Goal: Task Accomplishment & Management: Manage account settings

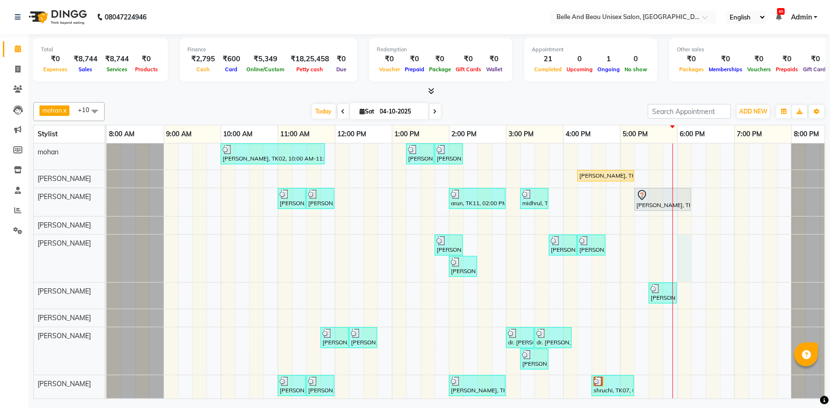
click at [681, 246] on div "[PERSON_NAME], TK02, 10:00 AM-11:50 AM, offer 999,Hair Colour - Global30 - Glob…" at bounding box center [477, 291] width 742 height 294
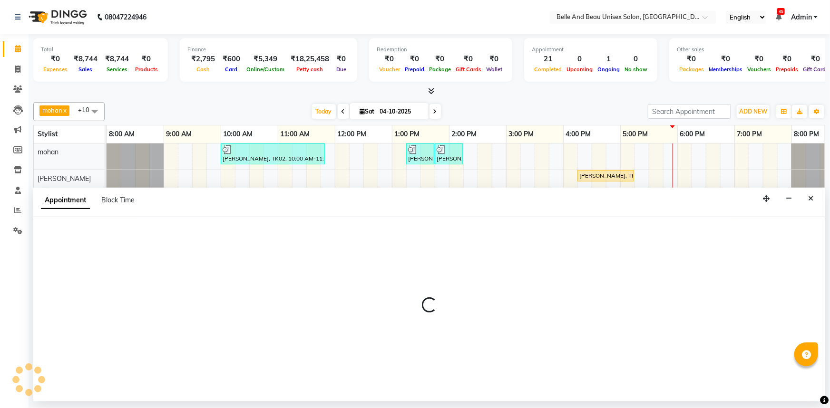
select select "59701"
select select "1080"
select select "tentative"
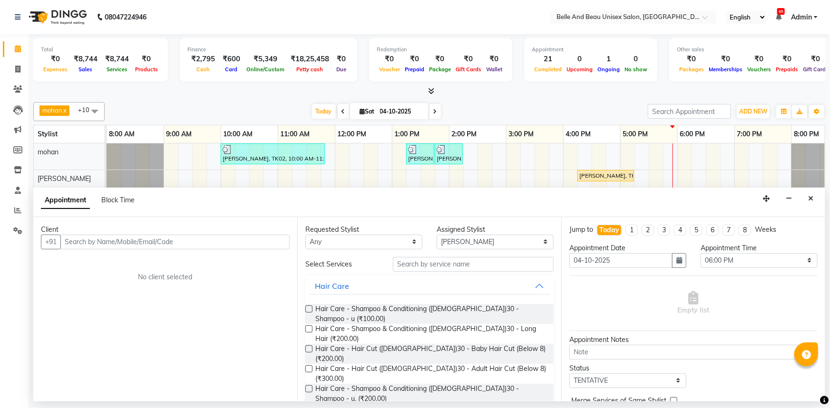
click at [88, 244] on input "text" at bounding box center [174, 242] width 229 height 15
click at [121, 242] on input "text" at bounding box center [174, 242] width 229 height 15
type input ","
click at [121, 242] on input "," at bounding box center [174, 242] width 229 height 15
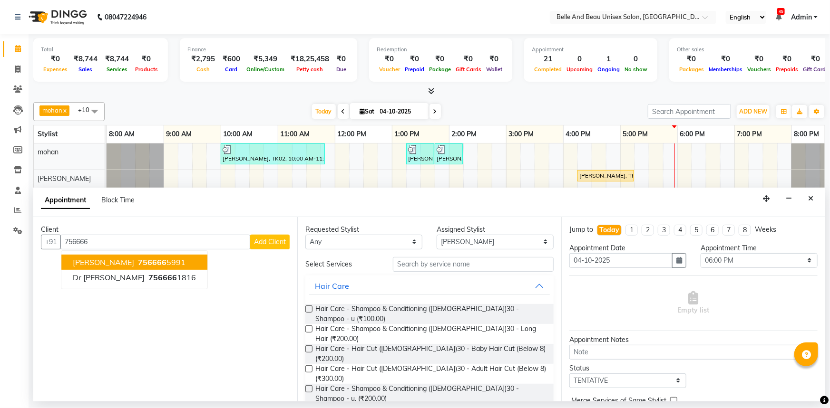
click at [125, 262] on span "[PERSON_NAME]" at bounding box center [103, 263] width 61 height 10
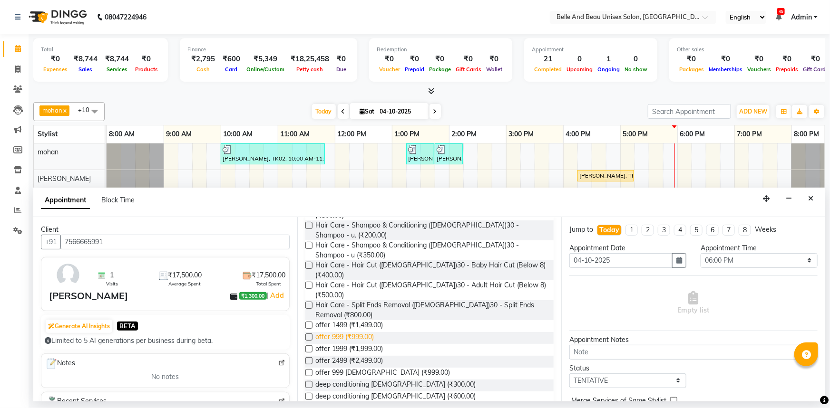
scroll to position [173, 0]
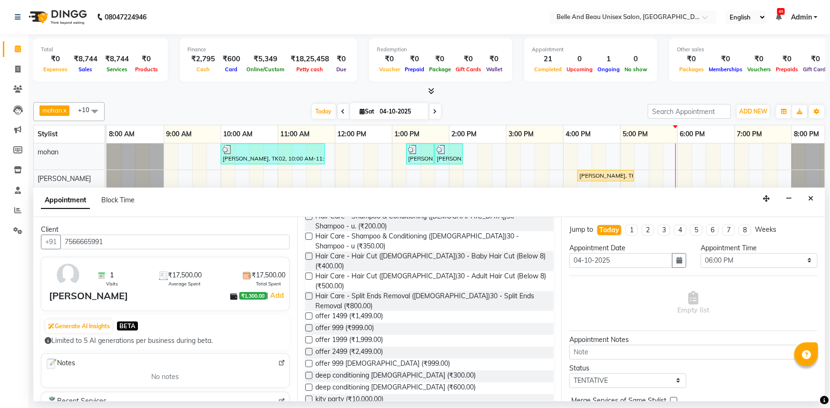
type input "7566665991"
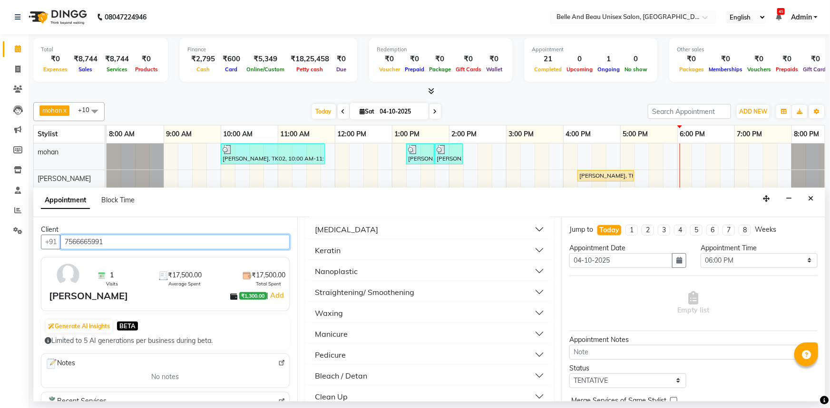
scroll to position [389, 0]
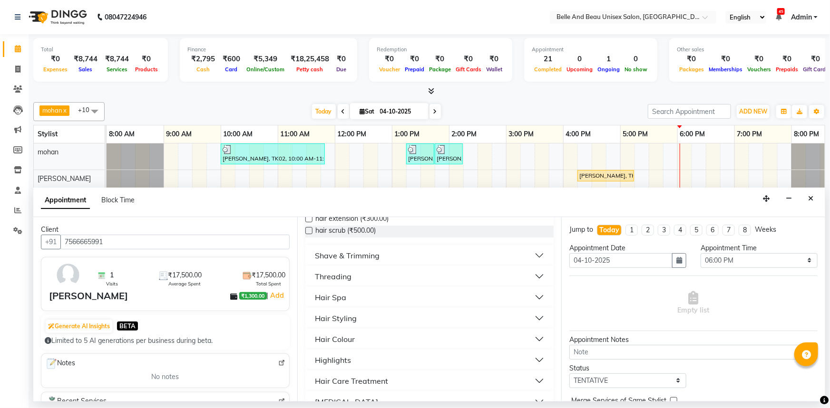
click at [347, 334] on div "Hair Colour" at bounding box center [335, 339] width 40 height 11
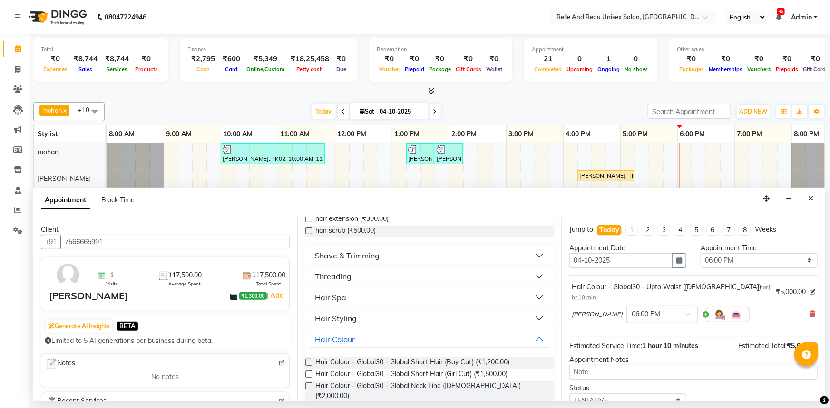
checkbox input "false"
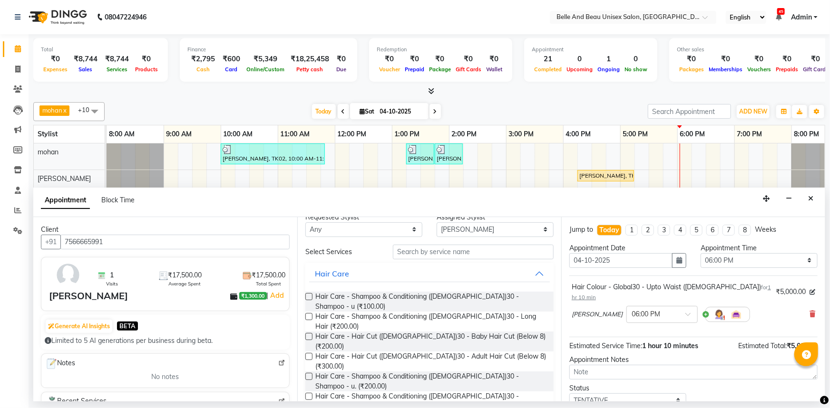
scroll to position [0, 0]
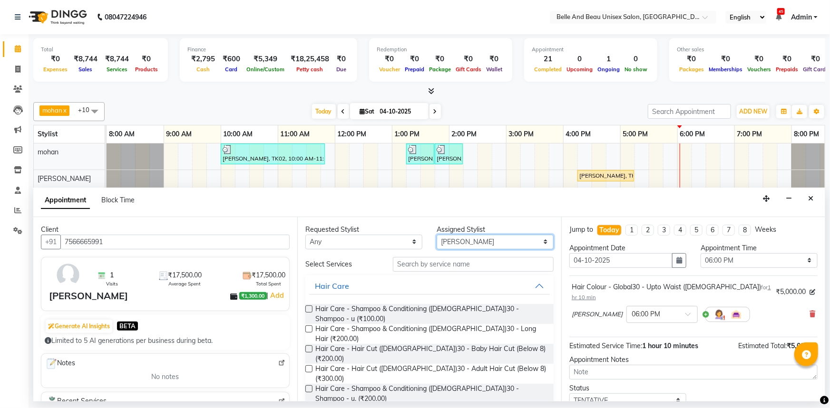
click at [447, 243] on select "Select [PERSON_NAME] [PERSON_NAME] [PERSON_NAME] [PERSON_NAME] [PERSON_NAME] [P…" at bounding box center [494, 242] width 117 height 15
select select "92802"
click at [436, 235] on select "Select [PERSON_NAME] [PERSON_NAME] [PERSON_NAME] [PERSON_NAME] [PERSON_NAME] [P…" at bounding box center [494, 242] width 117 height 15
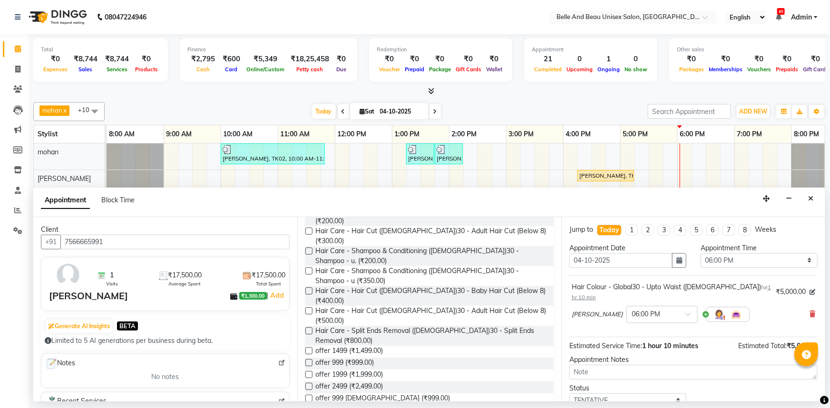
scroll to position [129, 0]
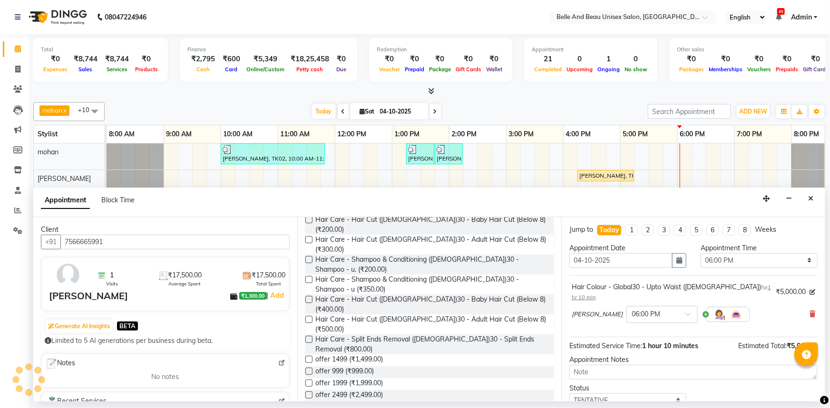
click at [311, 316] on label at bounding box center [308, 319] width 7 height 7
click at [311, 318] on input "checkbox" at bounding box center [308, 321] width 6 height 6
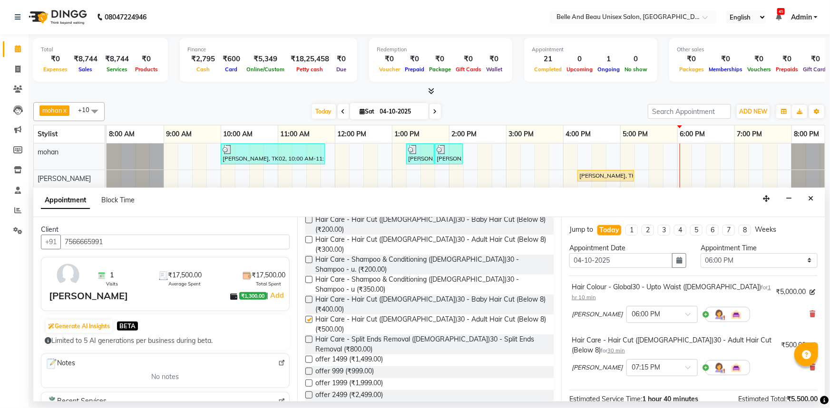
checkbox input "false"
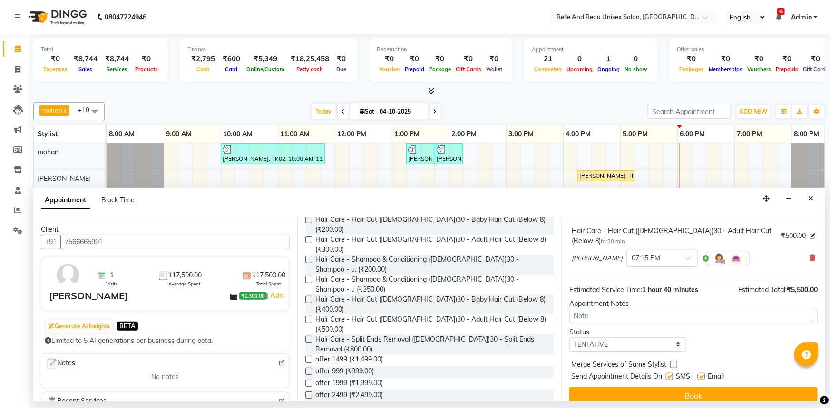
scroll to position [0, 0]
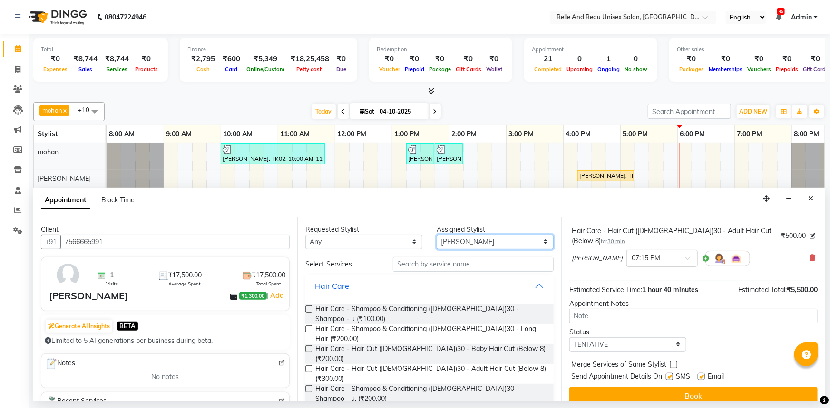
click at [463, 243] on select "Select [PERSON_NAME] [PERSON_NAME] [PERSON_NAME] [PERSON_NAME] [PERSON_NAME] [P…" at bounding box center [494, 242] width 117 height 15
select select "59227"
click at [436, 235] on select "Select [PERSON_NAME] [PERSON_NAME] [PERSON_NAME] [PERSON_NAME] [PERSON_NAME] [P…" at bounding box center [494, 242] width 117 height 15
click at [309, 366] on label at bounding box center [308, 369] width 7 height 7
click at [309, 367] on input "checkbox" at bounding box center [308, 370] width 6 height 6
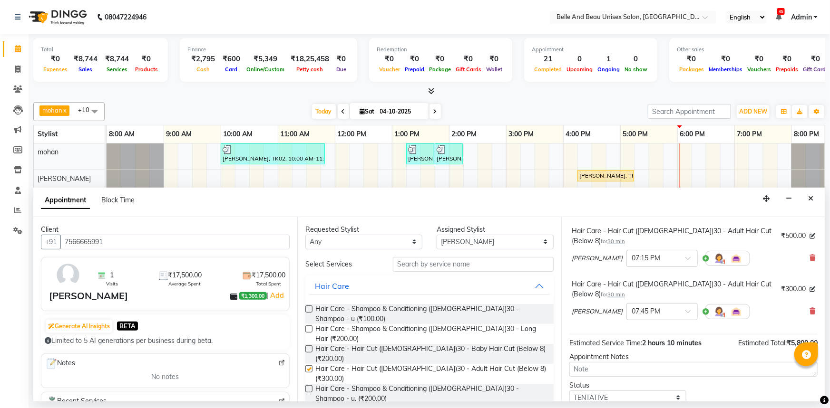
checkbox input "false"
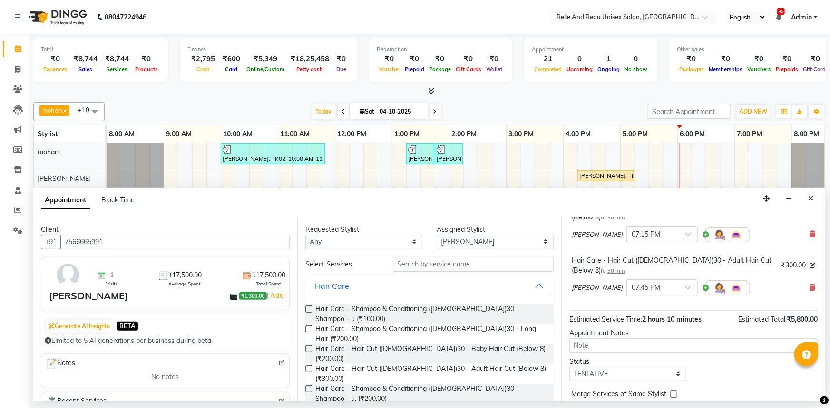
scroll to position [153, 0]
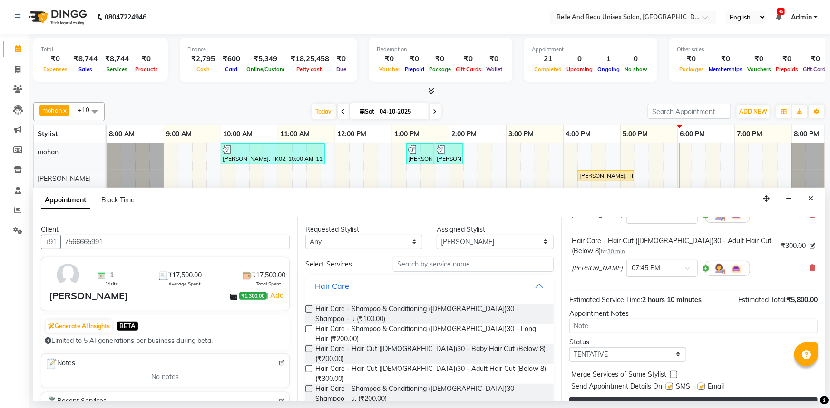
click at [674, 397] on button "Book" at bounding box center [693, 405] width 248 height 17
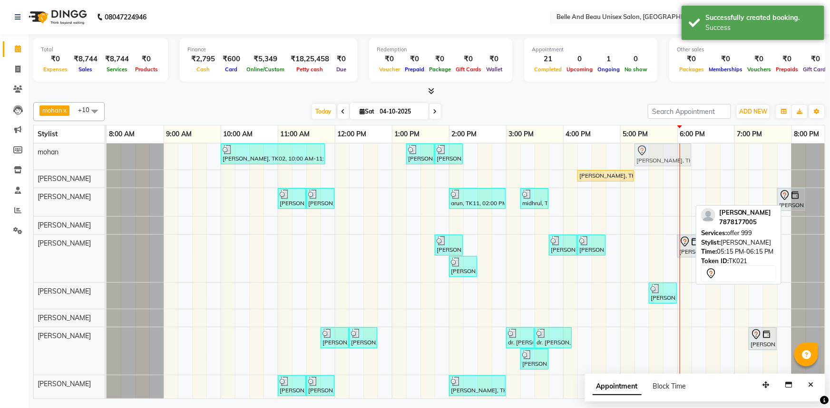
drag, startPoint x: 661, startPoint y: 203, endPoint x: 661, endPoint y: 164, distance: 38.5
click at [661, 164] on tbody "[PERSON_NAME], TK02, 10:00 AM-11:50 AM, offer 999,Hair Colour - Global30 - Glob…" at bounding box center [477, 291] width 742 height 294
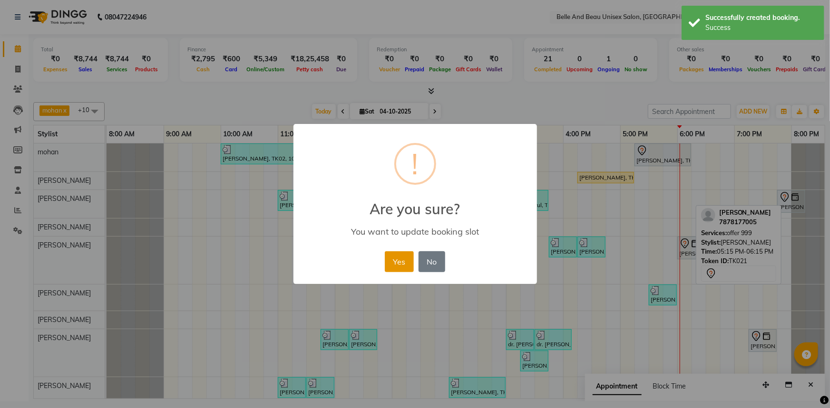
click at [397, 269] on button "Yes" at bounding box center [399, 262] width 29 height 21
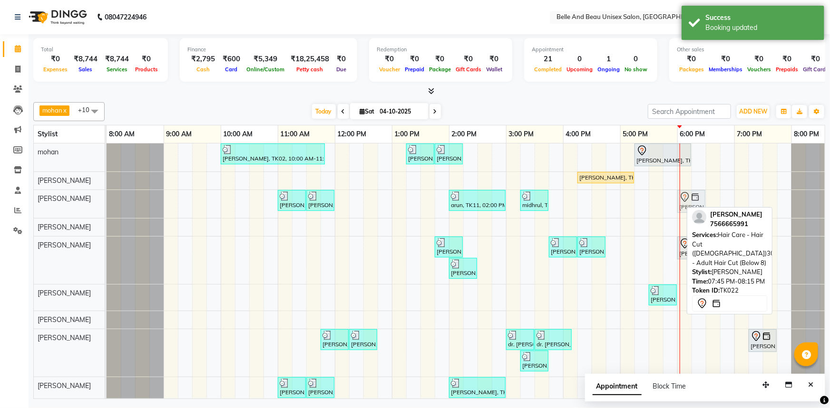
drag, startPoint x: 790, startPoint y: 200, endPoint x: 686, endPoint y: 213, distance: 105.0
click at [686, 213] on div "[PERSON_NAME], TK02, 10:00 AM-11:50 AM, offer 999,Hair Colour - Global30 - Glob…" at bounding box center [477, 292] width 742 height 296
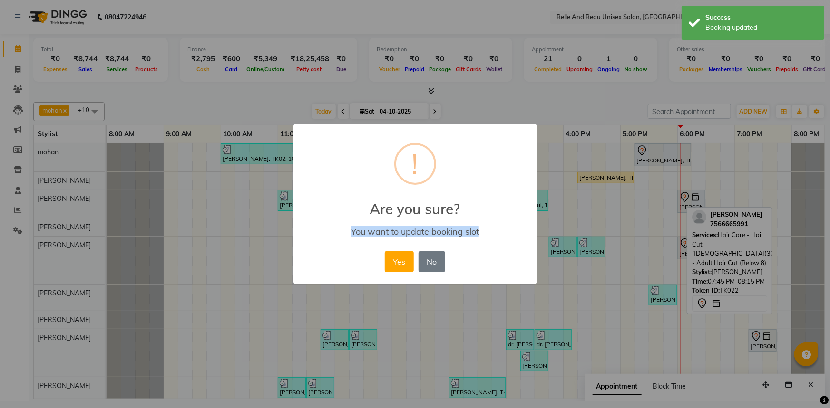
drag, startPoint x: 762, startPoint y: 342, endPoint x: 679, endPoint y: 341, distance: 82.7
click at [679, 341] on div "× ! Are you sure? You want to update booking slot Yes No No" at bounding box center [415, 204] width 830 height 408
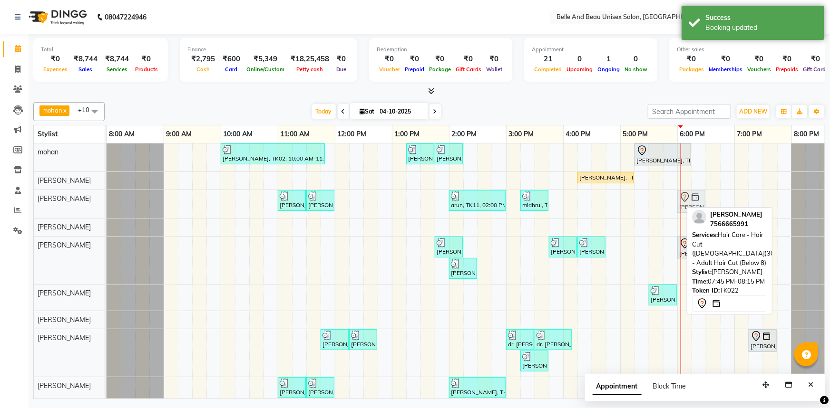
drag, startPoint x: 756, startPoint y: 205, endPoint x: 690, endPoint y: 211, distance: 65.9
click at [690, 211] on div "mohan x [PERSON_NAME] x [PERSON_NAME] x [PERSON_NAME] x [PERSON_NAME] x [PERSON…" at bounding box center [429, 248] width 792 height 301
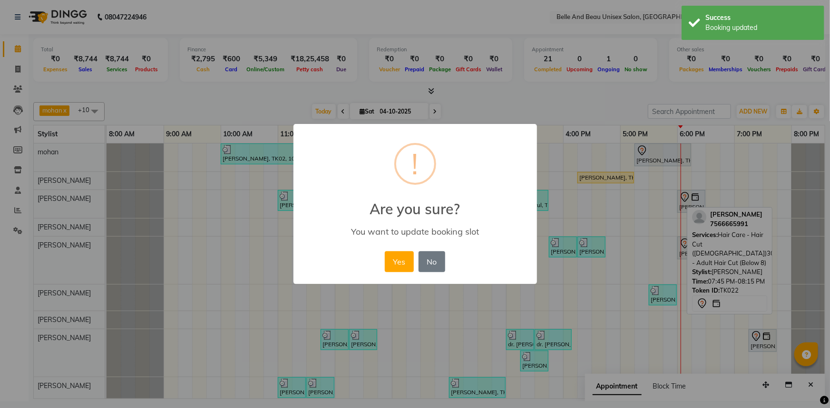
click at [403, 264] on button "Yes" at bounding box center [399, 262] width 29 height 21
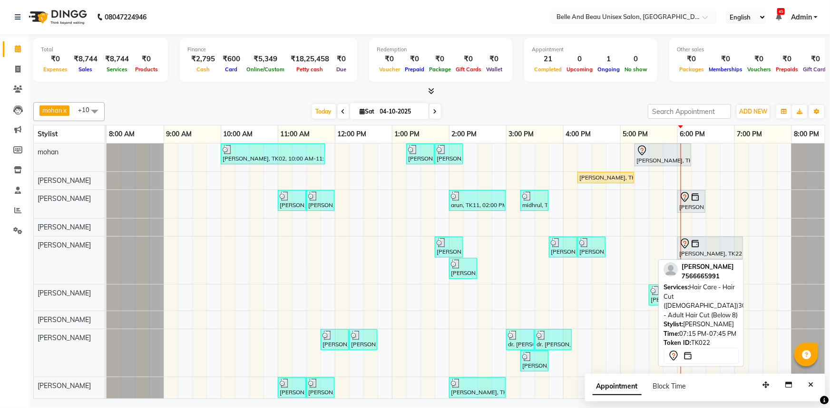
drag, startPoint x: 728, startPoint y: 339, endPoint x: 701, endPoint y: 340, distance: 27.6
click at [701, 340] on div "mohan x [PERSON_NAME] x [PERSON_NAME] x [PERSON_NAME] x [PERSON_NAME] x [PERSON…" at bounding box center [429, 248] width 792 height 301
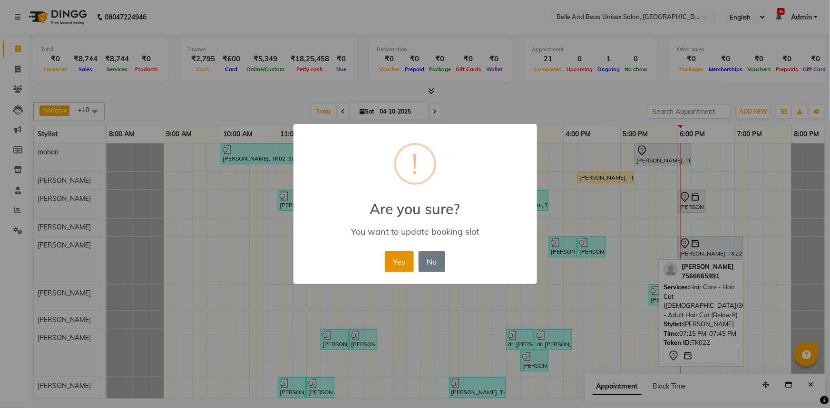
click at [400, 261] on button "Yes" at bounding box center [399, 262] width 29 height 21
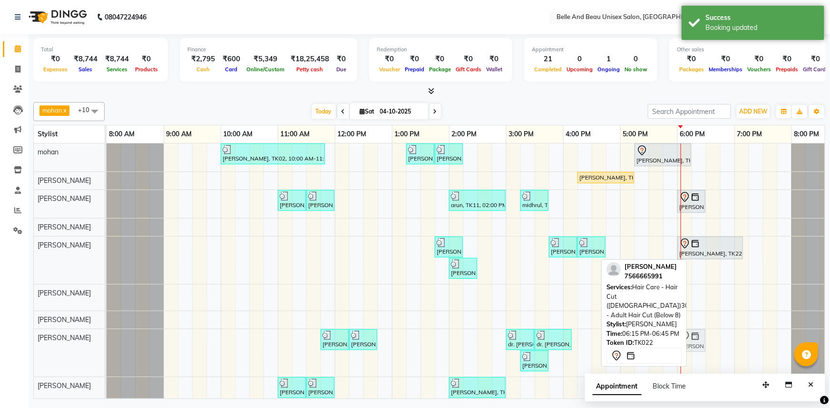
click at [106, 339] on div "[PERSON_NAME], TK05, 11:45 AM-12:15 PM, Hair Care - Hair Cut ([DEMOGRAPHIC_DATA…" at bounding box center [106, 353] width 0 height 48
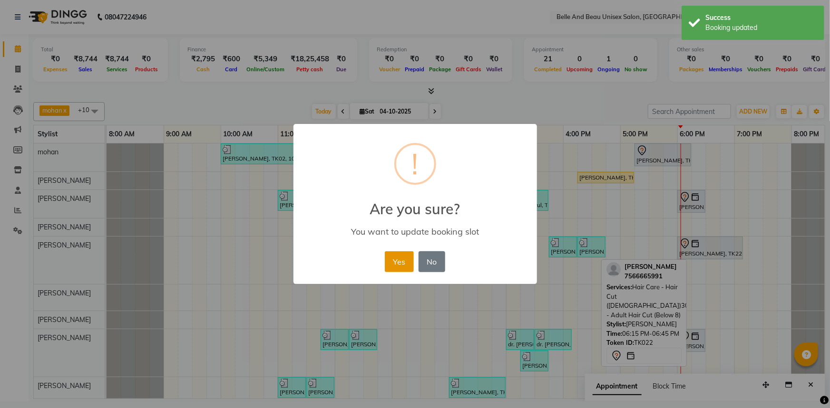
click at [396, 266] on button "Yes" at bounding box center [399, 262] width 29 height 21
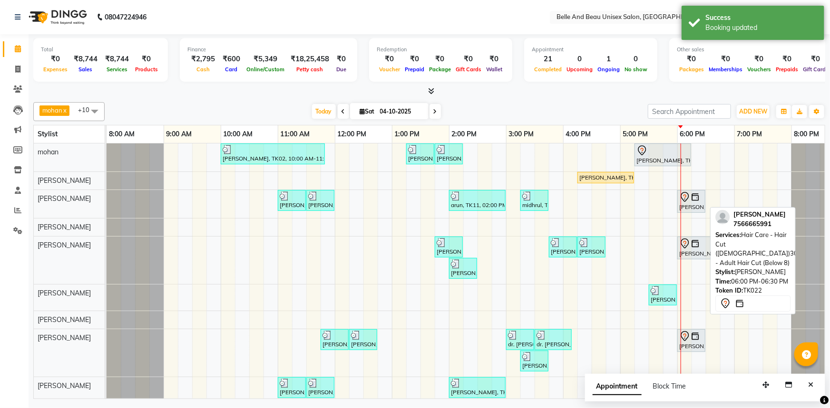
click at [699, 195] on img at bounding box center [695, 198] width 10 height 10
click at [697, 200] on img at bounding box center [695, 198] width 10 height 10
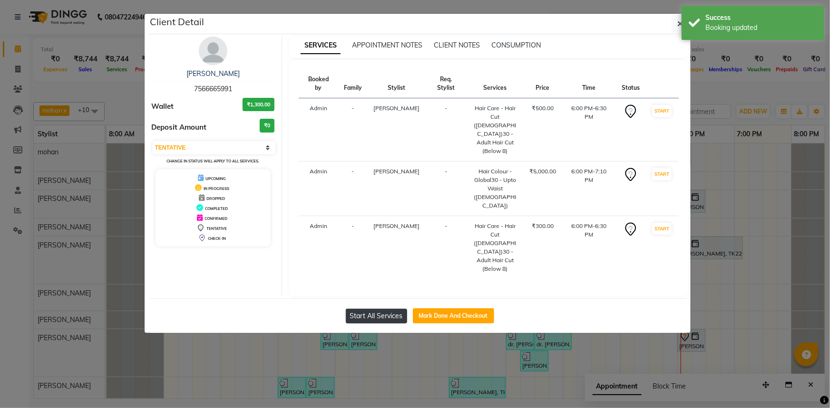
click at [382, 309] on button "Start All Services" at bounding box center [376, 316] width 61 height 15
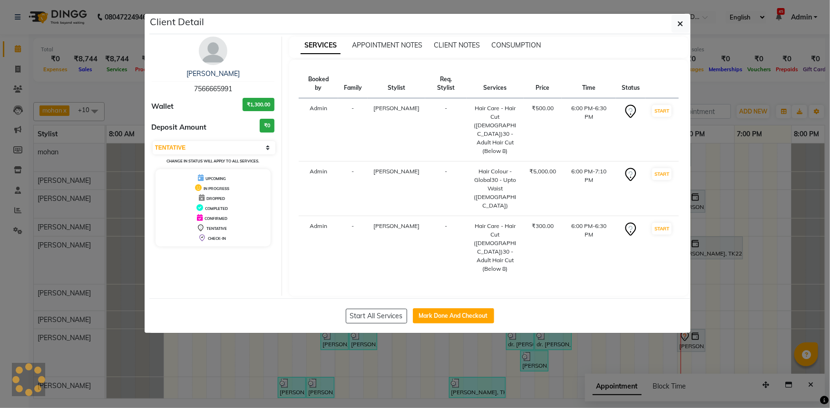
select select "1"
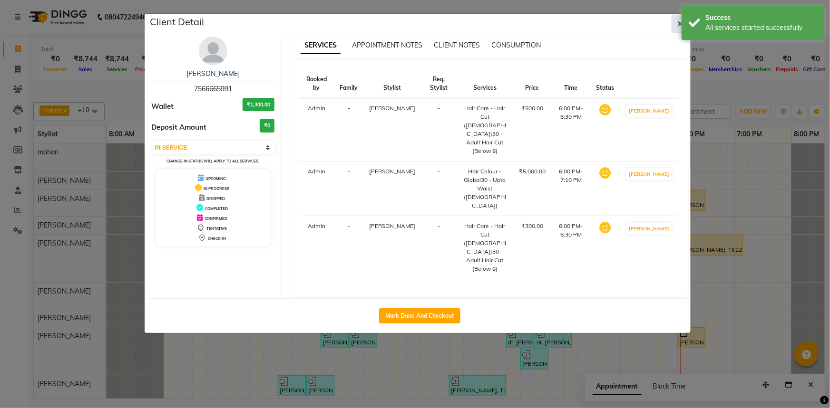
click at [674, 24] on button "button" at bounding box center [680, 24] width 18 height 18
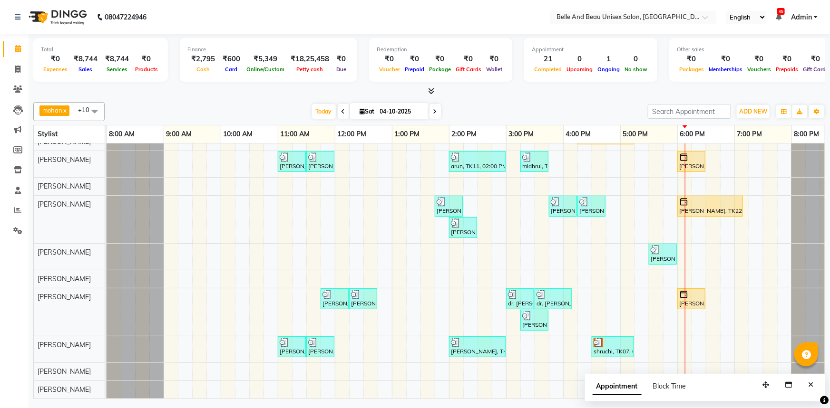
scroll to position [45, 0]
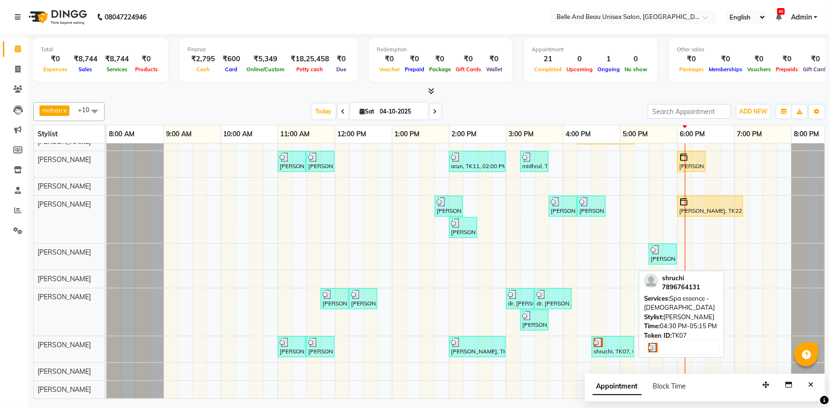
click at [604, 338] on div at bounding box center [612, 343] width 39 height 10
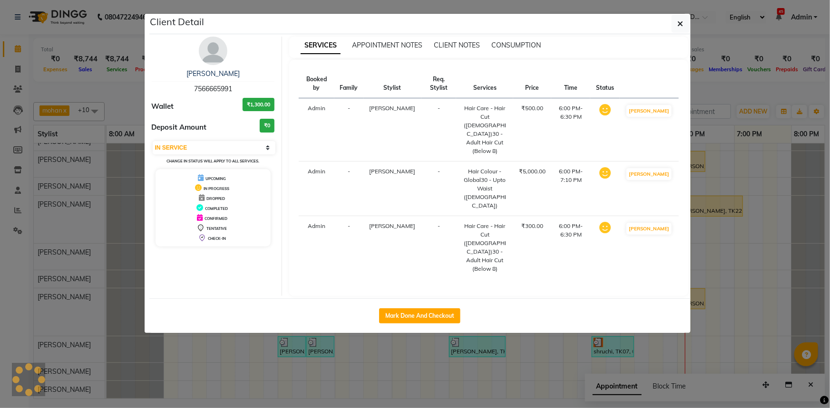
select select "3"
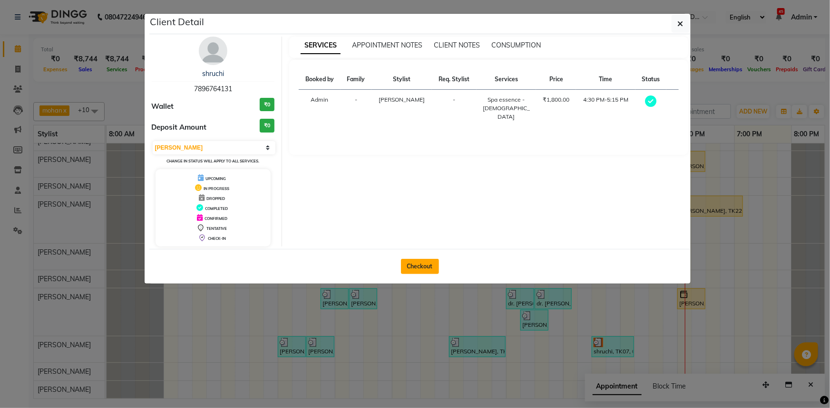
click at [410, 263] on button "Checkout" at bounding box center [420, 266] width 38 height 15
select select "service"
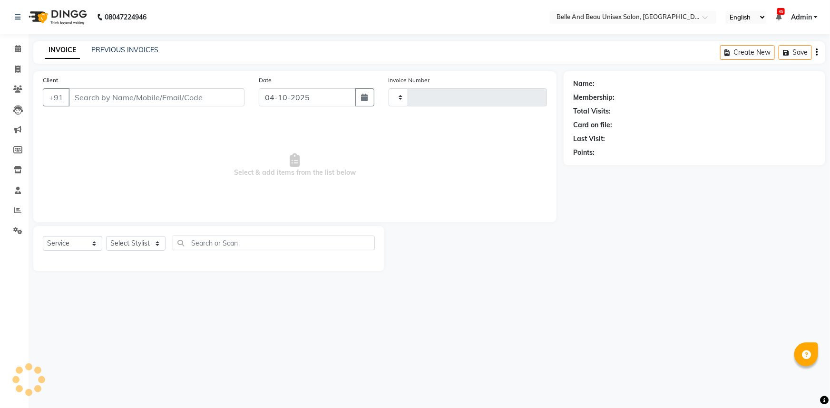
type input "2701"
select select "7066"
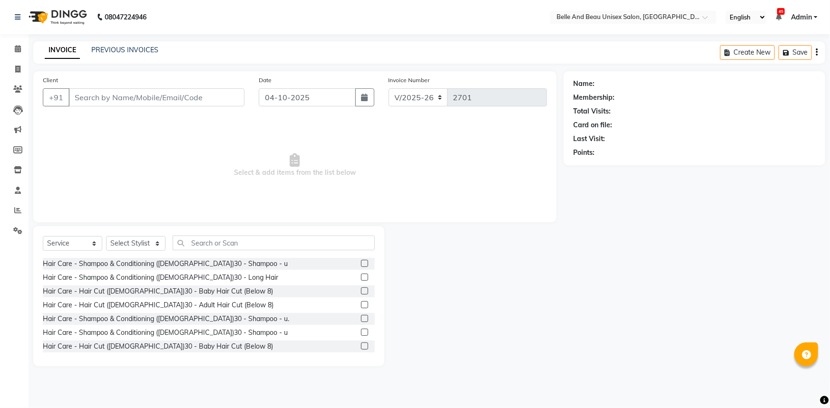
select select "60511"
type input "7896764131"
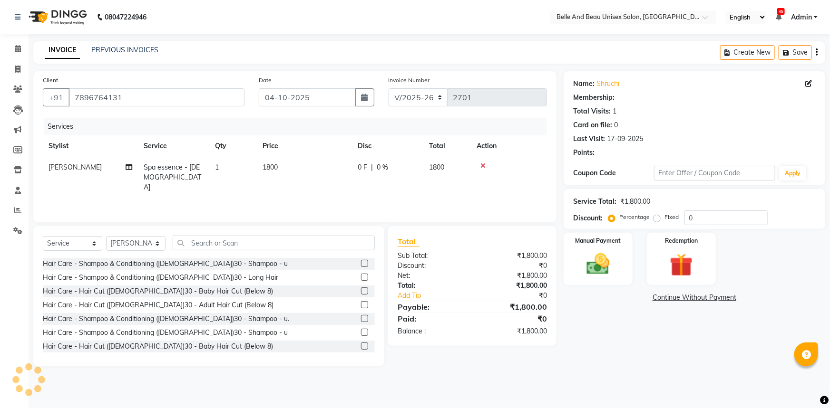
select select "1: Object"
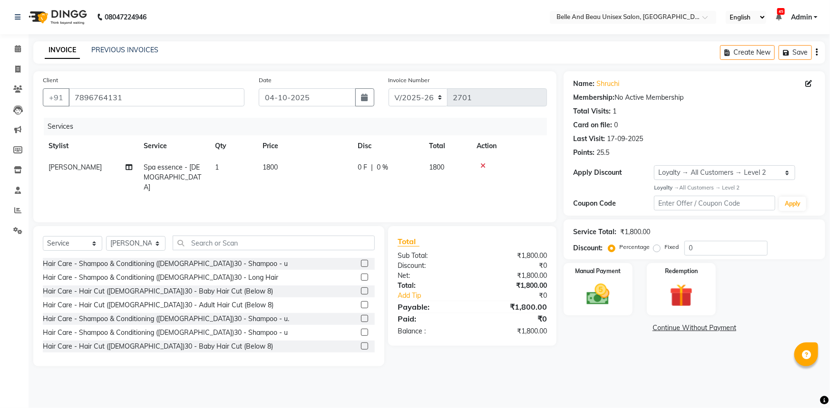
click at [483, 166] on icon at bounding box center [482, 166] width 5 height 7
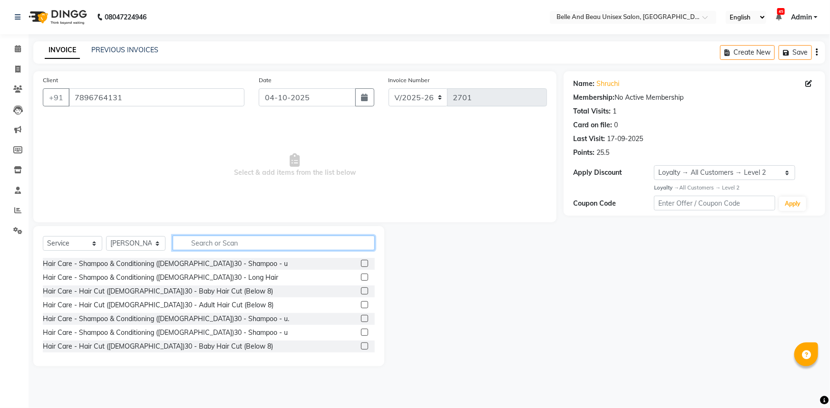
click at [291, 240] on input "text" at bounding box center [274, 243] width 202 height 15
click at [213, 244] on input "text" at bounding box center [274, 243] width 202 height 15
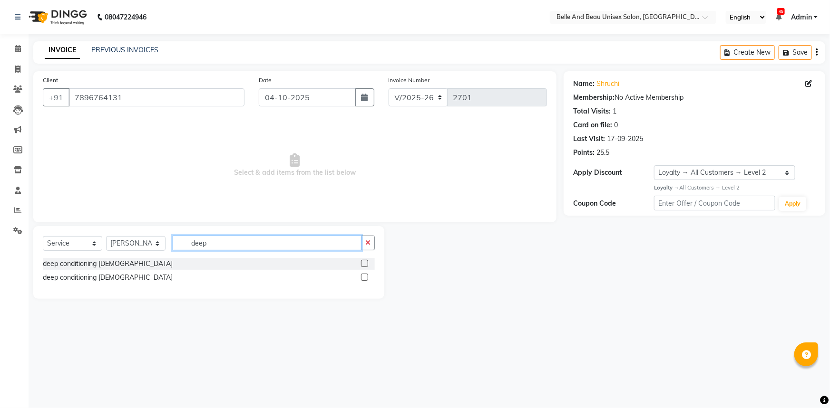
type input "deep"
click at [364, 280] on label at bounding box center [364, 277] width 7 height 7
click at [364, 280] on input "checkbox" at bounding box center [364, 278] width 6 height 6
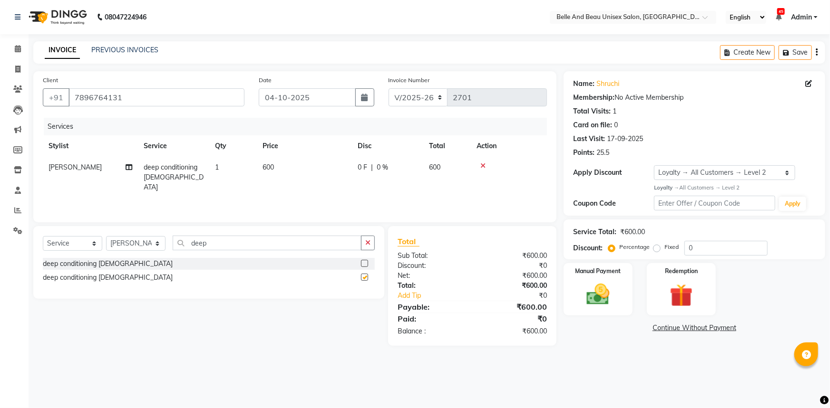
checkbox input "false"
drag, startPoint x: 319, startPoint y: 237, endPoint x: 289, endPoint y: 200, distance: 47.7
click at [19, 50] on icon at bounding box center [18, 48] width 6 height 7
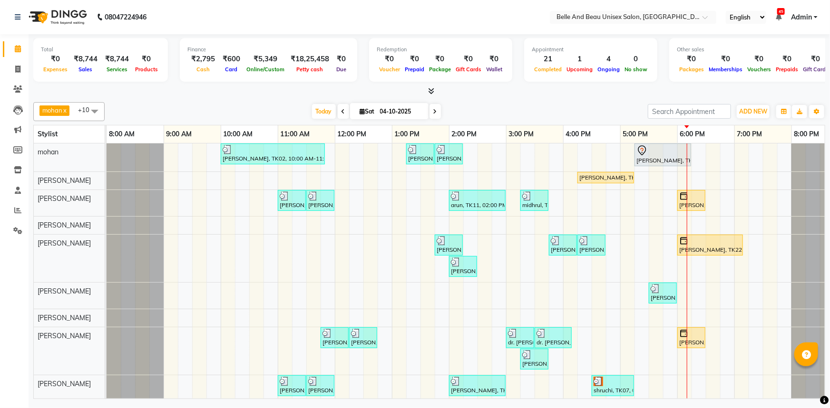
scroll to position [45, 0]
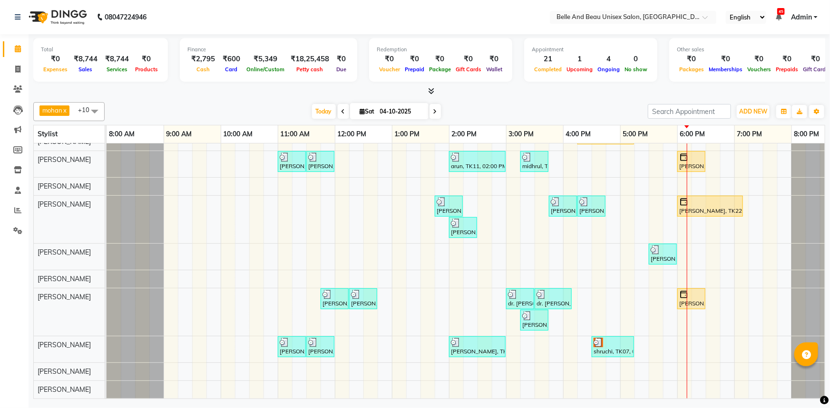
click at [689, 344] on div "[PERSON_NAME], TK02, 10:00 AM-11:50 AM, offer 999,Hair Colour - Global30 - Glob…" at bounding box center [477, 252] width 742 height 294
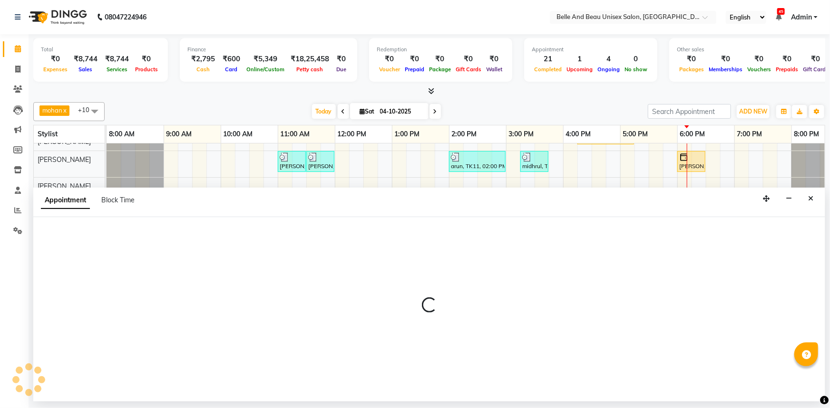
select select "83443"
select select "1080"
select select "tentative"
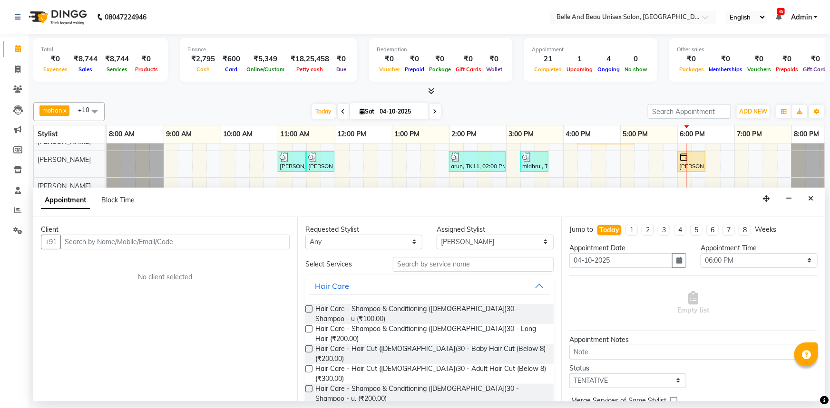
click at [175, 243] on input "text" at bounding box center [174, 242] width 229 height 15
click at [181, 240] on input "text" at bounding box center [174, 242] width 229 height 15
type input "7800655063"
click at [255, 246] on button "Add Client" at bounding box center [269, 242] width 39 height 15
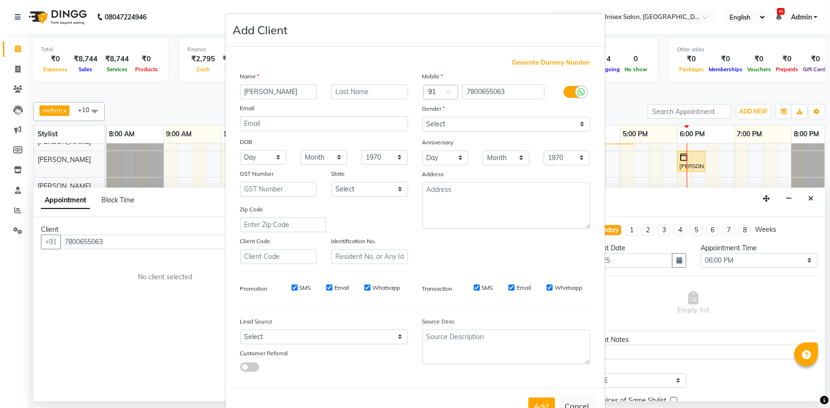
type input "[PERSON_NAME]"
click at [511, 124] on select "Select [DEMOGRAPHIC_DATA] [DEMOGRAPHIC_DATA] Other Prefer Not To Say" at bounding box center [506, 124] width 168 height 15
select select "[DEMOGRAPHIC_DATA]"
click at [422, 117] on select "Select [DEMOGRAPHIC_DATA] [DEMOGRAPHIC_DATA] Other Prefer Not To Say" at bounding box center [506, 124] width 168 height 15
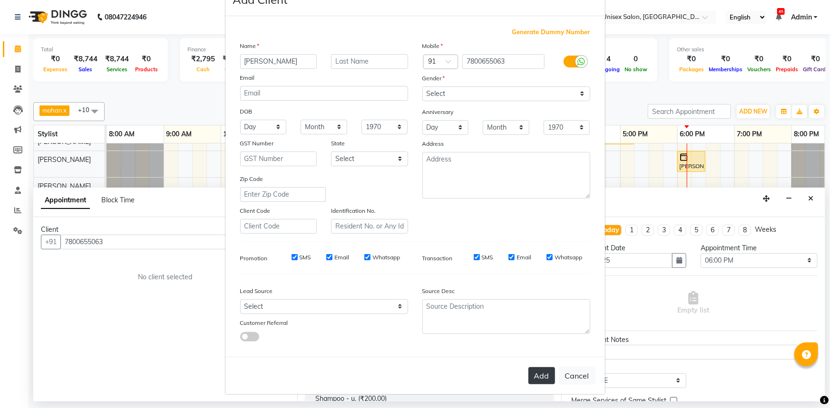
click at [536, 376] on button "Add" at bounding box center [541, 376] width 27 height 17
select select
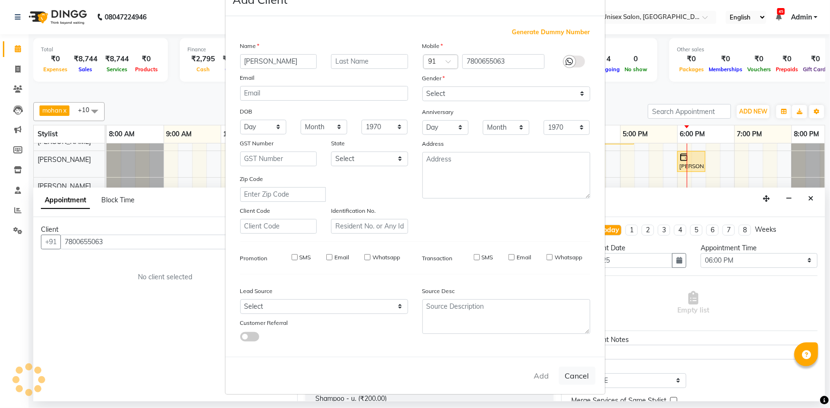
select select
checkbox input "false"
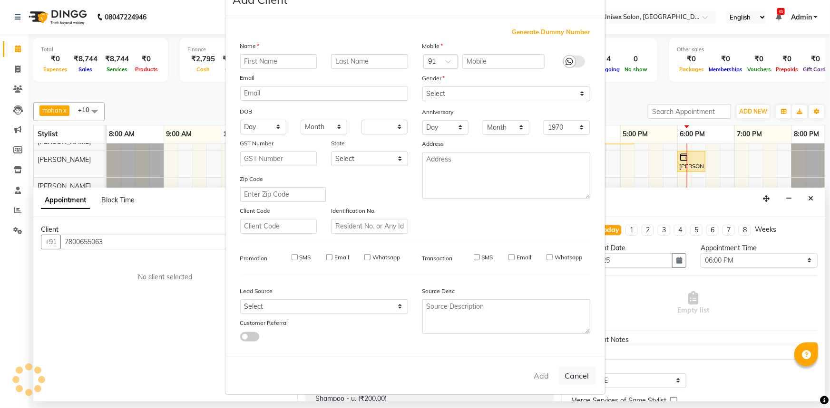
checkbox input "false"
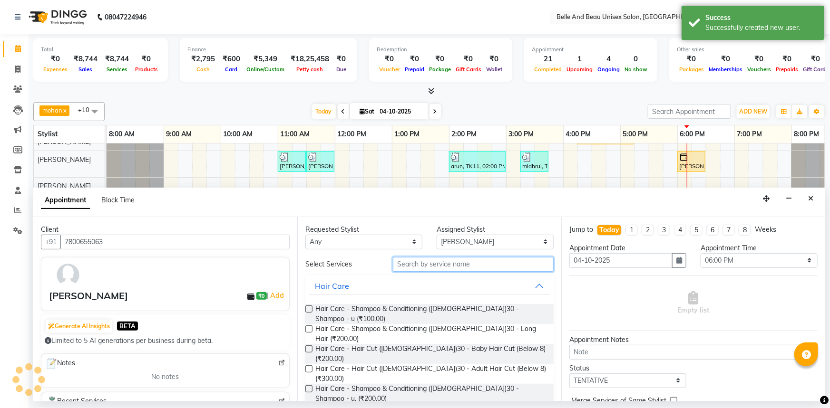
click at [470, 261] on input "text" at bounding box center [473, 264] width 161 height 15
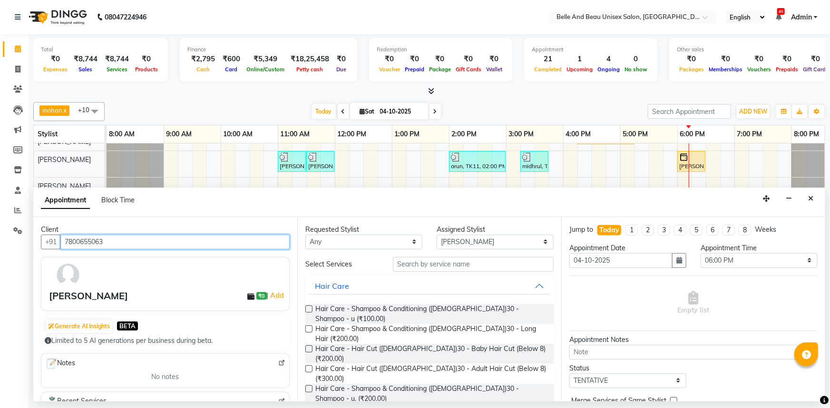
click at [176, 242] on input "7800655063" at bounding box center [174, 242] width 229 height 15
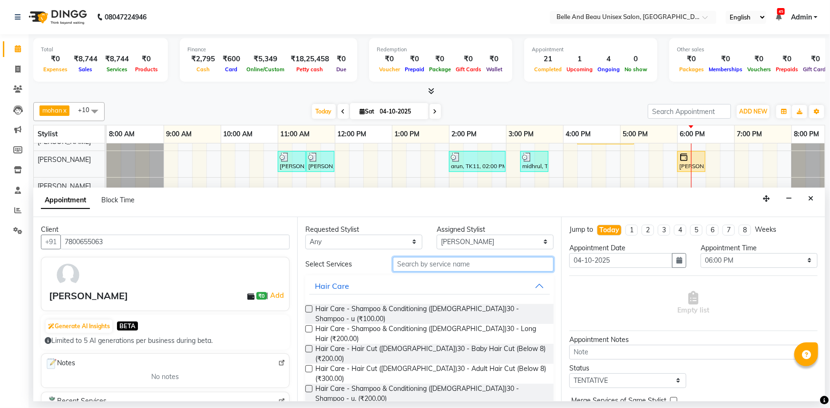
click at [421, 263] on input "text" at bounding box center [473, 264] width 161 height 15
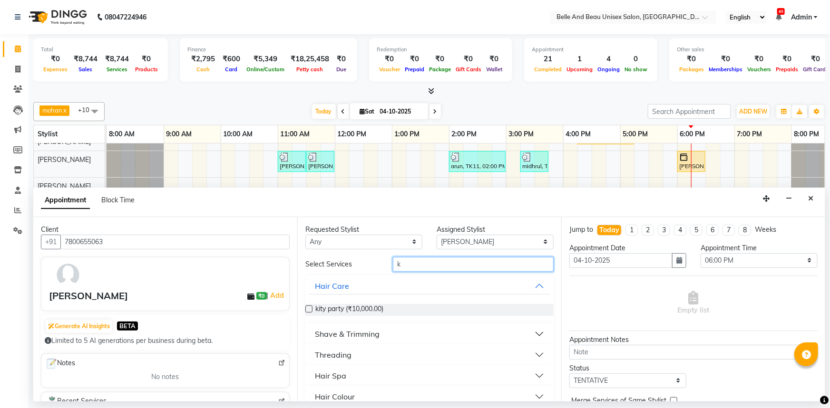
scroll to position [173, 0]
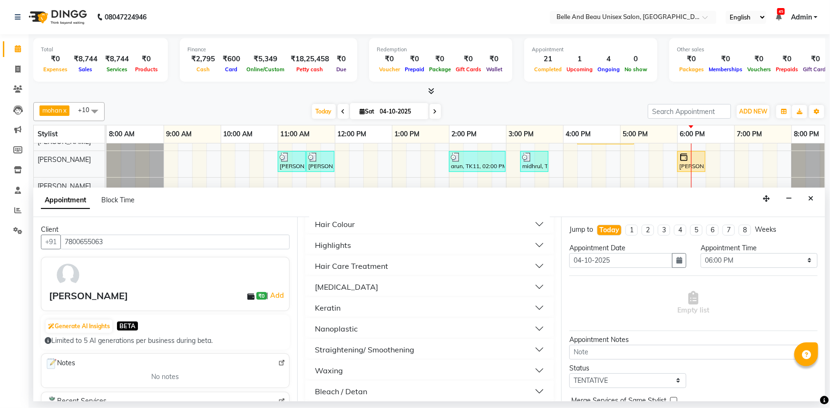
type input "k"
click at [366, 267] on div "Hair Care Treatment" at bounding box center [351, 266] width 73 height 11
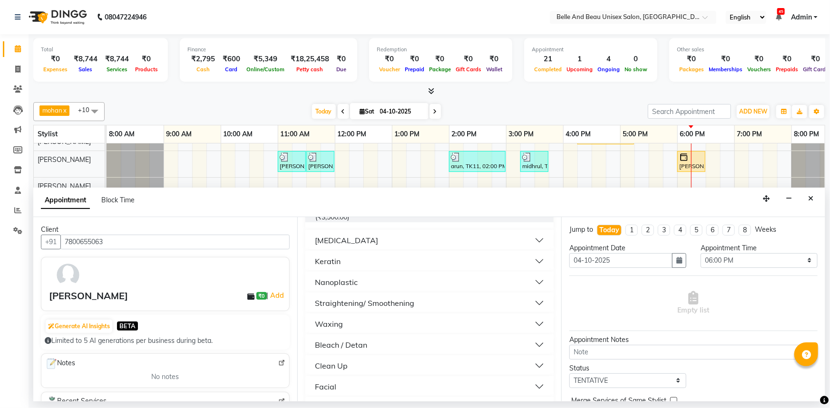
scroll to position [216, 0]
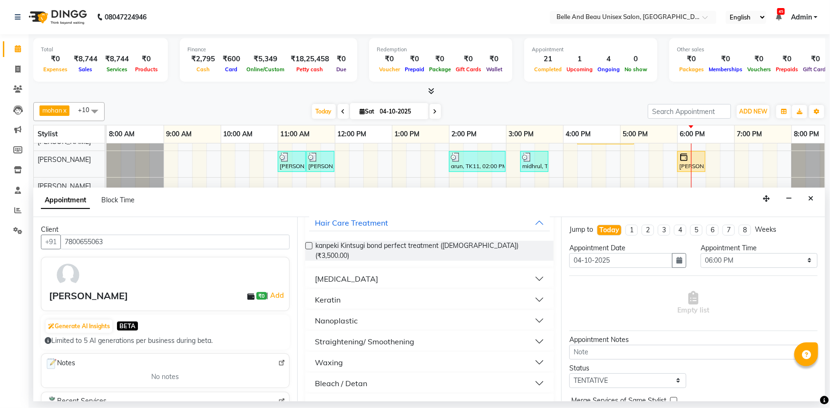
click at [346, 291] on button "Keratin" at bounding box center [429, 299] width 241 height 17
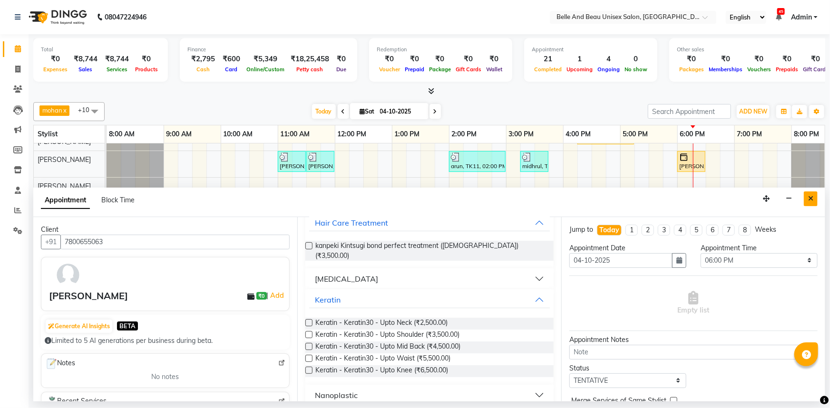
click at [808, 200] on button "Close" at bounding box center [810, 199] width 14 height 15
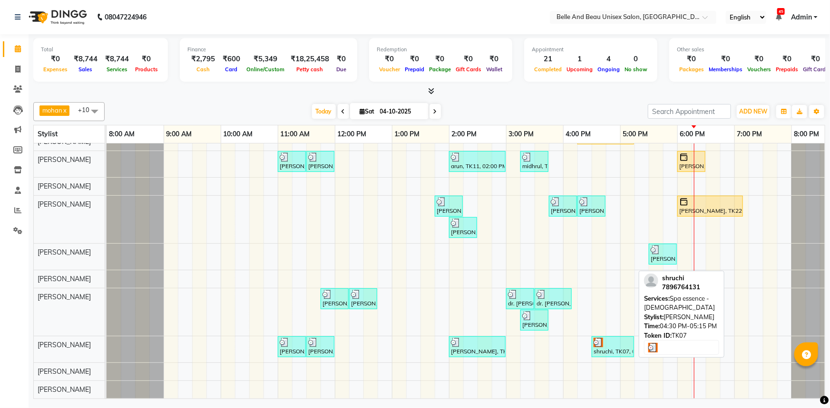
click at [615, 345] on div "shruchi, TK07, 04:30 PM-05:15 PM, Spa essence - [DEMOGRAPHIC_DATA]" at bounding box center [612, 347] width 40 height 18
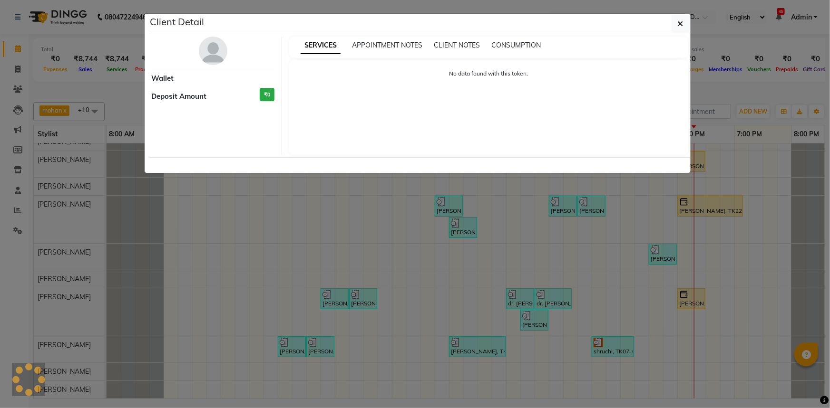
select select "3"
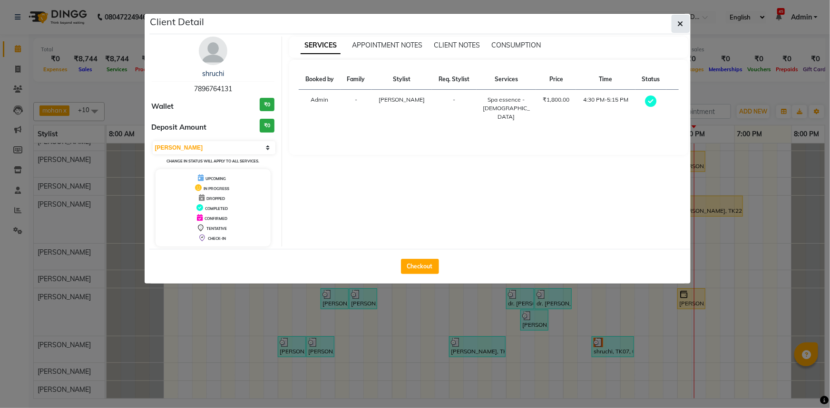
click at [685, 22] on button "button" at bounding box center [680, 24] width 18 height 18
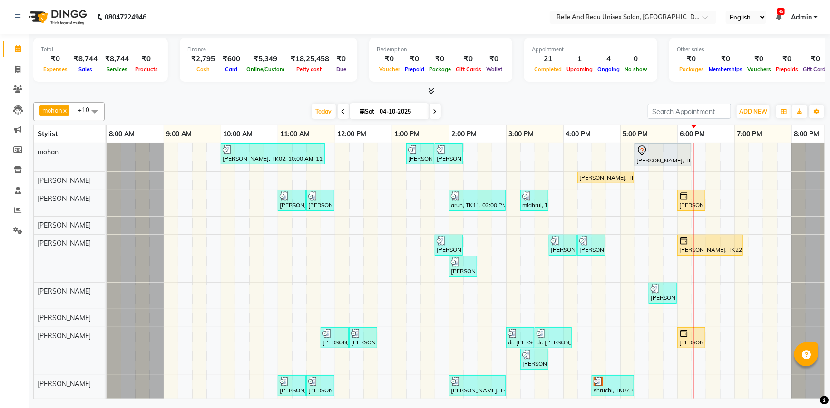
scroll to position [0, 0]
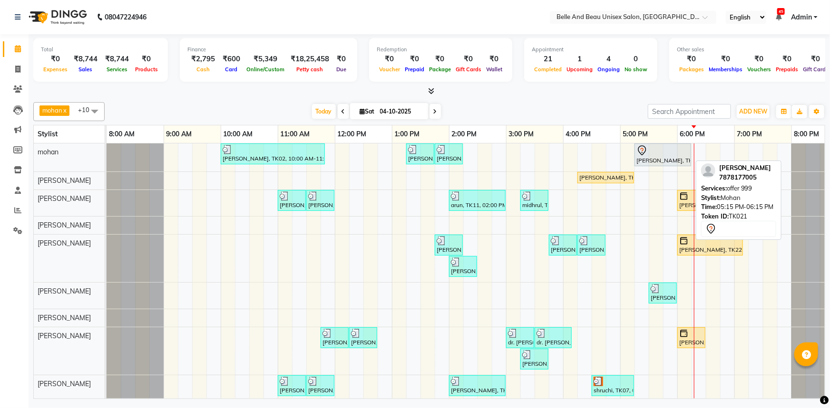
click at [652, 152] on div at bounding box center [662, 150] width 53 height 11
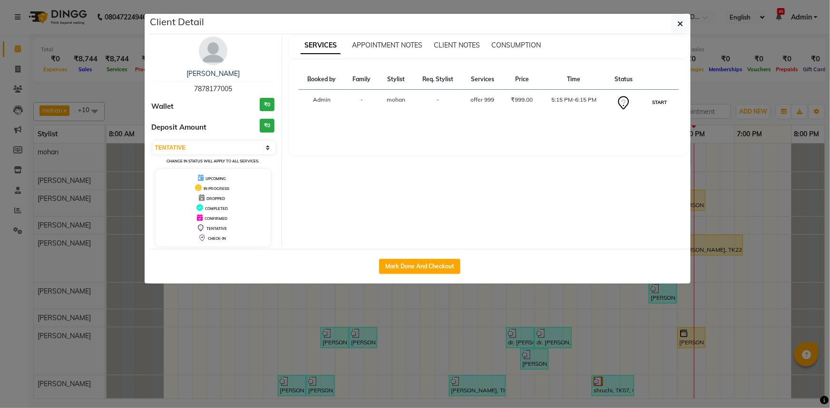
click at [656, 100] on button "START" at bounding box center [658, 103] width 19 height 12
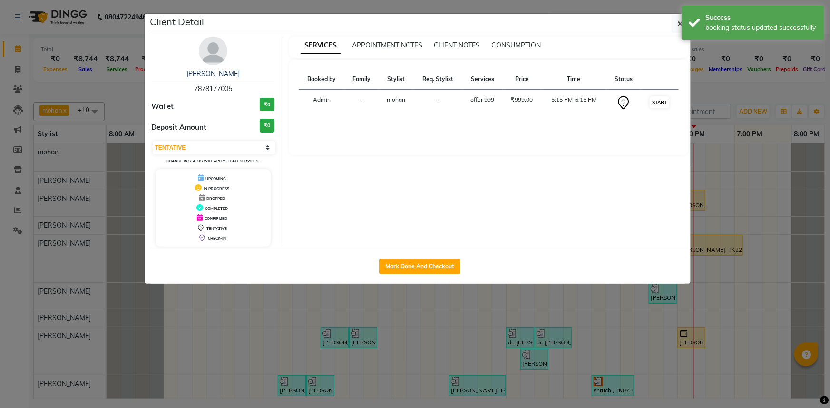
select select "1"
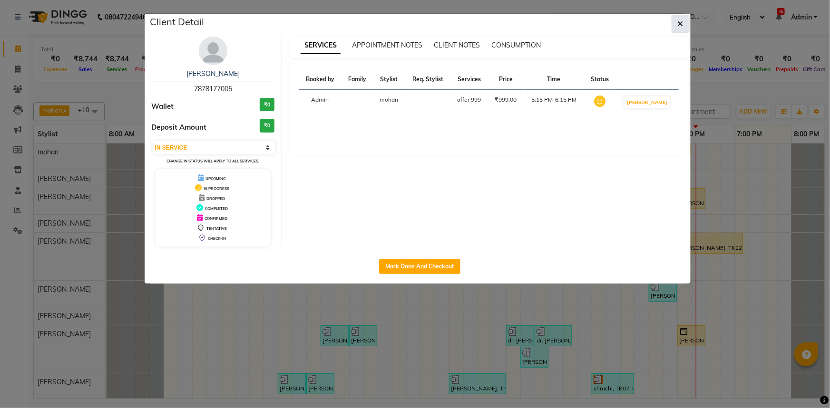
click at [685, 27] on button "button" at bounding box center [680, 24] width 18 height 18
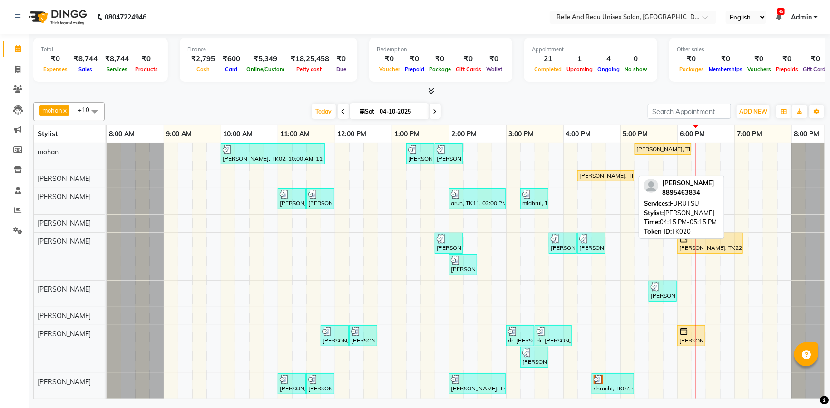
click at [600, 174] on div "[PERSON_NAME], TK20, 04:15 PM-05:15 PM, [PERSON_NAME]" at bounding box center [605, 176] width 55 height 9
select select "1"
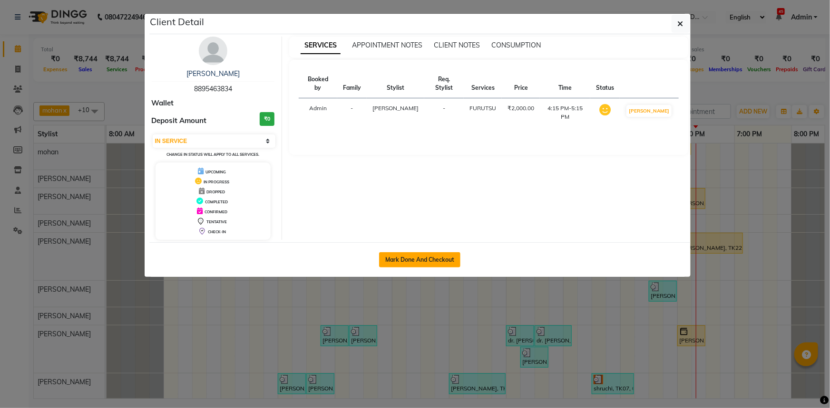
click at [414, 262] on button "Mark Done And Checkout" at bounding box center [419, 259] width 81 height 15
select select "service"
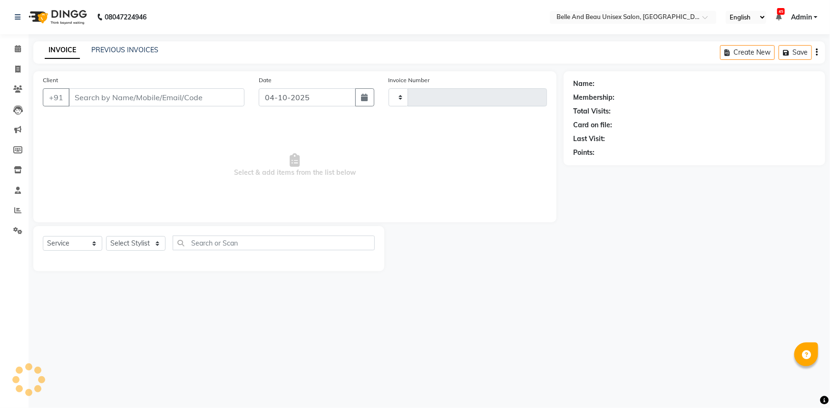
type input "2701"
select select "7066"
select select "60511"
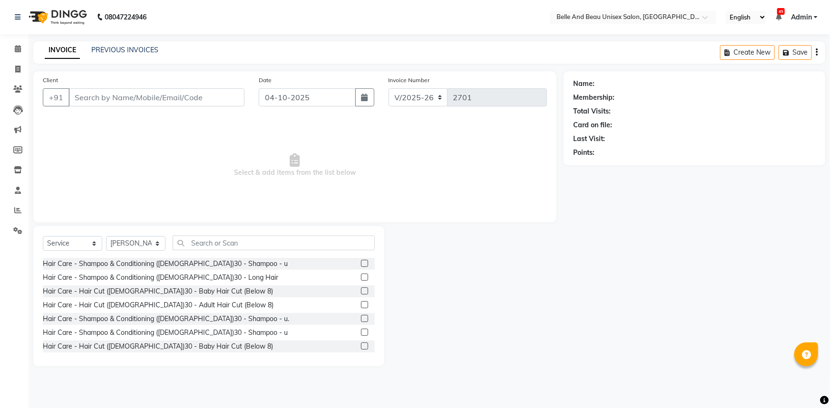
type input "8895463834"
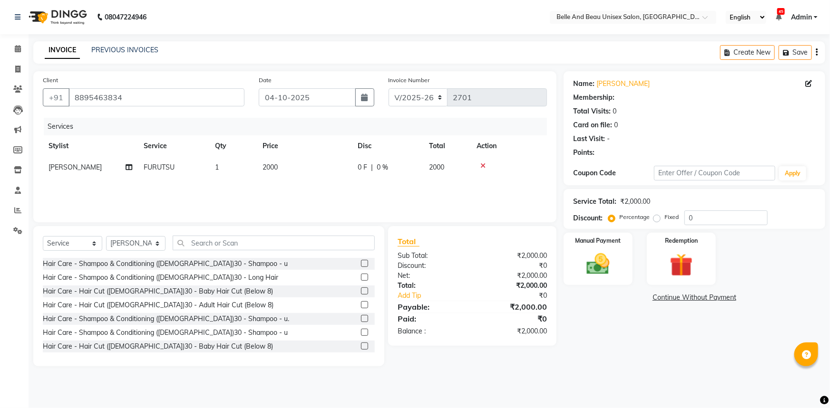
select select "1: Object"
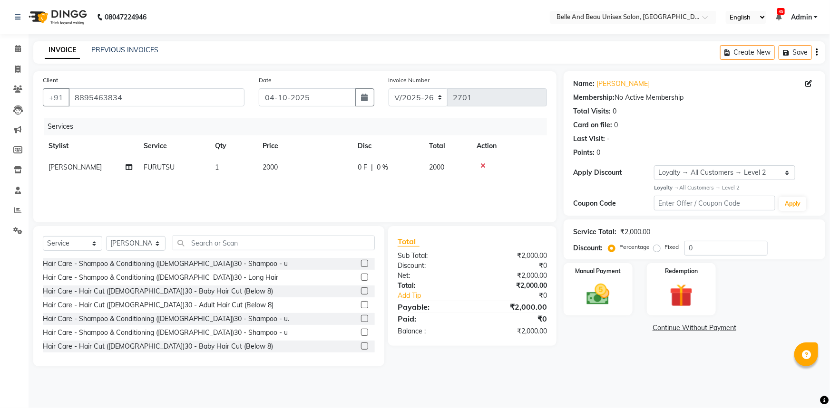
click at [281, 167] on td "2000" at bounding box center [304, 167] width 95 height 21
select select "59222"
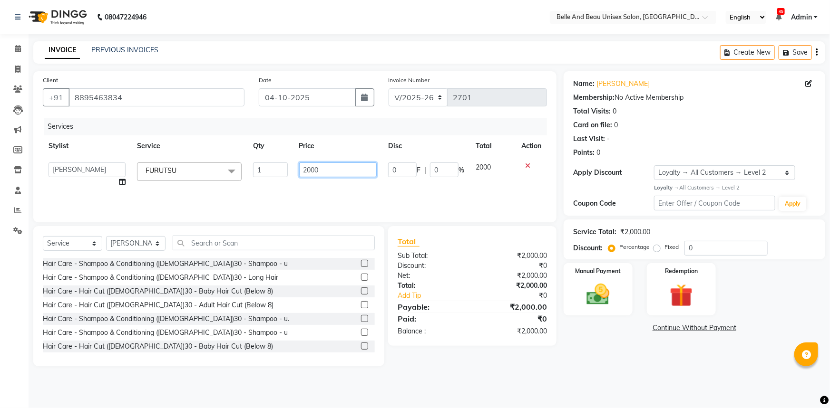
click at [341, 174] on input "2000" at bounding box center [338, 170] width 78 height 15
type input "2"
type input "2500"
click at [325, 191] on div "Services Stylist Service Qty Price Disc Total Action [PERSON_NAME] [PERSON_NAME…" at bounding box center [295, 165] width 504 height 95
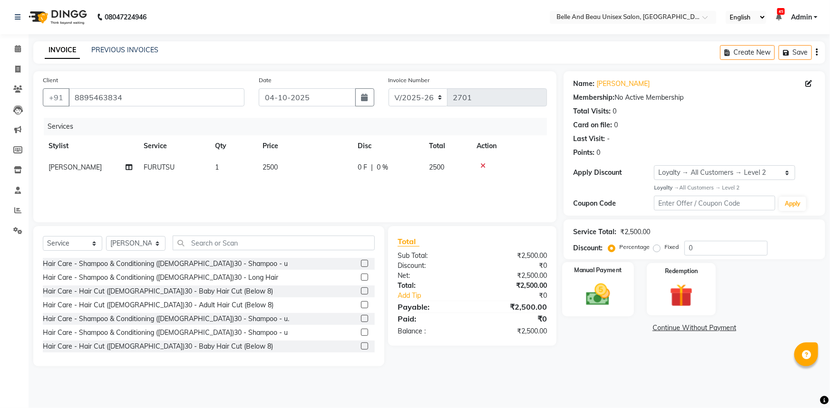
click at [592, 300] on img at bounding box center [598, 295] width 39 height 28
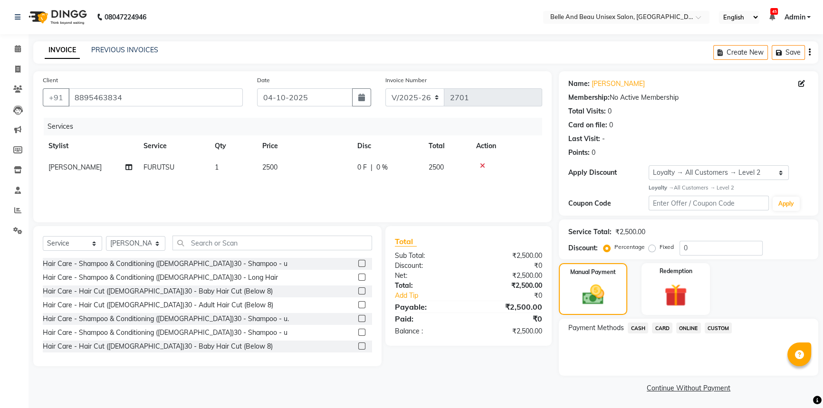
click at [693, 328] on span "ONLINE" at bounding box center [689, 328] width 25 height 11
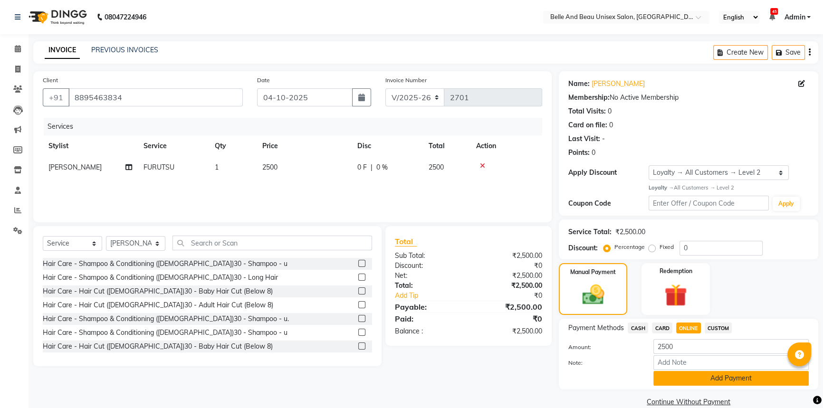
click at [695, 376] on button "Add Payment" at bounding box center [731, 378] width 155 height 15
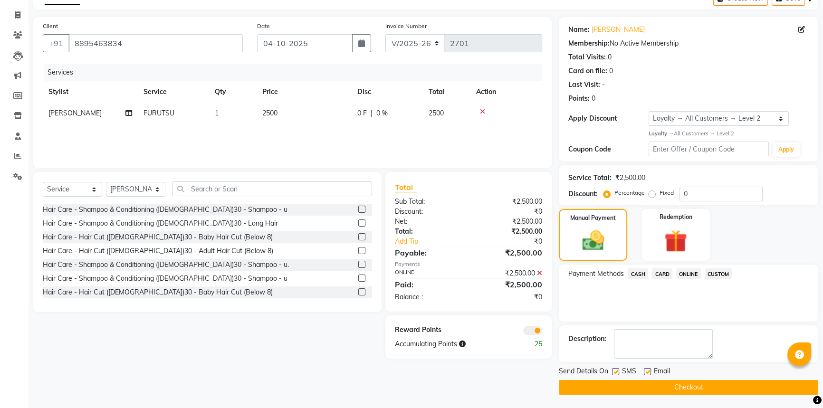
scroll to position [55, 0]
click at [701, 381] on button "Checkout" at bounding box center [689, 387] width 260 height 15
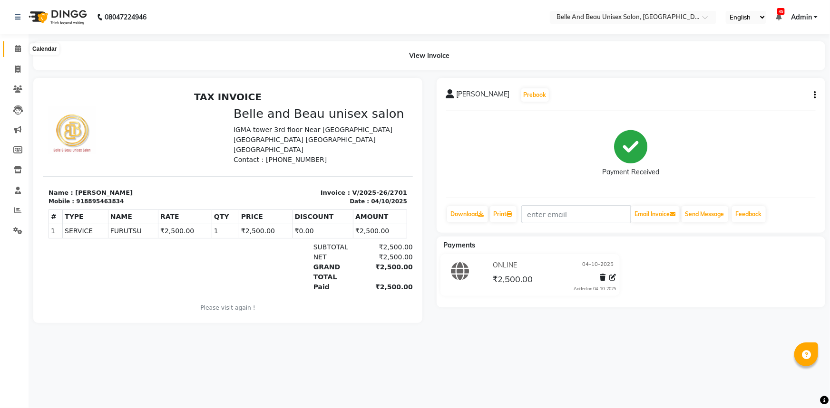
click at [19, 48] on icon at bounding box center [18, 48] width 6 height 7
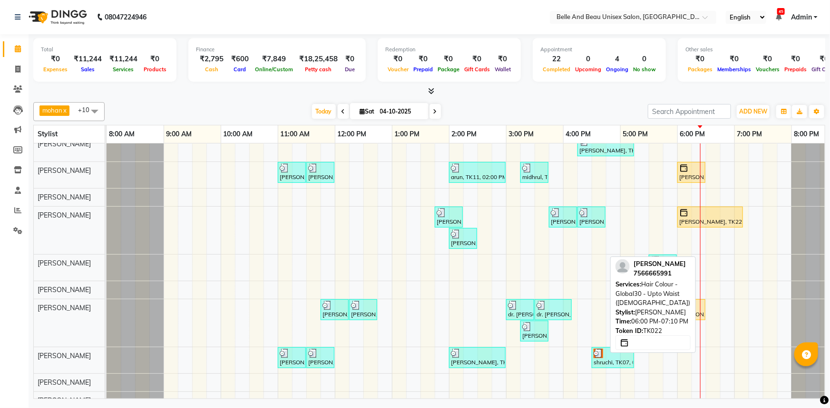
scroll to position [51, 0]
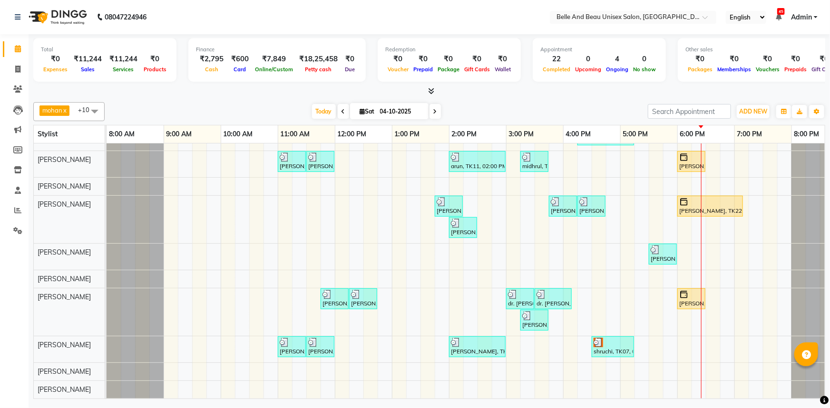
click at [738, 366] on div "[PERSON_NAME], TK02, 10:00 AM-11:50 AM, offer 999,Hair Colour - Global30 - Glob…" at bounding box center [477, 248] width 742 height 301
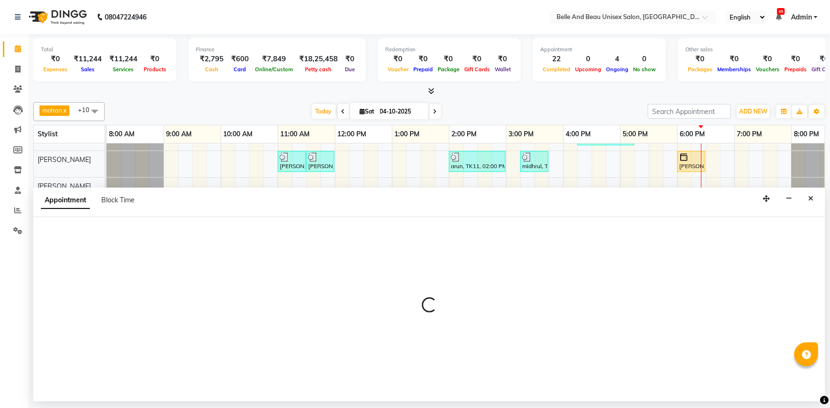
select select "84331"
select select "1140"
select select "tentative"
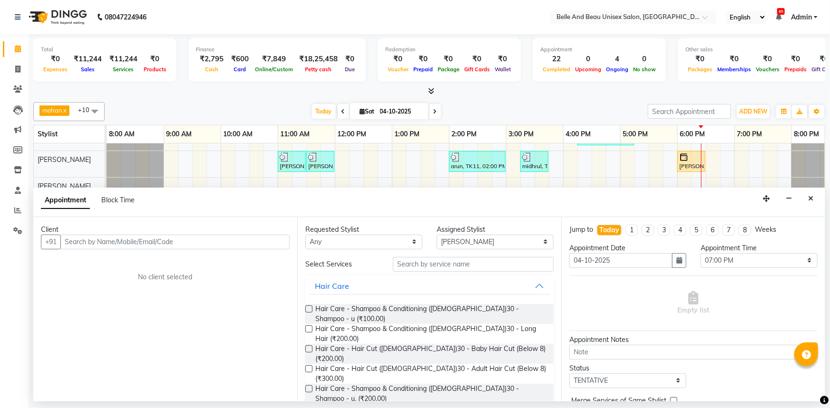
click at [91, 247] on input "text" at bounding box center [174, 242] width 229 height 15
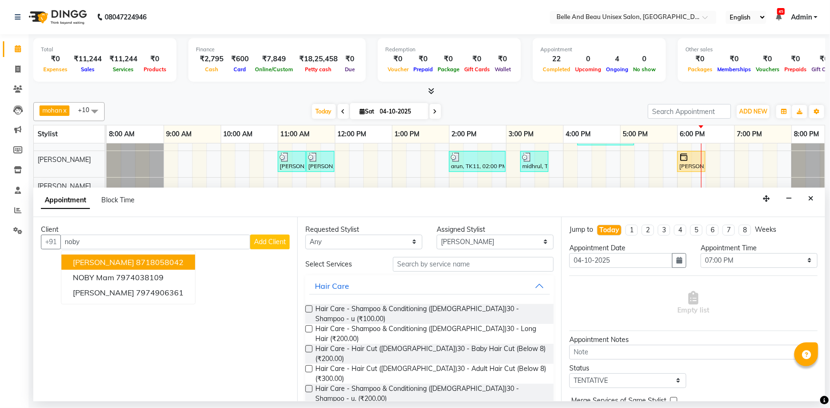
click at [103, 263] on span "[PERSON_NAME]" at bounding box center [103, 263] width 61 height 10
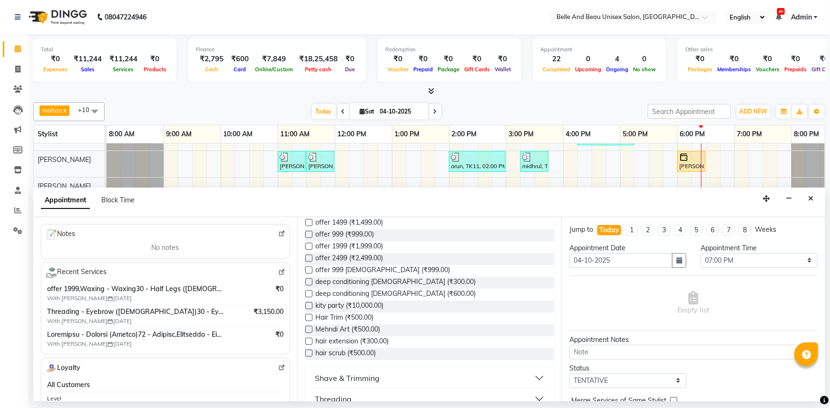
scroll to position [302, 0]
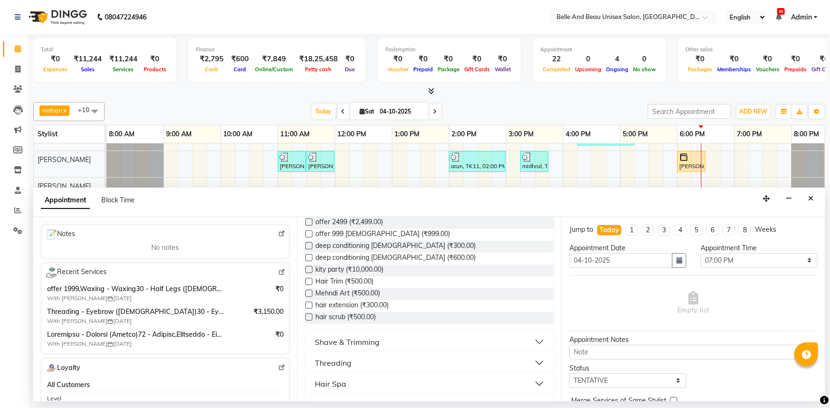
type input "8718058042"
click at [365, 355] on button "Threading" at bounding box center [429, 363] width 241 height 17
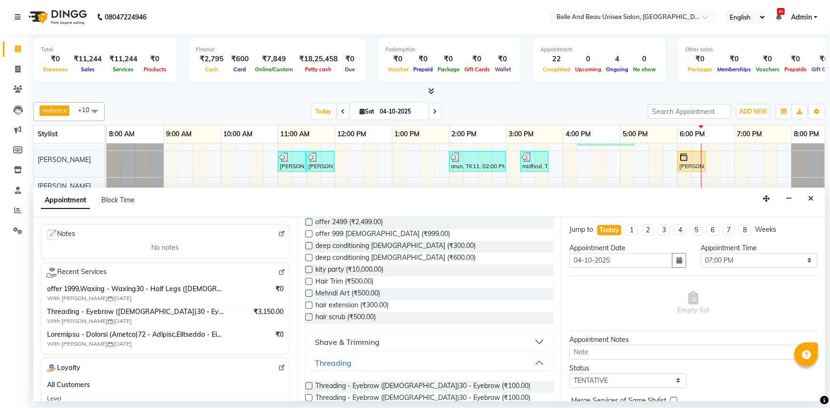
click at [309, 383] on label at bounding box center [308, 386] width 7 height 7
click at [309, 384] on input "checkbox" at bounding box center [308, 387] width 6 height 6
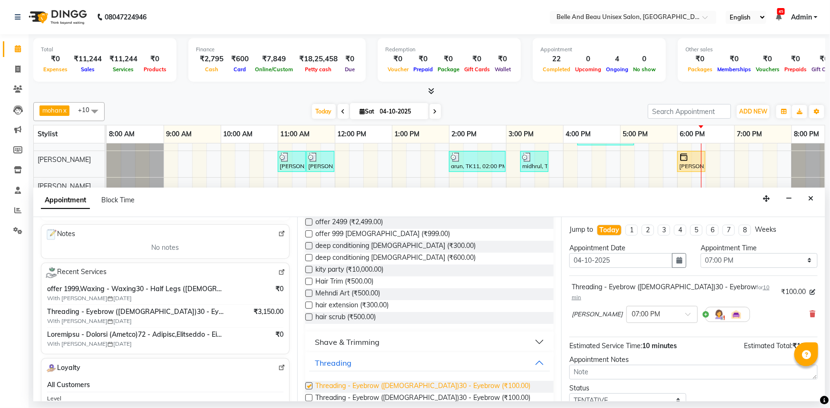
checkbox input "false"
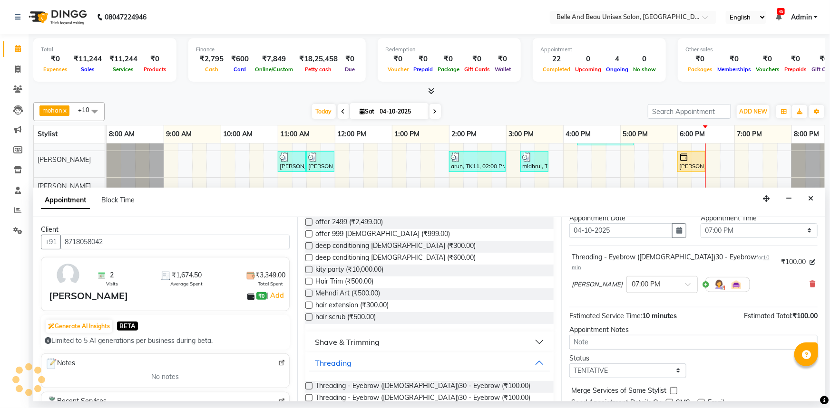
scroll to position [56, 0]
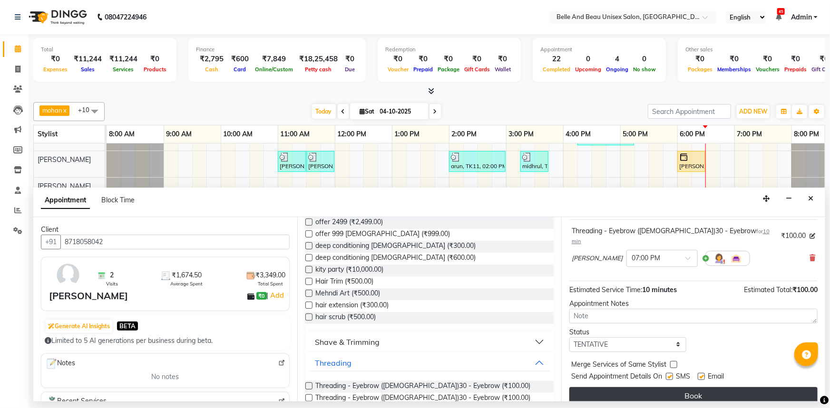
click at [725, 387] on button "Book" at bounding box center [693, 395] width 248 height 17
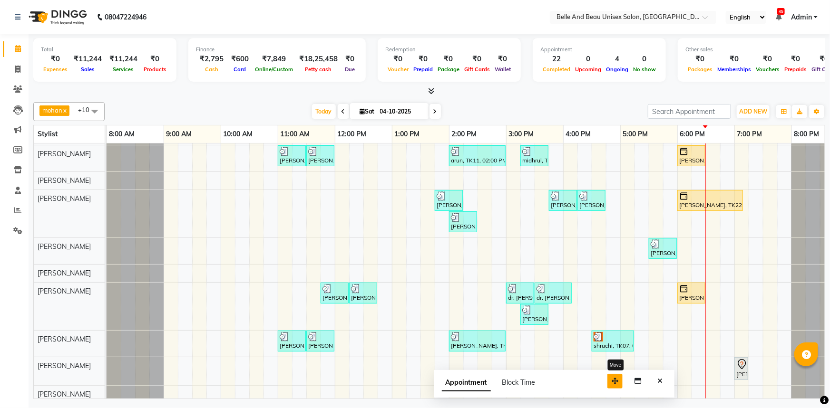
drag, startPoint x: 761, startPoint y: 386, endPoint x: 613, endPoint y: 381, distance: 147.9
click at [610, 382] on button "button" at bounding box center [614, 381] width 15 height 15
click at [660, 379] on icon "Close" at bounding box center [659, 380] width 5 height 7
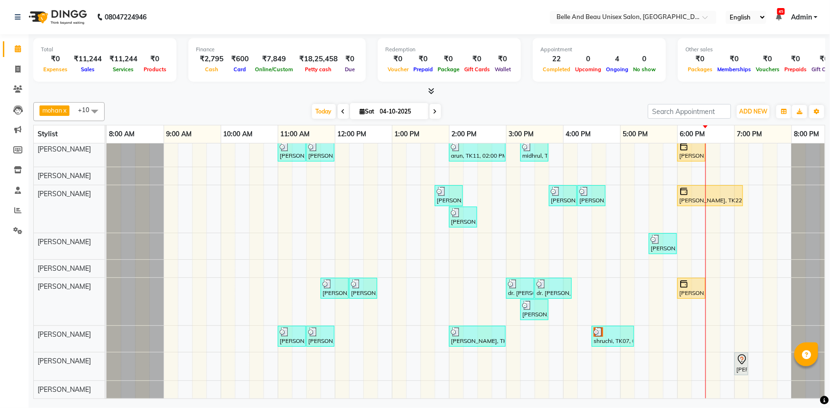
scroll to position [62, 0]
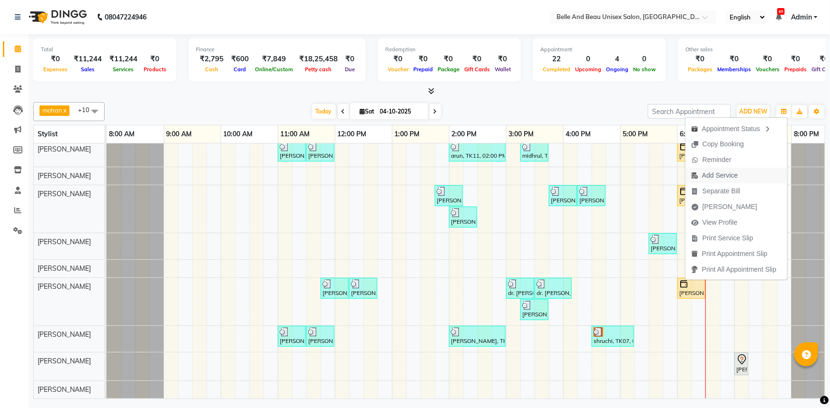
click at [703, 172] on span "Add Service" at bounding box center [720, 176] width 36 height 10
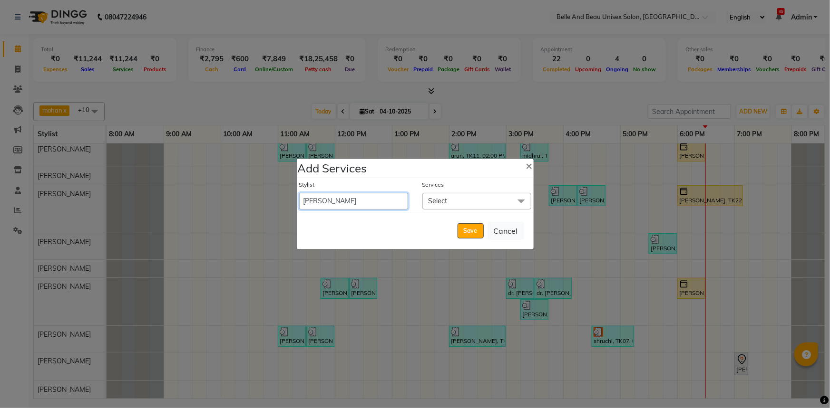
click at [357, 205] on select "[PERSON_NAME] [PERSON_NAME] [PERSON_NAME] [PERSON_NAME] [PERSON_NAME] [PERSON_N…" at bounding box center [353, 201] width 109 height 17
select select "83443"
click at [299, 193] on select "[PERSON_NAME] [PERSON_NAME] [PERSON_NAME] [PERSON_NAME] [PERSON_NAME] [PERSON_N…" at bounding box center [353, 201] width 109 height 17
select select "1110"
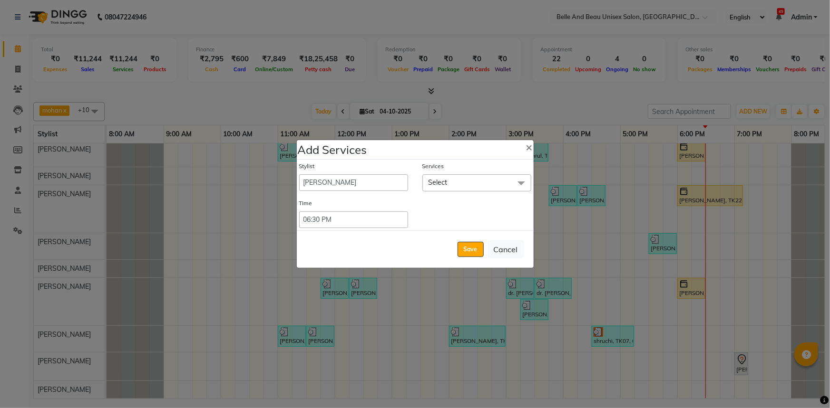
click at [445, 186] on span "Select" at bounding box center [437, 182] width 19 height 9
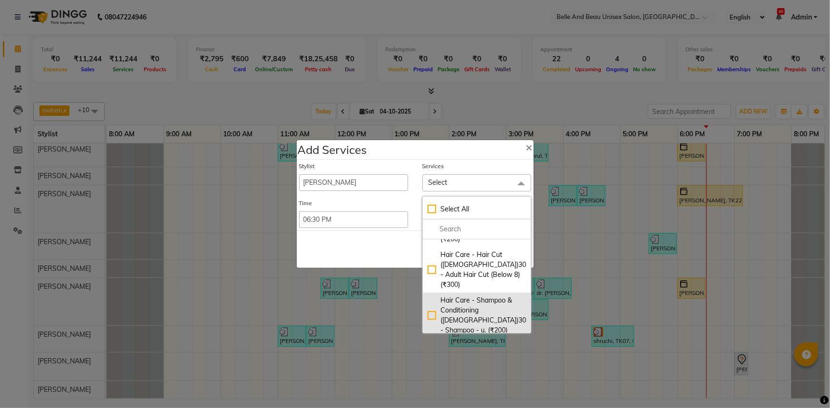
scroll to position [86, 0]
click at [431, 293] on div "Hair Care - Hair Cut ([DEMOGRAPHIC_DATA])30 - Adult Hair Cut (Below 8) (₹300)" at bounding box center [476, 313] width 98 height 40
checkbox input "true"
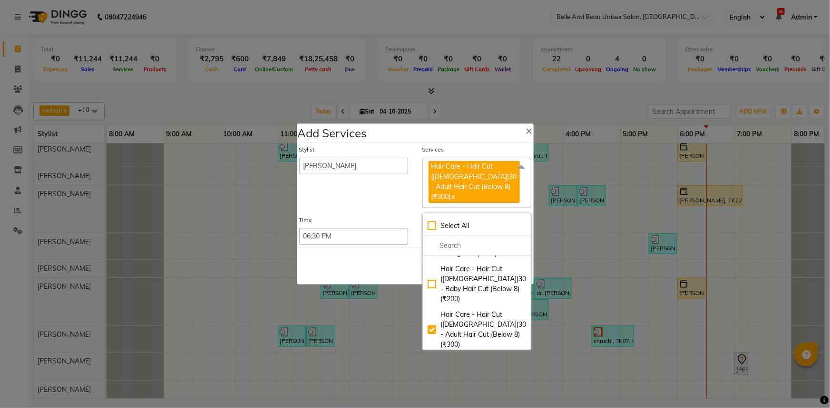
click at [401, 272] on div "Save Cancel" at bounding box center [415, 266] width 237 height 38
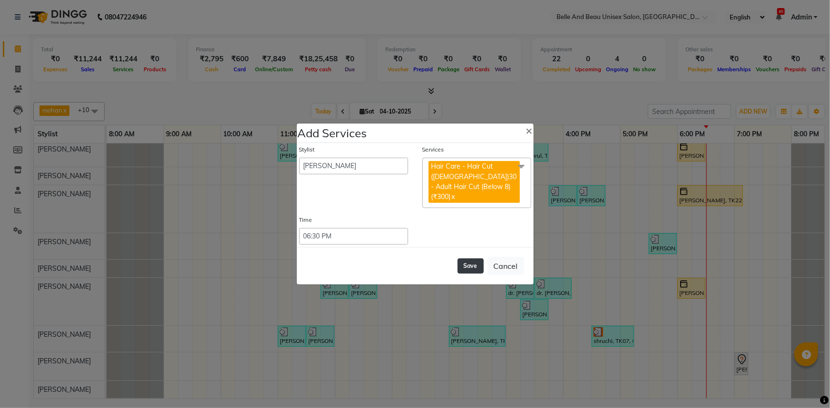
click at [475, 263] on button "Save" at bounding box center [470, 266] width 26 height 15
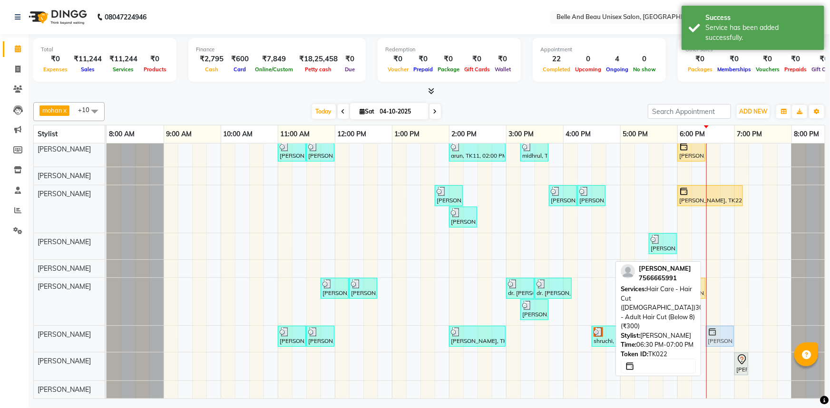
drag, startPoint x: 715, startPoint y: 333, endPoint x: 710, endPoint y: 336, distance: 5.5
click at [106, 336] on div "[PERSON_NAME], TK06, 11:00 AM-11:30 AM, Hair Care - Hair Cut ([DEMOGRAPHIC_DATA…" at bounding box center [106, 339] width 0 height 26
click at [713, 328] on img at bounding box center [712, 333] width 10 height 10
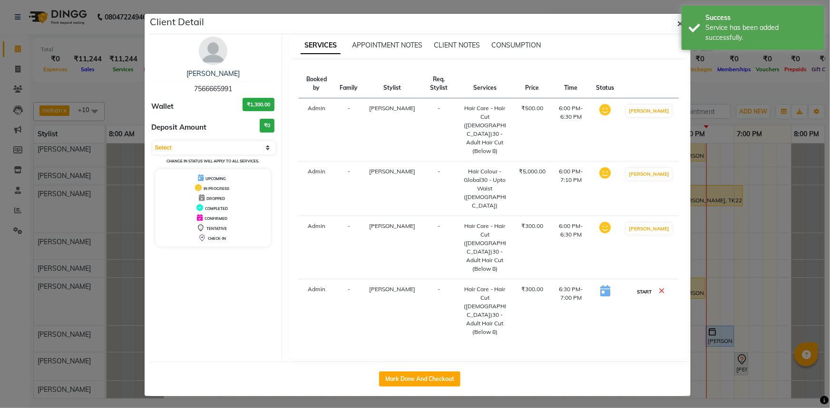
click at [648, 286] on button "START" at bounding box center [643, 292] width 19 height 12
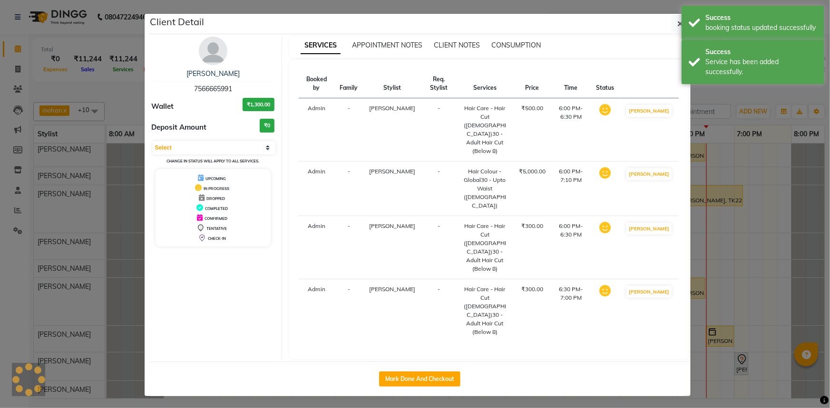
select select "1"
click at [676, 25] on button "button" at bounding box center [680, 24] width 18 height 18
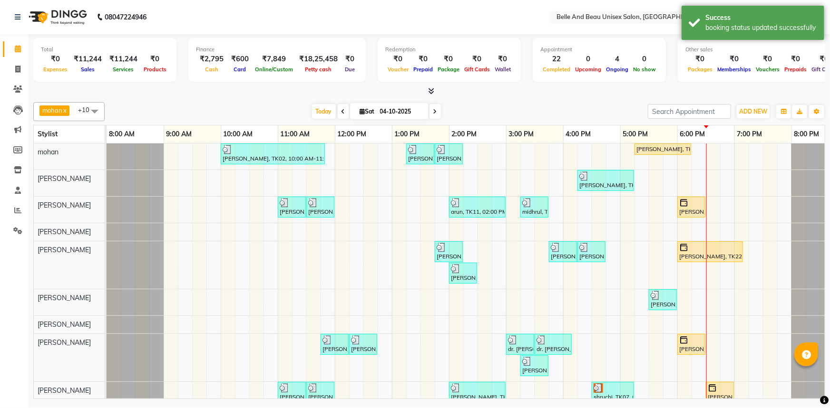
scroll to position [62, 0]
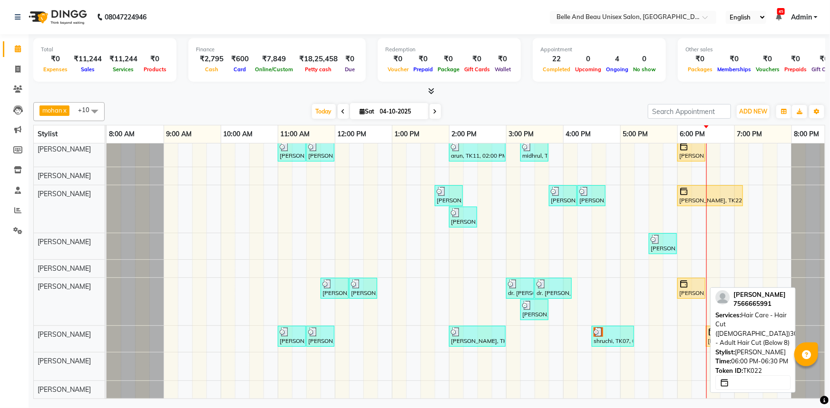
click at [689, 280] on div at bounding box center [691, 285] width 24 height 10
select select "1"
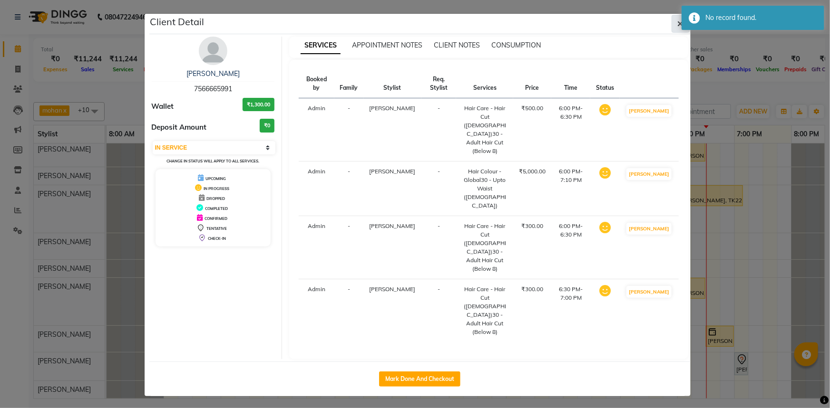
click at [681, 29] on button "button" at bounding box center [680, 24] width 18 height 18
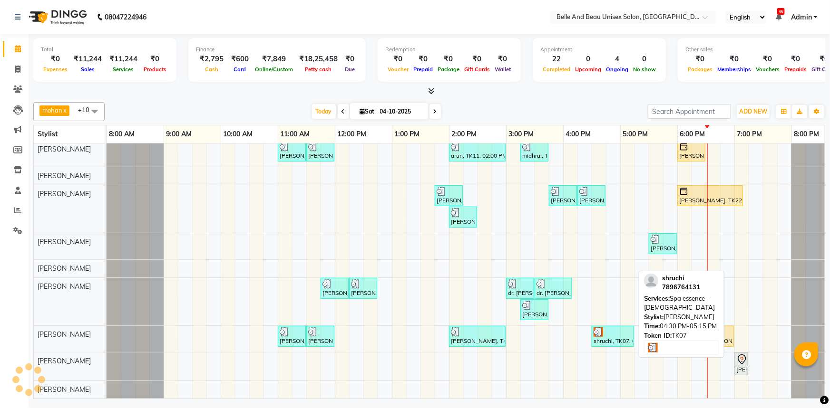
click at [622, 329] on div at bounding box center [612, 333] width 39 height 10
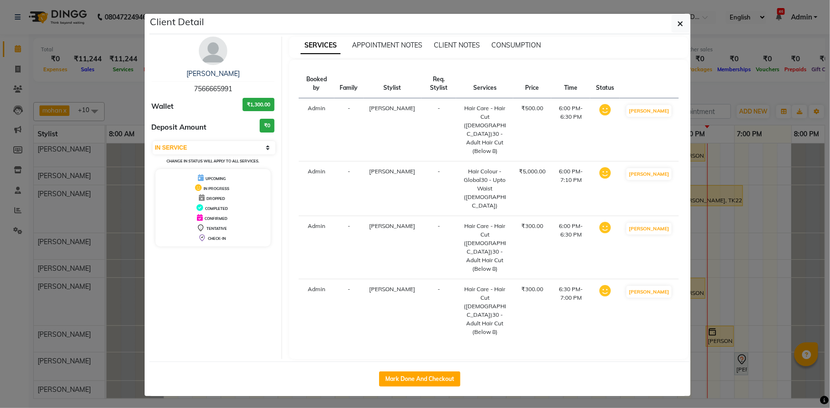
select select "3"
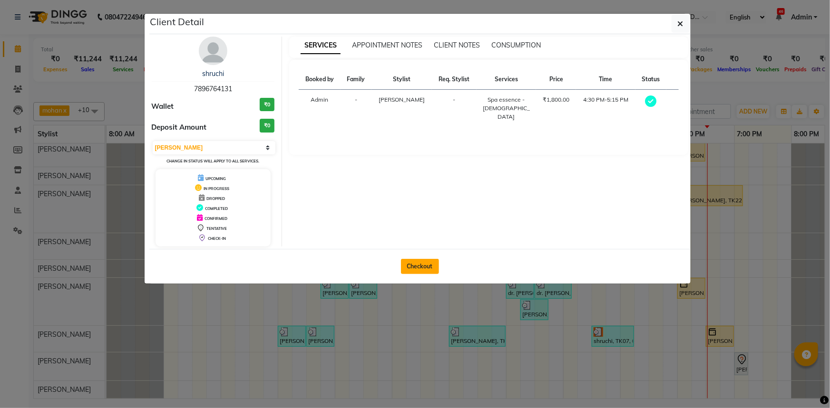
click at [416, 268] on button "Checkout" at bounding box center [420, 266] width 38 height 15
select select "service"
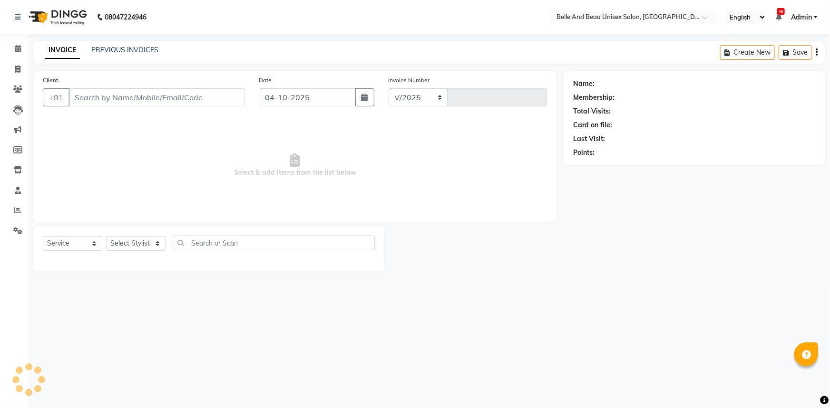
select select "7066"
type input "2702"
select select "60511"
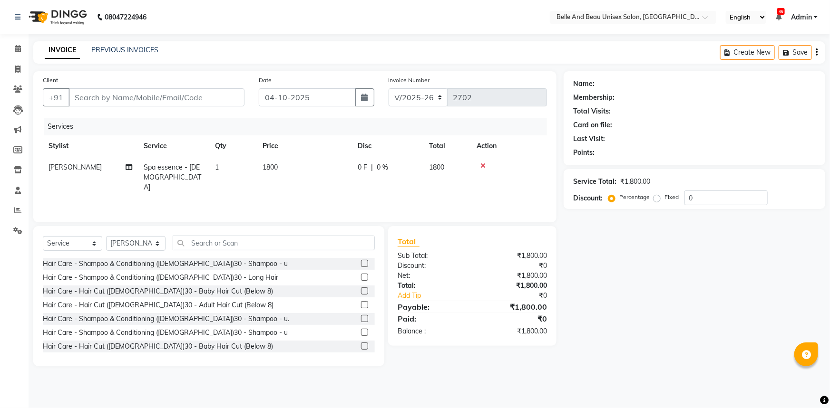
type input "7896764131"
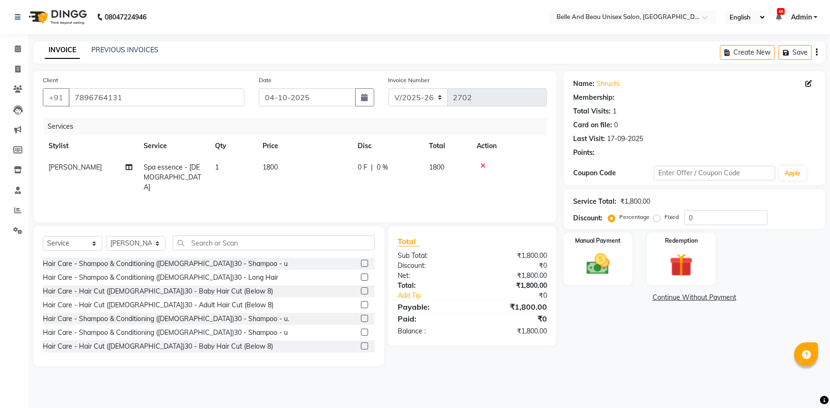
select select "1: Object"
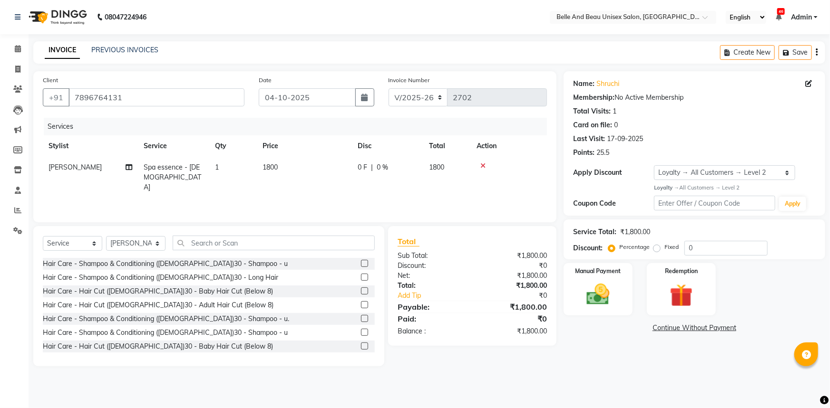
click at [481, 165] on icon at bounding box center [482, 166] width 5 height 7
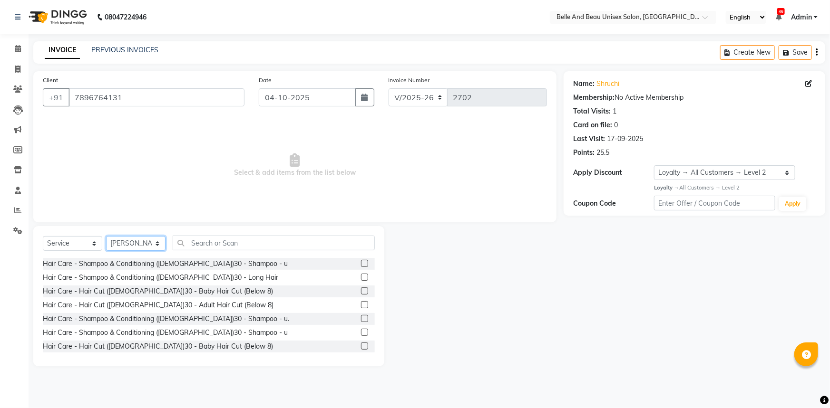
click at [130, 242] on select "Select Stylist [PERSON_NAME] [PERSON_NAME] [PERSON_NAME] [PERSON_NAME] [PERSON_…" at bounding box center [135, 243] width 59 height 15
select select "83443"
click at [106, 236] on select "Select Stylist [PERSON_NAME] [PERSON_NAME] [PERSON_NAME] [PERSON_NAME] [PERSON_…" at bounding box center [135, 243] width 59 height 15
click at [230, 244] on input "text" at bounding box center [274, 243] width 202 height 15
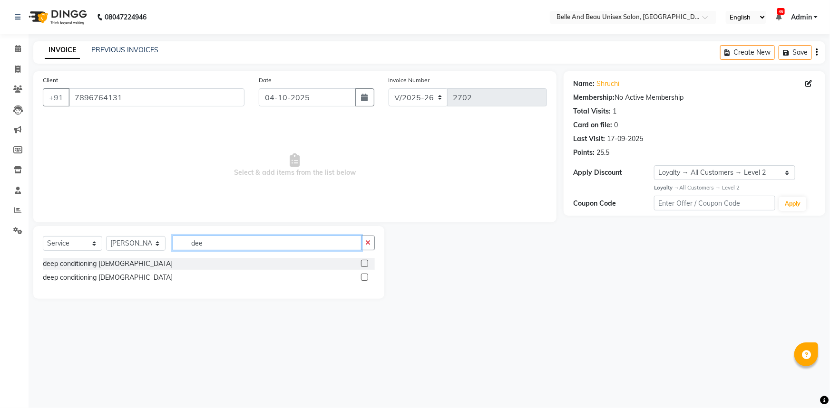
type input "dee"
click at [365, 279] on label at bounding box center [364, 277] width 7 height 7
click at [365, 279] on input "checkbox" at bounding box center [364, 278] width 6 height 6
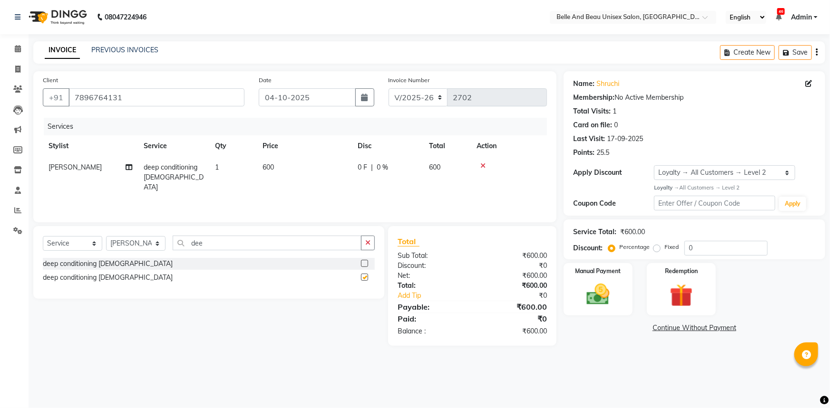
checkbox input "false"
click at [143, 244] on select "Select Stylist [PERSON_NAME] [PERSON_NAME] [PERSON_NAME] [PERSON_NAME] [PERSON_…" at bounding box center [135, 243] width 59 height 15
select select "84331"
click at [106, 236] on select "Select Stylist [PERSON_NAME] [PERSON_NAME] [PERSON_NAME] [PERSON_NAME] [PERSON_…" at bounding box center [135, 243] width 59 height 15
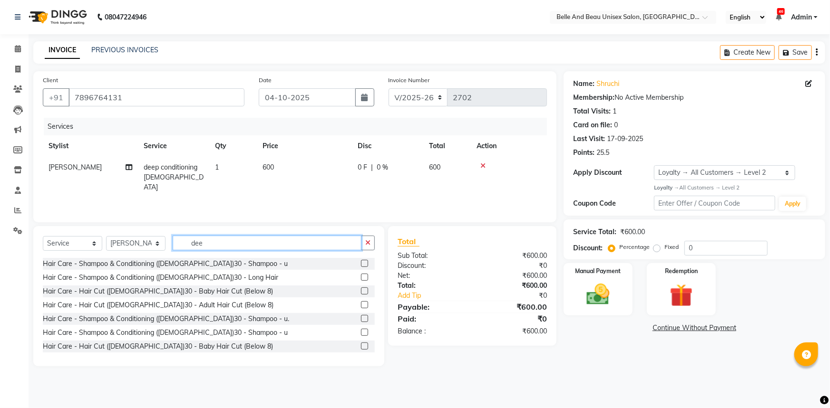
click at [215, 240] on input "dee" at bounding box center [267, 243] width 189 height 15
type input "d"
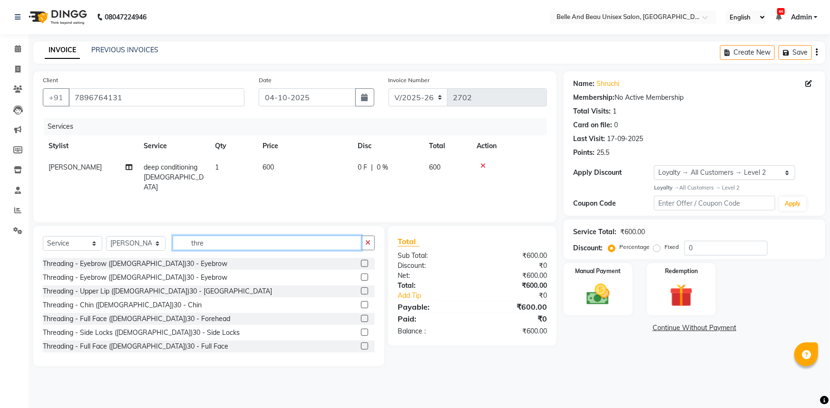
type input "thre"
click at [361, 261] on label at bounding box center [364, 263] width 7 height 7
click at [361, 261] on input "checkbox" at bounding box center [364, 264] width 6 height 6
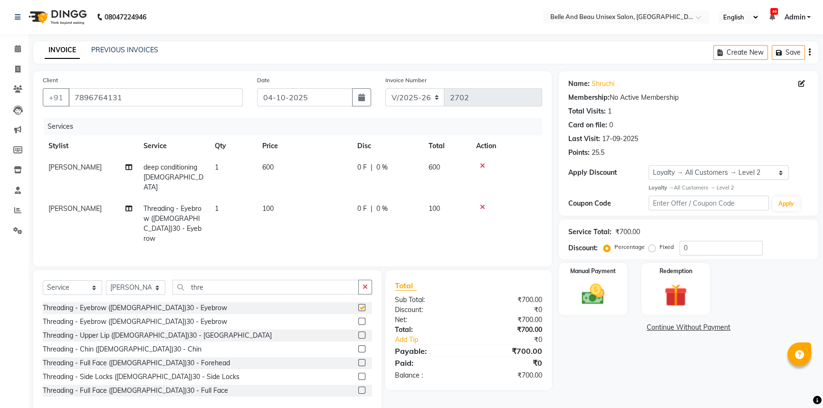
checkbox input "false"
click at [358, 359] on label at bounding box center [361, 362] width 7 height 7
click at [358, 360] on input "checkbox" at bounding box center [361, 363] width 6 height 6
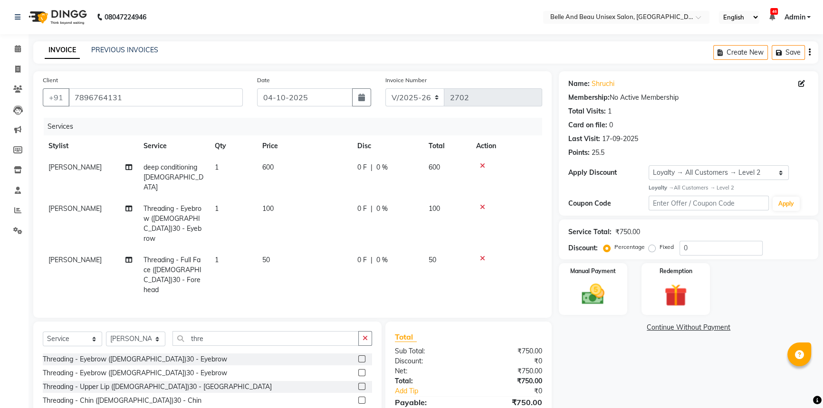
checkbox input "false"
click at [223, 331] on input "thre" at bounding box center [266, 338] width 186 height 15
type input "t"
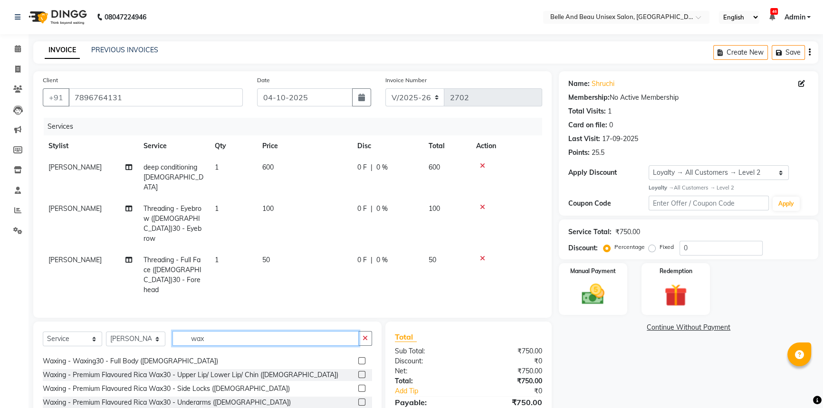
scroll to position [302, 0]
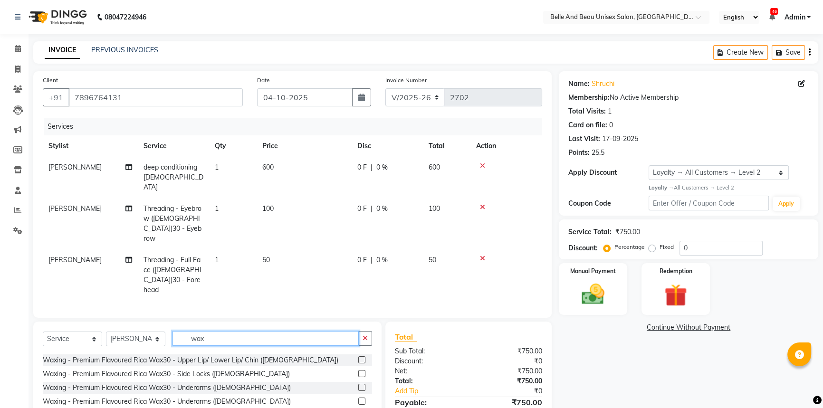
type input "wax"
click at [358, 357] on label at bounding box center [361, 360] width 7 height 7
click at [358, 358] on input "checkbox" at bounding box center [361, 361] width 6 height 6
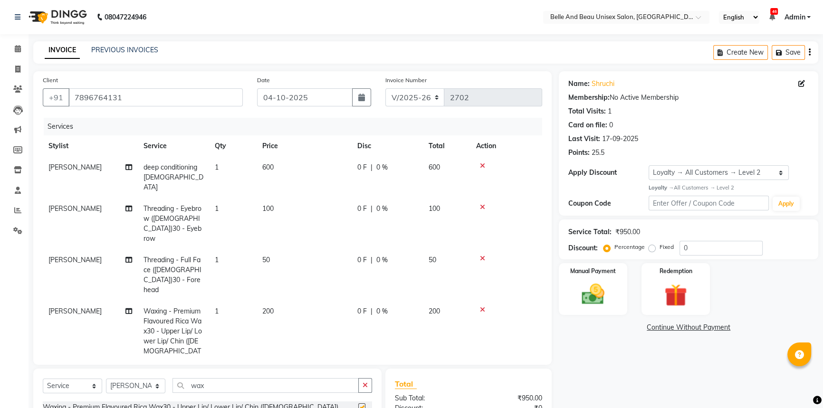
checkbox input "false"
click at [279, 301] on td "200" at bounding box center [304, 336] width 95 height 71
select select "84331"
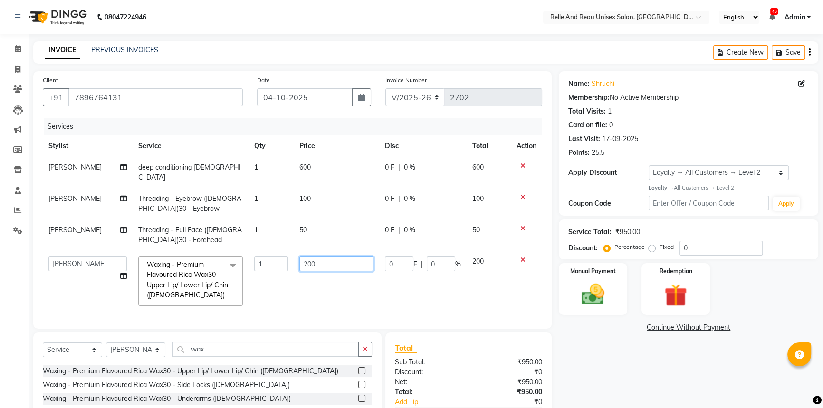
click at [329, 257] on input "200" at bounding box center [337, 264] width 74 height 15
type input "2"
type input "150"
click at [330, 278] on td "150" at bounding box center [337, 281] width 86 height 61
select select "84331"
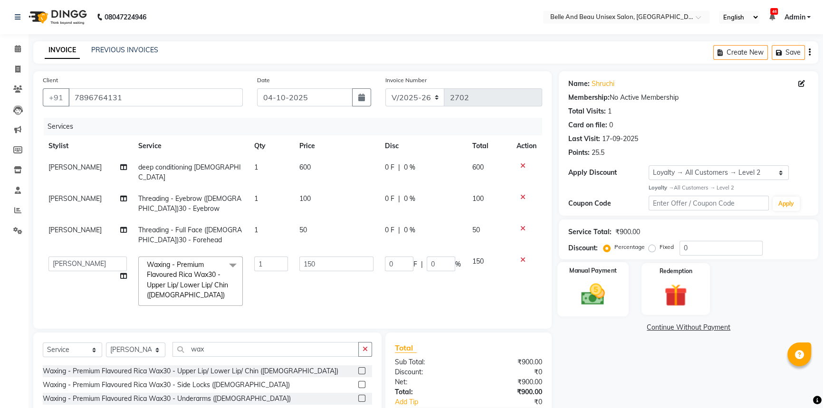
click at [594, 302] on img at bounding box center [593, 294] width 39 height 27
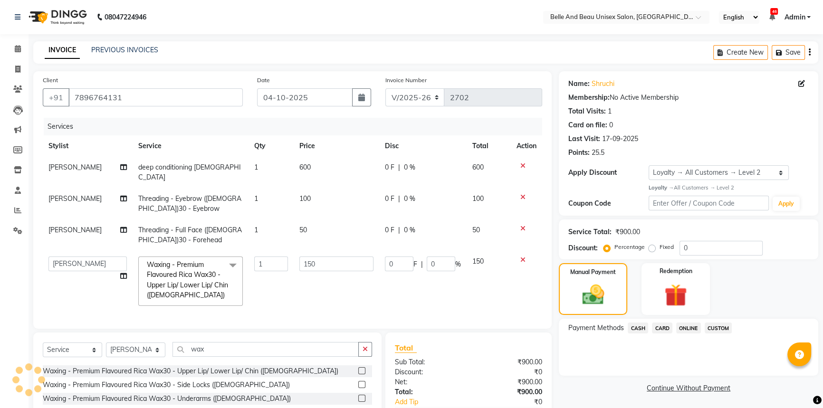
click at [645, 329] on span "CASH" at bounding box center [638, 328] width 20 height 11
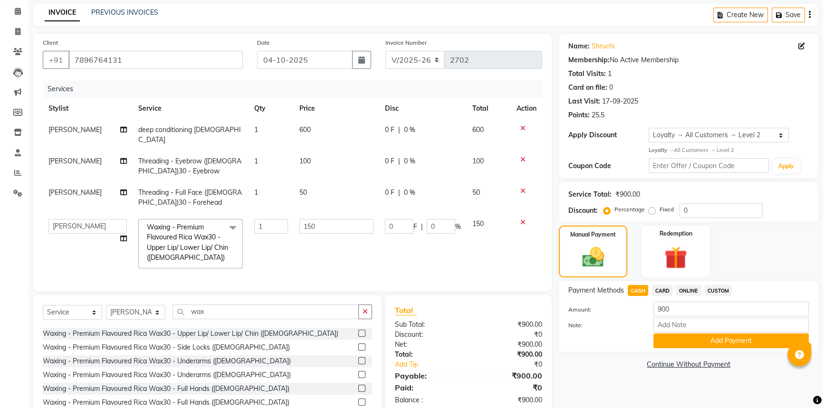
scroll to position [75, 0]
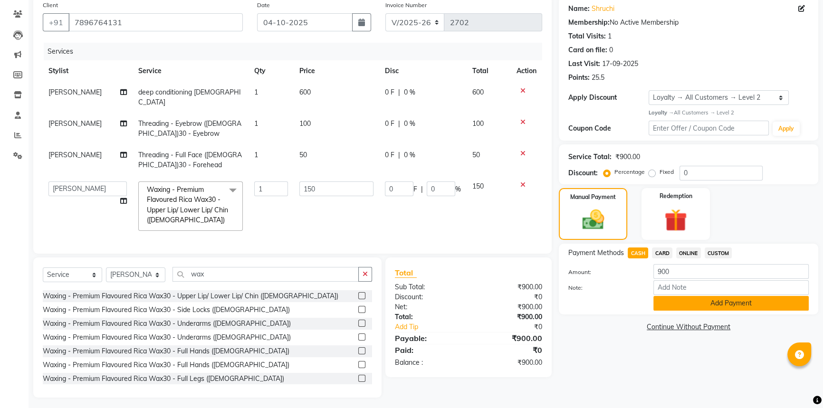
click at [678, 309] on button "Add Payment" at bounding box center [731, 303] width 155 height 15
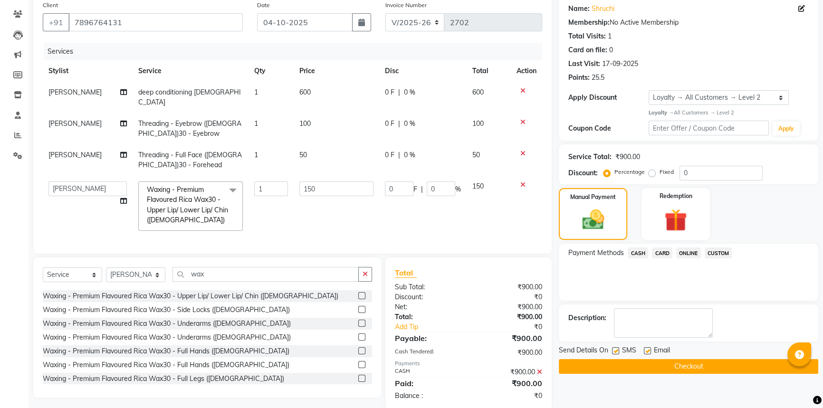
click at [661, 361] on button "Checkout" at bounding box center [689, 366] width 260 height 15
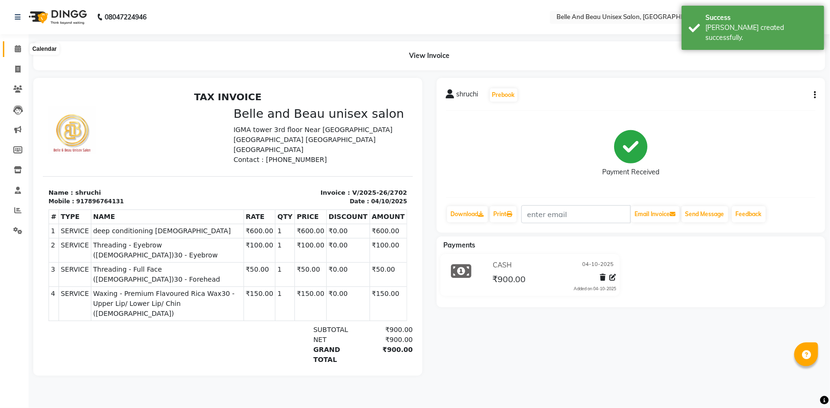
drag, startPoint x: 16, startPoint y: 47, endPoint x: 21, endPoint y: 52, distance: 7.4
click at [16, 47] on icon at bounding box center [18, 48] width 6 height 7
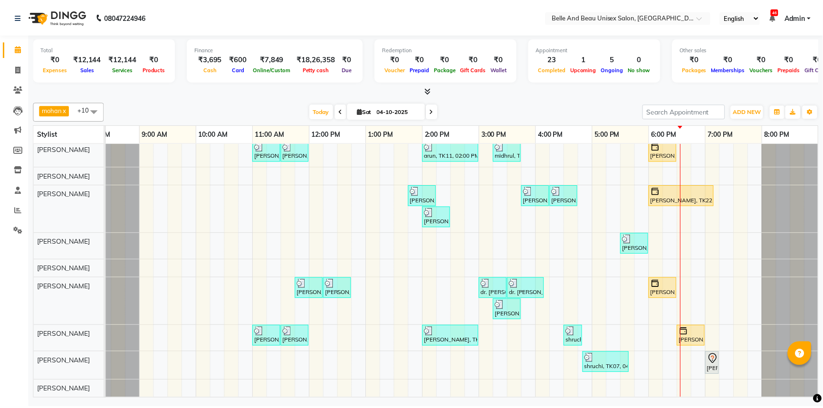
scroll to position [62, 29]
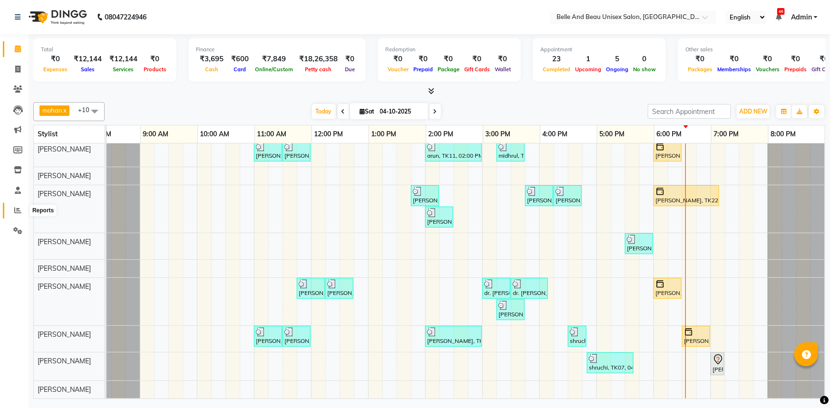
click at [15, 209] on icon at bounding box center [17, 210] width 7 height 7
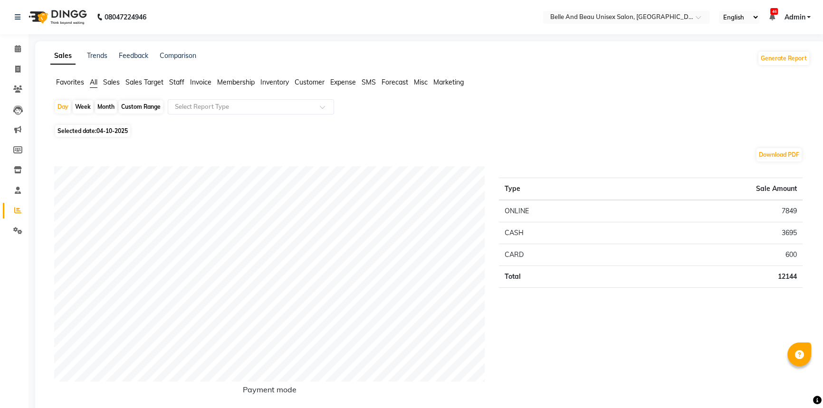
click at [178, 82] on span "Staff" at bounding box center [176, 82] width 15 height 9
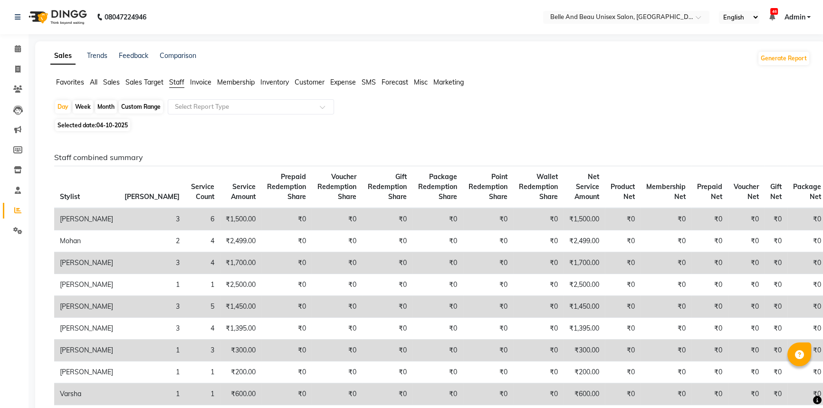
click at [135, 111] on div "Custom Range" at bounding box center [141, 106] width 44 height 13
select select "10"
select select "2025"
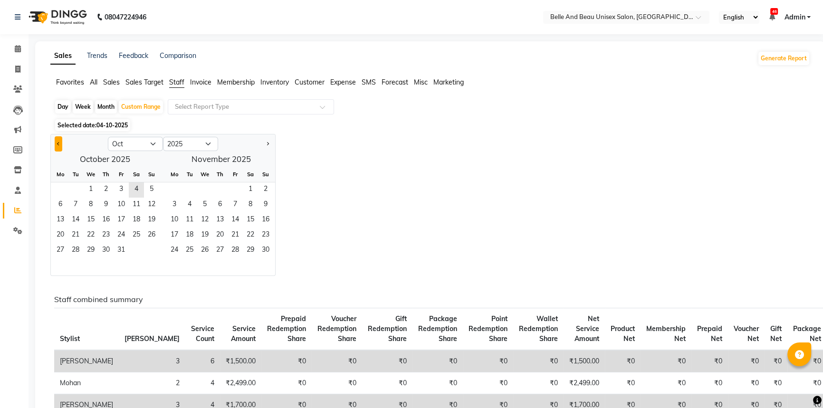
click at [60, 144] on button "Previous month" at bounding box center [59, 143] width 8 height 15
select select "9"
click at [64, 193] on span "1" at bounding box center [60, 190] width 15 height 15
click at [74, 247] on span "30" at bounding box center [75, 250] width 15 height 15
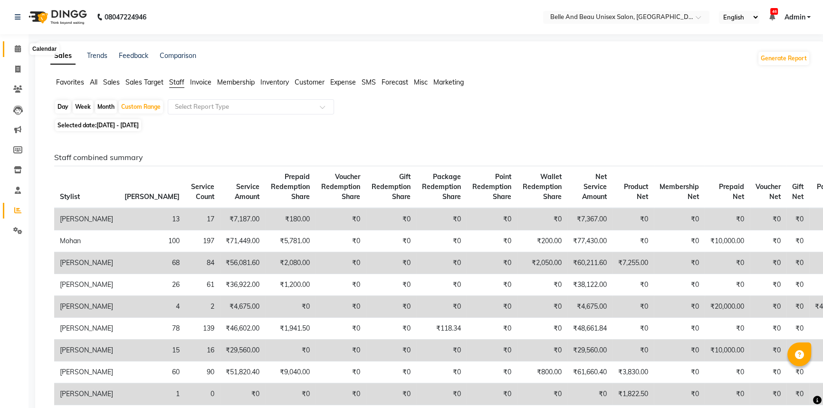
click at [17, 53] on span at bounding box center [18, 49] width 17 height 11
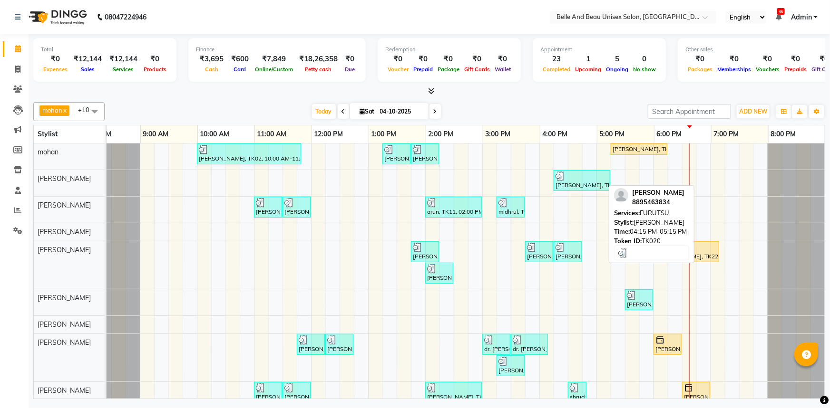
click at [571, 188] on div "[PERSON_NAME], TK20, 04:15 PM-05:15 PM, [PERSON_NAME]" at bounding box center [581, 181] width 55 height 18
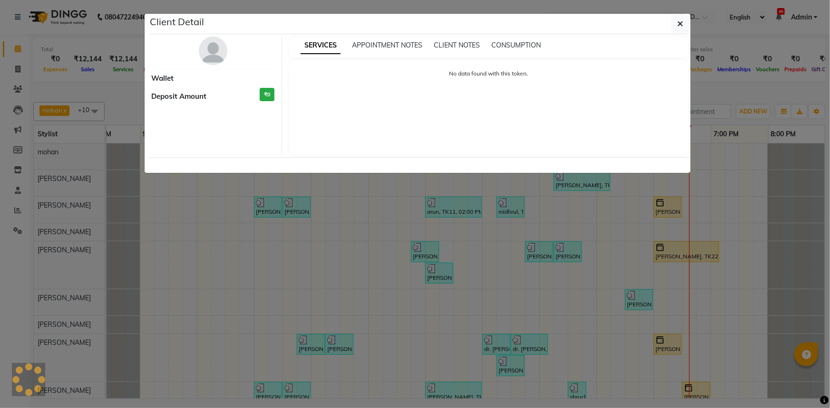
select select "3"
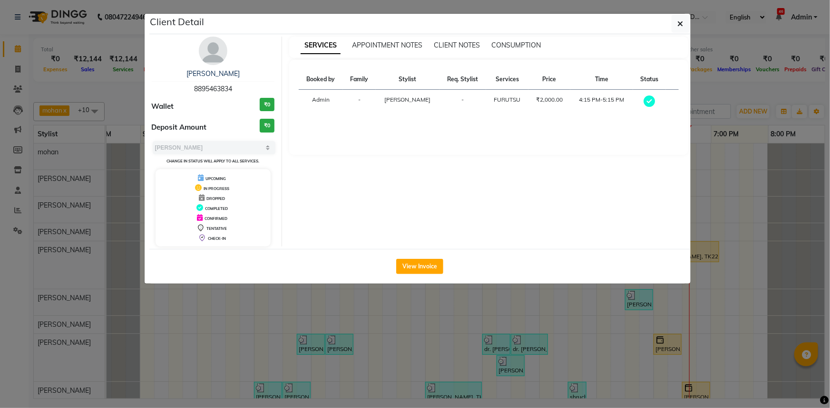
click at [217, 88] on span "8895463834" at bounding box center [213, 89] width 38 height 9
copy span "8895463834"
click at [675, 26] on button "button" at bounding box center [680, 24] width 18 height 18
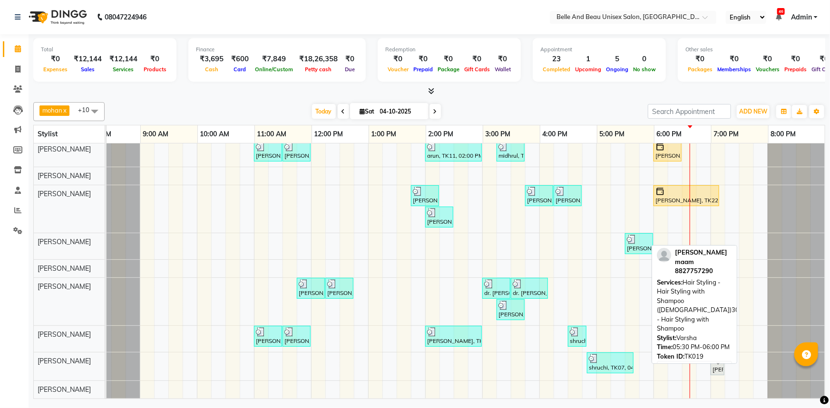
scroll to position [62, 0]
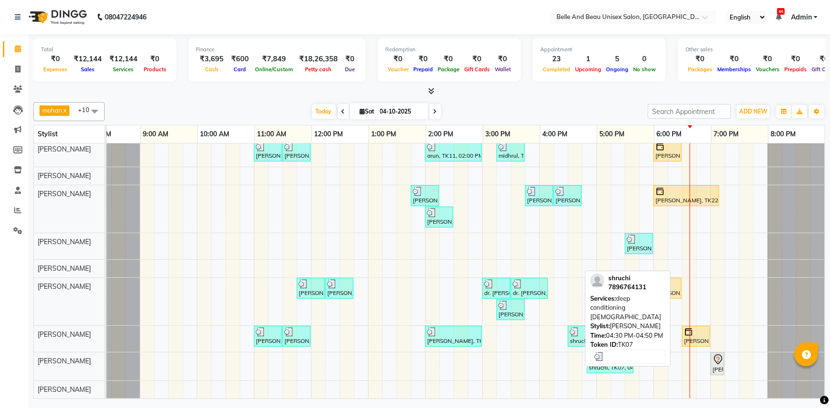
click at [569, 333] on div "shruchi, TK07, 04:30 PM-04:50 PM, deep conditioning [DEMOGRAPHIC_DATA]" at bounding box center [577, 337] width 17 height 18
select select "3"
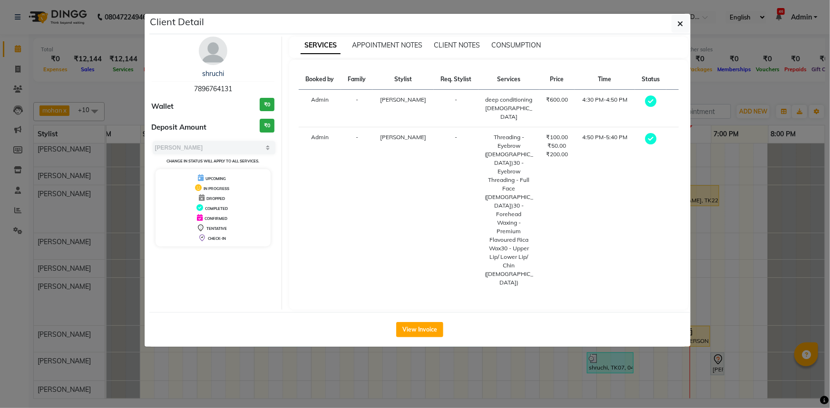
click at [213, 89] on span "7896764131" at bounding box center [213, 89] width 38 height 9
copy span "7896764131"
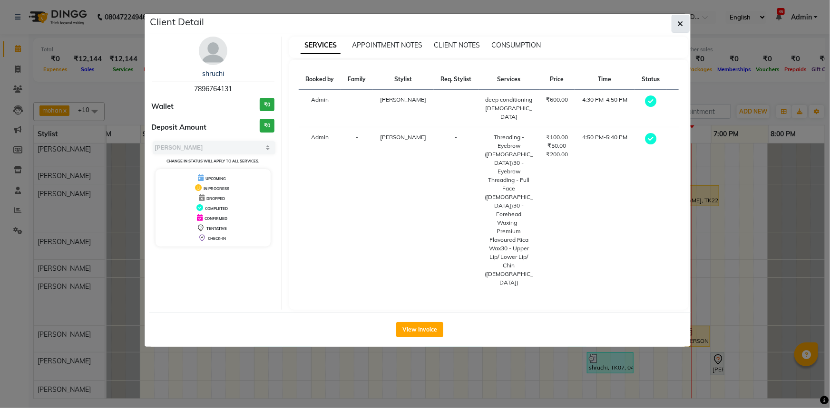
click at [676, 20] on button "button" at bounding box center [680, 24] width 18 height 18
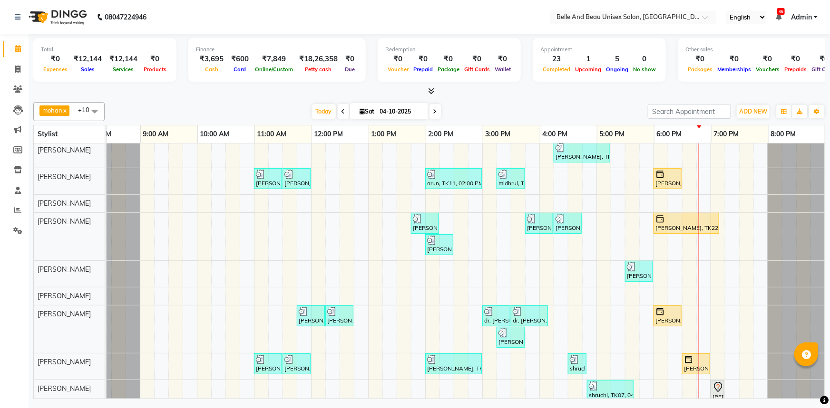
scroll to position [43, 0]
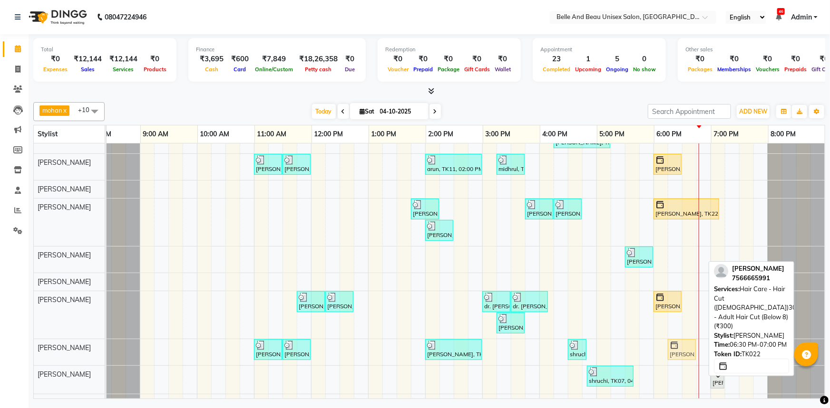
drag, startPoint x: 687, startPoint y: 349, endPoint x: 679, endPoint y: 349, distance: 8.1
click at [83, 349] on div "[PERSON_NAME], TK06, 11:00 AM-11:30 AM, Hair Care - Hair Cut ([DEMOGRAPHIC_DATA…" at bounding box center [83, 352] width 0 height 26
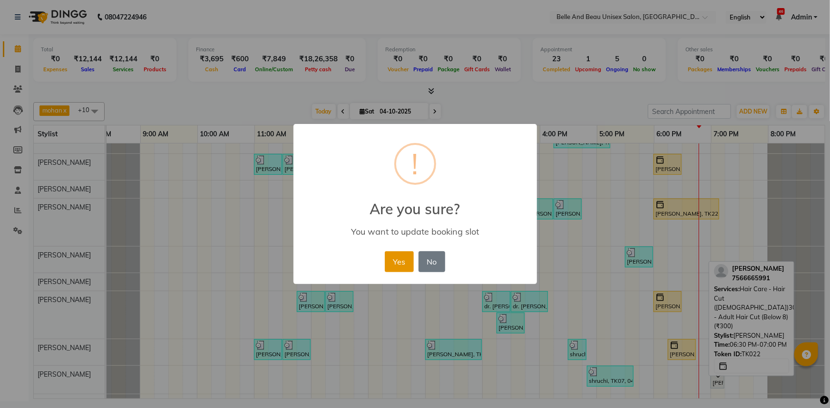
click at [407, 258] on button "Yes" at bounding box center [399, 262] width 29 height 21
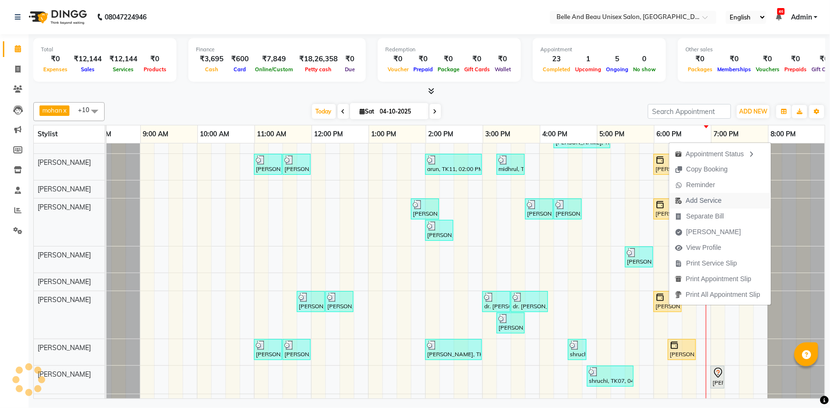
click at [703, 194] on span "Add Service" at bounding box center [698, 201] width 58 height 16
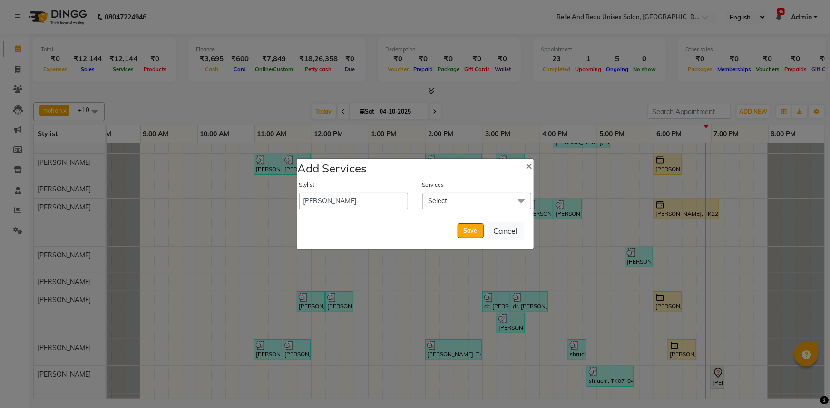
click at [441, 202] on span "Select" at bounding box center [437, 201] width 19 height 9
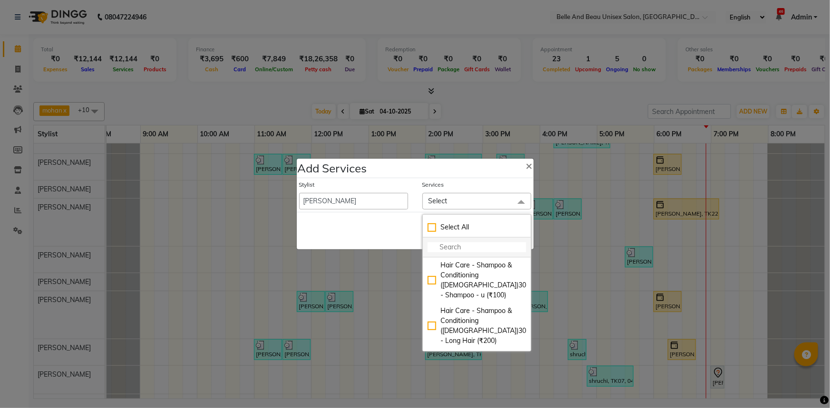
click at [470, 250] on input "multiselect-search" at bounding box center [476, 247] width 98 height 10
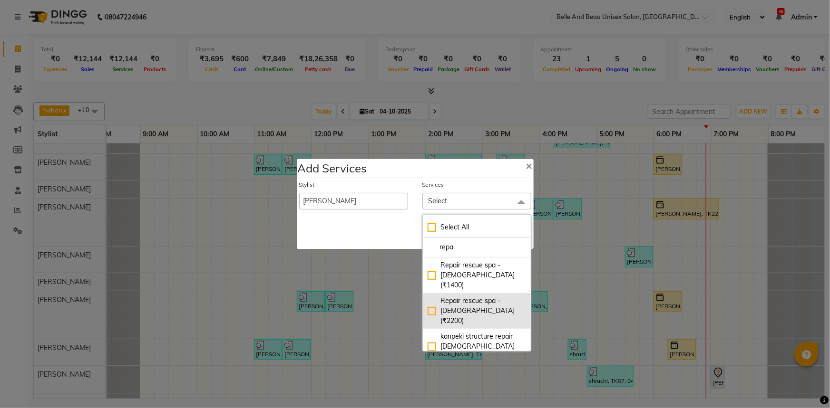
type input "repa"
click at [430, 297] on div "Repair rescue spa - [DEMOGRAPHIC_DATA] (₹2200)" at bounding box center [476, 311] width 98 height 30
checkbox input "true"
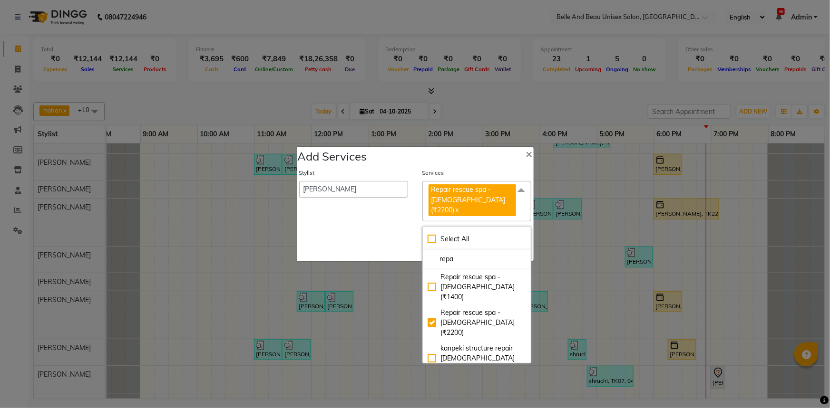
click at [385, 247] on div "Save Cancel" at bounding box center [415, 243] width 237 height 38
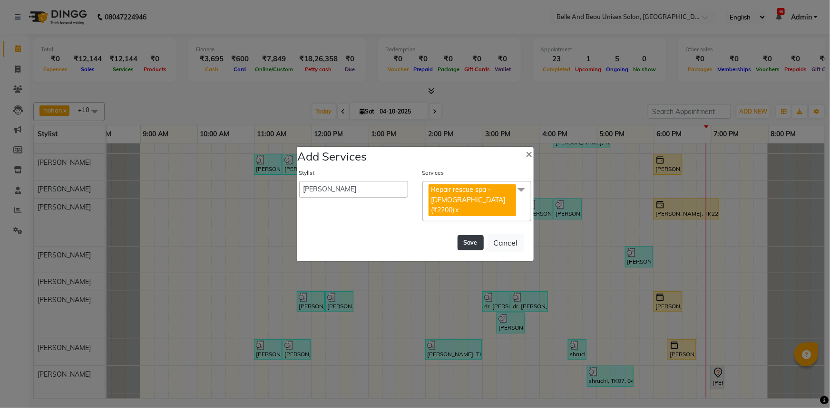
click at [471, 238] on button "Save" at bounding box center [470, 242] width 26 height 15
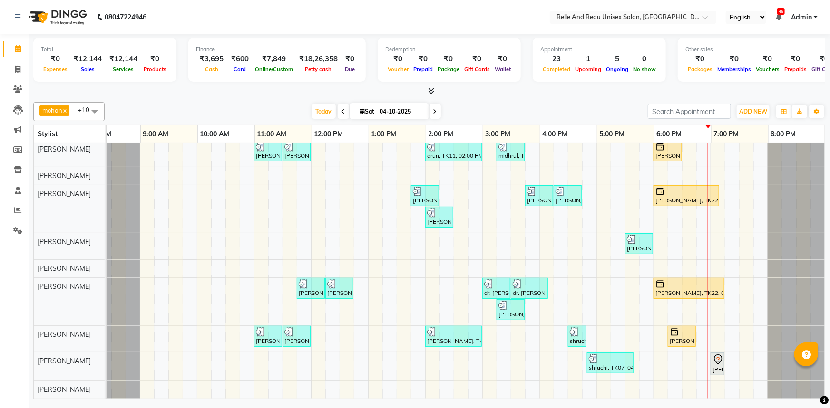
scroll to position [0, 0]
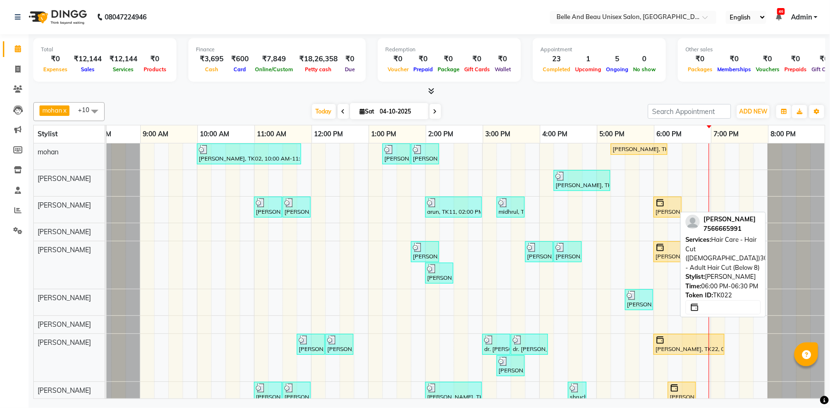
click at [660, 212] on div "[PERSON_NAME], TK22, 06:00 PM-06:30 PM, Hair Care - Hair Cut ([DEMOGRAPHIC_DATA…" at bounding box center [667, 207] width 26 height 18
select select "1"
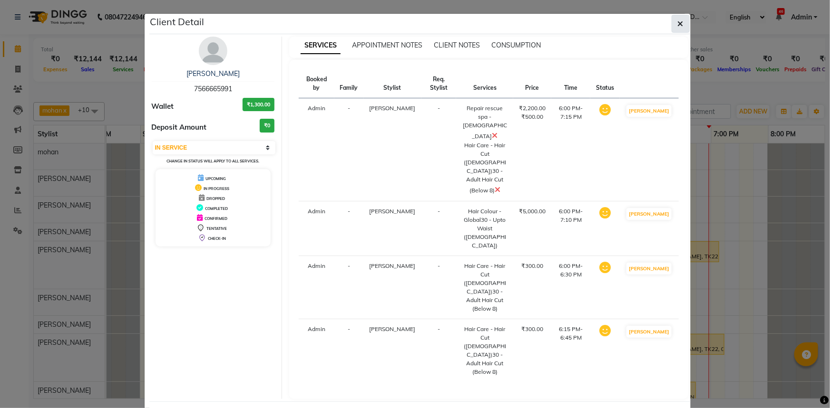
click at [687, 25] on button "button" at bounding box center [680, 24] width 18 height 18
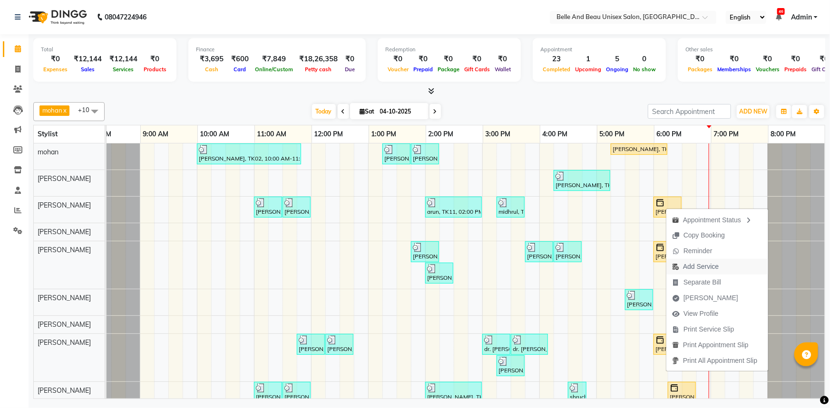
click at [709, 271] on span "Add Service" at bounding box center [701, 267] width 36 height 10
select select "59227"
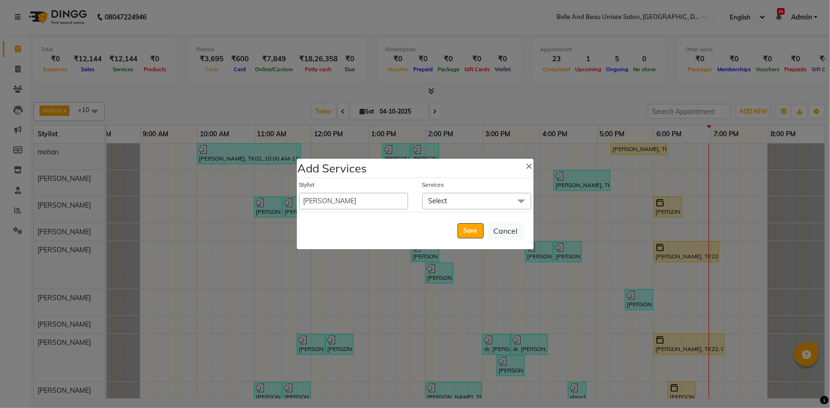
click at [442, 206] on span "Select" at bounding box center [476, 201] width 109 height 17
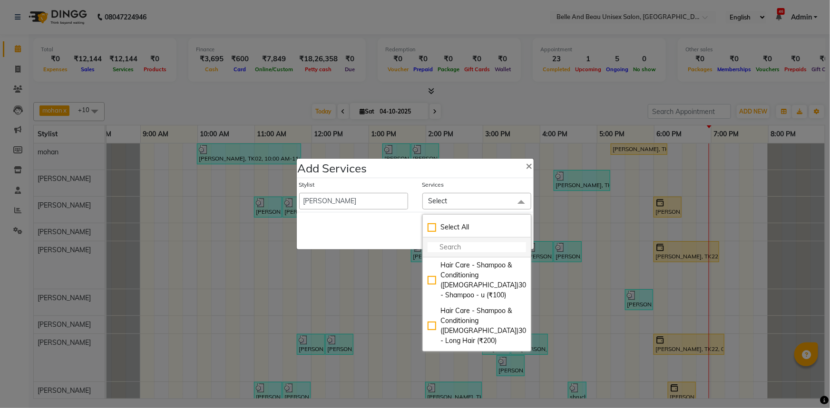
click at [446, 245] on input "multiselect-search" at bounding box center [476, 247] width 98 height 10
click at [363, 230] on div "Save Cancel" at bounding box center [415, 231] width 237 height 38
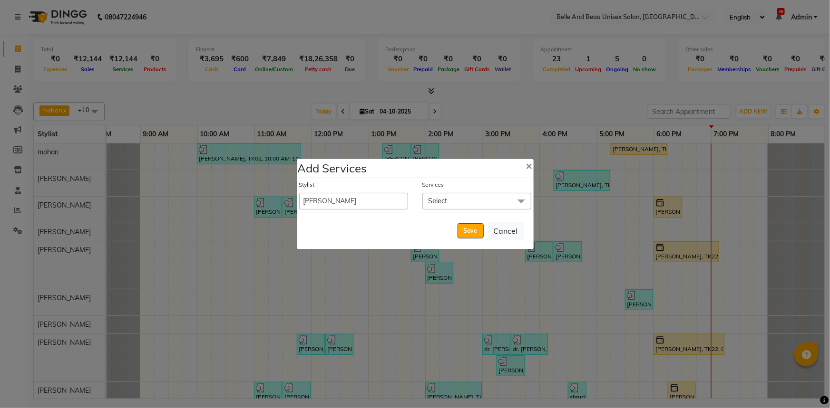
click at [446, 204] on span "Select" at bounding box center [437, 201] width 19 height 9
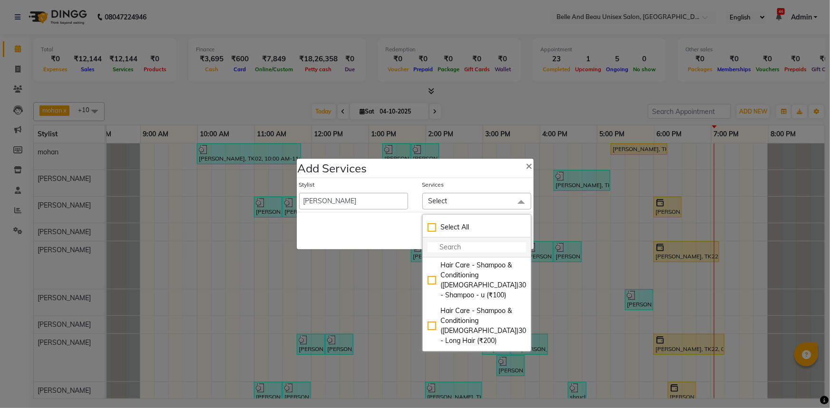
click at [464, 251] on input "multiselect-search" at bounding box center [476, 247] width 98 height 10
type input "kan"
click at [308, 228] on div "Save Cancel" at bounding box center [415, 231] width 237 height 38
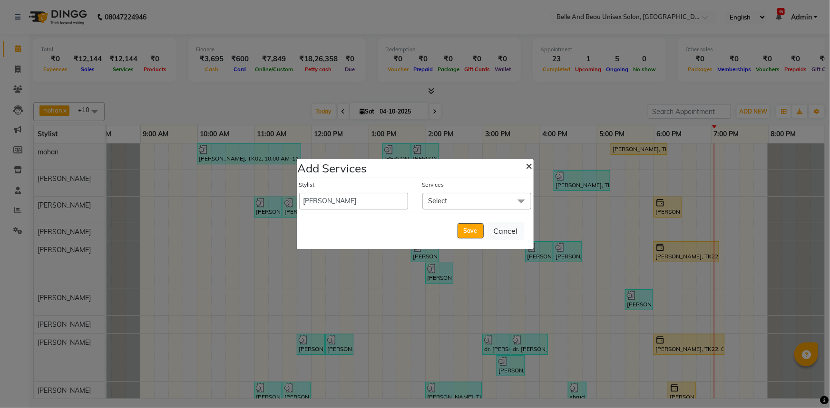
click at [528, 164] on span "×" at bounding box center [529, 165] width 7 height 14
select select "92802"
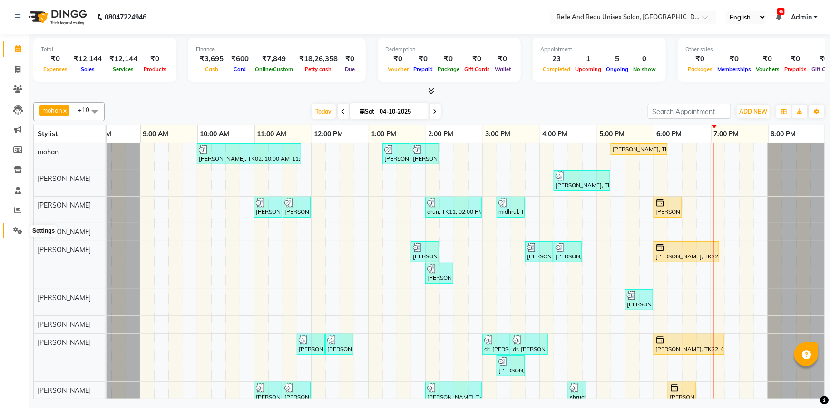
click at [19, 228] on icon at bounding box center [17, 230] width 9 height 7
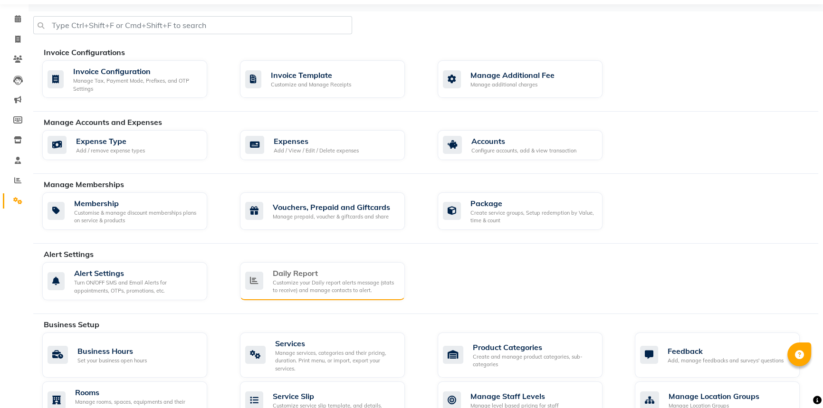
scroll to position [86, 0]
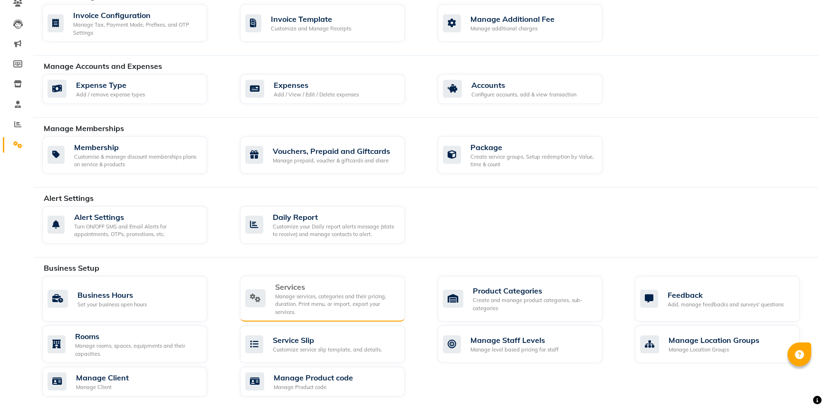
click at [310, 297] on div "Manage services, categories and their pricing, duration. Print menu, or import,…" at bounding box center [336, 305] width 122 height 24
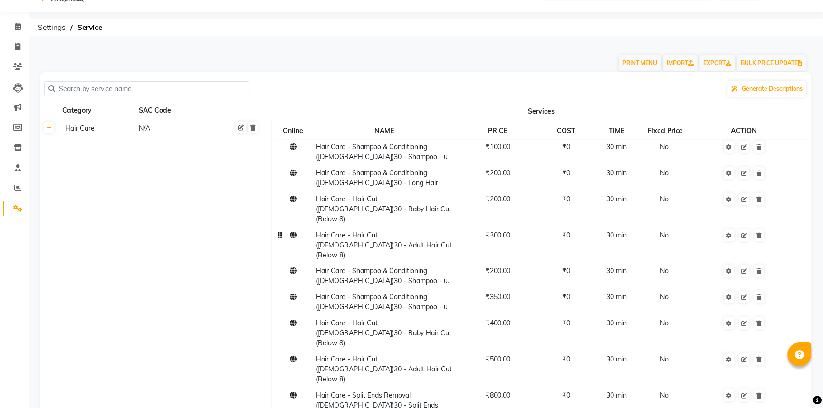
scroll to position [43, 0]
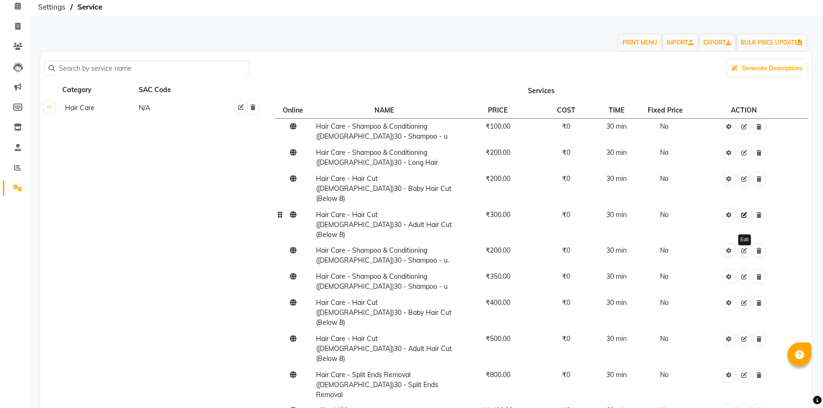
click at [745, 209] on link at bounding box center [744, 215] width 10 height 12
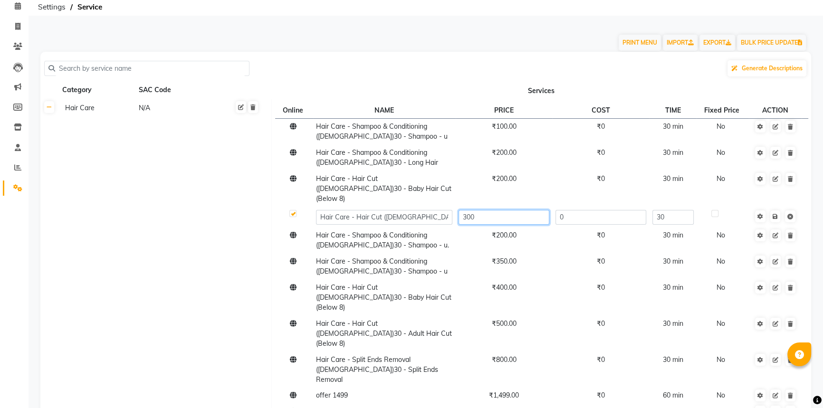
click at [509, 211] on input "300" at bounding box center [504, 217] width 91 height 15
type input "3"
type input "350"
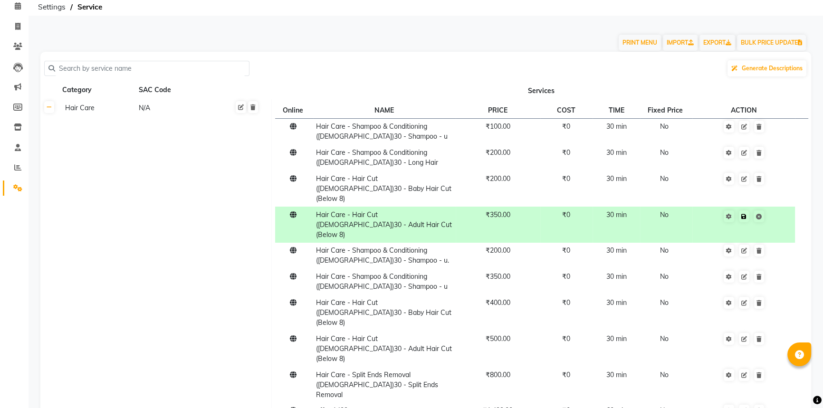
click at [776, 207] on td "Save" at bounding box center [744, 225] width 103 height 36
click at [746, 211] on link at bounding box center [744, 217] width 10 height 12
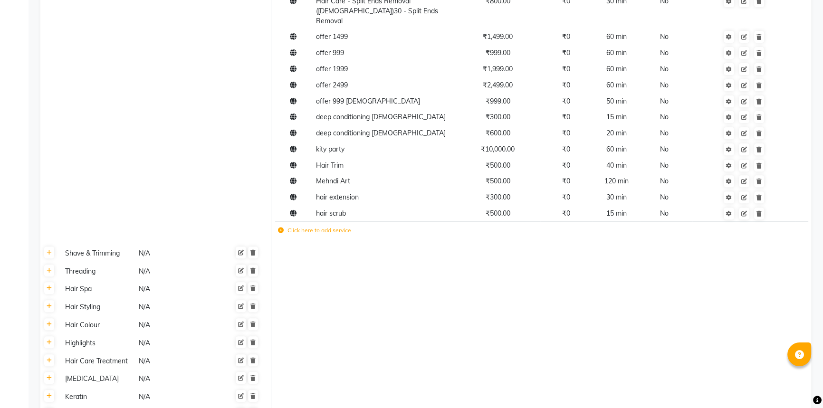
scroll to position [432, 0]
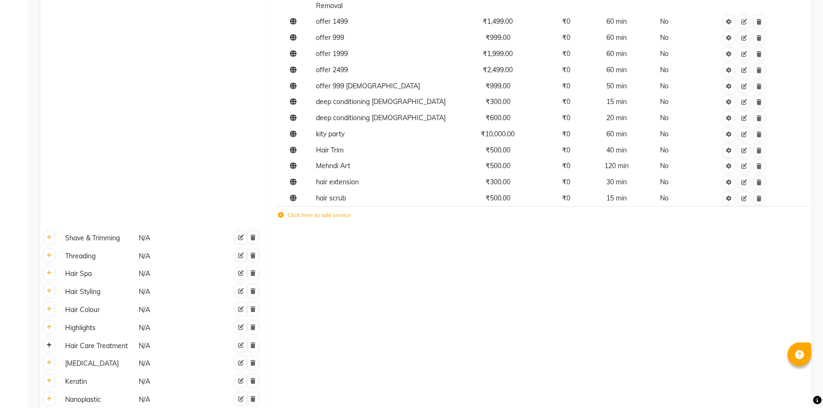
click at [48, 343] on icon at bounding box center [49, 346] width 5 height 6
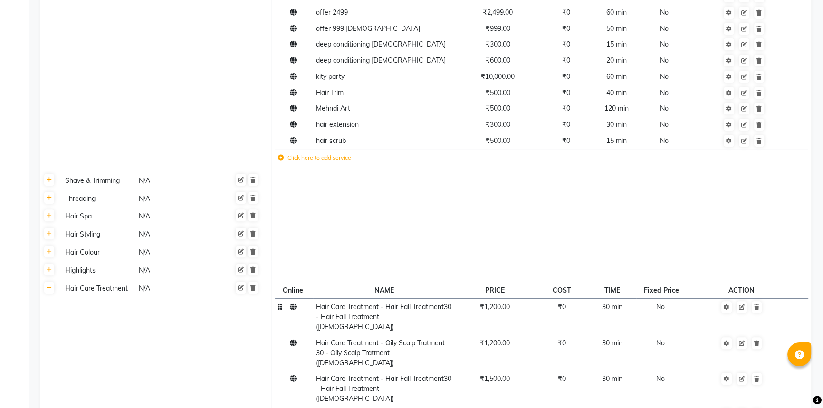
scroll to position [648, 0]
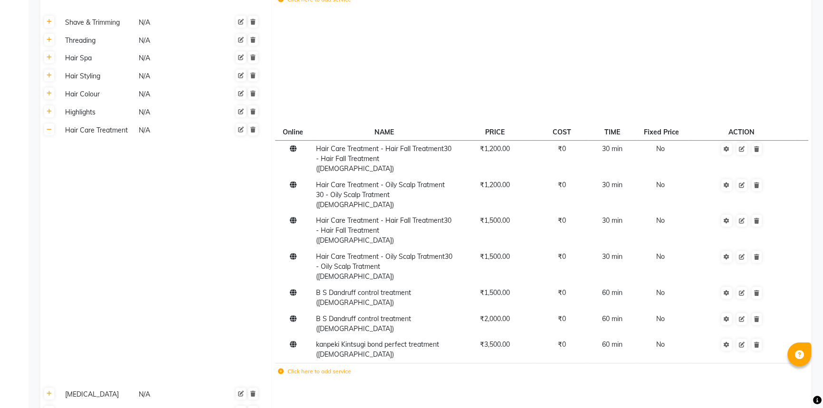
click at [304, 368] on label "Click here to add service" at bounding box center [314, 372] width 73 height 9
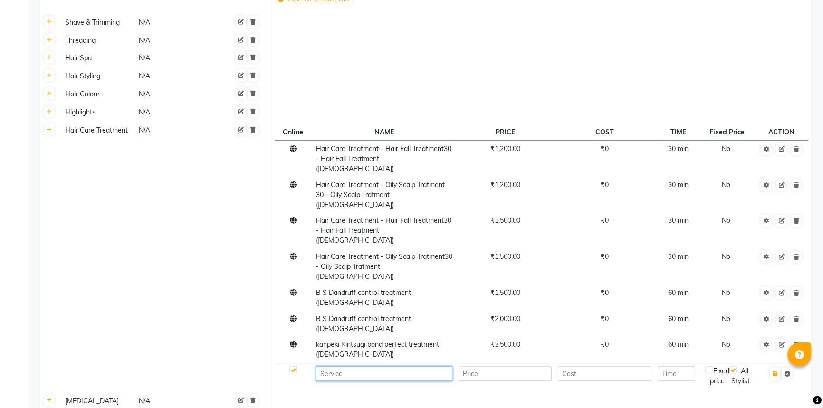
click at [346, 367] on input at bounding box center [384, 374] width 136 height 15
type input "kanpeki dandruff treatment"
click at [532, 367] on input "number" at bounding box center [506, 374] width 94 height 15
type input "2000"
click at [680, 367] on input "number" at bounding box center [677, 374] width 38 height 15
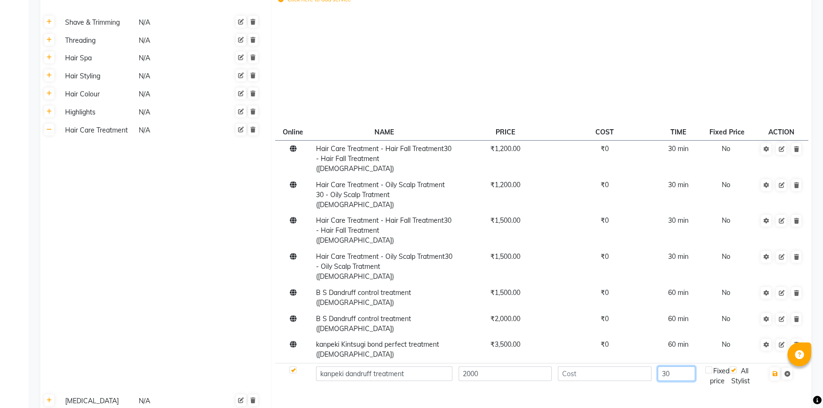
type input "30"
click at [413, 367] on input "kanpeki dandruff treatment" at bounding box center [384, 374] width 136 height 15
click at [405, 367] on input "kanpeki dandruff treatment [DEMOGRAPHIC_DATA]" at bounding box center [384, 374] width 136 height 15
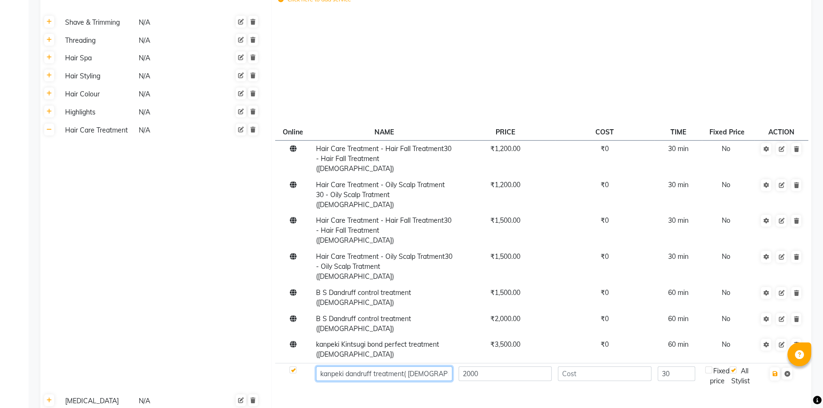
click at [429, 367] on input "kanpeki dandruff treatment( [DEMOGRAPHIC_DATA]" at bounding box center [384, 374] width 136 height 15
type input "kanpeki dandruff treatment( [DEMOGRAPHIC_DATA])"
click at [774, 371] on icon "button" at bounding box center [775, 374] width 5 height 6
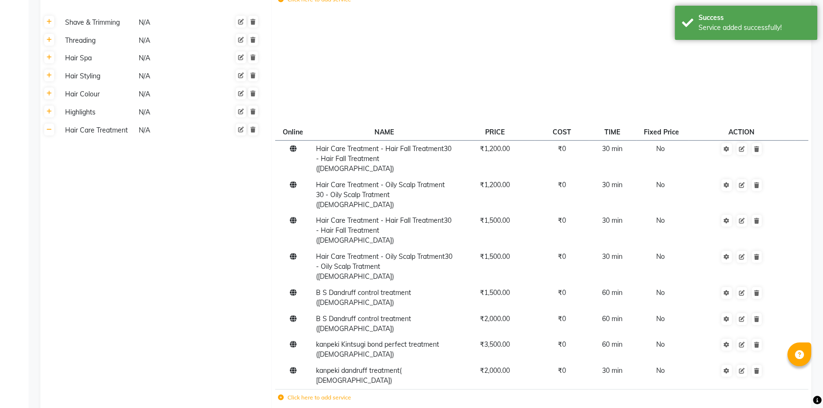
click at [330, 394] on label "Click here to add service" at bounding box center [314, 398] width 73 height 9
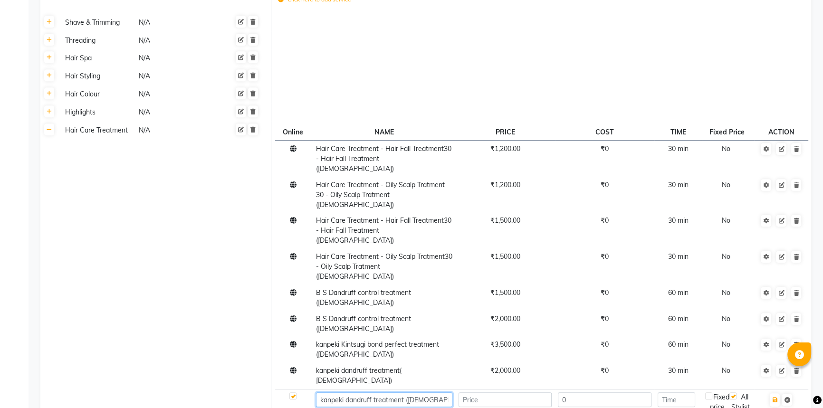
type input "kanpeki dandruff treatment ([DEMOGRAPHIC_DATA])"
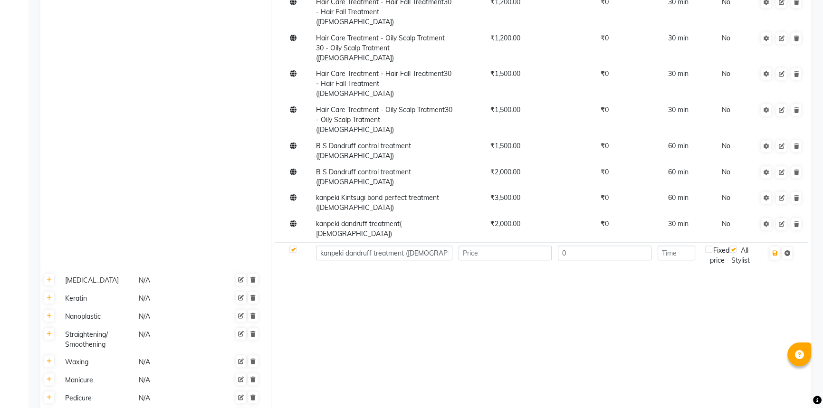
drag, startPoint x: 0, startPoint y: 428, endPoint x: 410, endPoint y: 328, distance: 422.4
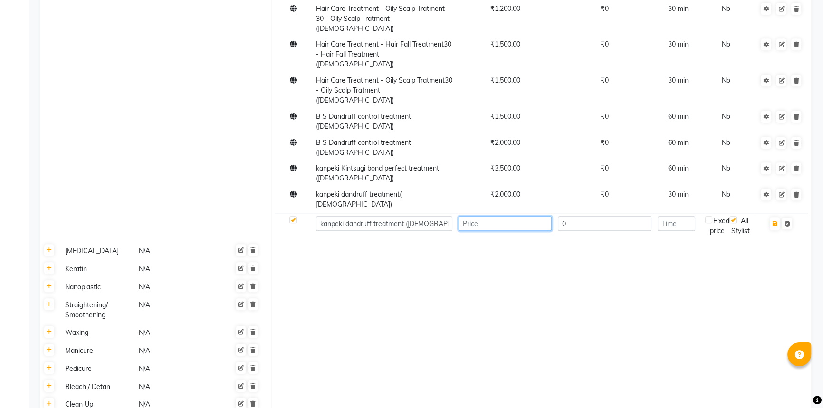
click at [491, 216] on input "number" at bounding box center [506, 223] width 94 height 15
type input "4000"
click at [592, 216] on input "0" at bounding box center [605, 223] width 94 height 15
click at [690, 216] on input "number" at bounding box center [677, 223] width 38 height 15
click at [687, 216] on input "30" at bounding box center [677, 223] width 38 height 15
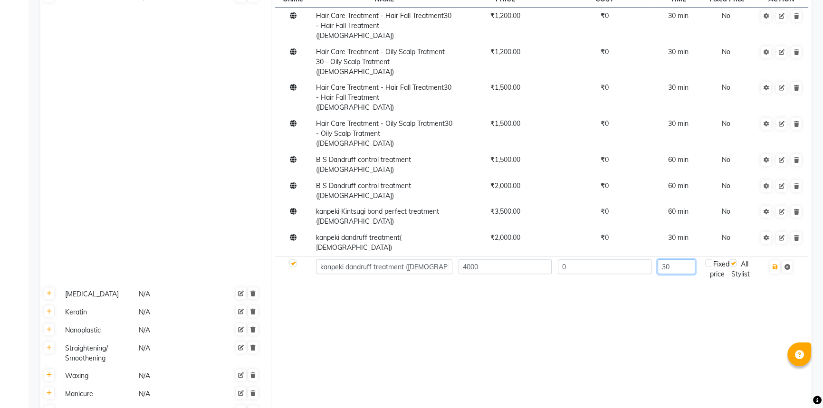
scroll to position [609, 0]
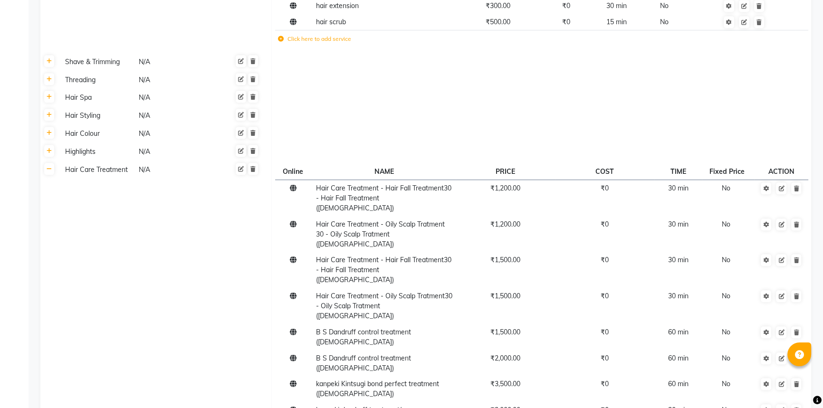
type input "30"
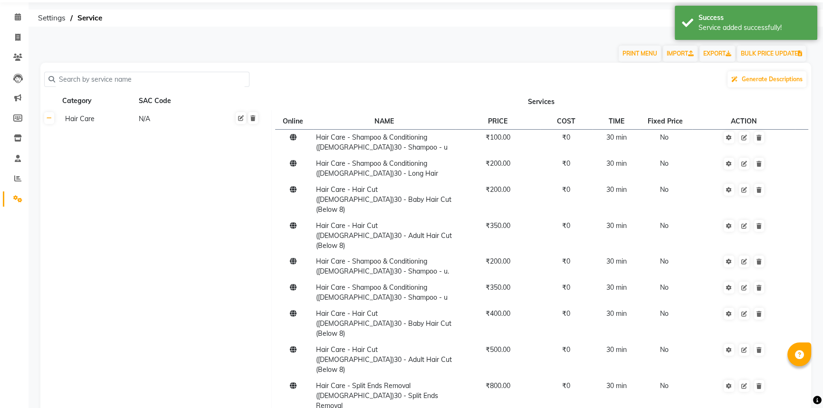
scroll to position [0, 0]
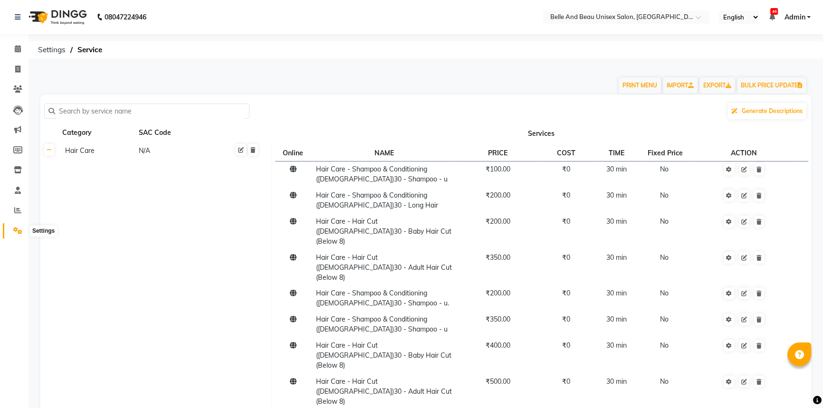
click at [15, 231] on icon at bounding box center [17, 230] width 9 height 7
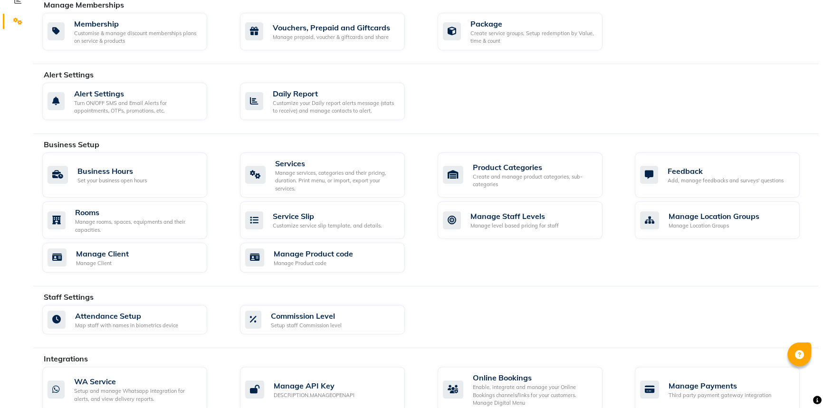
scroll to position [216, 0]
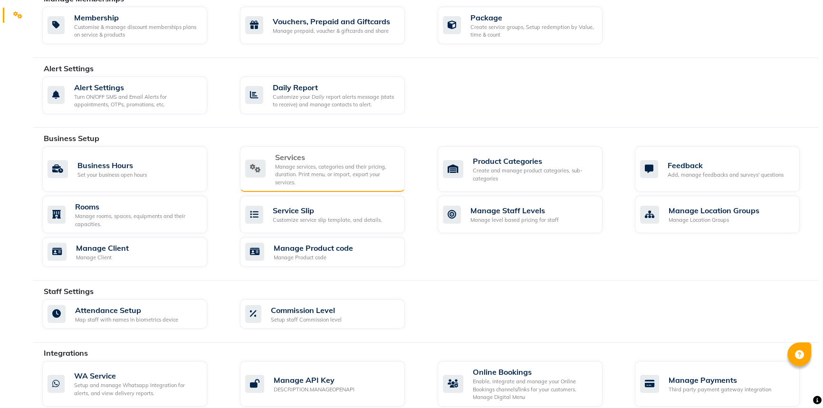
click at [286, 166] on div "Manage services, categories and their pricing, duration. Print menu, or import,…" at bounding box center [336, 175] width 122 height 24
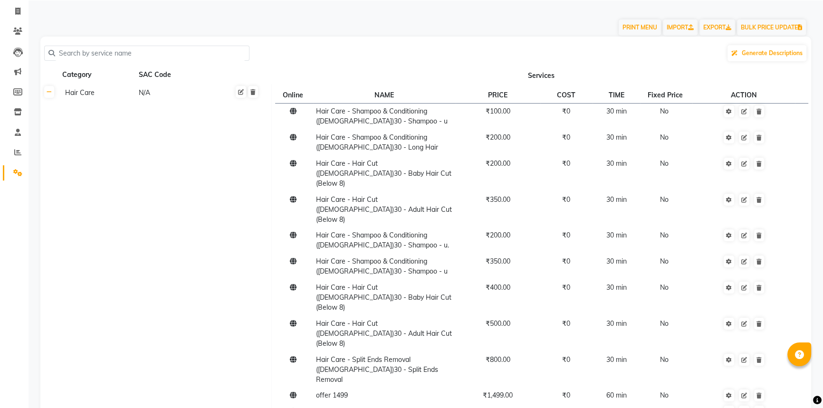
scroll to position [43, 0]
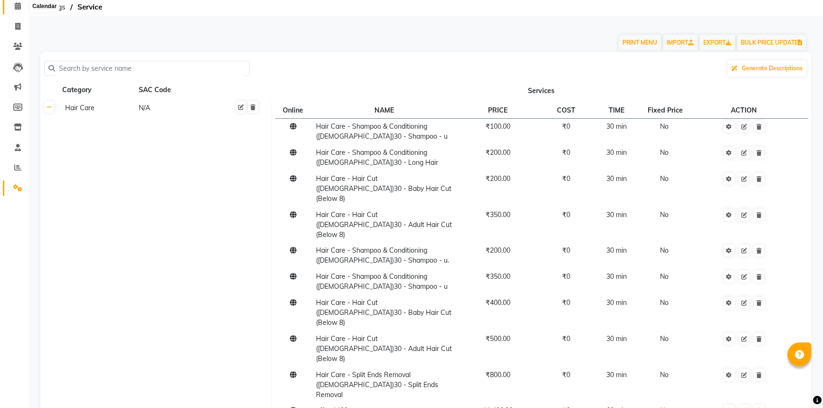
click at [18, 3] on icon at bounding box center [18, 5] width 6 height 7
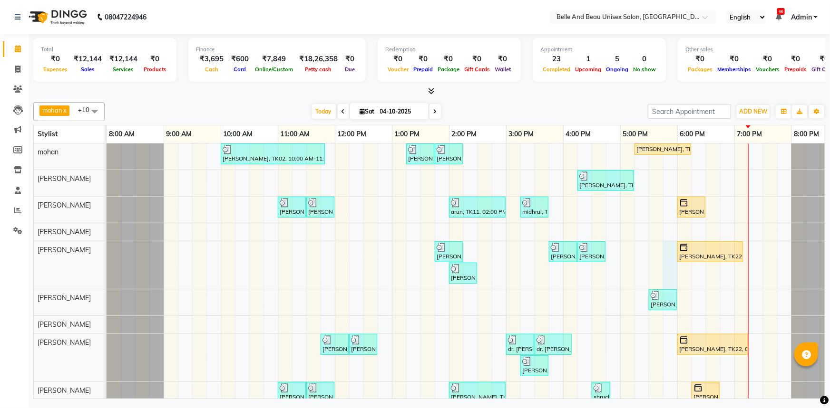
click at [670, 260] on div "[PERSON_NAME], TK02, 10:00 AM-11:50 AM, offer 999,Hair Colour - Global30 - Glob…" at bounding box center [477, 299] width 742 height 311
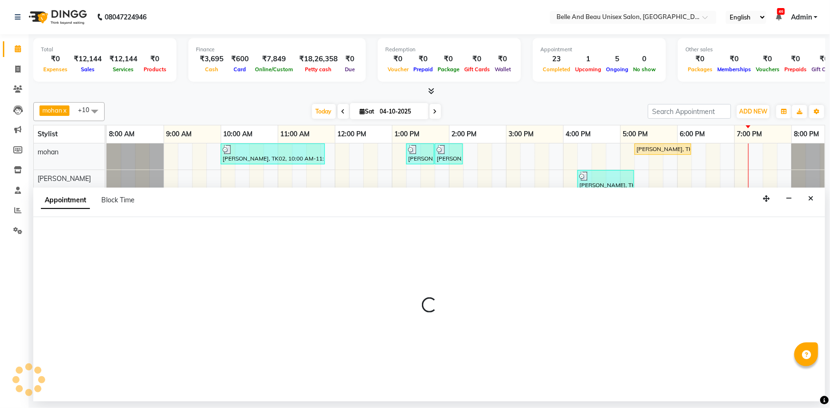
select select "59701"
select select "tentative"
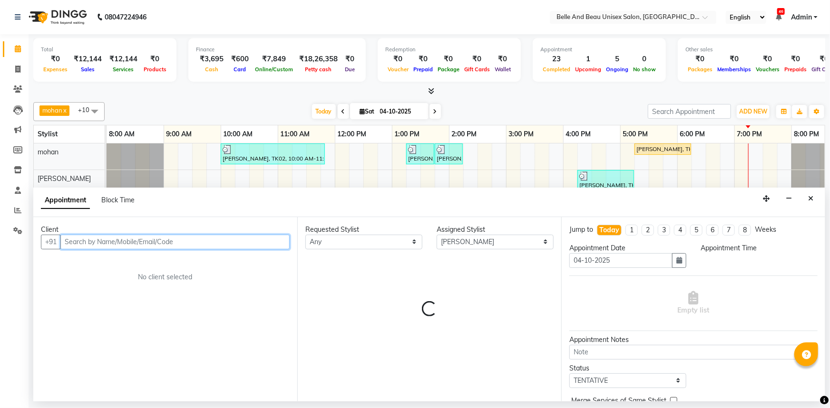
select select "1065"
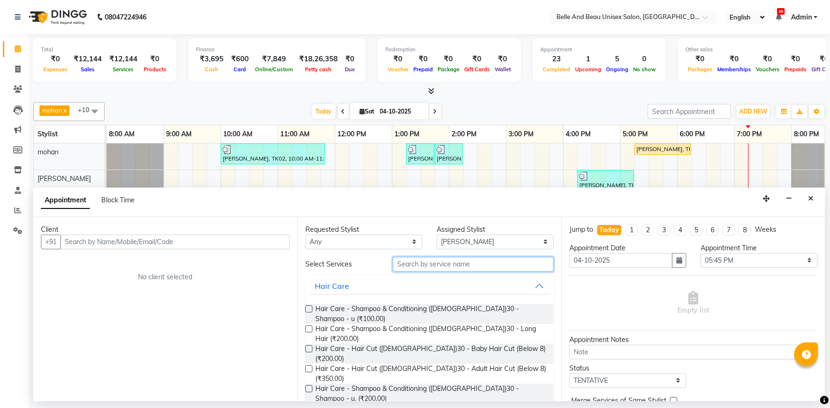
click at [451, 261] on input "text" at bounding box center [473, 264] width 161 height 15
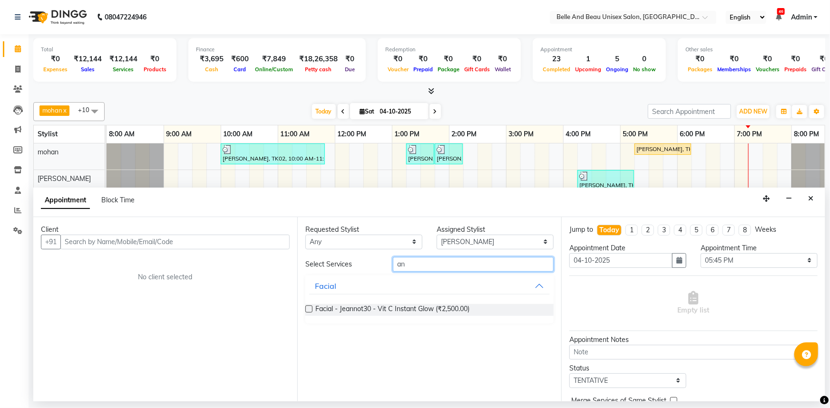
type input "a"
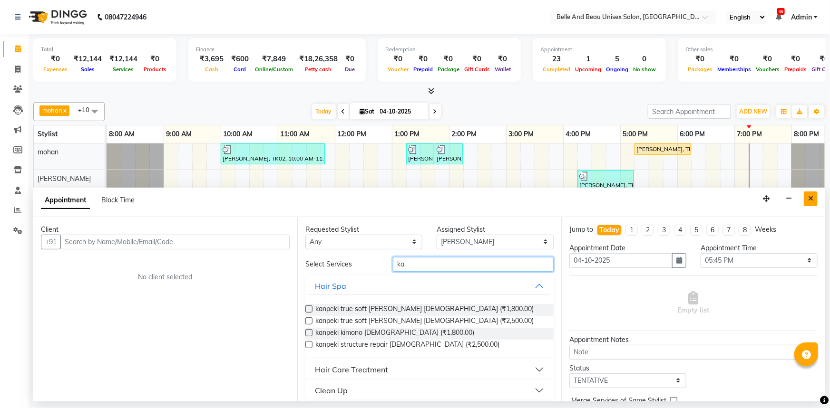
type input "ka"
click at [812, 196] on icon "Close" at bounding box center [810, 198] width 5 height 7
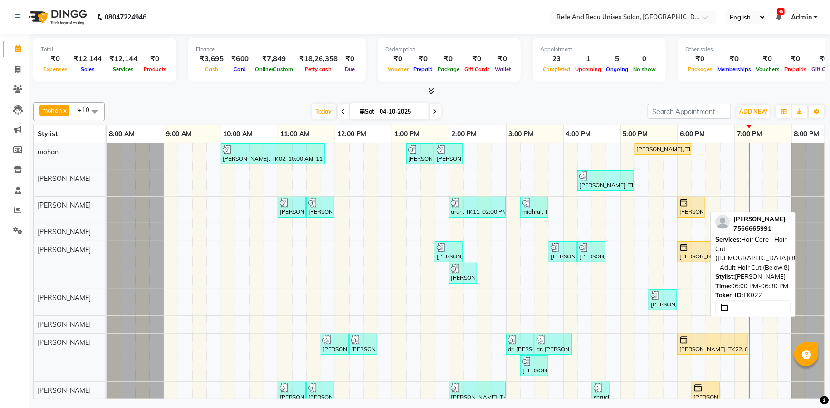
click at [690, 209] on div "[PERSON_NAME], TK22, 06:00 PM-06:30 PM, Hair Care - Hair Cut ([DEMOGRAPHIC_DATA…" at bounding box center [691, 207] width 26 height 18
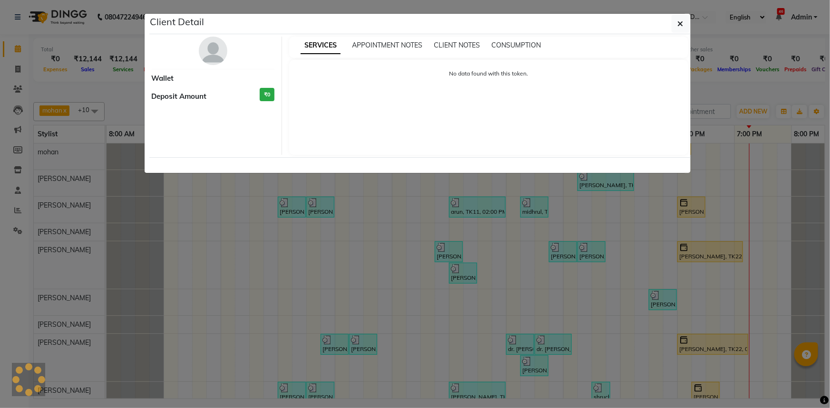
select select "1"
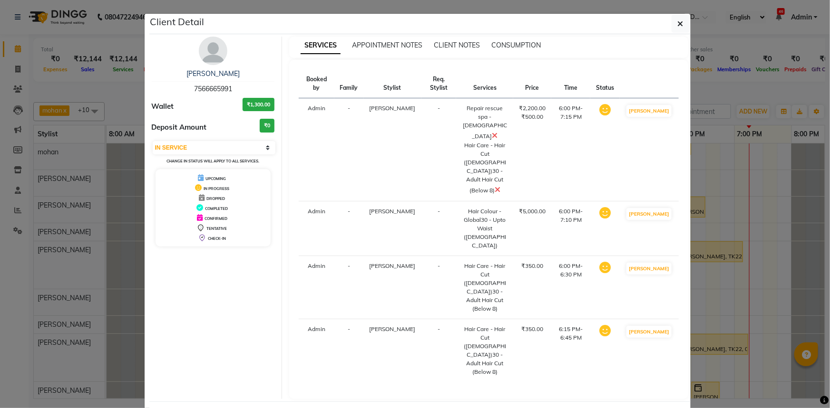
select select "7066"
select select "service"
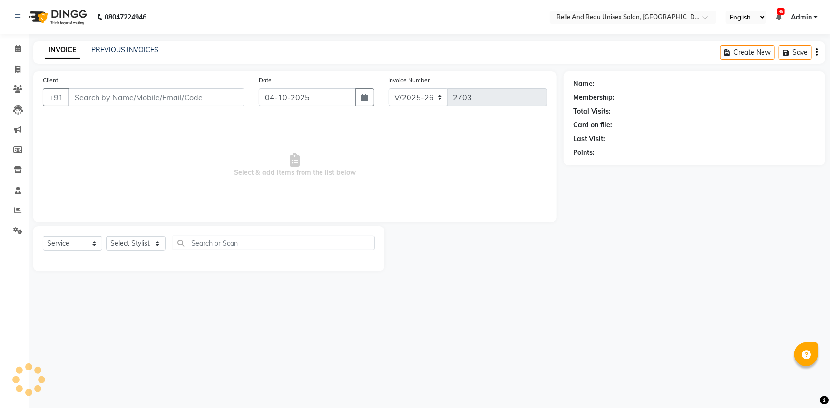
select select "60511"
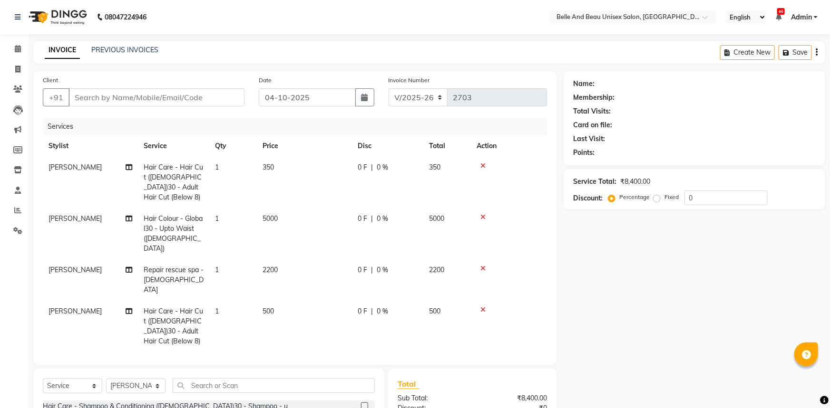
type input "7566665991"
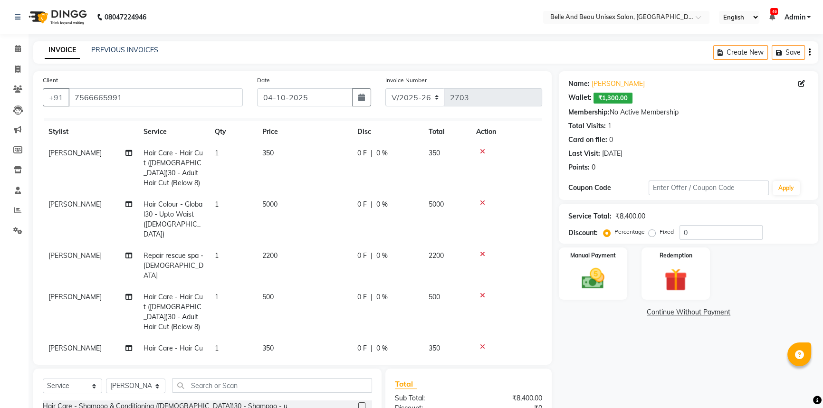
scroll to position [22, 0]
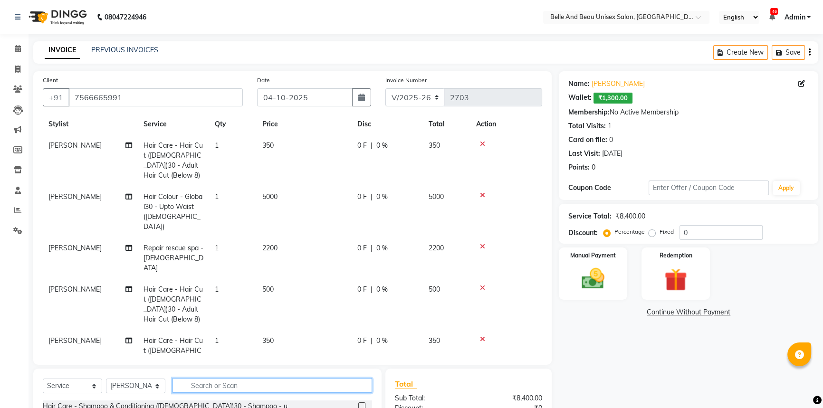
click at [215, 385] on input "text" at bounding box center [273, 385] width 200 height 15
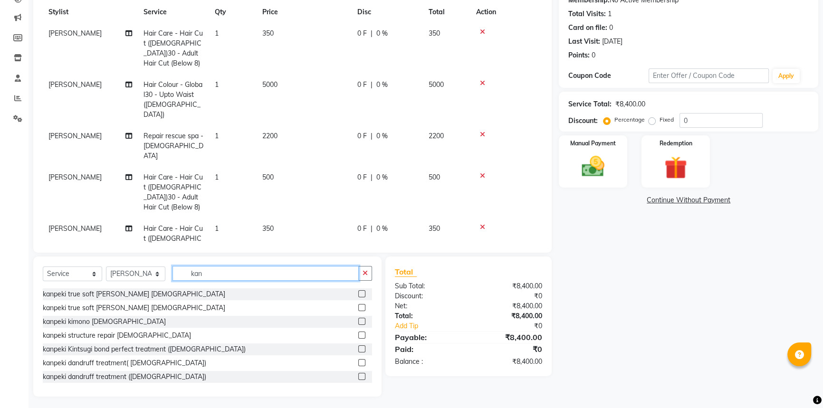
scroll to position [115, 0]
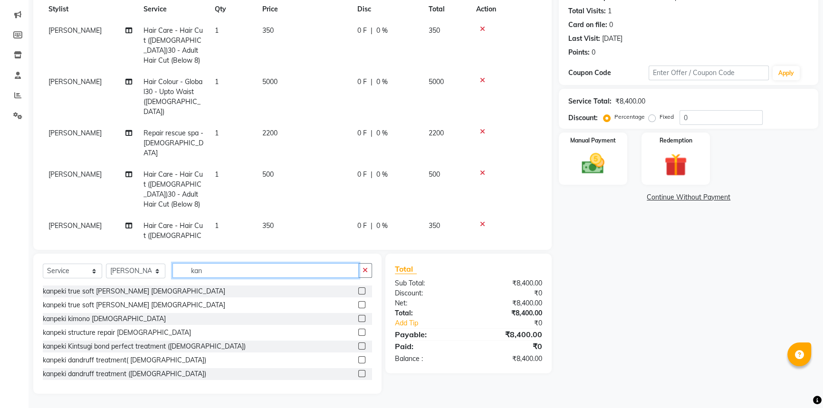
type input "kan"
click at [358, 358] on label at bounding box center [361, 360] width 7 height 7
click at [358, 358] on input "checkbox" at bounding box center [361, 361] width 6 height 6
checkbox input "false"
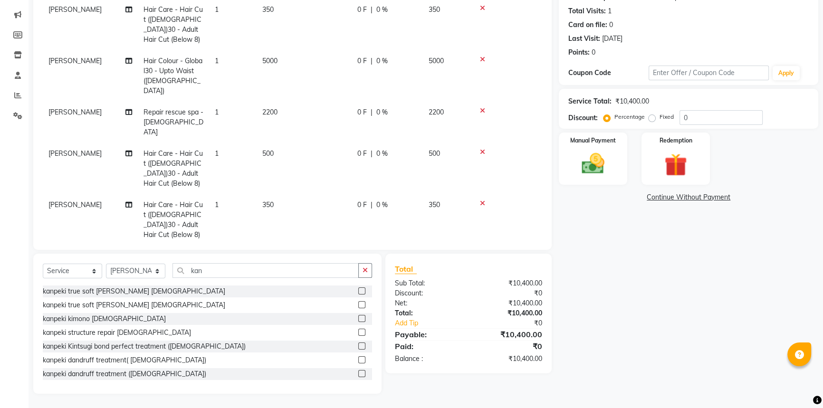
scroll to position [53, 0]
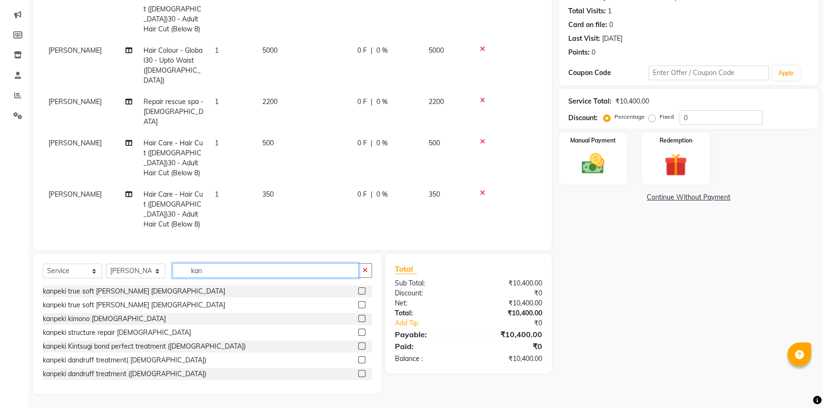
click at [244, 270] on input "kan" at bounding box center [266, 270] width 186 height 15
type input "k"
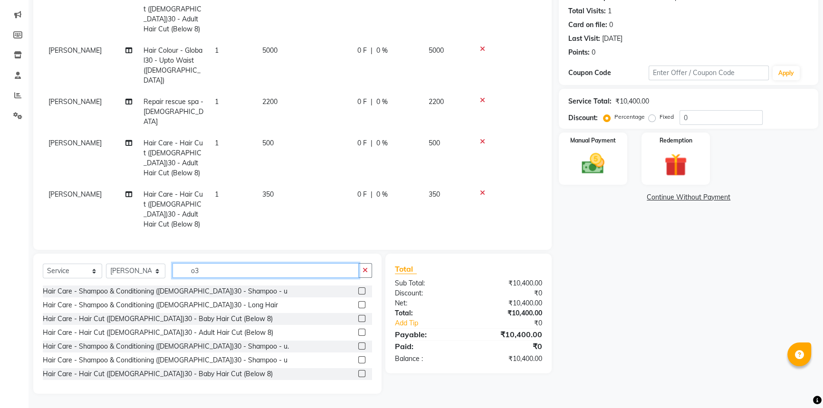
scroll to position [103, 0]
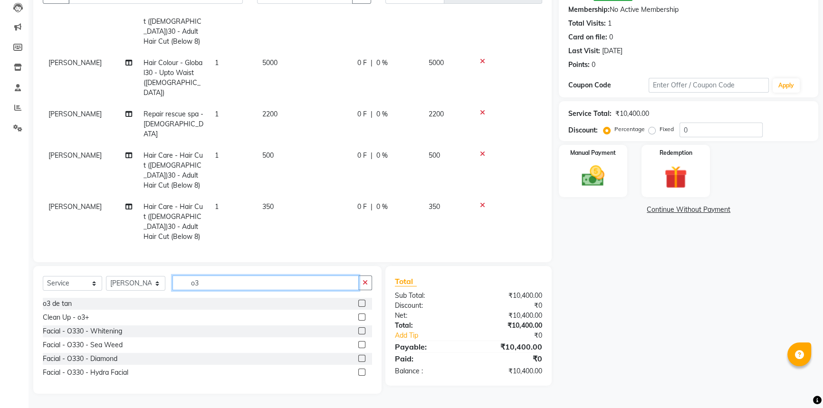
type input "o3"
click at [362, 303] on label at bounding box center [361, 303] width 7 height 7
click at [362, 303] on input "checkbox" at bounding box center [361, 304] width 6 height 6
checkbox input "false"
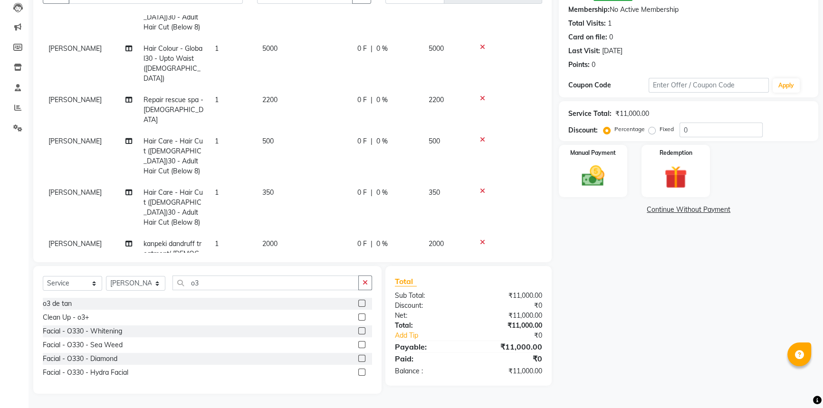
scroll to position [75, 0]
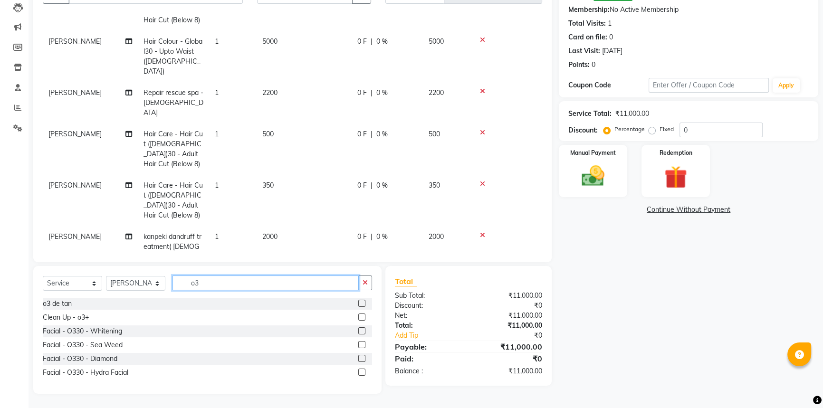
click at [269, 289] on input "o3" at bounding box center [266, 283] width 186 height 15
type input "o"
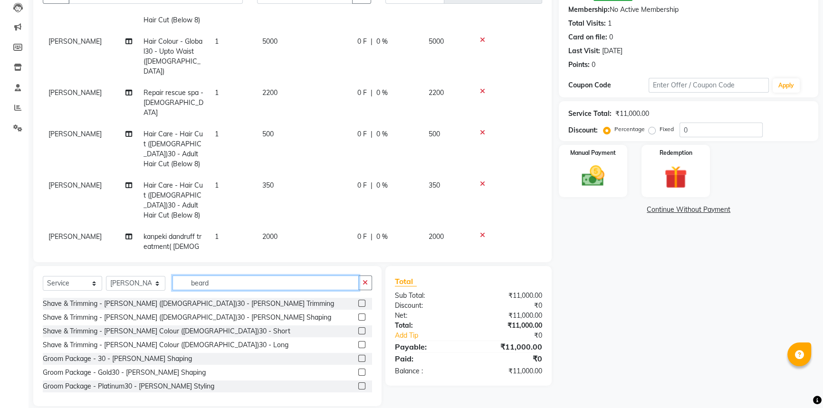
type input "beard"
click at [358, 318] on label at bounding box center [361, 317] width 7 height 7
click at [358, 318] on input "checkbox" at bounding box center [361, 318] width 6 height 6
checkbox input "false"
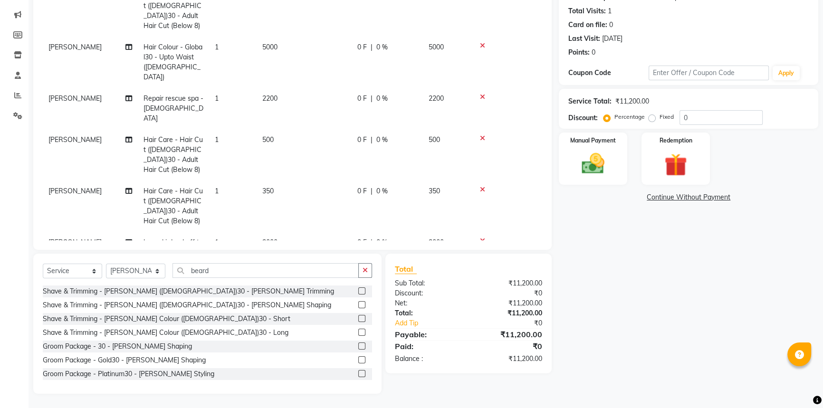
scroll to position [116, 0]
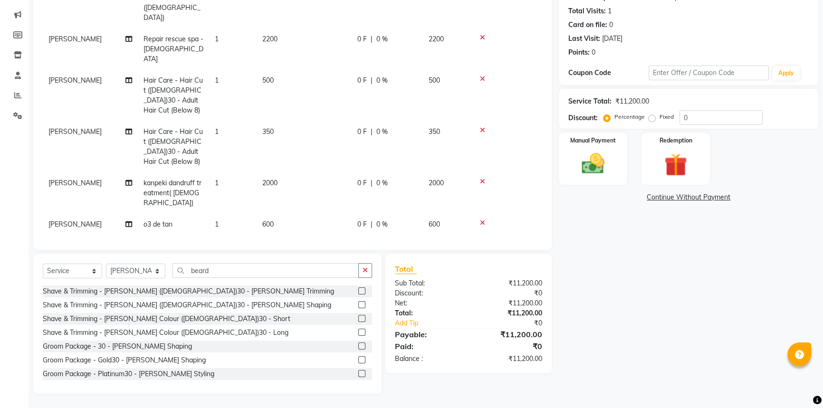
click at [58, 220] on span "[PERSON_NAME]" at bounding box center [74, 224] width 53 height 9
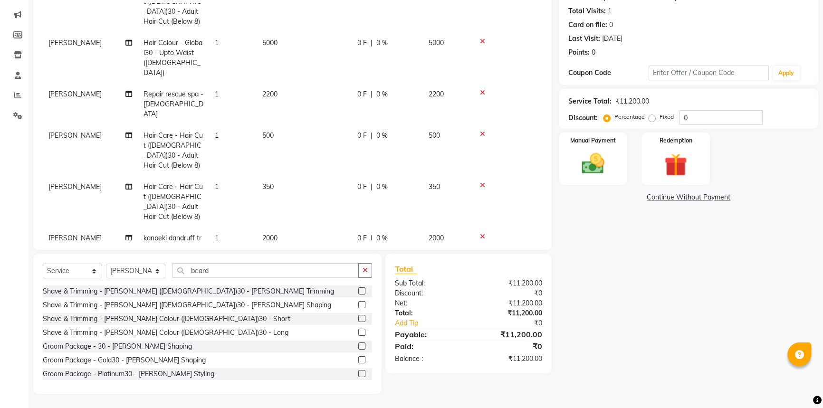
select select "60511"
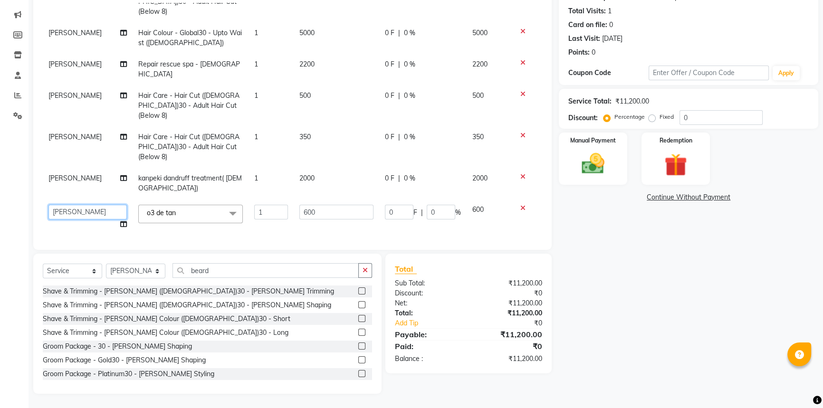
click at [63, 205] on select "[PERSON_NAME] [PERSON_NAME] [PERSON_NAME] [PERSON_NAME] [PERSON_NAME] [PERSON_N…" at bounding box center [87, 212] width 78 height 15
select select "59227"
click at [61, 174] on span "[PERSON_NAME]" at bounding box center [74, 178] width 53 height 9
select select "60511"
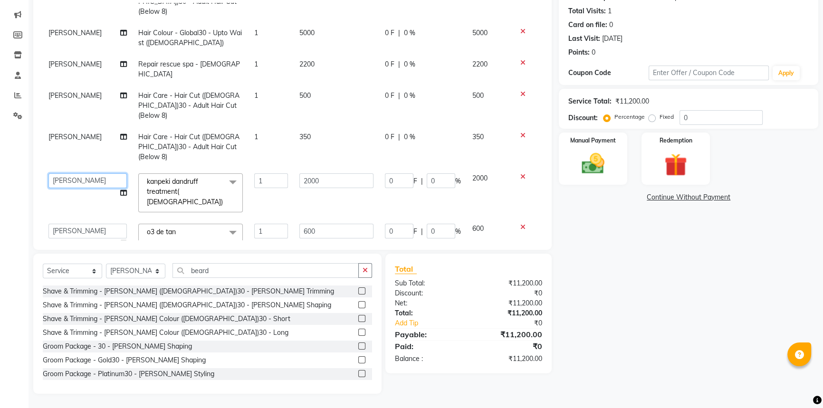
click at [80, 174] on select "[PERSON_NAME] [PERSON_NAME] [PERSON_NAME] [PERSON_NAME] [PERSON_NAME] [PERSON_N…" at bounding box center [87, 181] width 78 height 15
select select "59227"
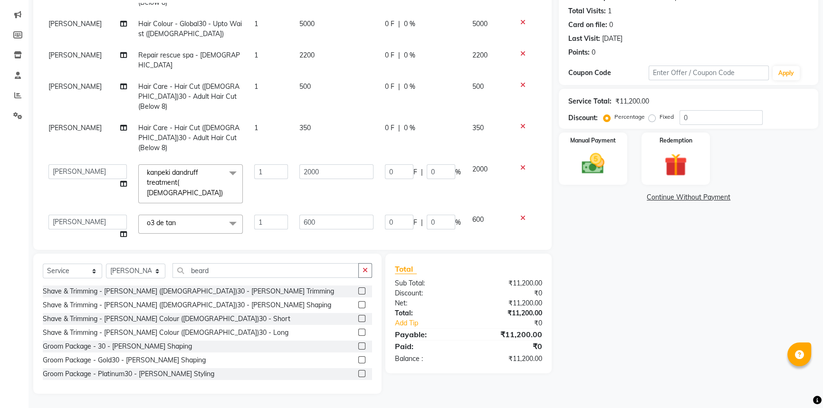
click at [54, 252] on span "[PERSON_NAME]" at bounding box center [74, 256] width 53 height 9
select select "60511"
click at [70, 251] on select "[PERSON_NAME] [PERSON_NAME] [PERSON_NAME] [PERSON_NAME] [PERSON_NAME] [PERSON_N…" at bounding box center [87, 258] width 78 height 15
select select "59227"
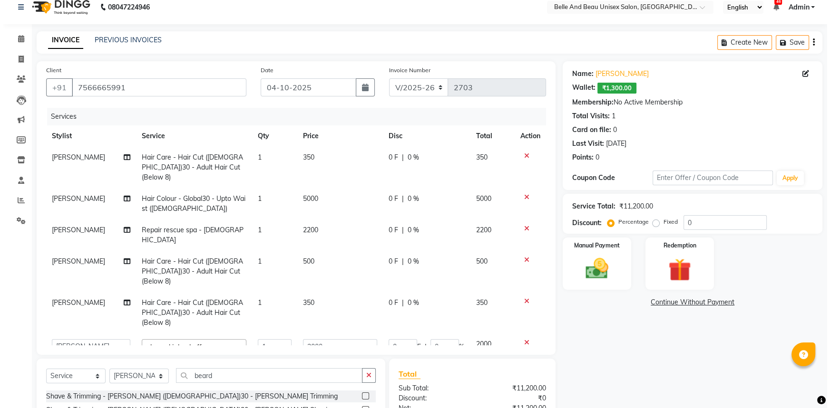
scroll to position [0, 0]
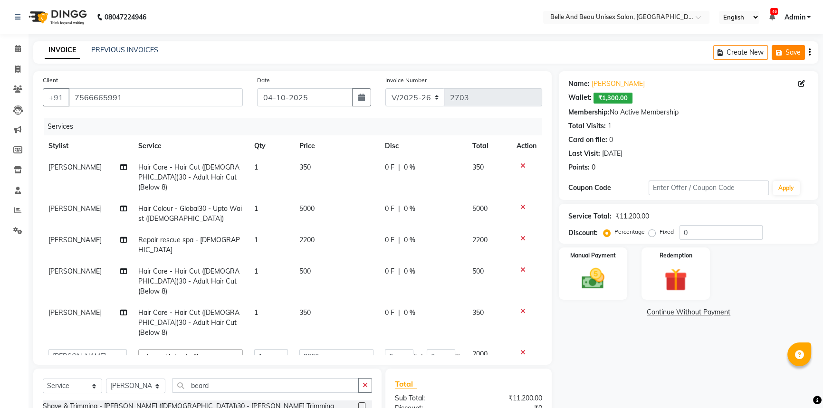
click at [786, 48] on button "Save" at bounding box center [788, 52] width 33 height 15
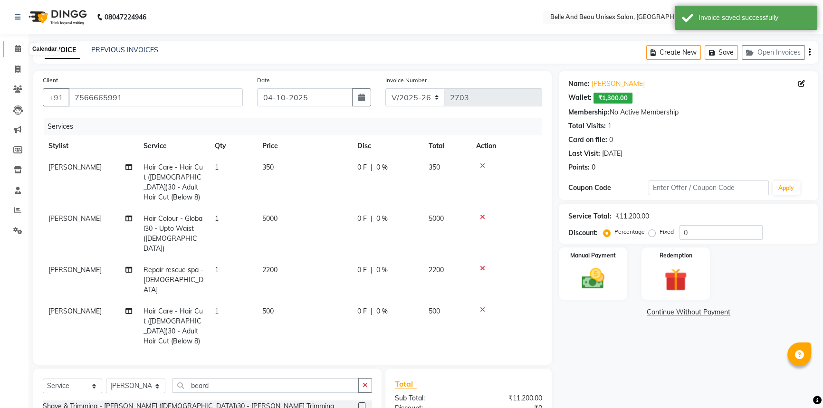
click at [11, 47] on span at bounding box center [18, 49] width 17 height 11
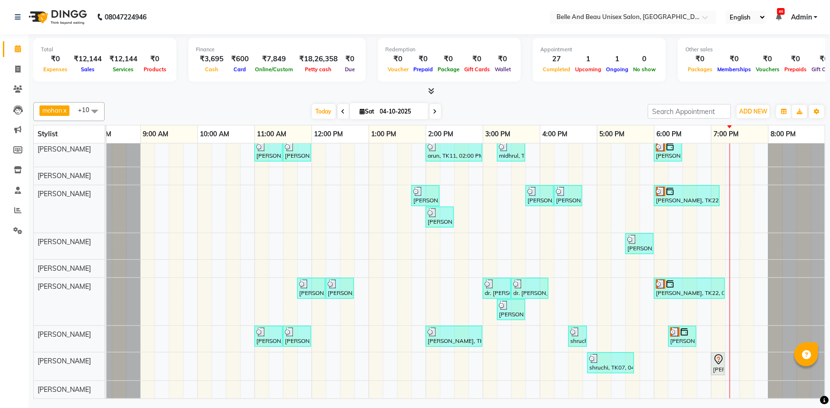
scroll to position [62, 0]
click at [664, 203] on div "[PERSON_NAME], TK02, 10:00 AM-11:50 AM, offer 999,Hair Colour - Global30 - Glob…" at bounding box center [454, 242] width 742 height 311
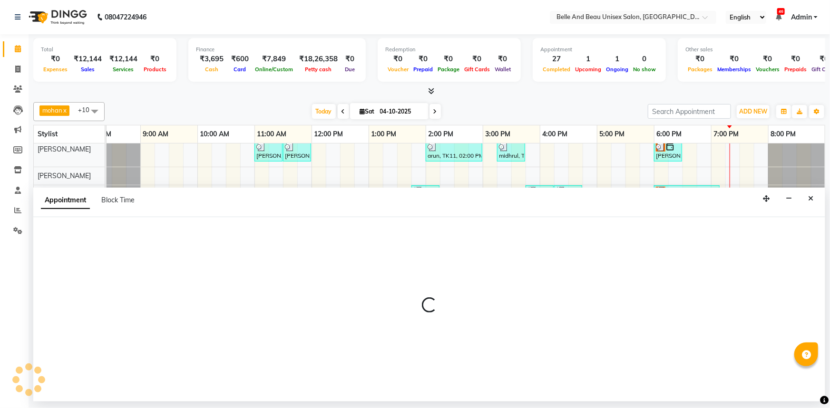
select select "59701"
select select "1080"
select select "tentative"
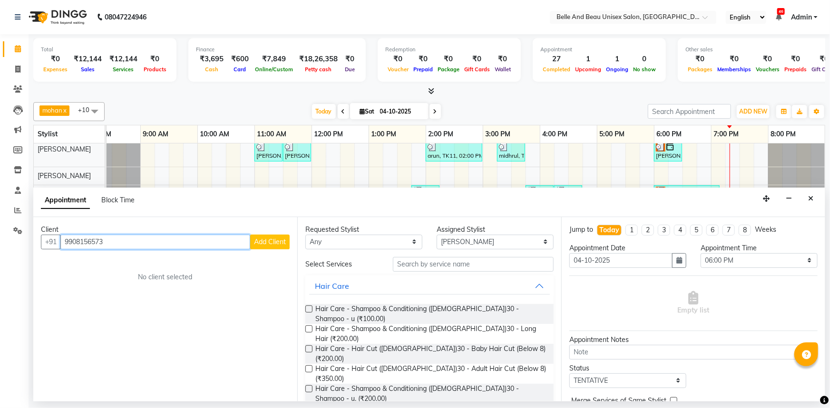
type input "9908156573"
click at [277, 239] on span "Add Client" at bounding box center [270, 242] width 32 height 9
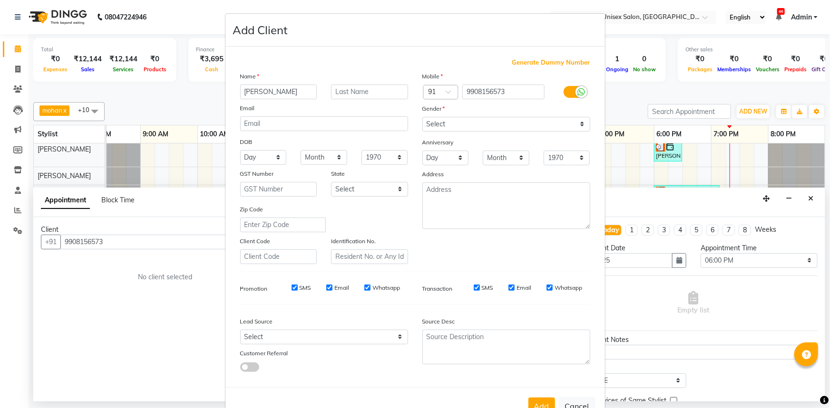
type input "[PERSON_NAME]"
click at [338, 87] on input "text" at bounding box center [369, 92] width 77 height 15
click at [461, 116] on div "Gender" at bounding box center [506, 110] width 182 height 13
click at [461, 121] on select "Select [DEMOGRAPHIC_DATA] [DEMOGRAPHIC_DATA] Other Prefer Not To Say" at bounding box center [506, 124] width 168 height 15
select select "[DEMOGRAPHIC_DATA]"
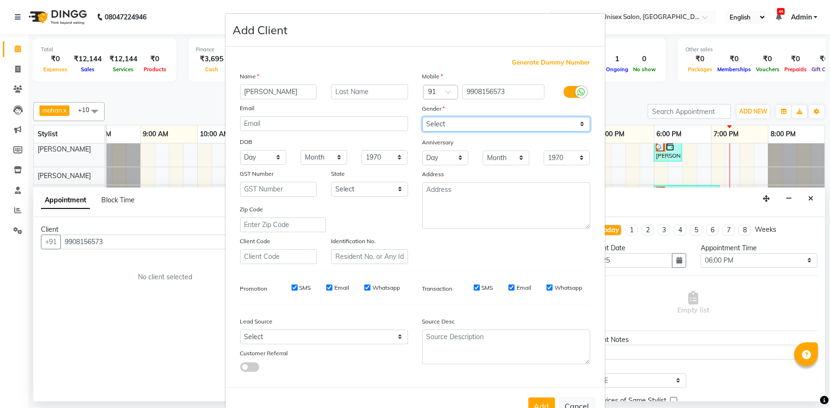
click at [422, 117] on select "Select [DEMOGRAPHIC_DATA] [DEMOGRAPHIC_DATA] Other Prefer Not To Say" at bounding box center [506, 124] width 168 height 15
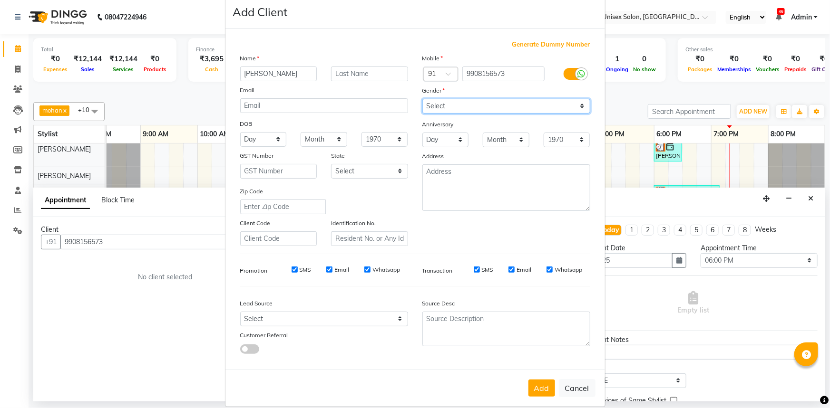
scroll to position [33, 0]
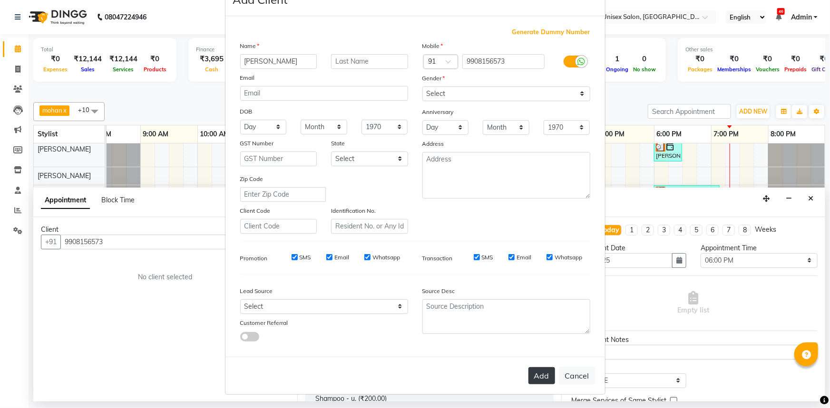
click at [538, 372] on button "Add" at bounding box center [541, 376] width 27 height 17
select select
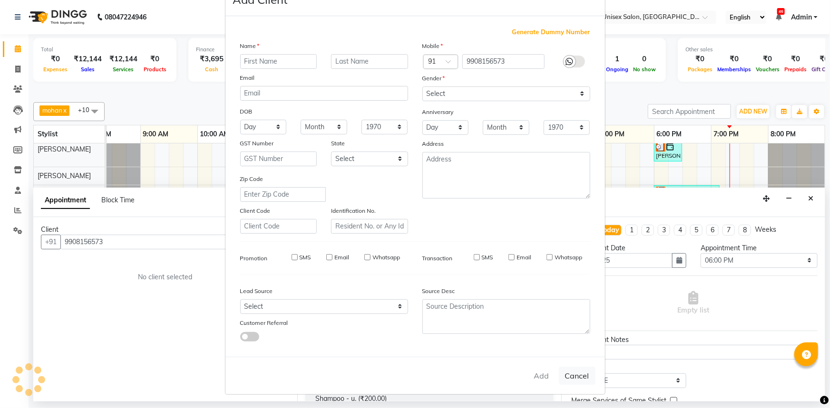
select select
checkbox input "false"
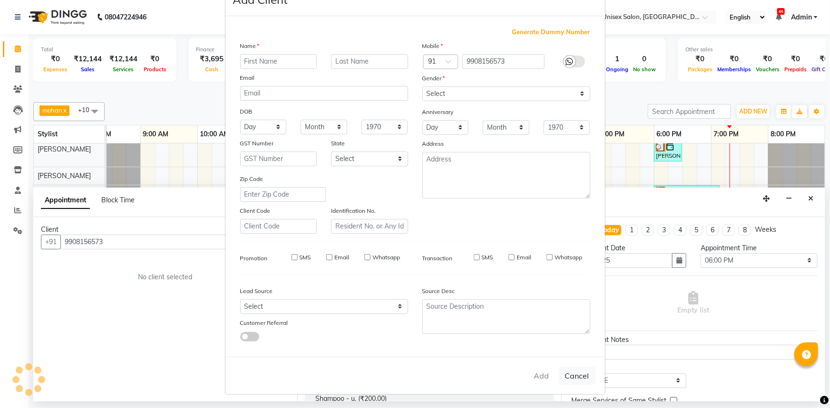
checkbox input "false"
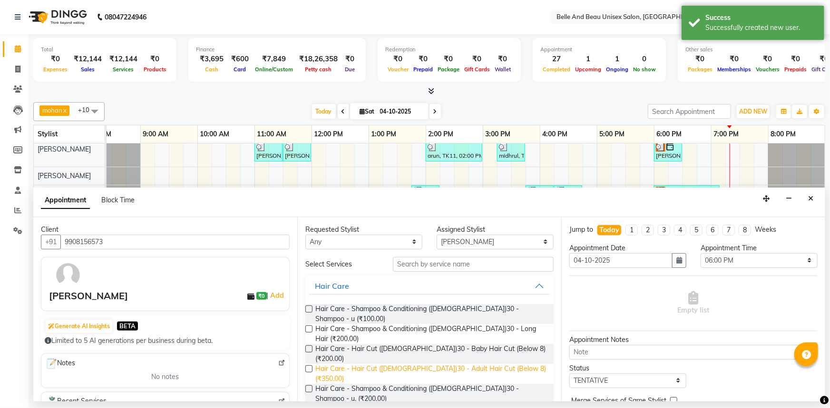
click at [463, 364] on span "Hair Care - Hair Cut ([DEMOGRAPHIC_DATA])30 - Adult Hair Cut (Below 8) (₹350.00)" at bounding box center [430, 374] width 231 height 20
checkbox input "false"
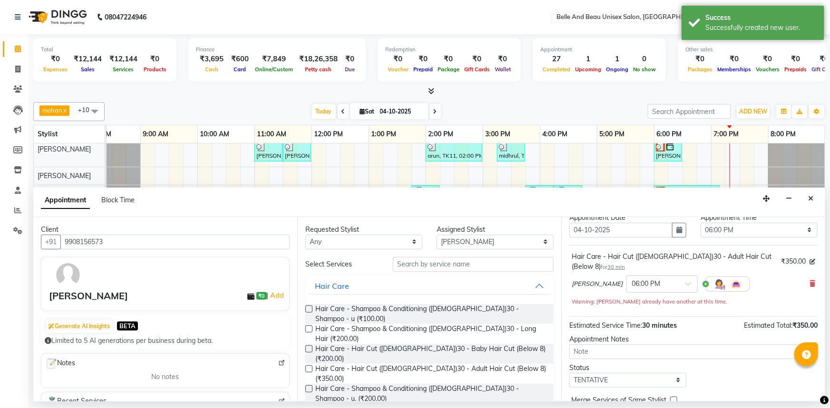
scroll to position [66, 0]
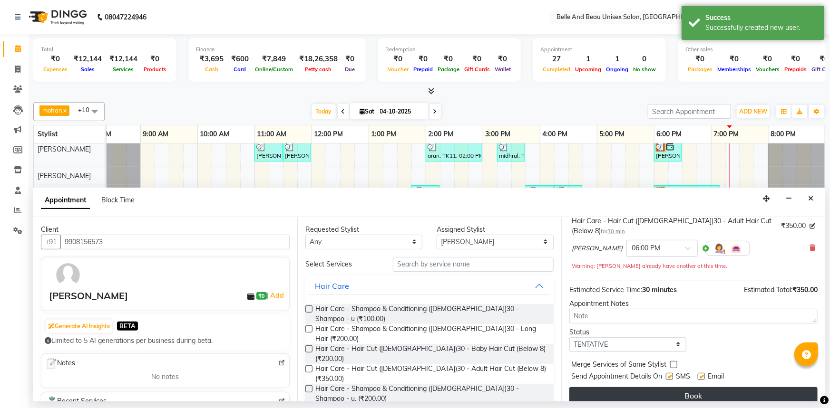
click at [653, 391] on button "Book" at bounding box center [693, 395] width 248 height 17
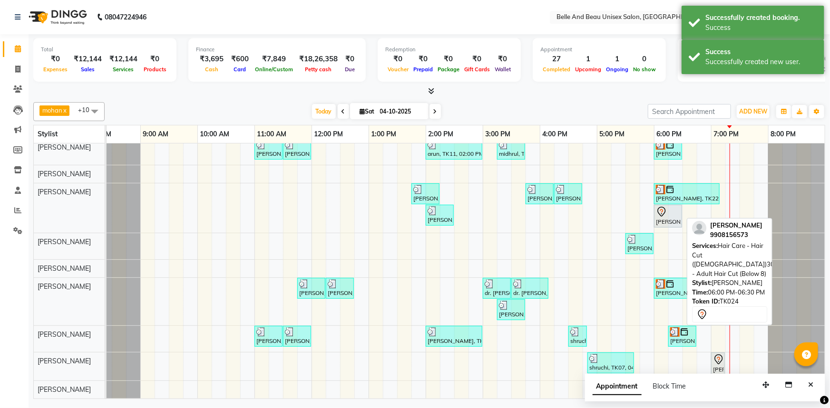
click at [661, 218] on div "[PERSON_NAME], TK24, 06:00 PM-06:30 PM, Hair Care - Hair Cut ([DEMOGRAPHIC_DATA…" at bounding box center [668, 216] width 26 height 20
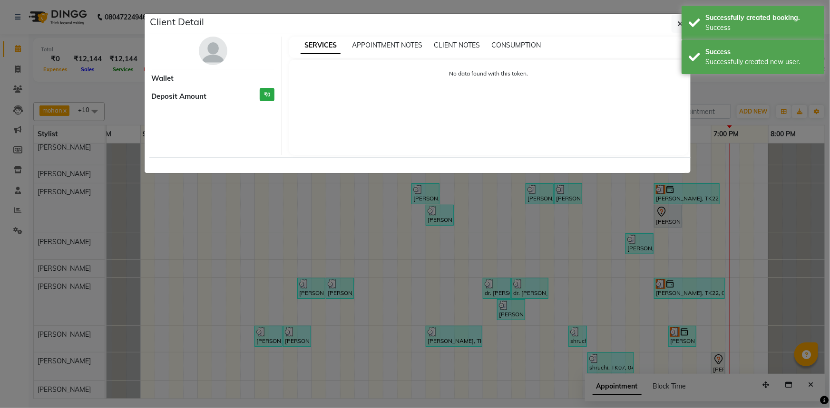
select select "7"
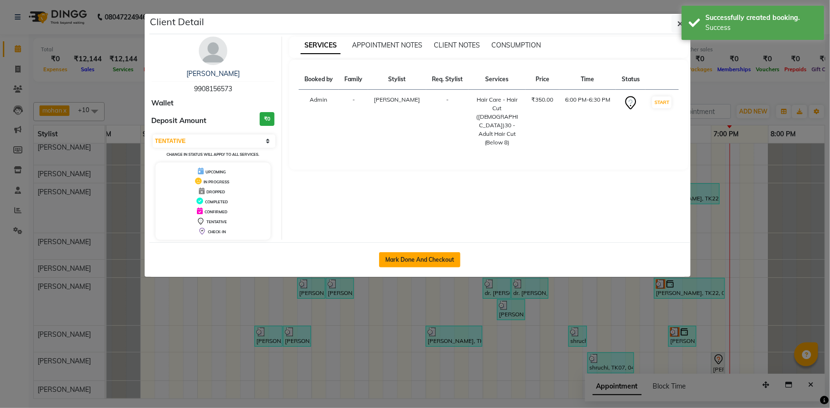
click at [432, 254] on button "Mark Done And Checkout" at bounding box center [419, 259] width 81 height 15
select select "7066"
select select "service"
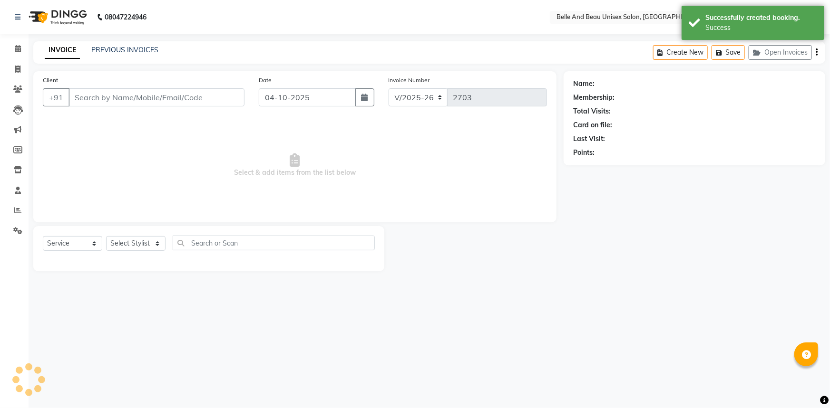
select select "60511"
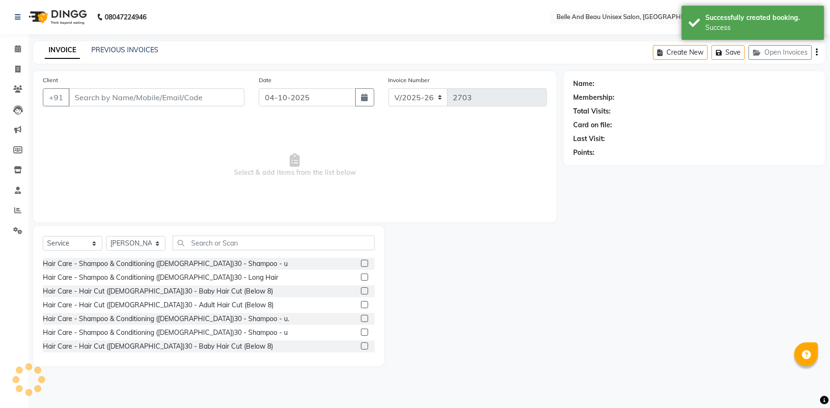
type input "9908156573"
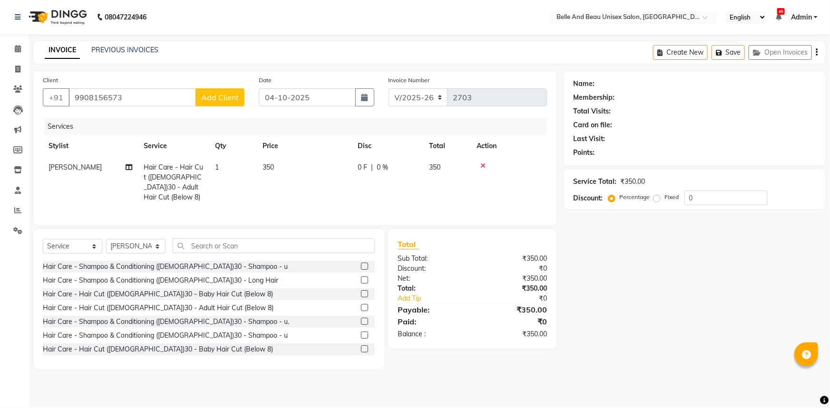
click at [230, 100] on span "Add Client" at bounding box center [220, 98] width 38 height 10
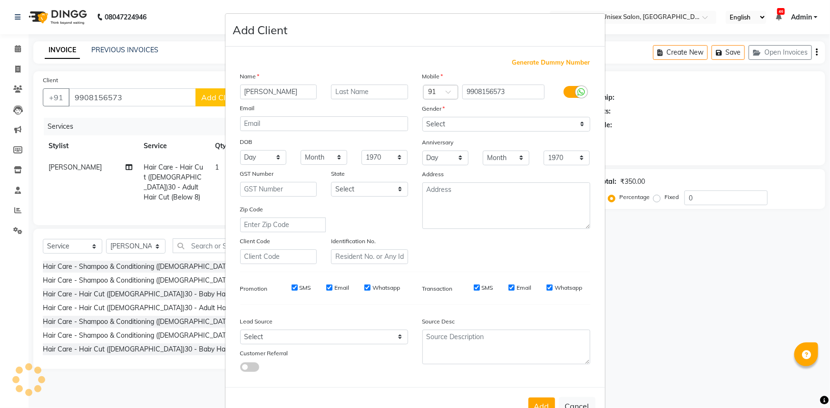
type input "[PERSON_NAME]"
click at [427, 126] on select "Select [DEMOGRAPHIC_DATA] [DEMOGRAPHIC_DATA] Other Prefer Not To Say" at bounding box center [506, 124] width 168 height 15
select select "[DEMOGRAPHIC_DATA]"
click at [422, 117] on select "Select [DEMOGRAPHIC_DATA] [DEMOGRAPHIC_DATA] Other Prefer Not To Say" at bounding box center [506, 124] width 168 height 15
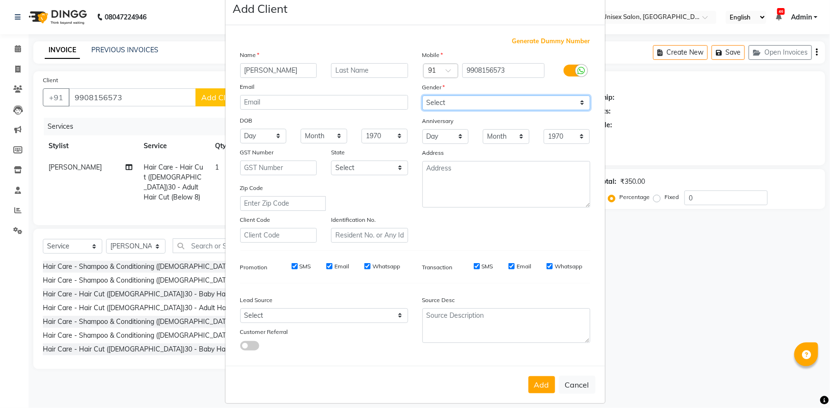
scroll to position [33, 0]
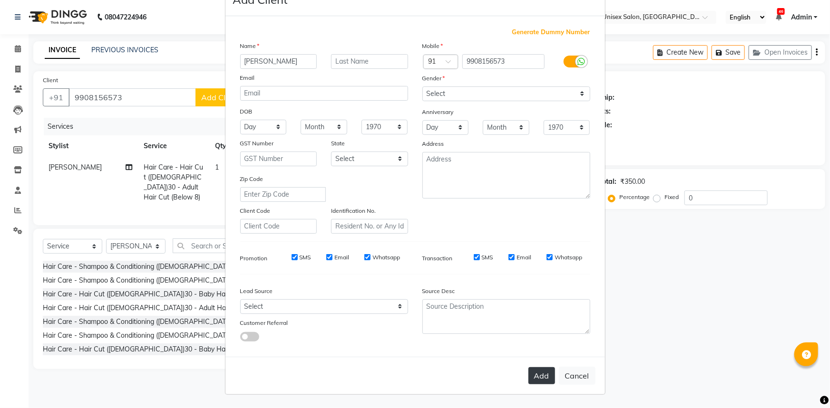
click at [536, 375] on button "Add" at bounding box center [541, 376] width 27 height 17
click at [580, 375] on button "Cancel" at bounding box center [577, 376] width 37 height 18
select select
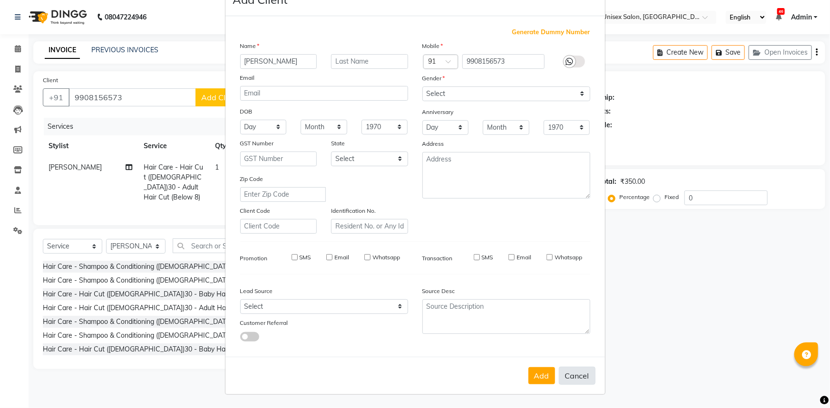
select select
checkbox input "false"
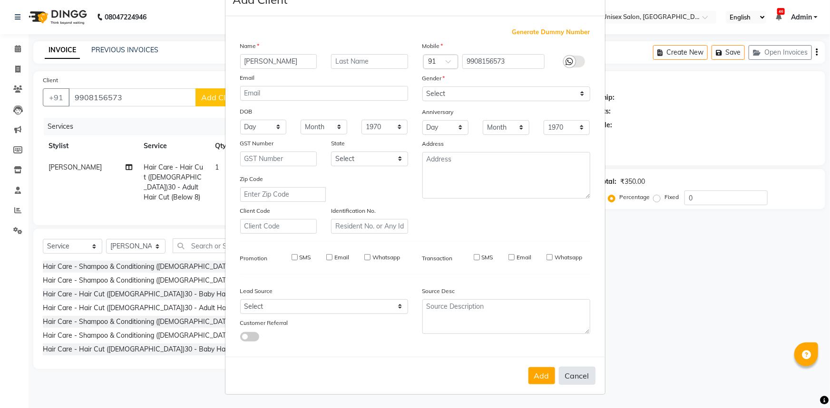
checkbox input "false"
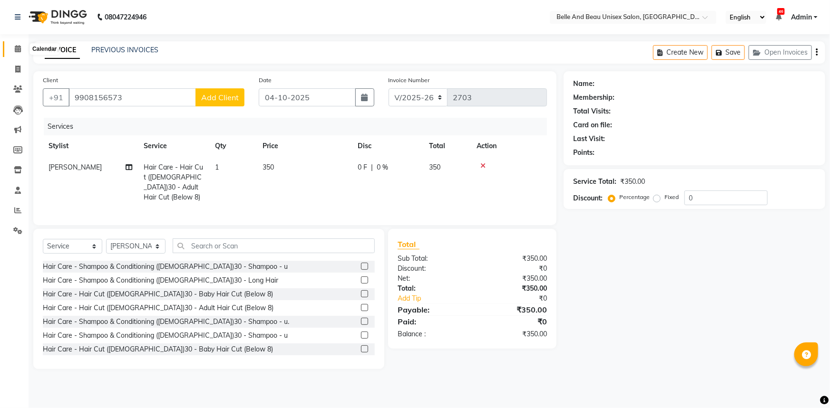
click at [15, 44] on span at bounding box center [18, 49] width 17 height 11
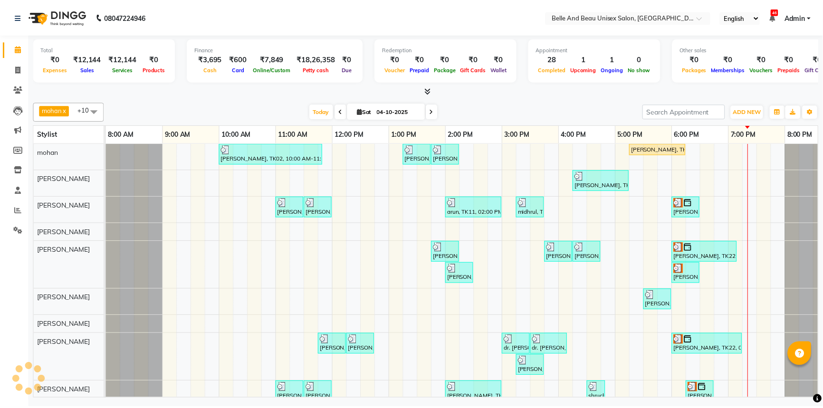
scroll to position [0, 23]
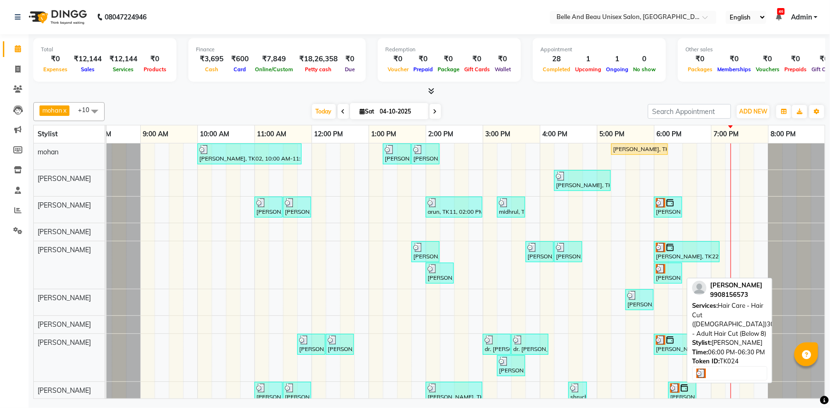
click at [669, 277] on div "[PERSON_NAME], TK24, 06:00 PM-06:30 PM, Hair Care - Hair Cut ([DEMOGRAPHIC_DATA…" at bounding box center [668, 273] width 26 height 18
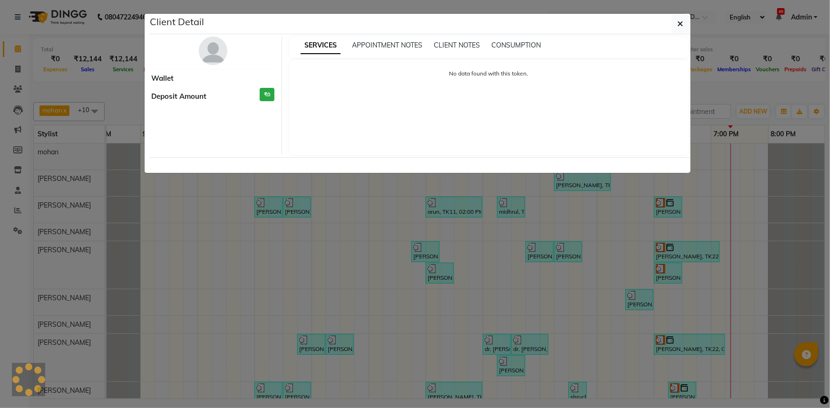
select select "3"
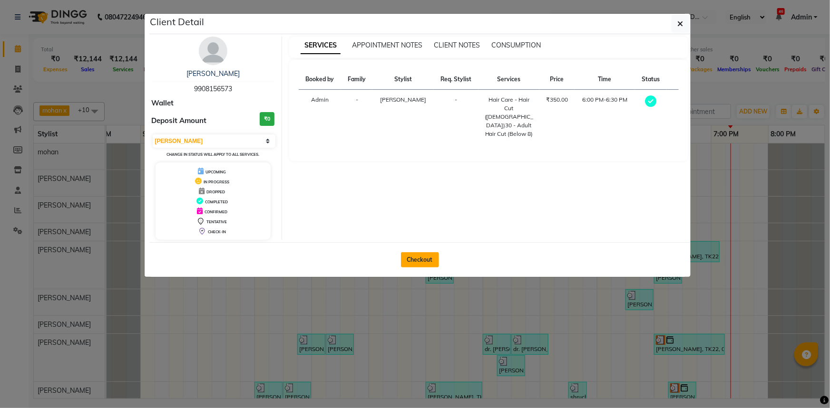
click at [405, 257] on button "Checkout" at bounding box center [420, 259] width 38 height 15
select select "service"
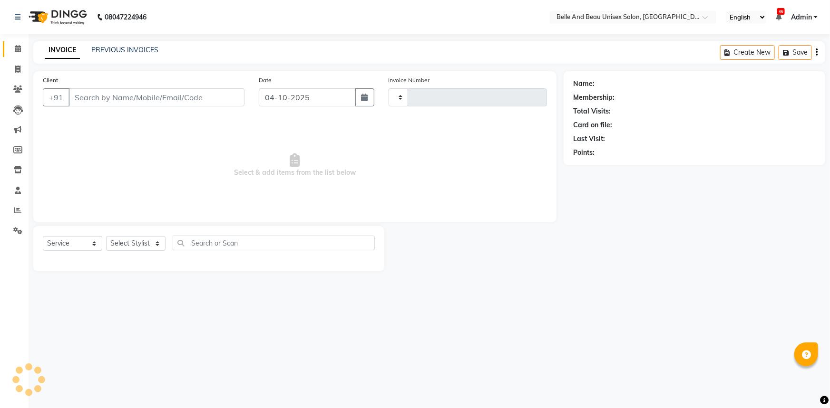
type input "2703"
select select "7066"
select select "60511"
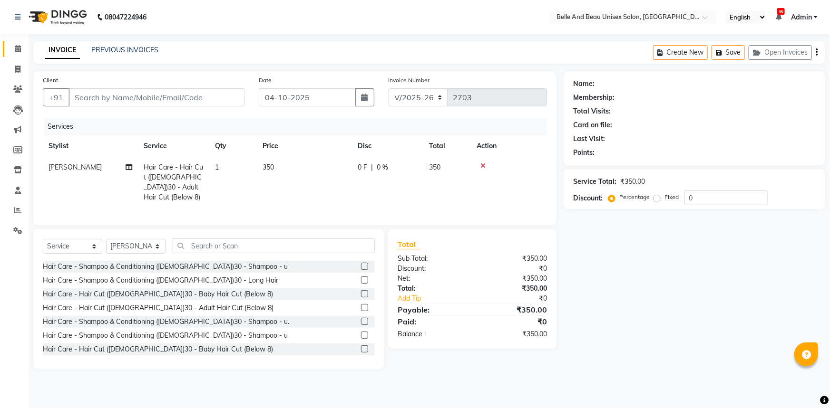
type input "9908156573"
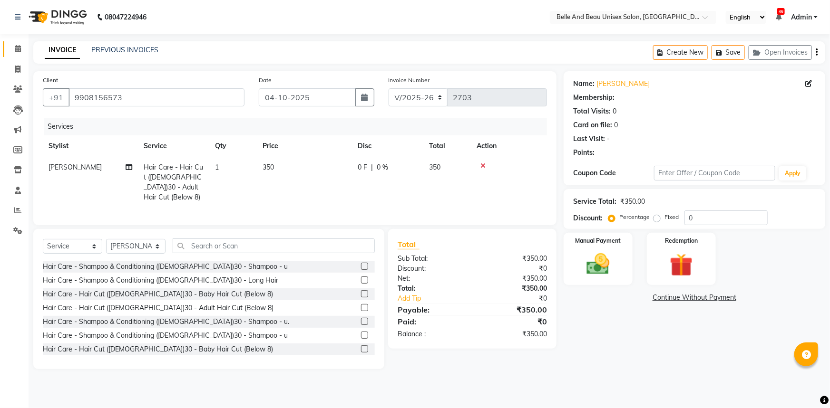
select select "1: Object"
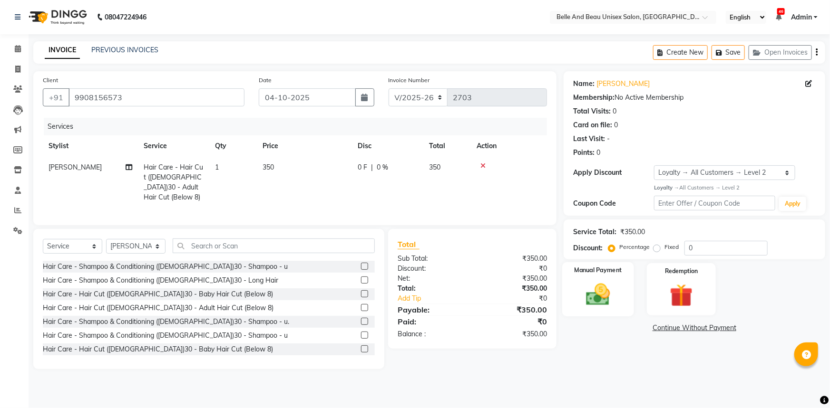
click at [582, 290] on img at bounding box center [598, 295] width 39 height 28
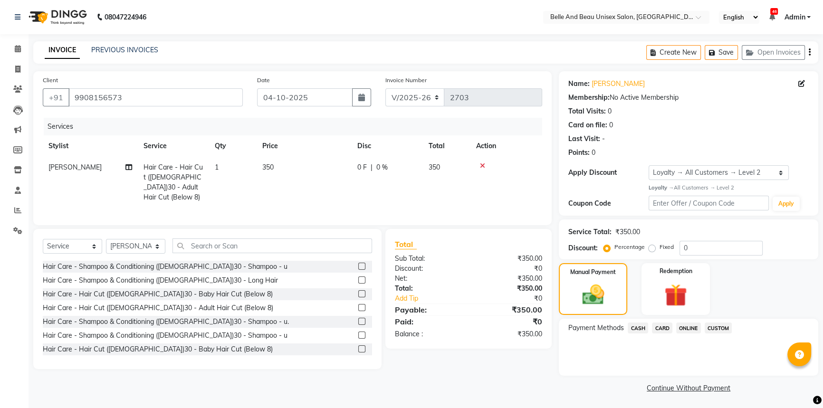
click at [685, 331] on span "ONLINE" at bounding box center [689, 328] width 25 height 11
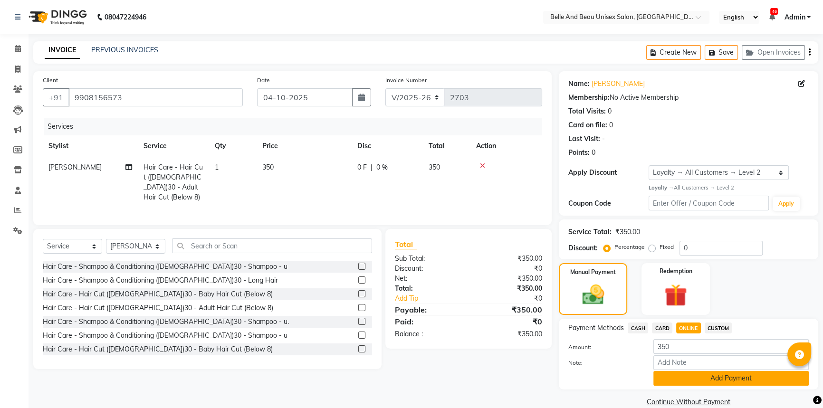
click at [694, 376] on button "Add Payment" at bounding box center [731, 378] width 155 height 15
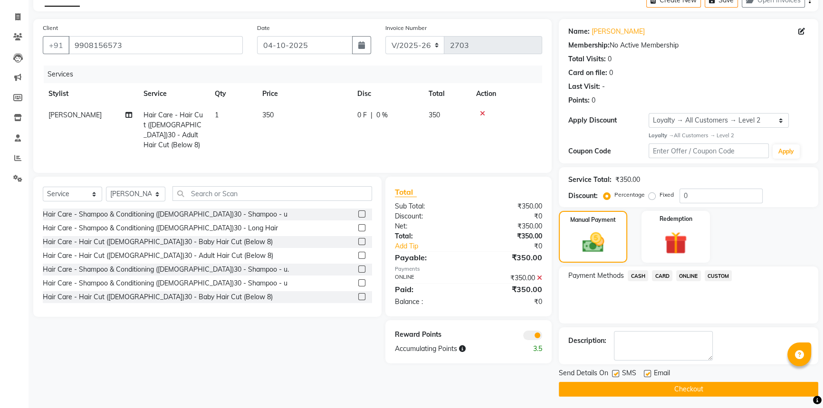
scroll to position [55, 0]
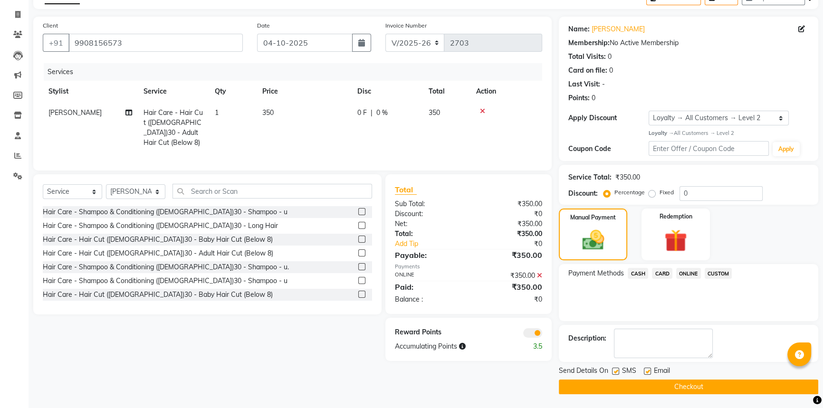
click at [675, 388] on button "Checkout" at bounding box center [689, 387] width 260 height 15
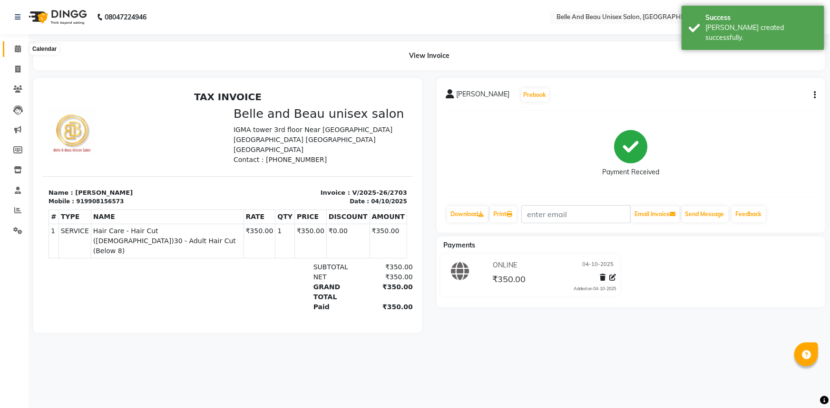
click at [12, 48] on span at bounding box center [18, 49] width 17 height 11
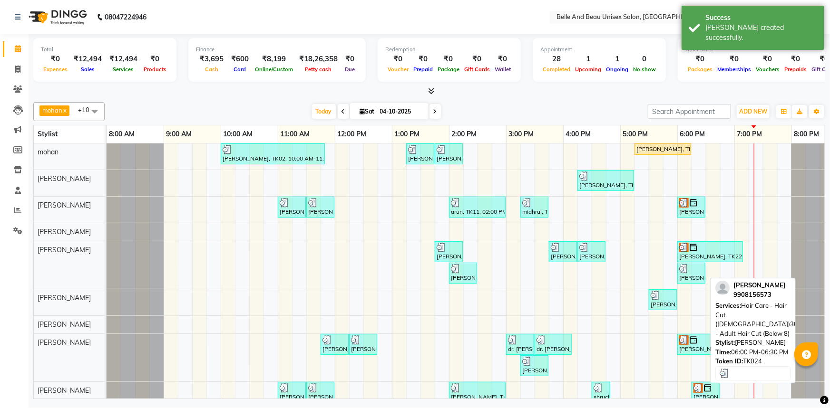
click at [690, 279] on div "[PERSON_NAME], TK24, 06:00 PM-06:30 PM, Hair Care - Hair Cut ([DEMOGRAPHIC_DATA…" at bounding box center [691, 273] width 26 height 18
select select "3"
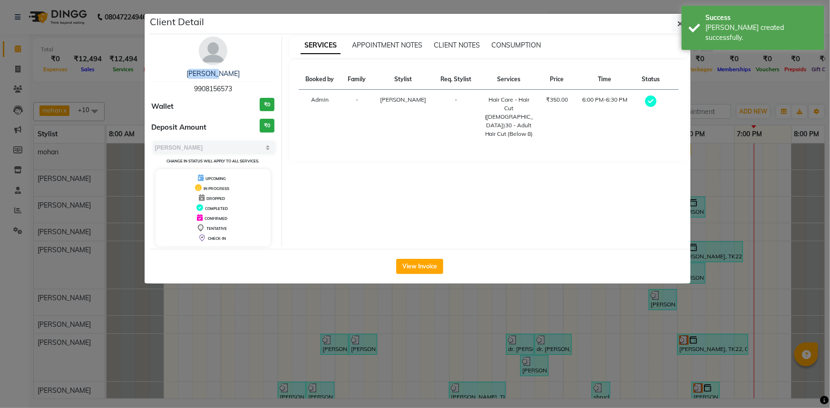
drag, startPoint x: 197, startPoint y: 71, endPoint x: 245, endPoint y: 67, distance: 48.2
click at [245, 67] on div "[PERSON_NAME] 9908156573 Wallet ₹0 Deposit Amount ₹0 Select MARK DONE UPCOMING …" at bounding box center [214, 142] width 138 height 210
copy link "[PERSON_NAME]"
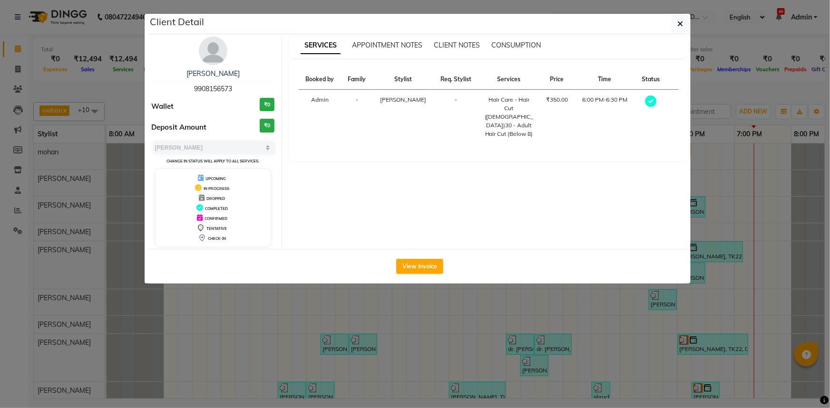
click at [225, 87] on span "9908156573" at bounding box center [213, 89] width 38 height 9
copy span "9908156573"
click at [425, 266] on button "View Invoice" at bounding box center [419, 266] width 47 height 15
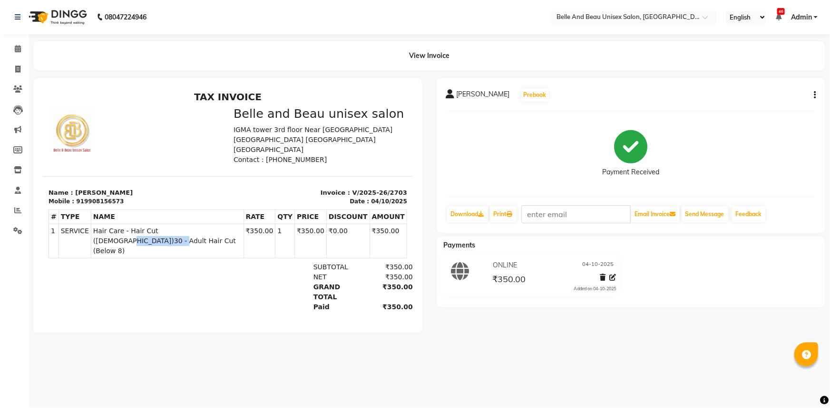
drag, startPoint x: 176, startPoint y: 220, endPoint x: 221, endPoint y: 223, distance: 44.3
click at [221, 226] on span "Hair Care - Hair Cut ([DEMOGRAPHIC_DATA])30 - Adult Hair Cut (Below 8)" at bounding box center [167, 241] width 148 height 30
copy span "Adult Hair Cut"
click at [17, 49] on icon at bounding box center [18, 48] width 6 height 7
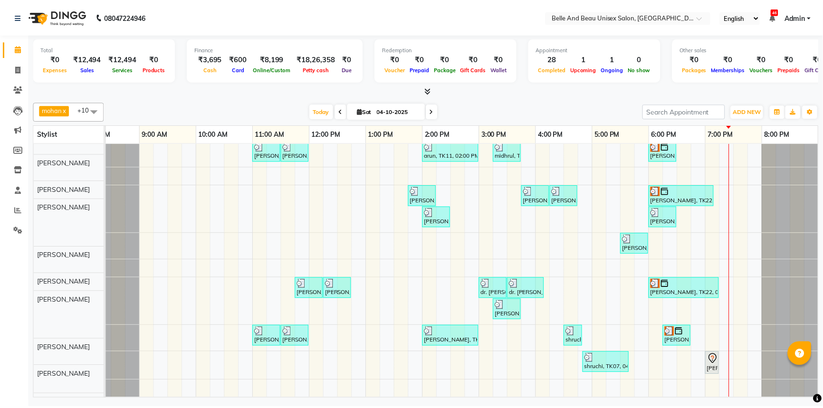
scroll to position [62, 0]
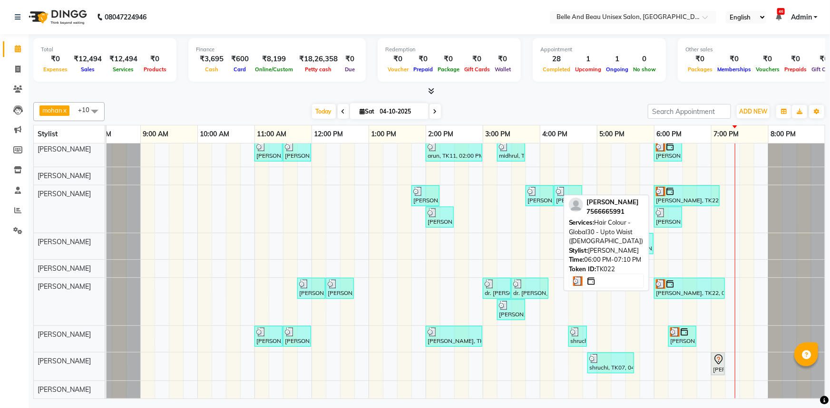
click at [676, 190] on div "[PERSON_NAME], TK22, 06:00 PM-07:10 PM, Hair Colour - Global30 - Upto Waist ([D…" at bounding box center [687, 196] width 64 height 18
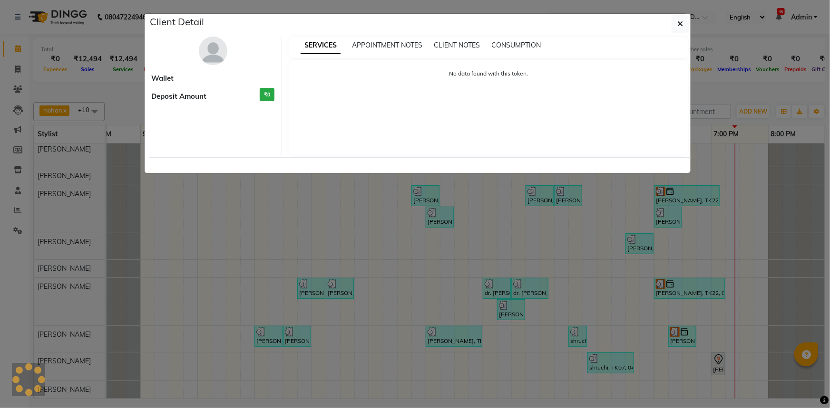
select select "3"
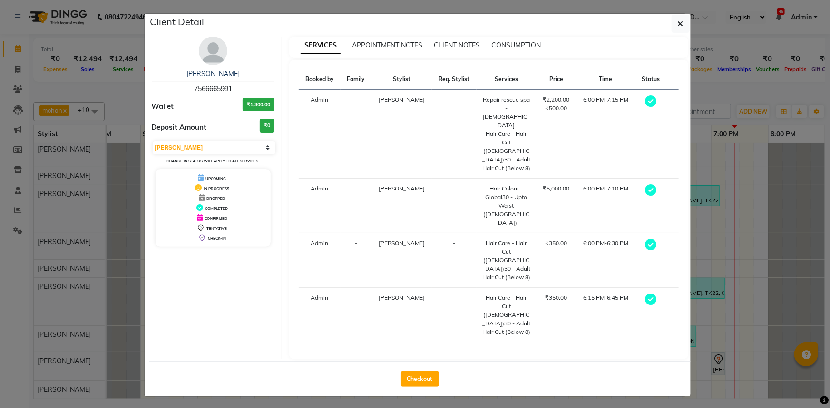
drag, startPoint x: 427, startPoint y: 315, endPoint x: 427, endPoint y: 309, distance: 6.7
click at [427, 372] on button "Checkout" at bounding box center [420, 379] width 38 height 15
select select "service"
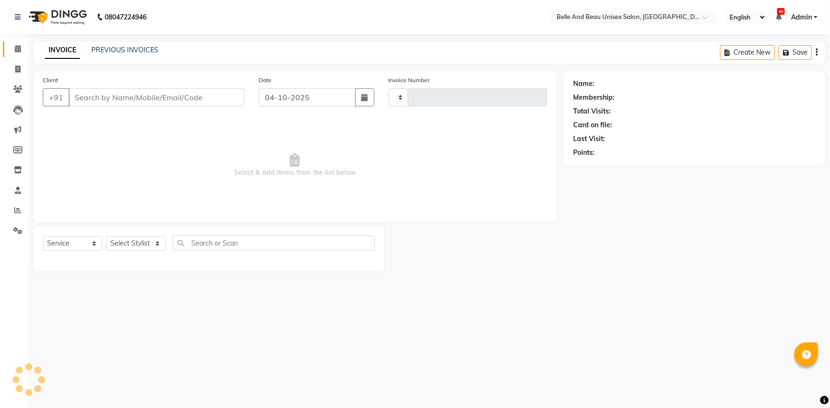
type input "2704"
select select "7066"
select select "60511"
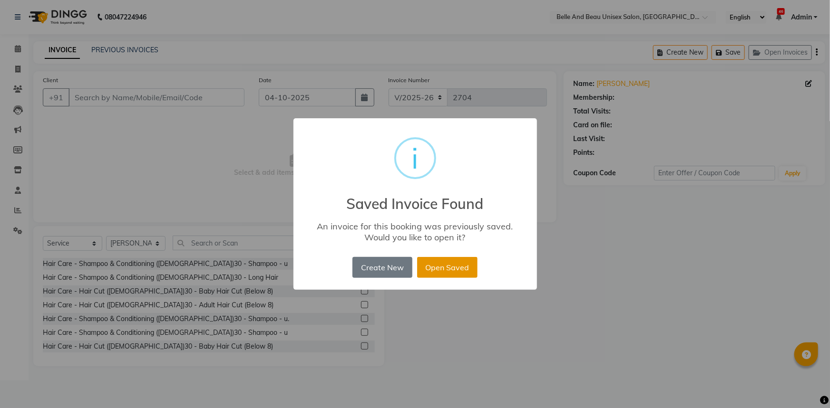
click at [430, 266] on button "Open Saved" at bounding box center [447, 267] width 60 height 21
type input "7566665991"
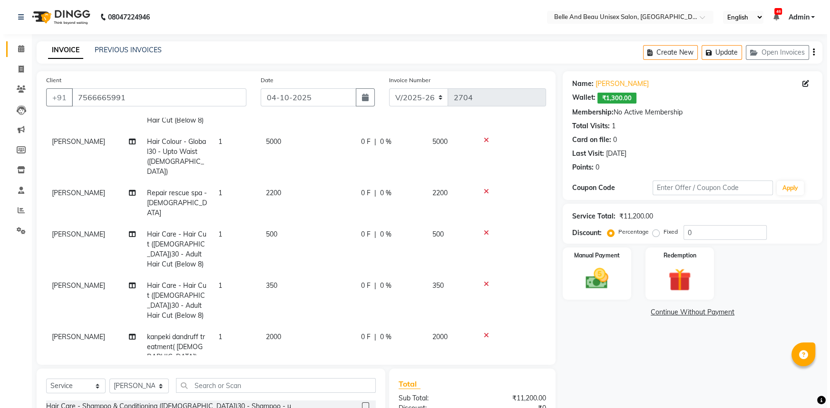
scroll to position [116, 0]
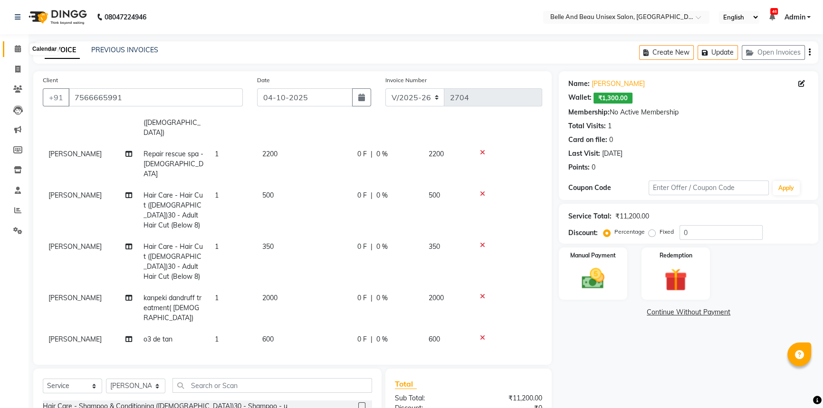
click at [15, 49] on icon at bounding box center [18, 48] width 6 height 7
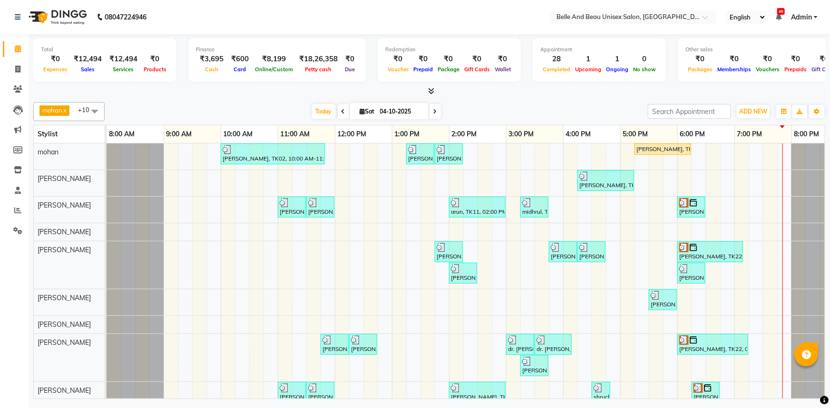
click at [735, 148] on div "[PERSON_NAME], TK02, 10:00 AM-11:50 AM, offer 999,Hair Colour - Global30 - Glob…" at bounding box center [477, 299] width 742 height 311
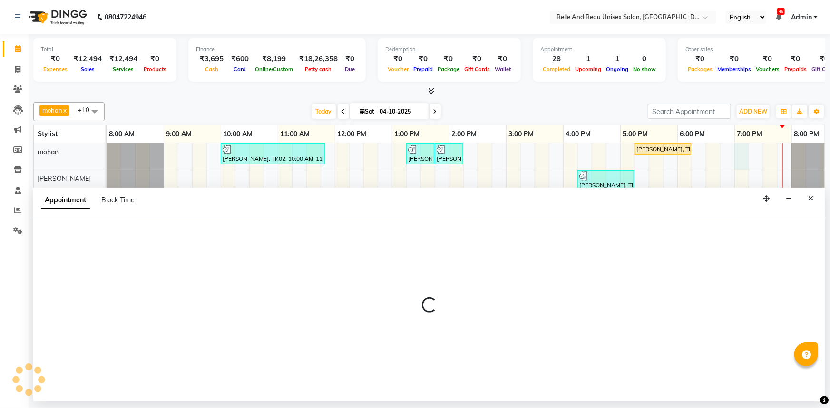
select select "65137"
select select "1140"
select select "tentative"
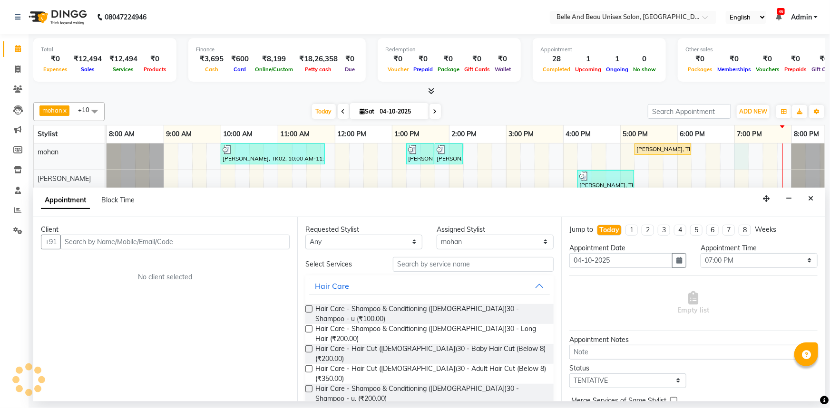
click at [218, 242] on input "text" at bounding box center [174, 242] width 229 height 15
type input "c"
type input "9518231695"
click at [258, 243] on span "Add Client" at bounding box center [270, 242] width 32 height 9
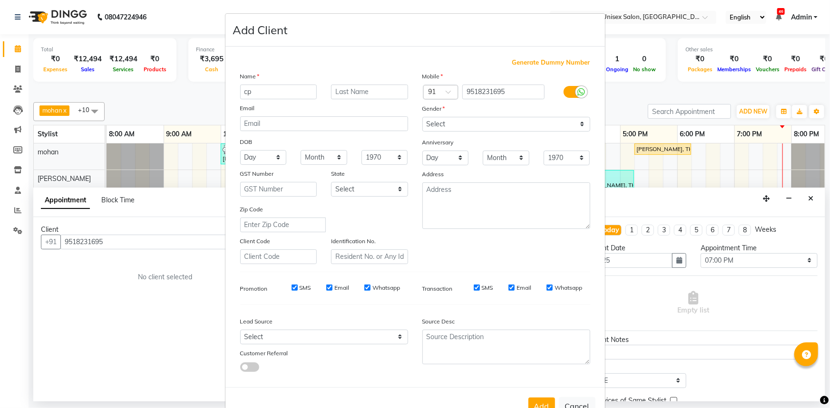
click at [271, 95] on input "cp" at bounding box center [278, 92] width 77 height 15
type input "c"
type input "CP"
click at [346, 92] on input "text" at bounding box center [369, 92] width 77 height 15
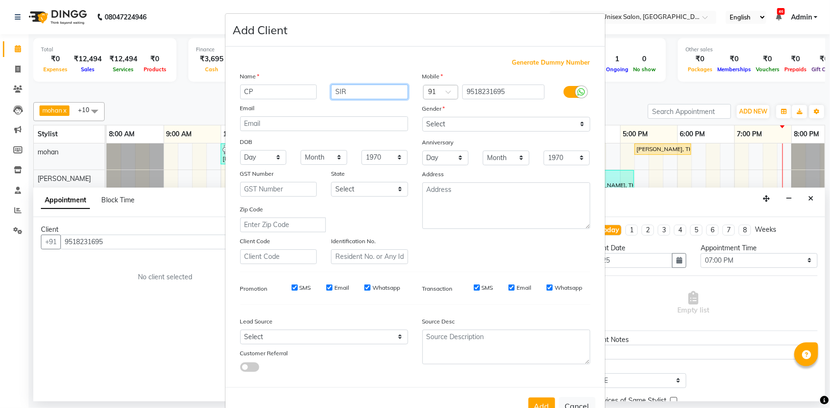
type input "SIR"
click at [245, 91] on input "CP" at bounding box center [278, 92] width 77 height 15
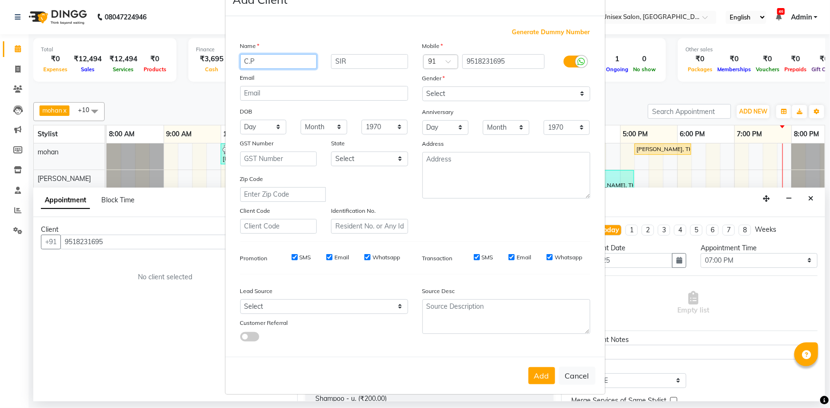
type input "C.P"
drag, startPoint x: 484, startPoint y: 87, endPoint x: 481, endPoint y: 91, distance: 5.1
click at [484, 87] on select "Select [DEMOGRAPHIC_DATA] [DEMOGRAPHIC_DATA] Other Prefer Not To Say" at bounding box center [506, 94] width 168 height 15
select select "[DEMOGRAPHIC_DATA]"
click at [422, 87] on select "Select [DEMOGRAPHIC_DATA] [DEMOGRAPHIC_DATA] Other Prefer Not To Say" at bounding box center [506, 94] width 168 height 15
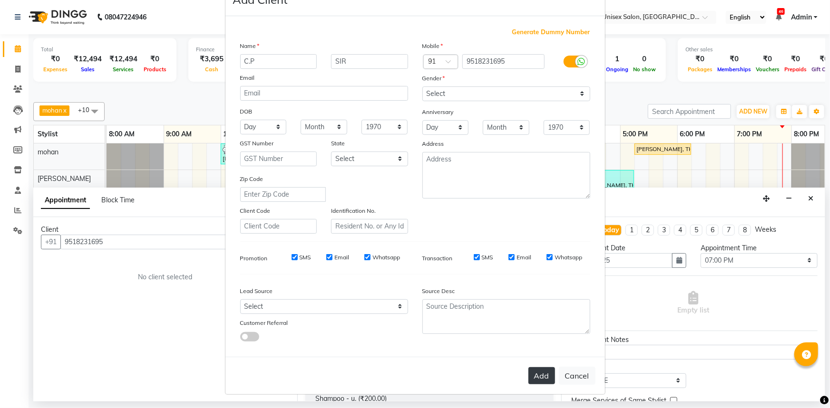
click at [533, 376] on button "Add" at bounding box center [541, 376] width 27 height 17
select select
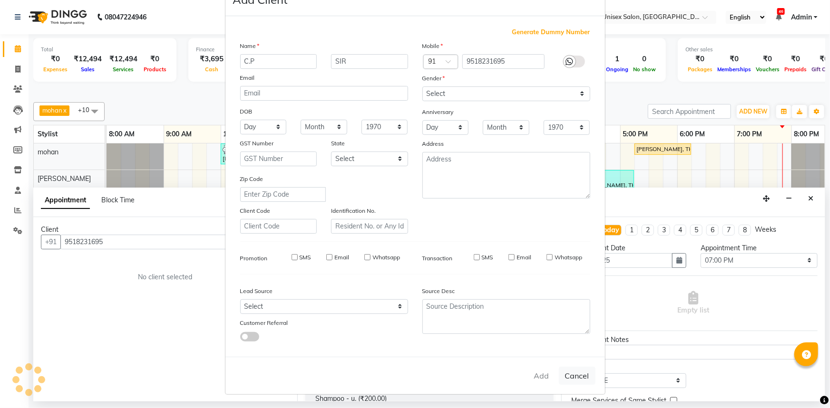
select select
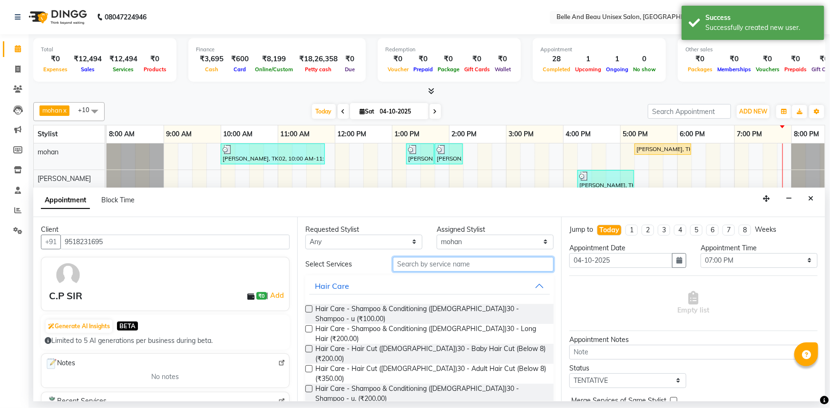
click at [451, 265] on input "text" at bounding box center [473, 264] width 161 height 15
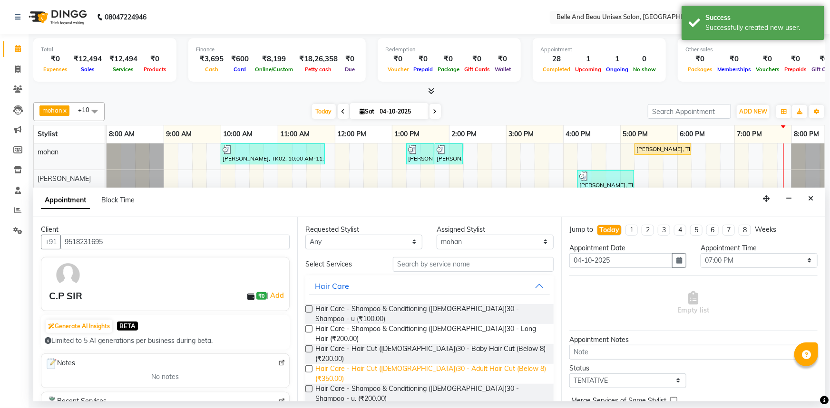
click at [458, 364] on span "Hair Care - Hair Cut ([DEMOGRAPHIC_DATA])30 - Adult Hair Cut (Below 8) (₹350.00)" at bounding box center [430, 374] width 231 height 20
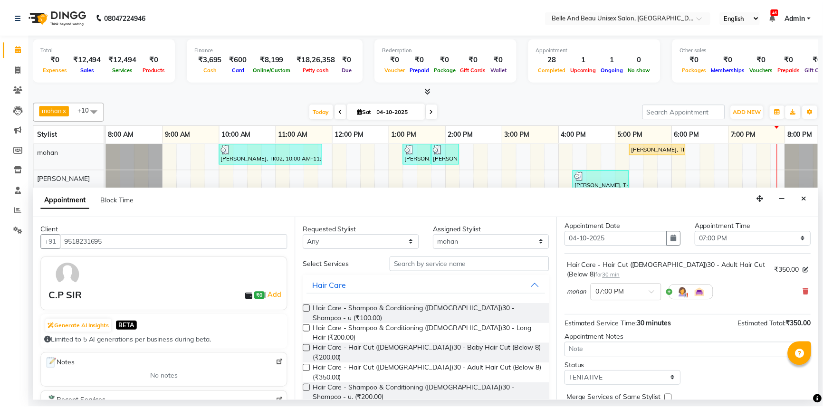
scroll to position [56, 0]
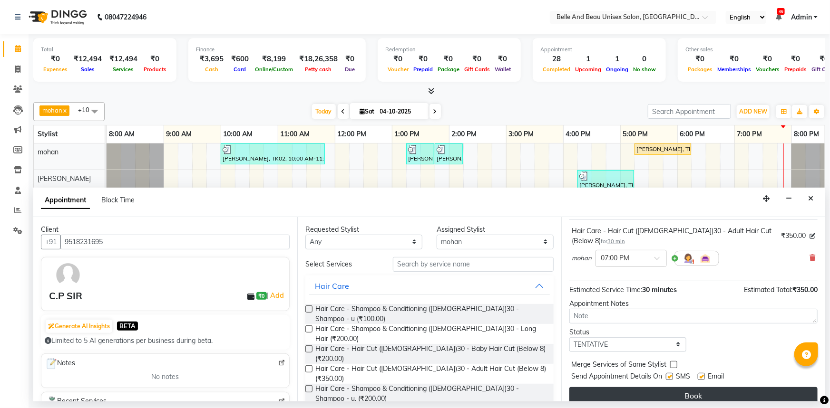
click at [633, 387] on button "Book" at bounding box center [693, 395] width 248 height 17
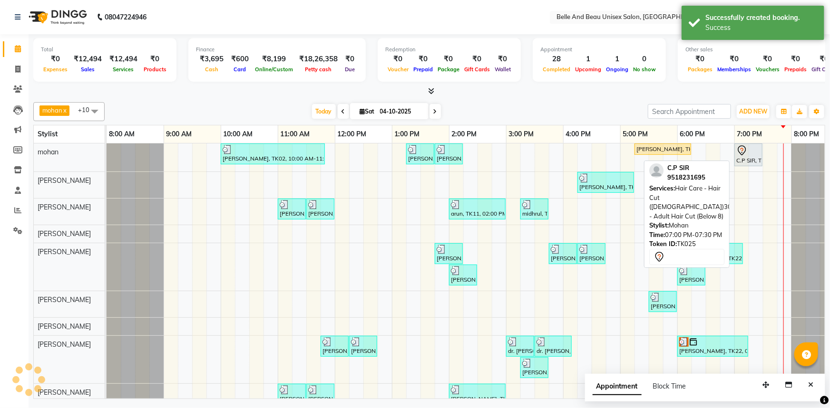
click at [740, 152] on icon at bounding box center [741, 150] width 11 height 11
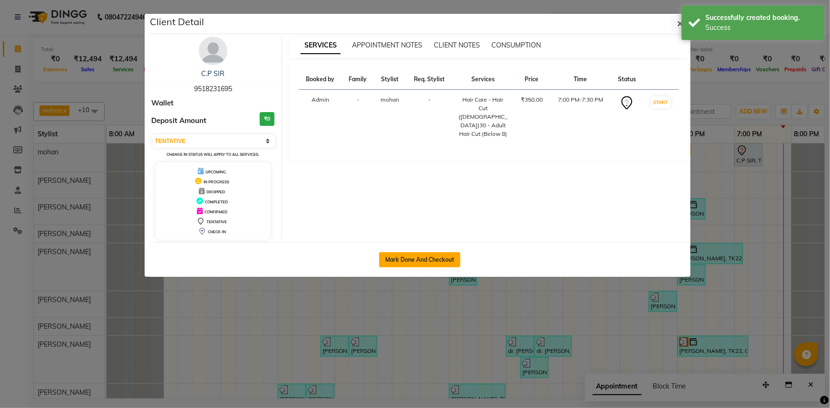
click at [435, 258] on button "Mark Done And Checkout" at bounding box center [419, 259] width 81 height 15
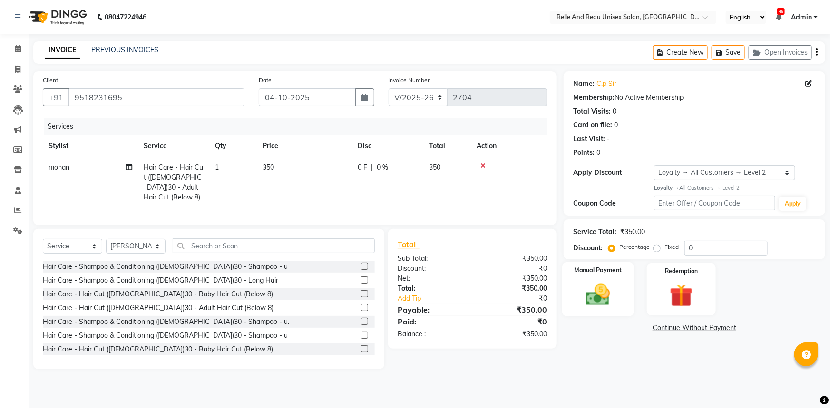
click at [610, 274] on label "Manual Payment" at bounding box center [598, 270] width 48 height 9
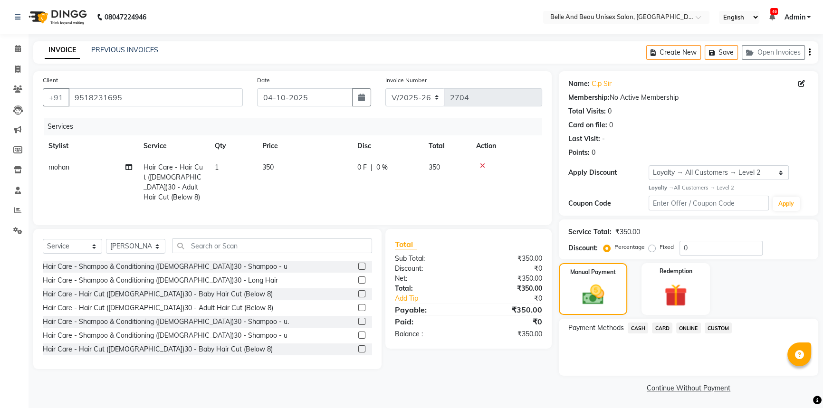
click at [686, 327] on span "ONLINE" at bounding box center [689, 328] width 25 height 11
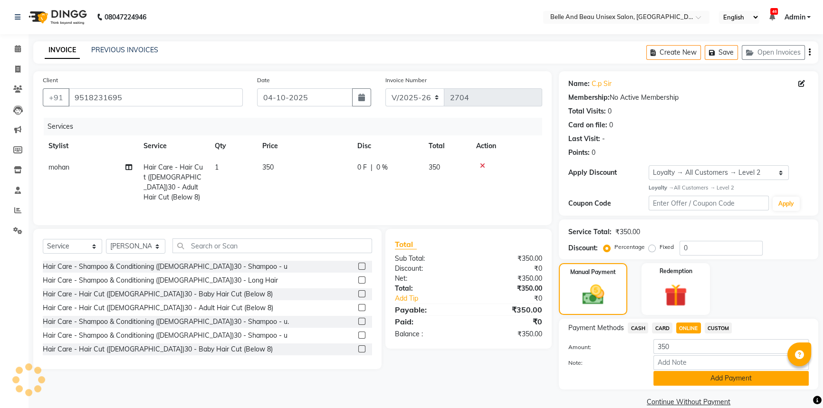
scroll to position [15, 0]
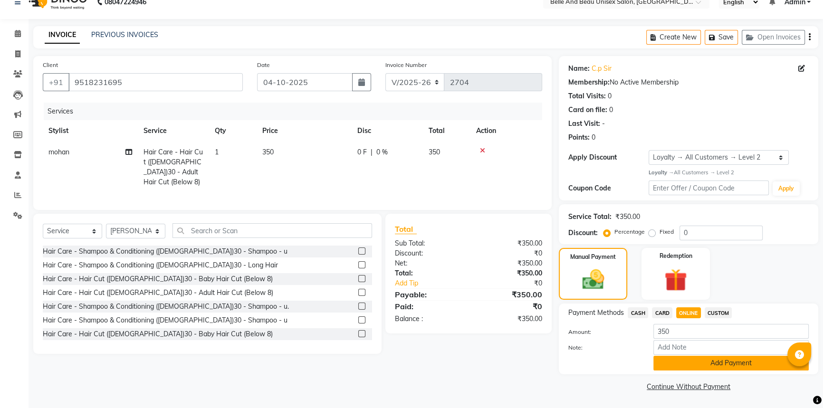
click at [680, 363] on button "Add Payment" at bounding box center [731, 363] width 155 height 15
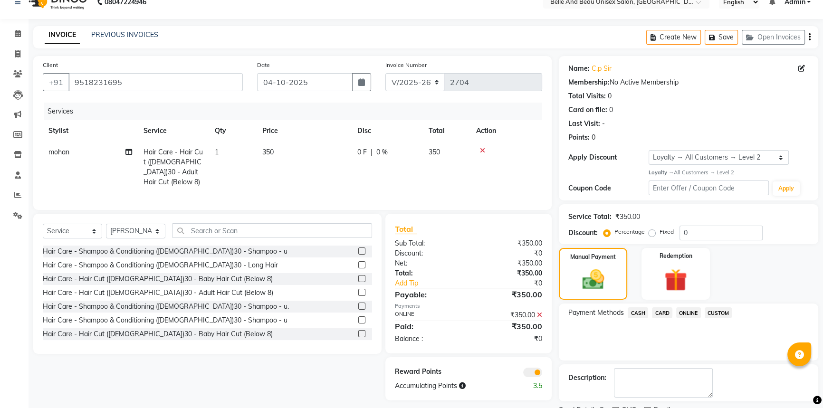
scroll to position [55, 0]
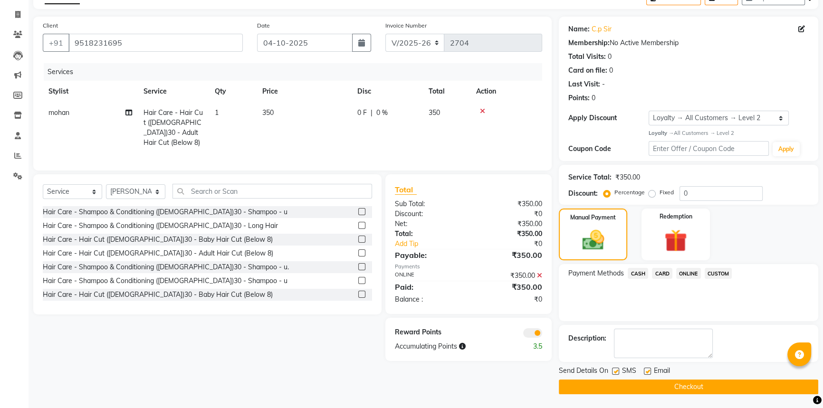
click at [675, 389] on button "Checkout" at bounding box center [689, 387] width 260 height 15
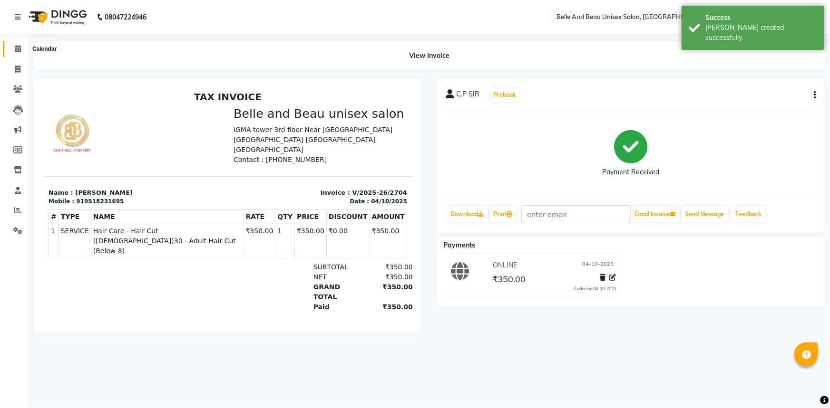
click at [17, 50] on icon at bounding box center [18, 48] width 6 height 7
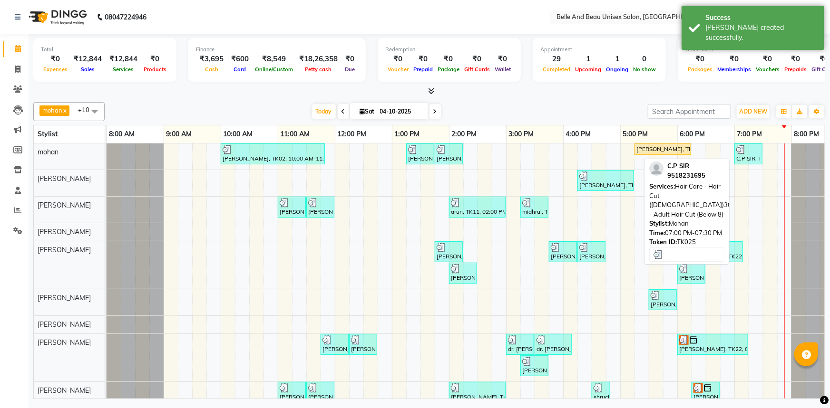
click at [752, 154] on div "C.P SIR, TK25, 07:00 PM-07:30 PM, Hair Care - Hair Cut ([DEMOGRAPHIC_DATA])30 -…" at bounding box center [748, 154] width 26 height 18
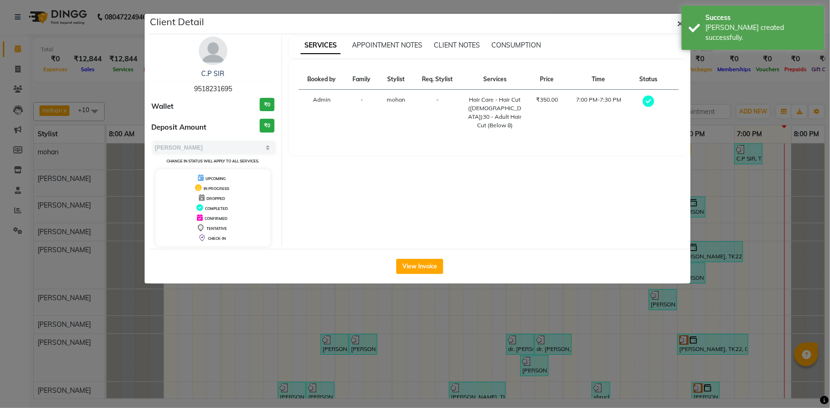
drag, startPoint x: 187, startPoint y: 74, endPoint x: 229, endPoint y: 71, distance: 42.0
click at [229, 71] on div "C.P SIR" at bounding box center [213, 74] width 123 height 10
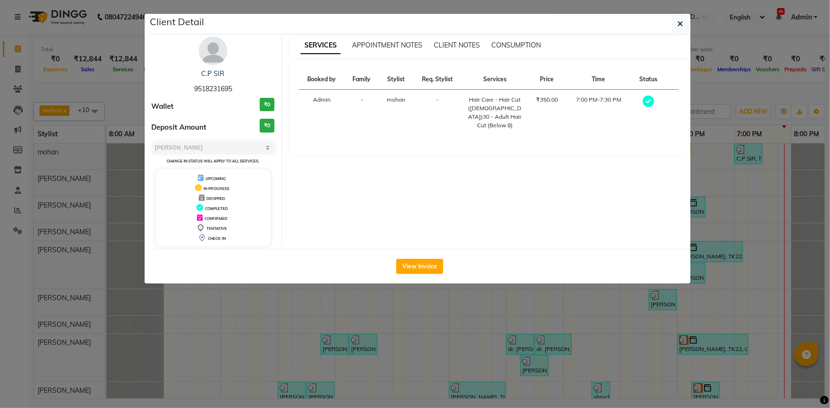
copy link "C.P SIR"
click at [212, 88] on span "9518231695" at bounding box center [213, 89] width 38 height 9
copy span "9518231695"
click at [679, 23] on icon "button" at bounding box center [680, 24] width 6 height 8
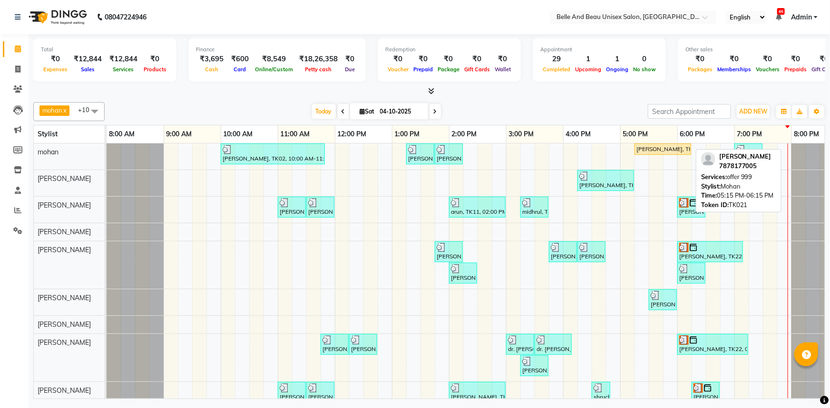
click at [658, 149] on div "[PERSON_NAME], TK21, 05:15 PM-06:15 PM, offer 999" at bounding box center [662, 149] width 55 height 9
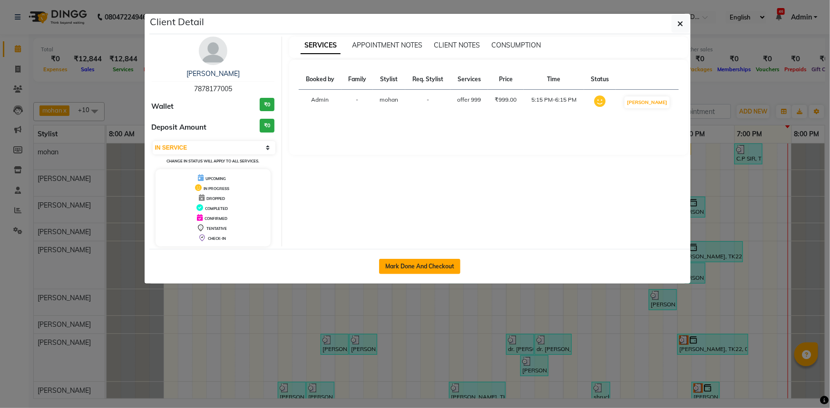
click at [433, 265] on button "Mark Done And Checkout" at bounding box center [419, 266] width 81 height 15
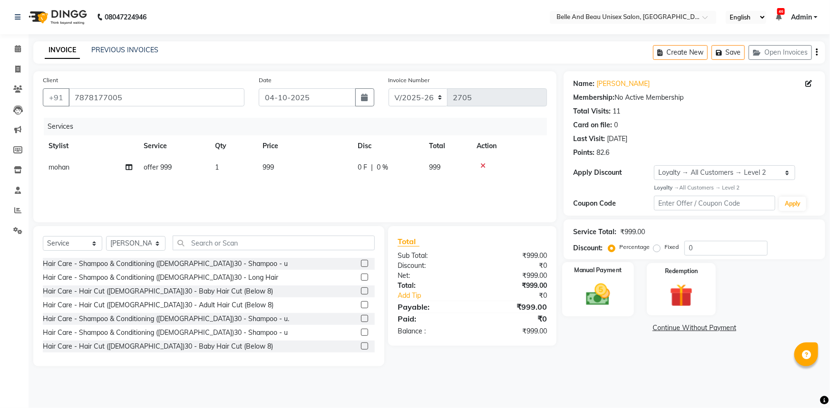
click at [608, 290] on img at bounding box center [598, 295] width 39 height 28
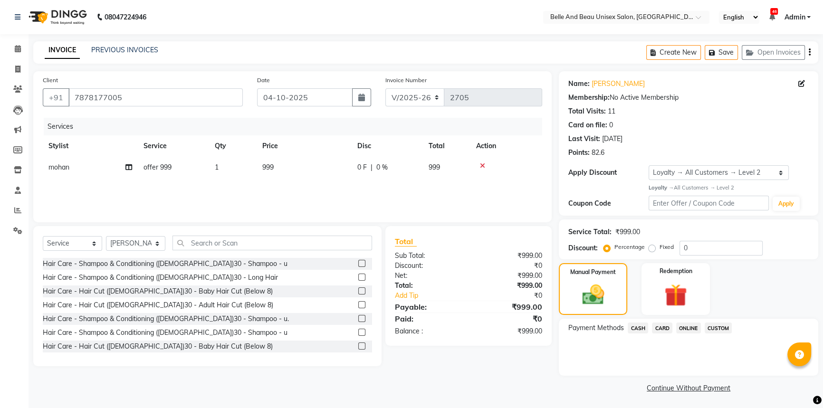
click at [484, 167] on icon at bounding box center [482, 166] width 5 height 7
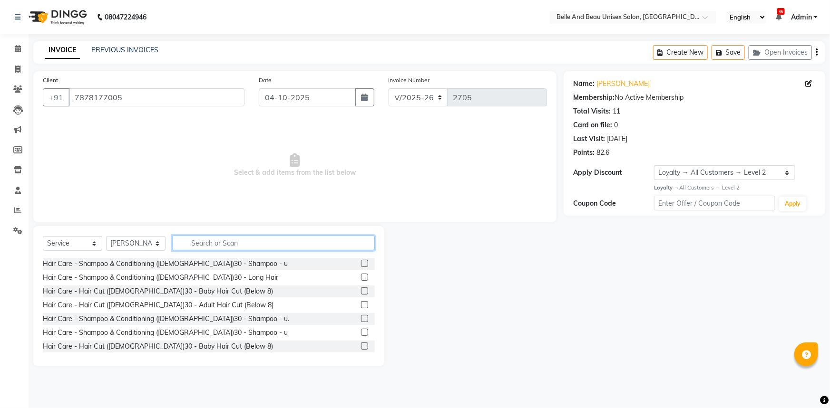
click at [305, 247] on input "text" at bounding box center [274, 243] width 202 height 15
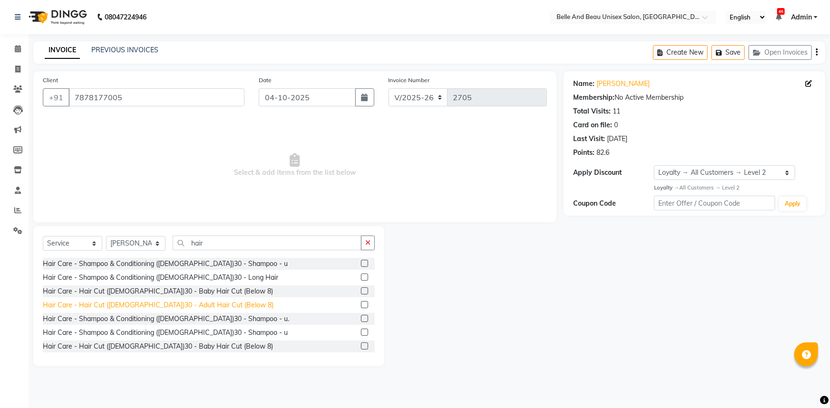
click at [155, 308] on div "Hair Care - Hair Cut ([DEMOGRAPHIC_DATA])30 - Adult Hair Cut (Below 8)" at bounding box center [158, 305] width 231 height 10
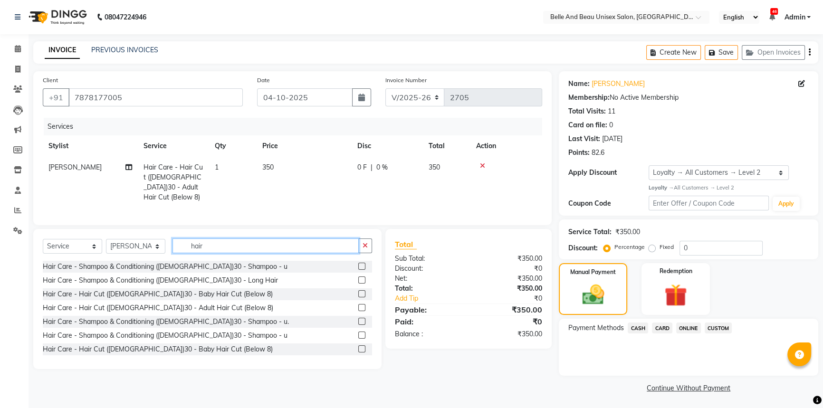
click at [269, 243] on input "hair" at bounding box center [266, 246] width 186 height 15
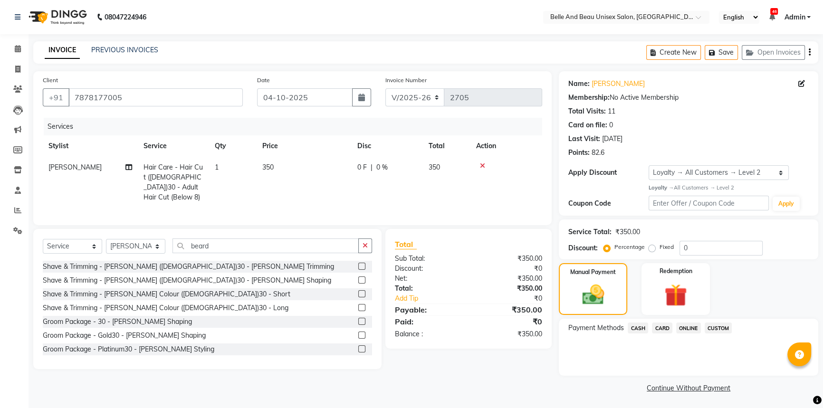
click at [358, 277] on label at bounding box center [361, 280] width 7 height 7
click at [358, 278] on input "checkbox" at bounding box center [361, 281] width 6 height 6
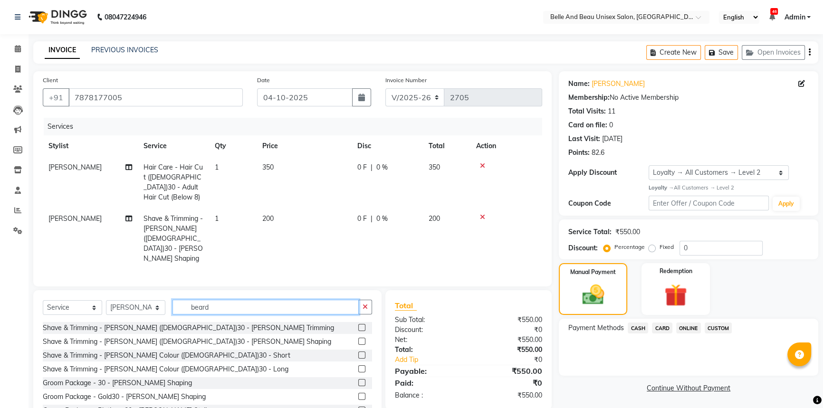
click at [264, 300] on input "beard" at bounding box center [266, 307] width 186 height 15
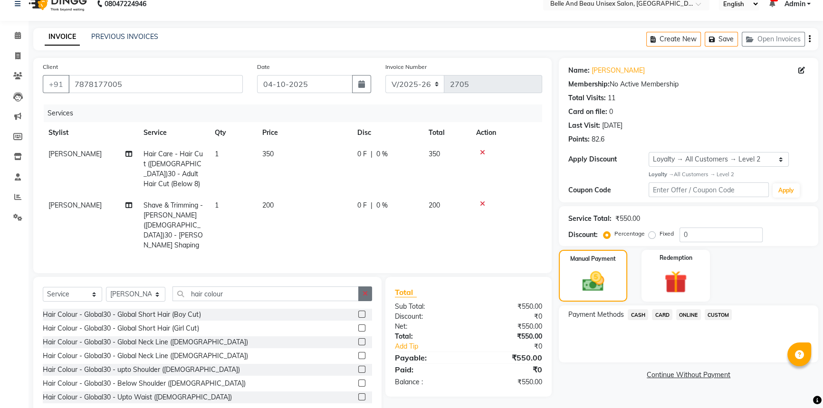
click at [364, 290] on icon "button" at bounding box center [365, 293] width 5 height 7
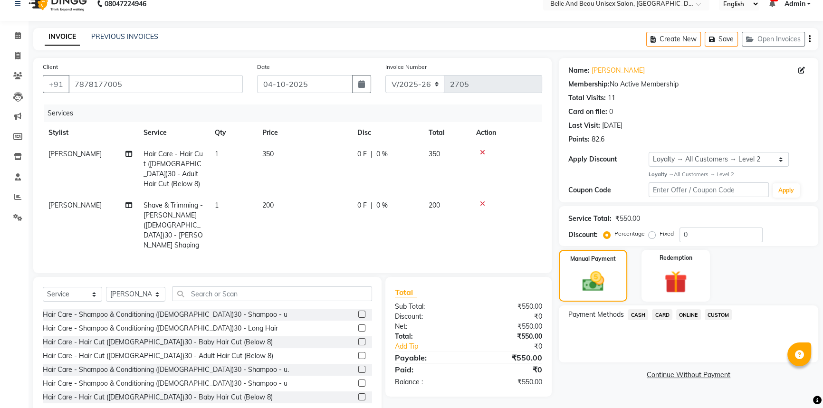
click at [687, 314] on span "ONLINE" at bounding box center [689, 315] width 25 height 11
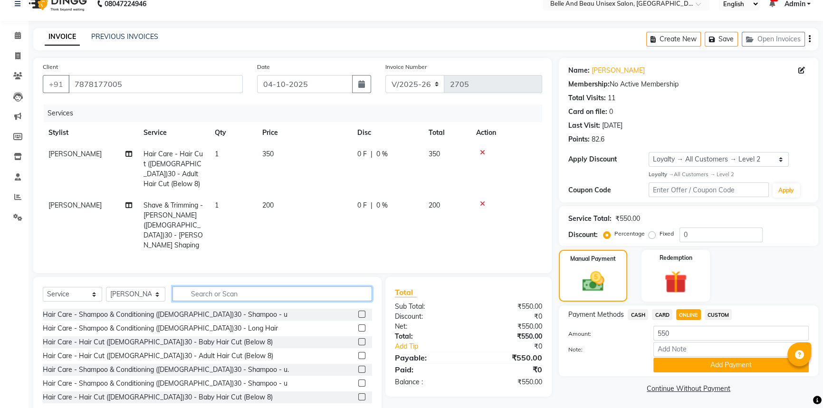
click at [249, 287] on input "text" at bounding box center [273, 294] width 200 height 15
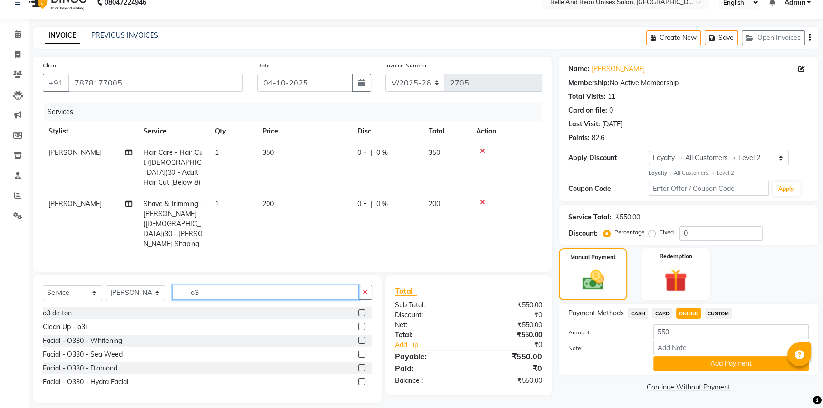
scroll to position [15, 0]
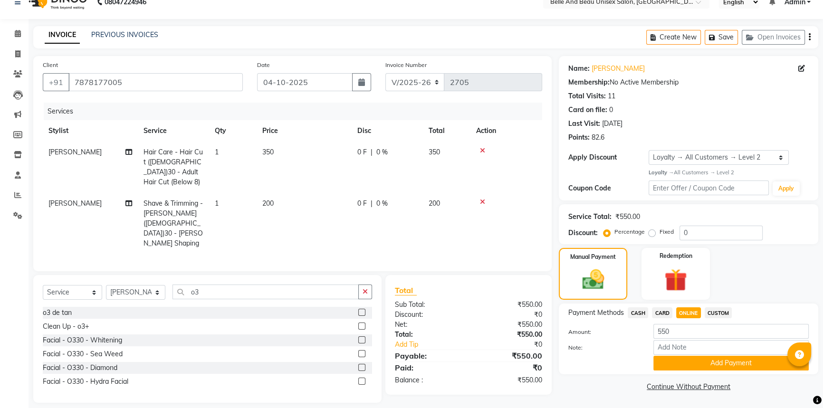
click at [360, 309] on label at bounding box center [361, 312] width 7 height 7
click at [360, 310] on input "checkbox" at bounding box center [361, 313] width 6 height 6
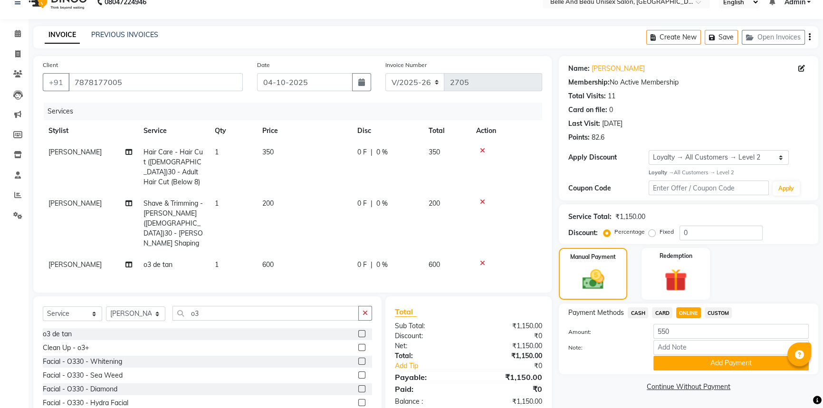
click at [484, 260] on icon at bounding box center [482, 263] width 5 height 7
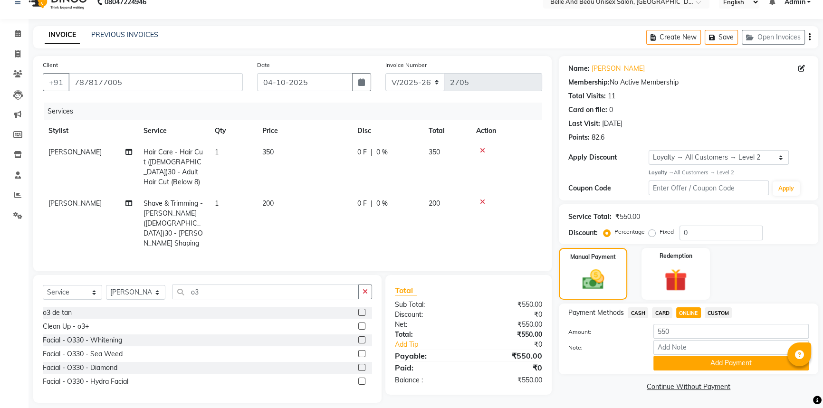
click at [359, 323] on label at bounding box center [361, 326] width 7 height 7
click at [359, 324] on input "checkbox" at bounding box center [361, 327] width 6 height 6
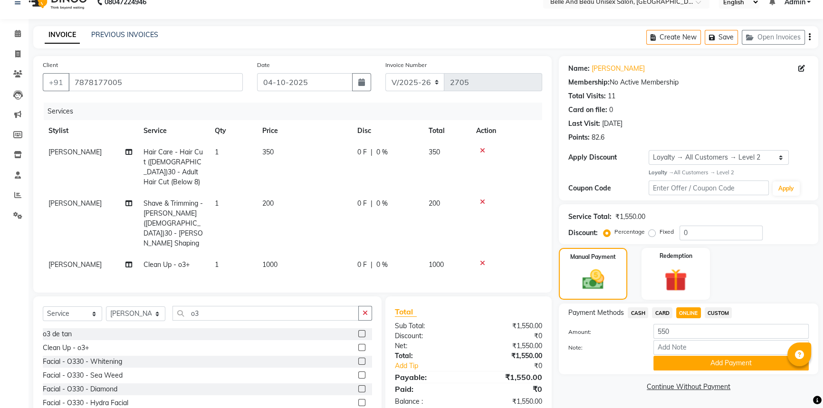
click at [59, 261] on span "[PERSON_NAME]" at bounding box center [74, 265] width 53 height 9
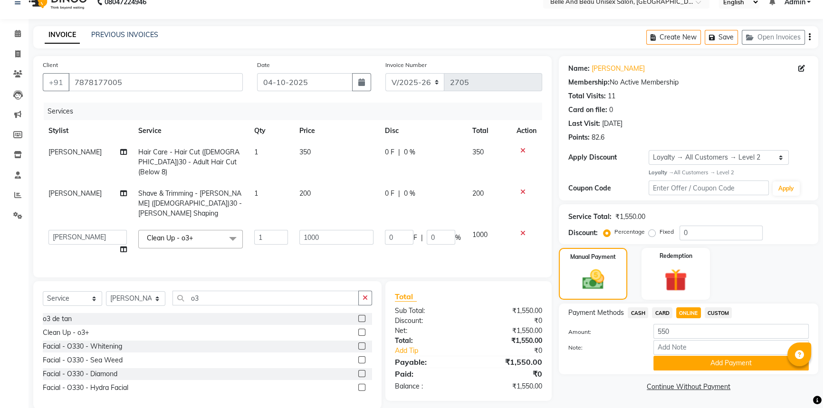
click at [59, 234] on td "[PERSON_NAME] [PERSON_NAME] [PERSON_NAME] [PERSON_NAME] [PERSON_NAME] [PERSON_N…" at bounding box center [88, 242] width 90 height 36
click at [81, 230] on select "[PERSON_NAME] [PERSON_NAME] [PERSON_NAME] [PERSON_NAME] [PERSON_NAME] [PERSON_N…" at bounding box center [87, 237] width 78 height 15
click at [58, 189] on span "[PERSON_NAME]" at bounding box center [74, 193] width 53 height 9
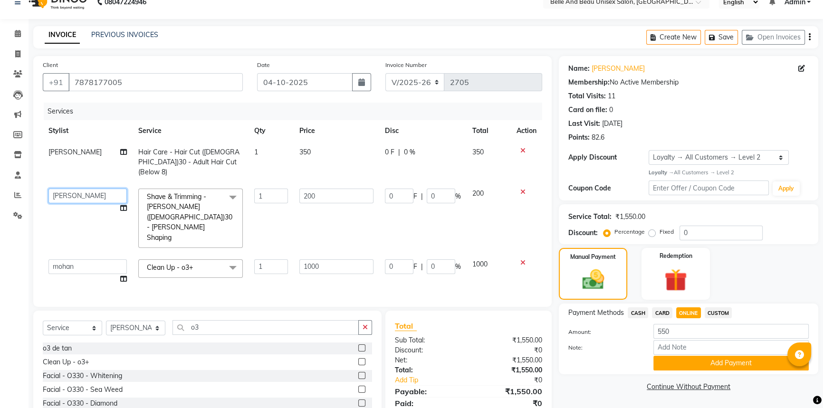
click at [66, 189] on select "[PERSON_NAME] [PERSON_NAME] [PERSON_NAME] [PERSON_NAME] [PERSON_NAME] [PERSON_N…" at bounding box center [87, 196] width 78 height 15
click at [65, 148] on span "[PERSON_NAME]" at bounding box center [74, 152] width 53 height 9
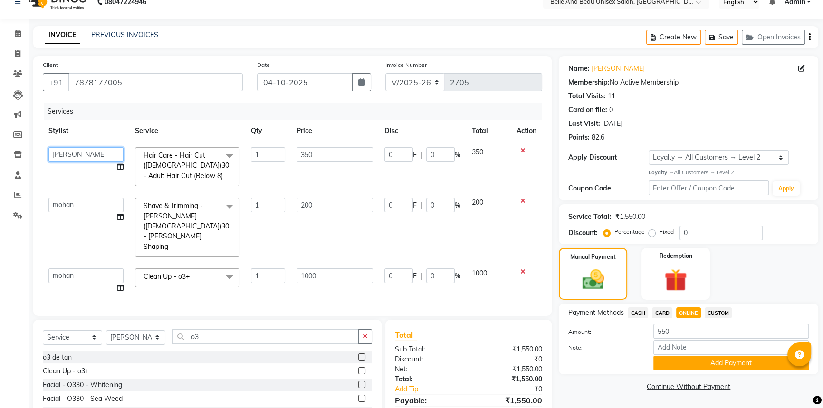
click at [65, 155] on select "[PERSON_NAME] [PERSON_NAME] [PERSON_NAME] [PERSON_NAME] [PERSON_NAME] [PERSON_N…" at bounding box center [85, 154] width 75 height 15
click at [670, 331] on input "550" at bounding box center [731, 331] width 155 height 15
click at [672, 362] on button "Add Payment" at bounding box center [731, 363] width 155 height 15
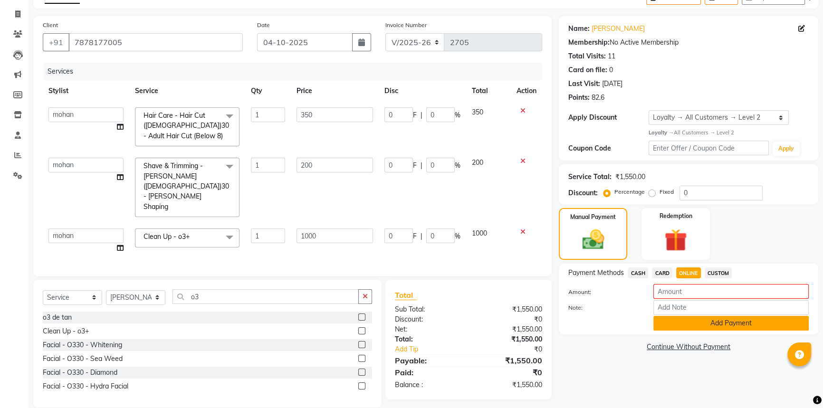
click at [677, 319] on button "Add Payment" at bounding box center [731, 323] width 155 height 15
click at [679, 292] on input "number" at bounding box center [731, 291] width 155 height 15
click at [685, 270] on span "ONLINE" at bounding box center [689, 273] width 25 height 11
click at [689, 323] on button "Add Payment" at bounding box center [731, 323] width 155 height 15
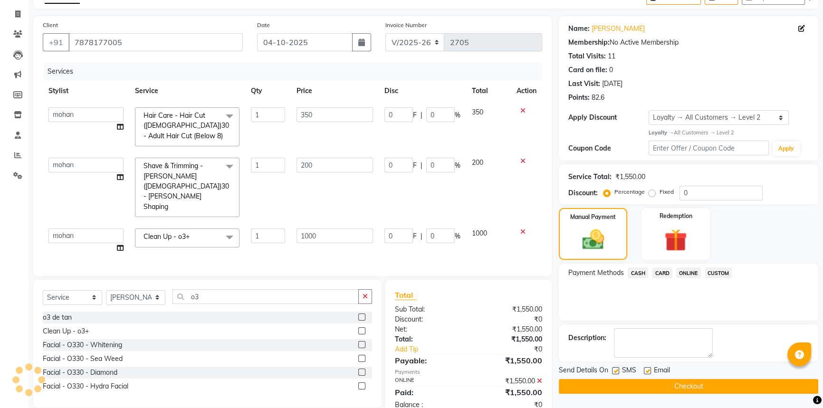
click at [670, 381] on button "Checkout" at bounding box center [689, 386] width 260 height 15
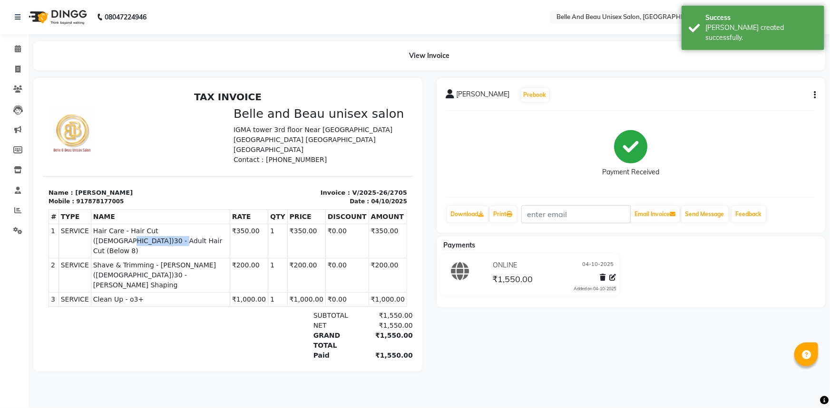
drag, startPoint x: 176, startPoint y: 220, endPoint x: 221, endPoint y: 218, distance: 44.7
click at [221, 226] on span "Hair Care - Hair Cut ([DEMOGRAPHIC_DATA])30 - Adult Hair Cut (Below 8)" at bounding box center [160, 241] width 135 height 30
copy span "Adult Hair Cut"
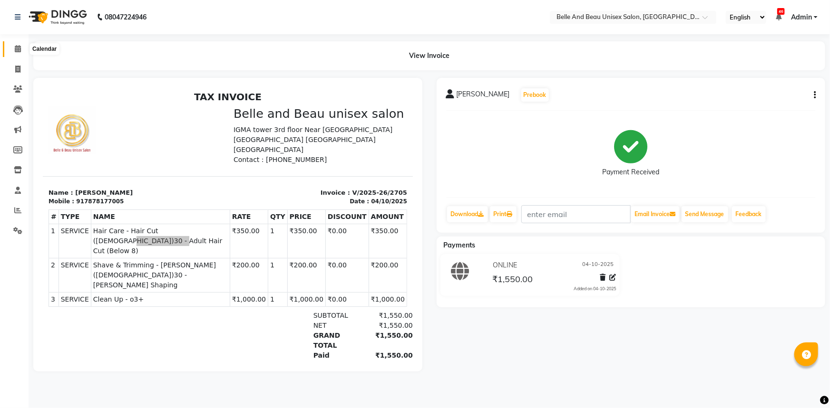
click at [12, 48] on span at bounding box center [18, 49] width 17 height 11
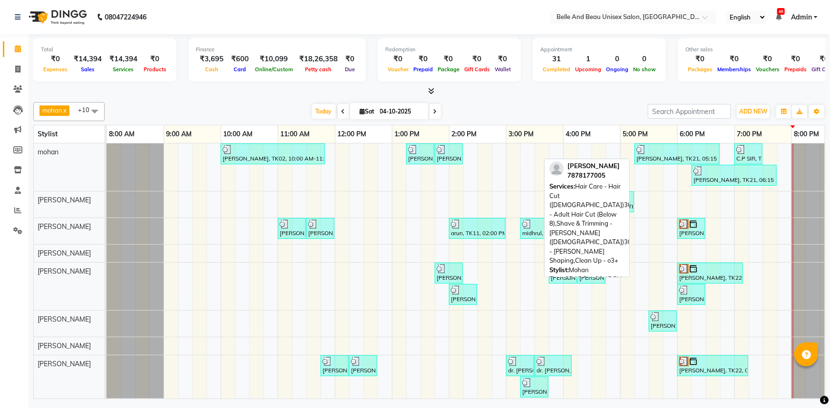
click at [663, 152] on div at bounding box center [676, 150] width 81 height 10
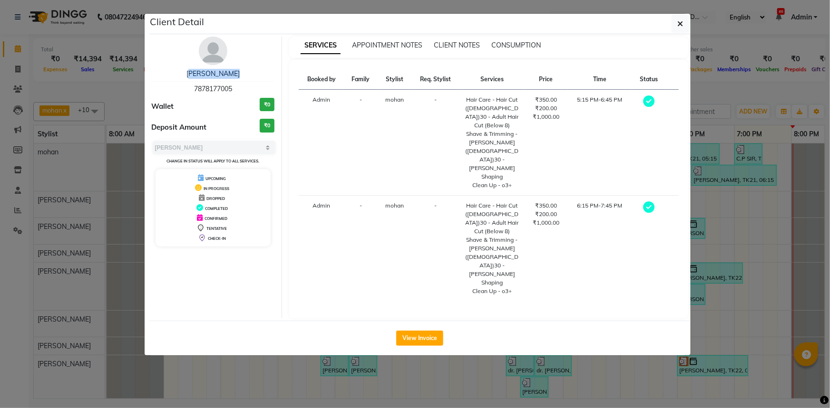
drag, startPoint x: 204, startPoint y: 71, endPoint x: 253, endPoint y: 71, distance: 49.0
click at [253, 71] on div "[PERSON_NAME]" at bounding box center [213, 74] width 123 height 10
click at [199, 91] on span "7878177005" at bounding box center [213, 89] width 38 height 9
click at [199, 90] on span "7878177005" at bounding box center [213, 89] width 38 height 9
click at [681, 28] on span "button" at bounding box center [680, 24] width 6 height 10
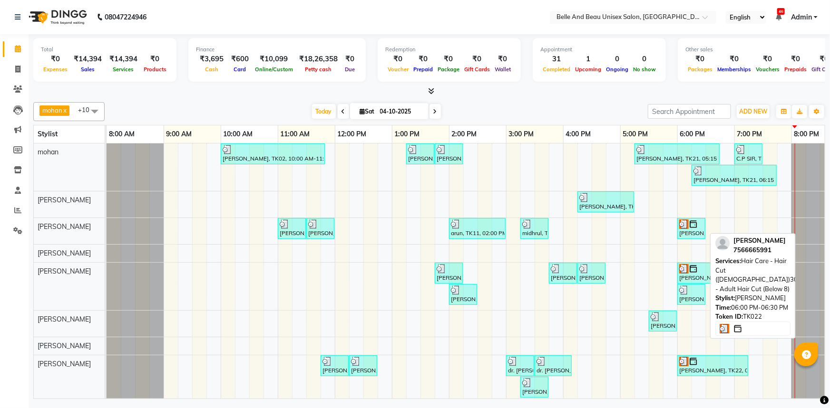
click at [691, 230] on div "[PERSON_NAME], TK22, 06:00 PM-06:30 PM, Hair Care - Hair Cut ([DEMOGRAPHIC_DATA…" at bounding box center [691, 229] width 26 height 18
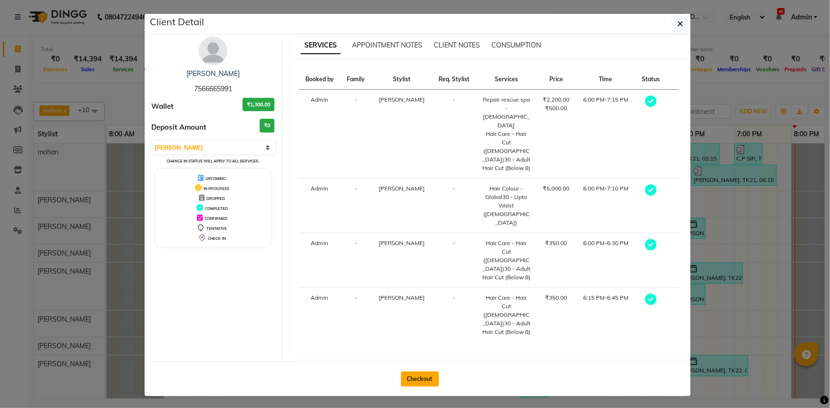
click at [424, 372] on button "Checkout" at bounding box center [420, 379] width 38 height 15
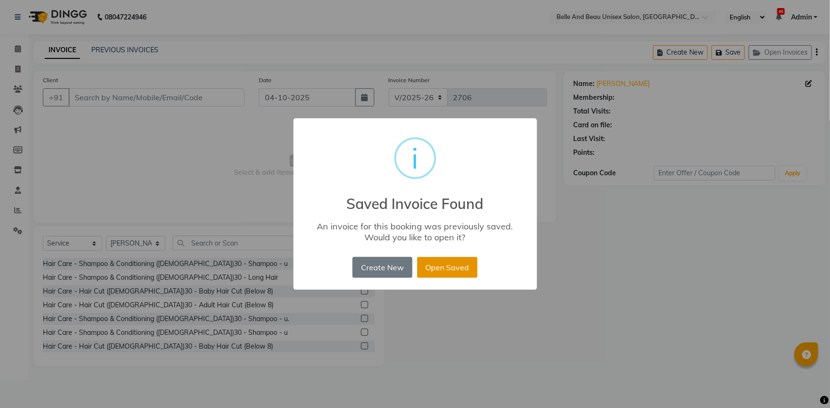
click at [445, 270] on button "Open Saved" at bounding box center [447, 267] width 60 height 21
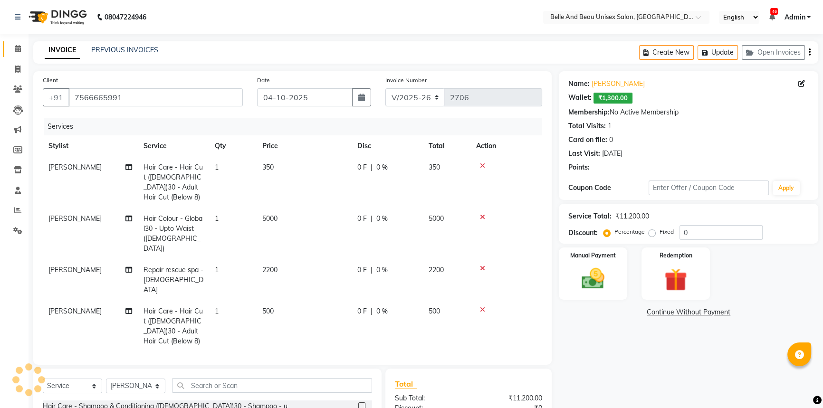
scroll to position [115, 0]
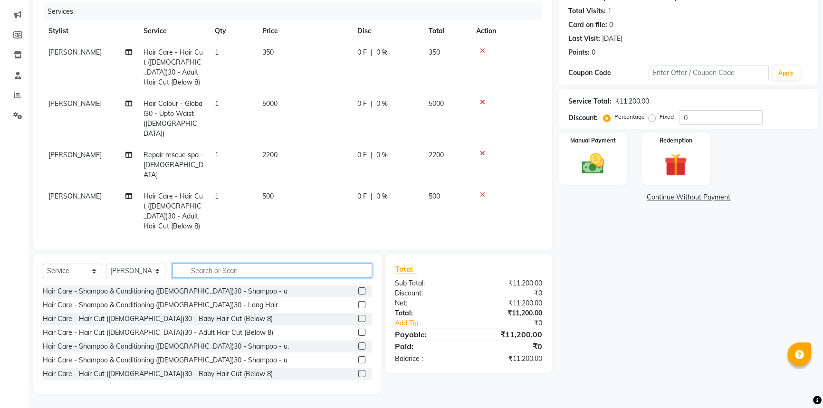
click at [257, 271] on input "text" at bounding box center [273, 270] width 200 height 15
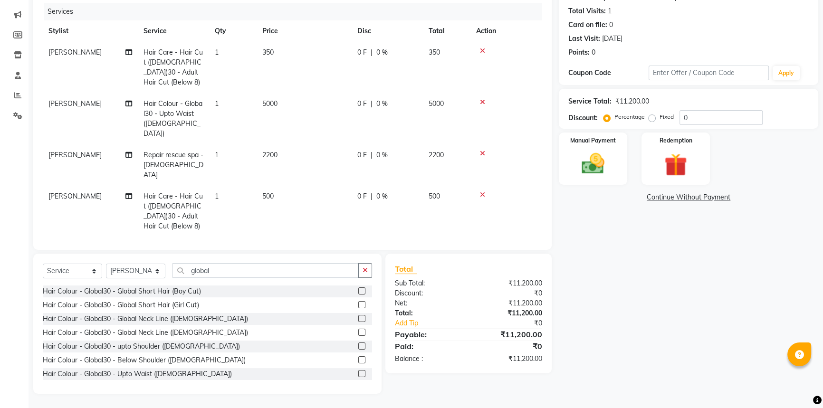
click at [358, 304] on label at bounding box center [361, 304] width 7 height 7
click at [358, 304] on input "checkbox" at bounding box center [361, 305] width 6 height 6
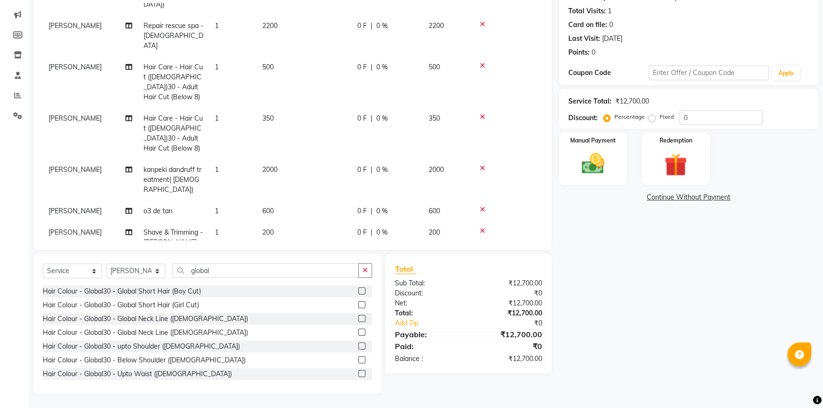
scroll to position [157, 0]
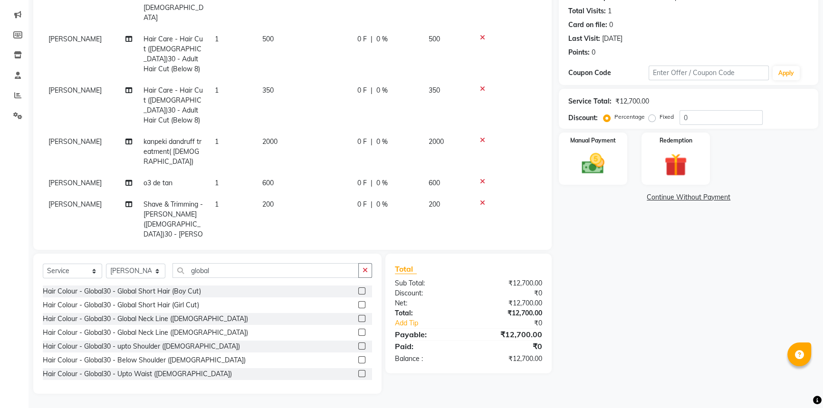
click at [61, 261] on span "[PERSON_NAME]" at bounding box center [74, 265] width 53 height 9
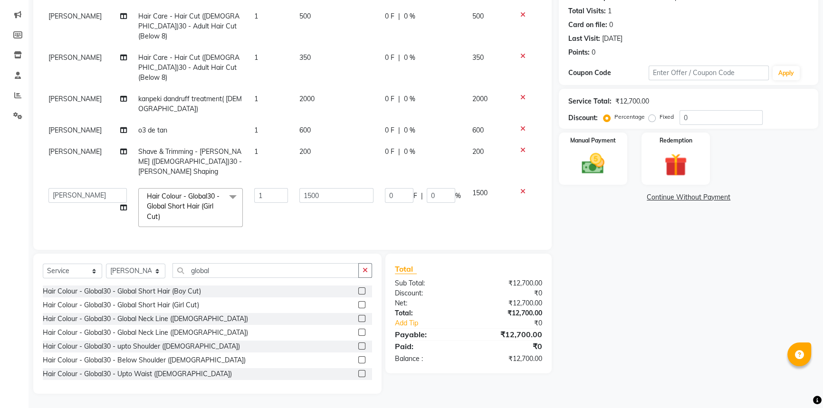
scroll to position [97, 0]
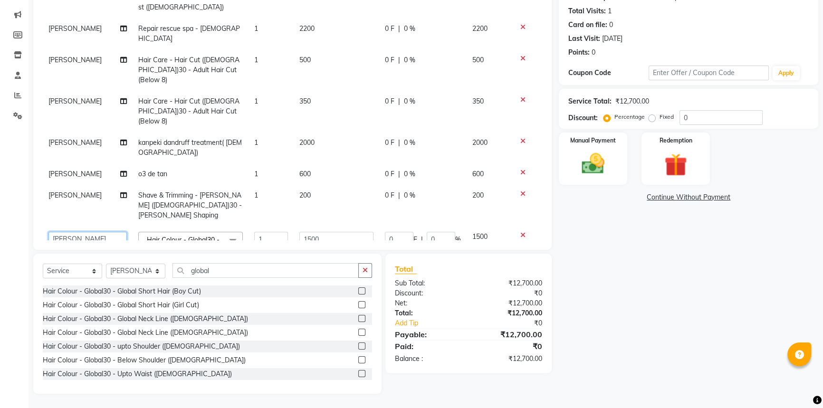
click at [69, 232] on select "[PERSON_NAME] [PERSON_NAME] [PERSON_NAME] [PERSON_NAME] [PERSON_NAME] [PERSON_N…" at bounding box center [87, 239] width 78 height 15
click at [235, 272] on input "global" at bounding box center [266, 270] width 186 height 15
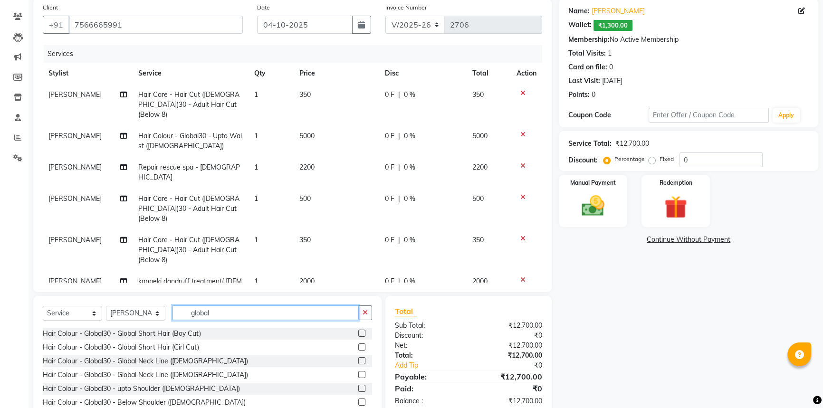
scroll to position [0, 0]
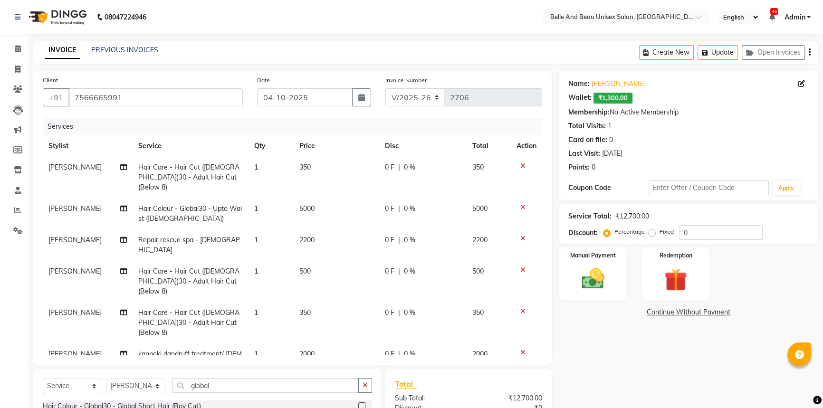
click at [300, 204] on span "5000" at bounding box center [307, 208] width 15 height 9
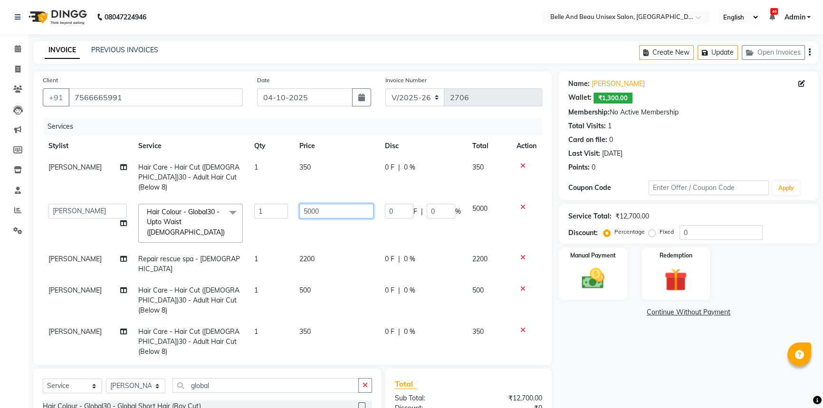
click at [302, 204] on input "5000" at bounding box center [337, 211] width 74 height 15
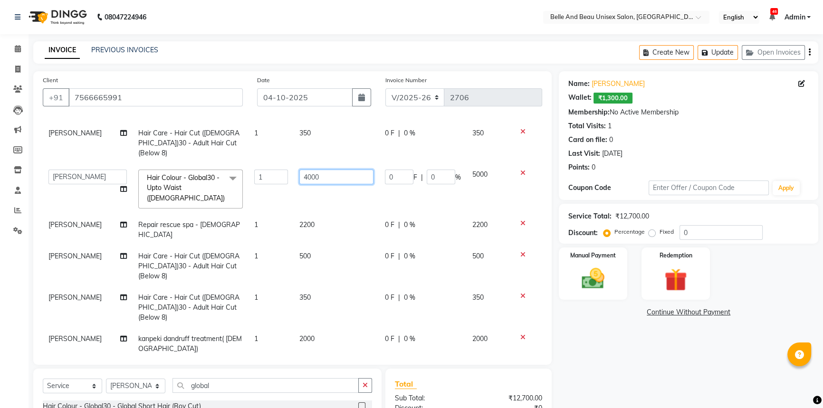
scroll to position [105, 0]
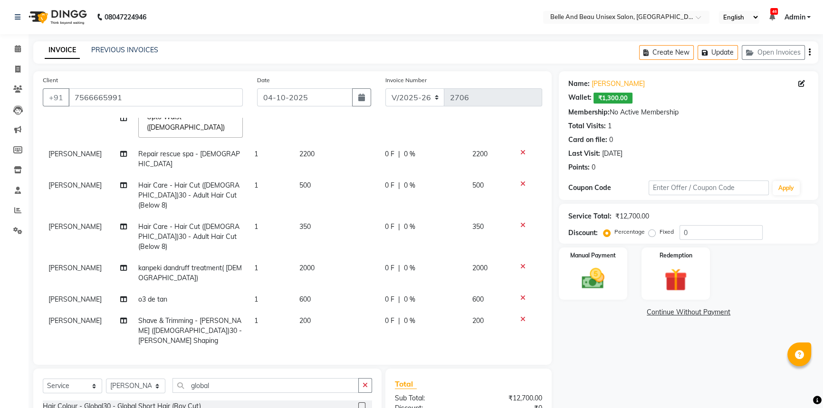
click at [273, 352] on td "1" at bounding box center [271, 377] width 45 height 50
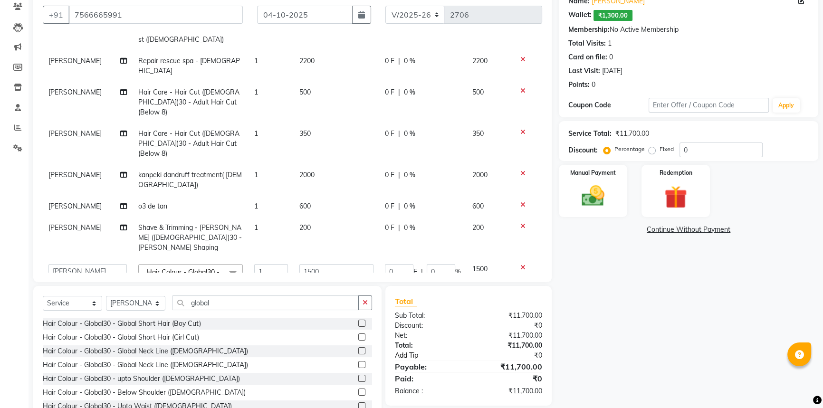
scroll to position [115, 0]
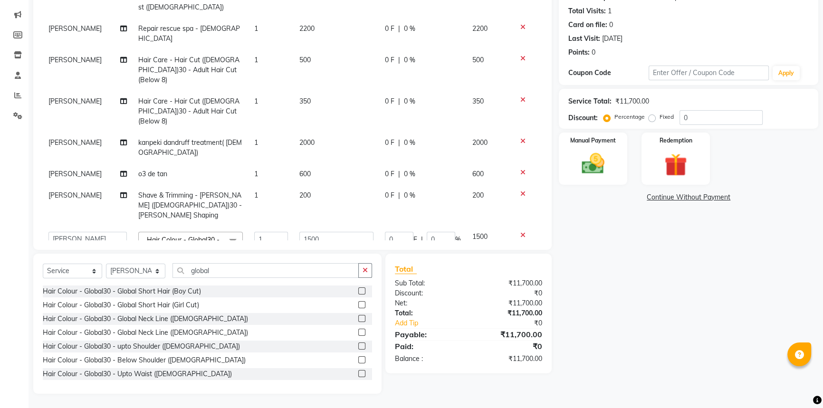
click at [480, 226] on td "1500" at bounding box center [489, 251] width 44 height 50
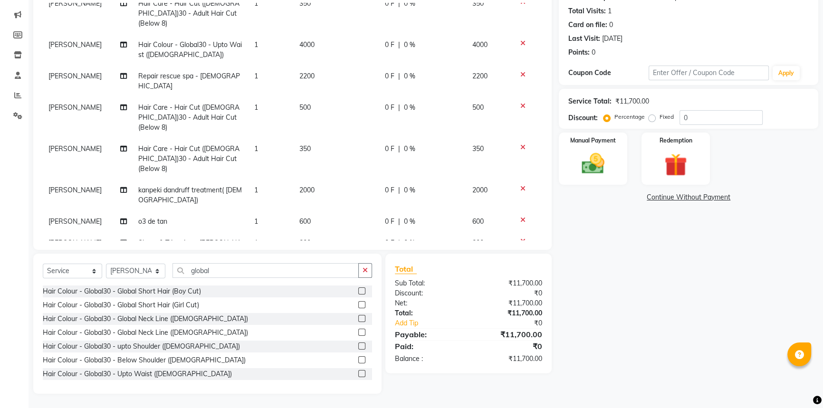
scroll to position [97, 0]
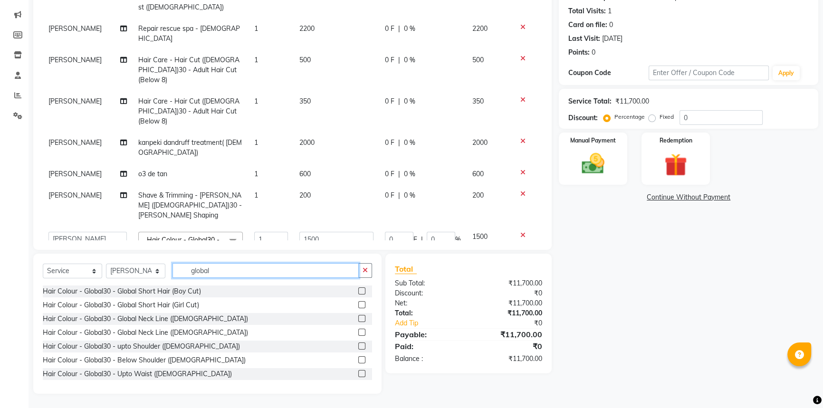
click at [267, 269] on input "global" at bounding box center [266, 270] width 186 height 15
click at [365, 272] on icon "button" at bounding box center [365, 270] width 5 height 7
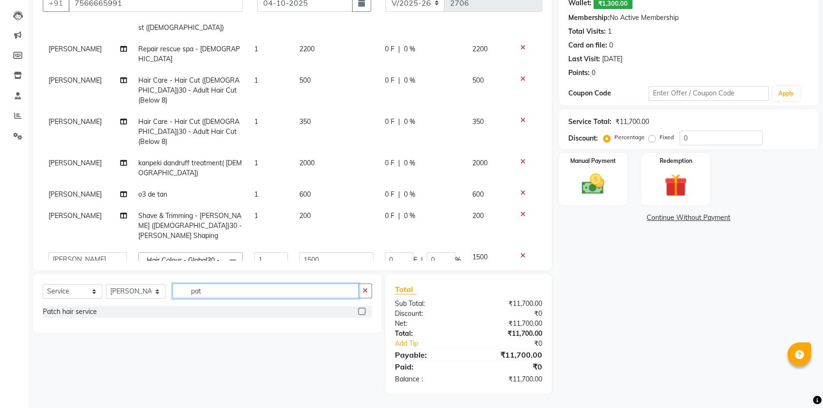
scroll to position [95, 0]
click at [94, 311] on div "Patch hair service" at bounding box center [70, 312] width 54 height 10
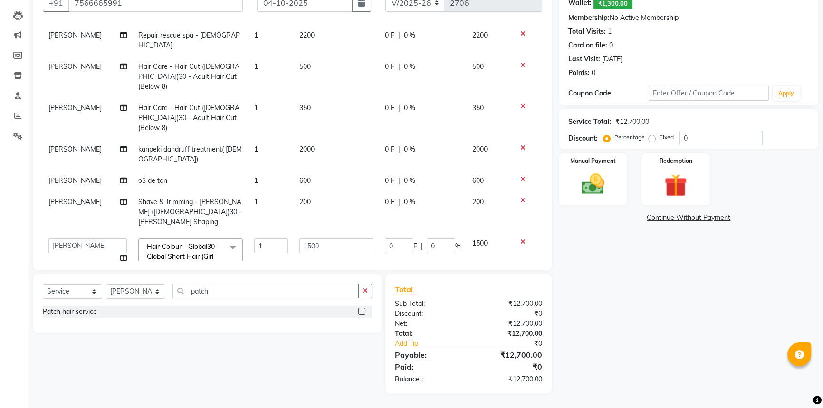
scroll to position [118, 0]
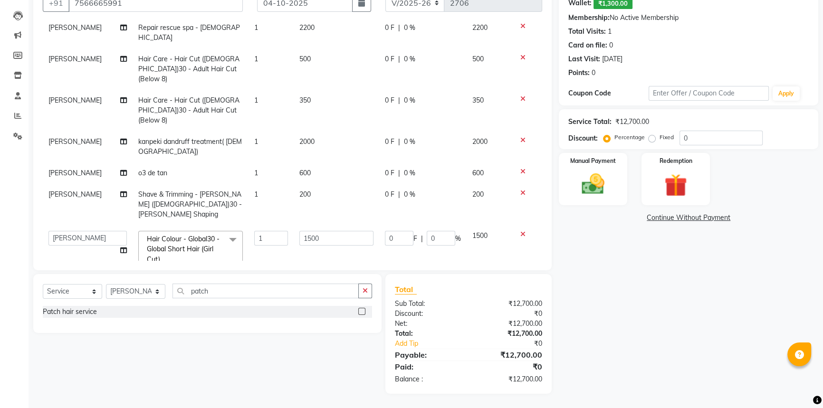
click at [300, 282] on span "1000" at bounding box center [307, 286] width 15 height 9
click at [300, 281] on input "1000" at bounding box center [337, 288] width 74 height 15
click at [307, 281] on input "1000" at bounding box center [337, 288] width 74 height 15
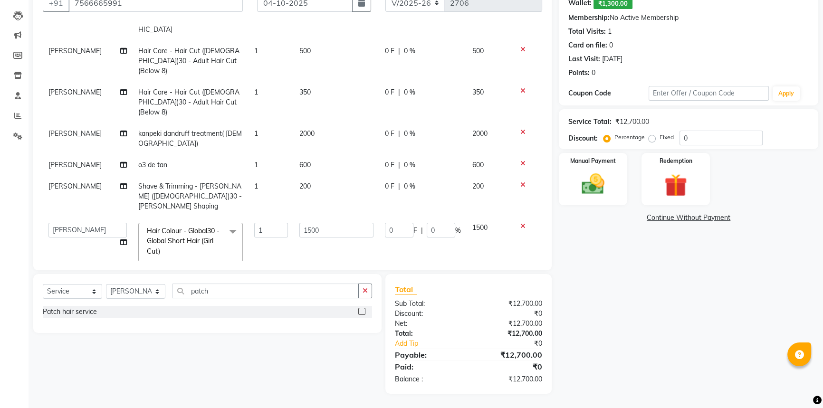
scroll to position [133, 0]
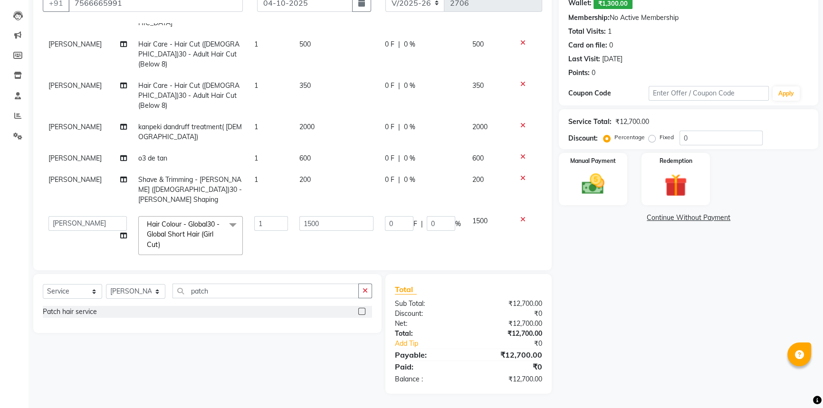
click at [473, 261] on td "1000" at bounding box center [489, 279] width 44 height 36
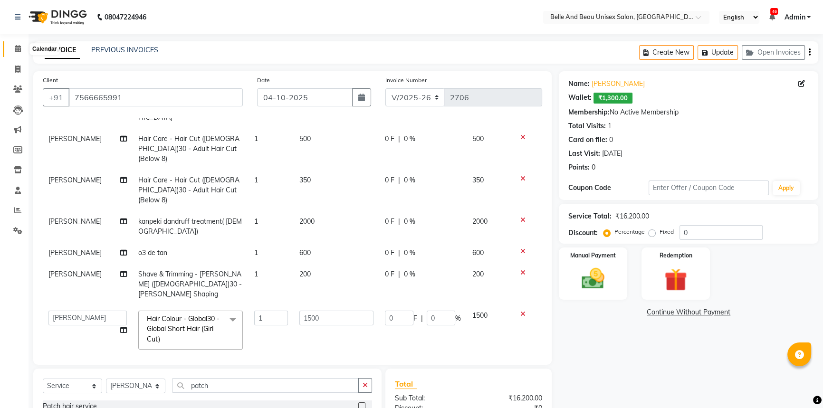
drag, startPoint x: 19, startPoint y: 48, endPoint x: 486, endPoint y: 62, distance: 467.6
click at [19, 48] on icon at bounding box center [18, 48] width 6 height 7
click at [809, 52] on icon "button" at bounding box center [810, 52] width 2 height 0
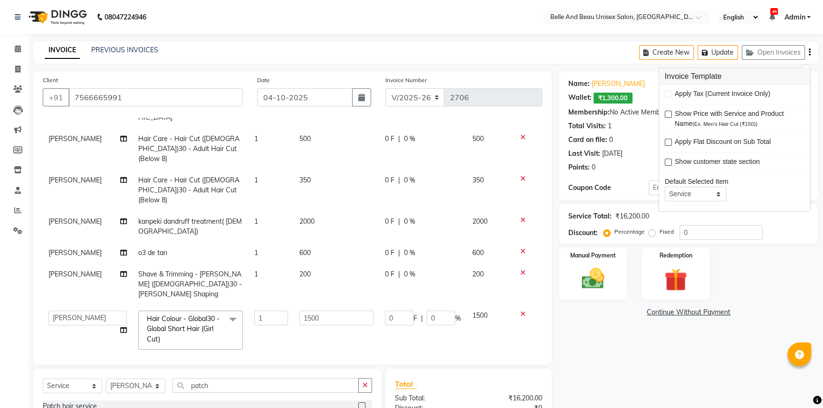
click at [809, 53] on icon "button" at bounding box center [810, 52] width 2 height 0
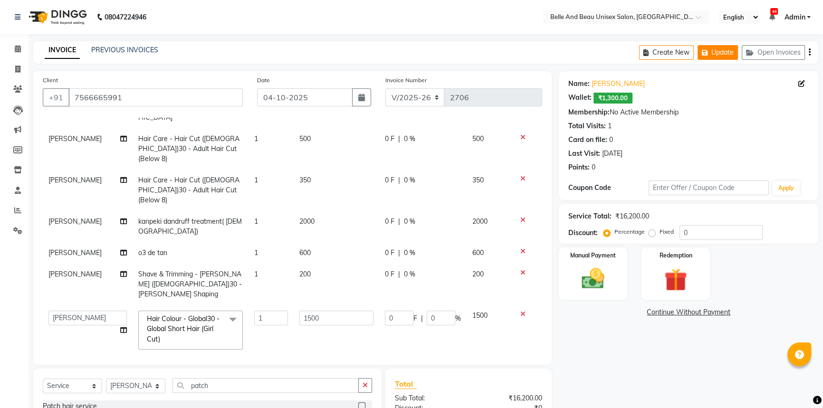
click at [728, 55] on button "Update" at bounding box center [718, 52] width 40 height 15
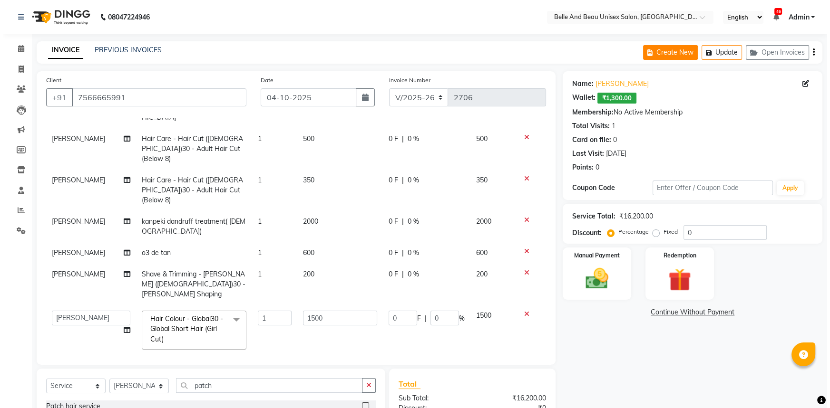
scroll to position [162, 0]
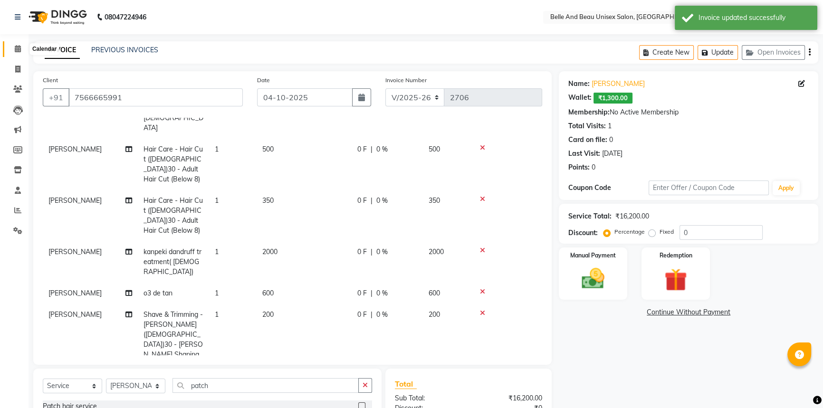
click at [16, 47] on icon at bounding box center [18, 48] width 6 height 7
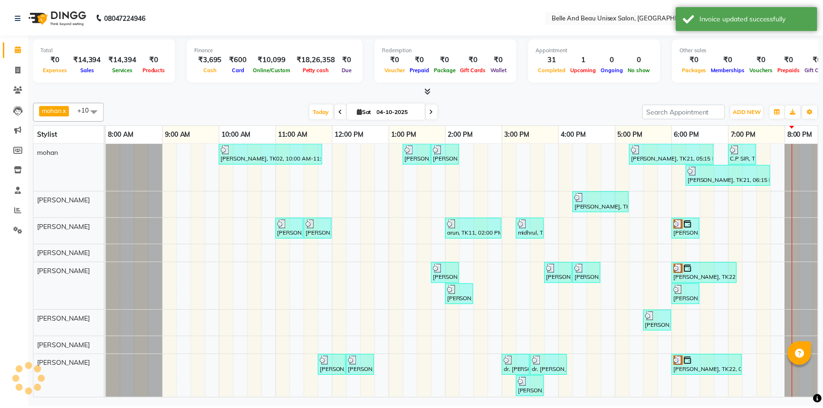
scroll to position [0, 23]
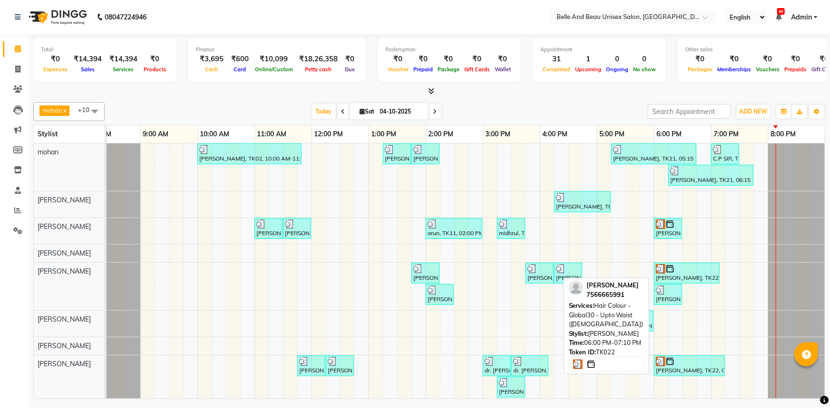
click at [692, 270] on div at bounding box center [687, 269] width 62 height 10
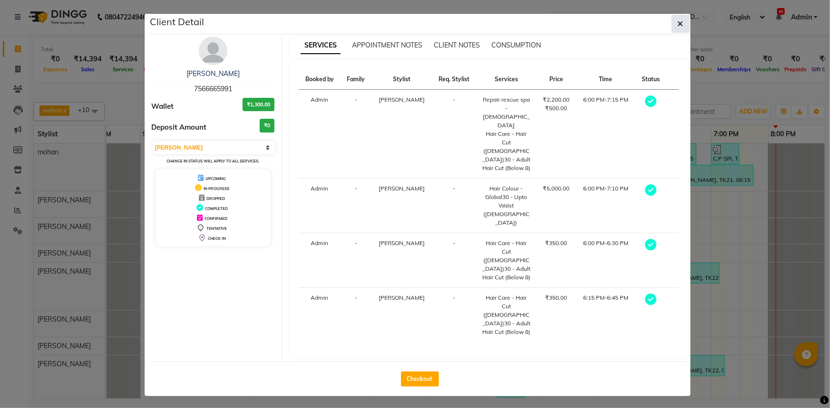
click at [680, 23] on icon "button" at bounding box center [680, 24] width 6 height 8
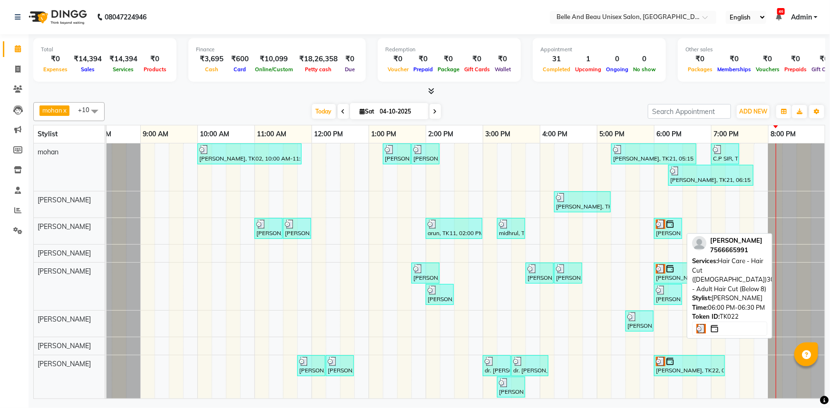
click at [664, 231] on div "[PERSON_NAME], TK22, 06:00 PM-06:30 PM, Hair Care - Hair Cut ([DEMOGRAPHIC_DATA…" at bounding box center [668, 229] width 26 height 18
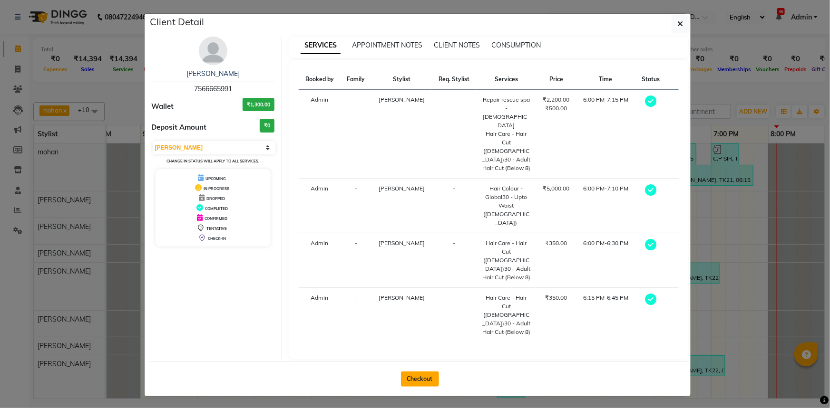
click at [419, 372] on button "Checkout" at bounding box center [420, 379] width 38 height 15
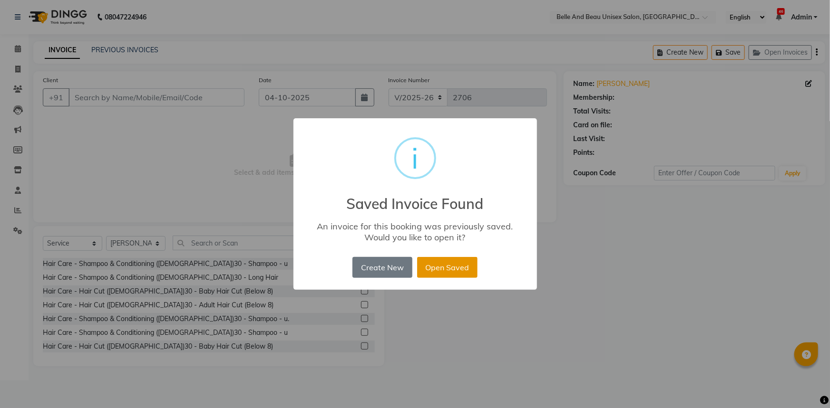
click at [438, 267] on button "Open Saved" at bounding box center [447, 267] width 60 height 21
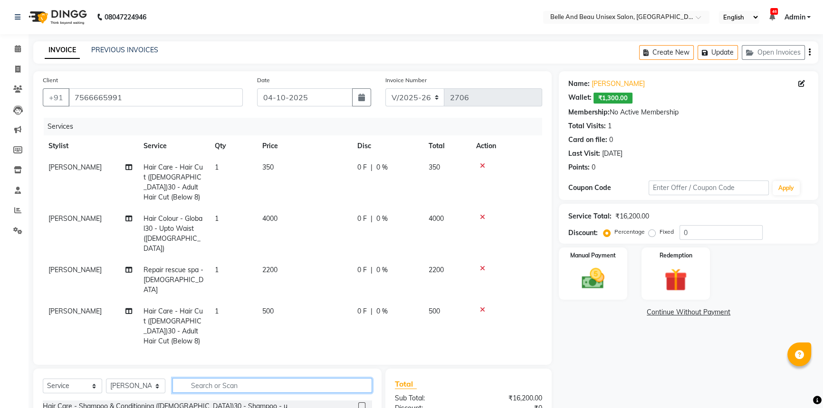
click at [241, 386] on input "text" at bounding box center [273, 385] width 200 height 15
click at [270, 266] on span "2200" at bounding box center [269, 270] width 15 height 9
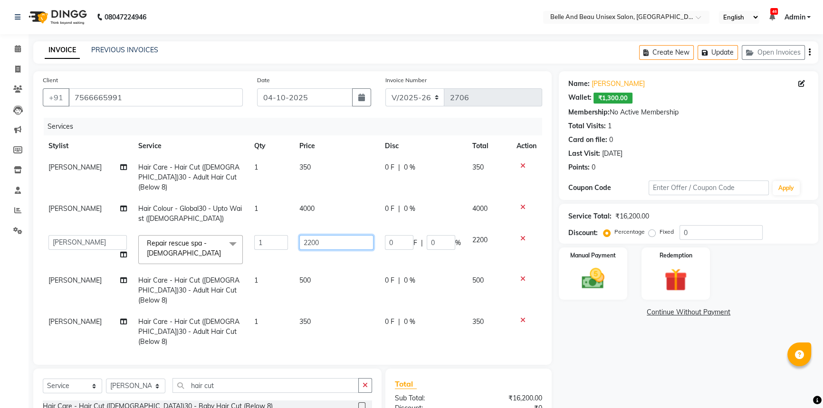
click at [306, 235] on input "2200" at bounding box center [337, 242] width 74 height 15
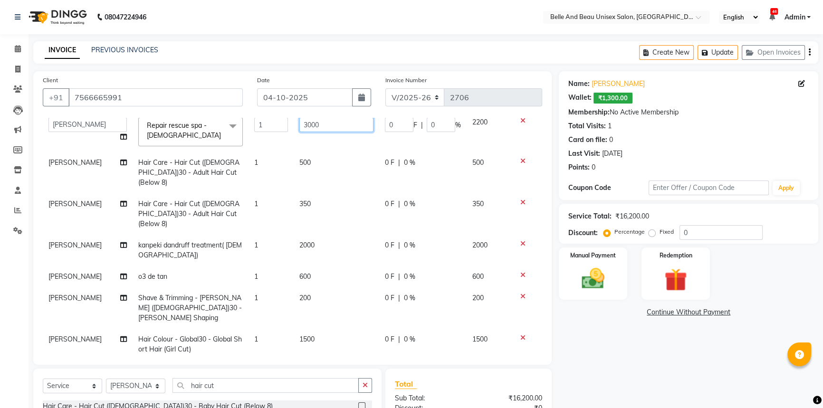
scroll to position [115, 0]
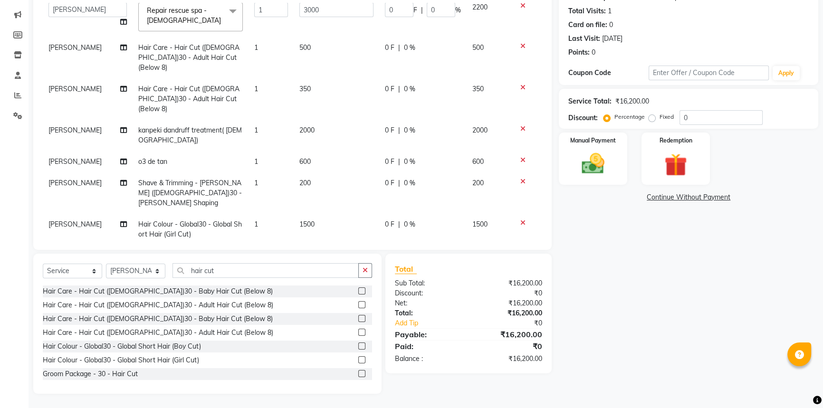
click at [358, 331] on label at bounding box center [361, 332] width 7 height 7
click at [358, 331] on input "checkbox" at bounding box center [361, 333] width 6 height 6
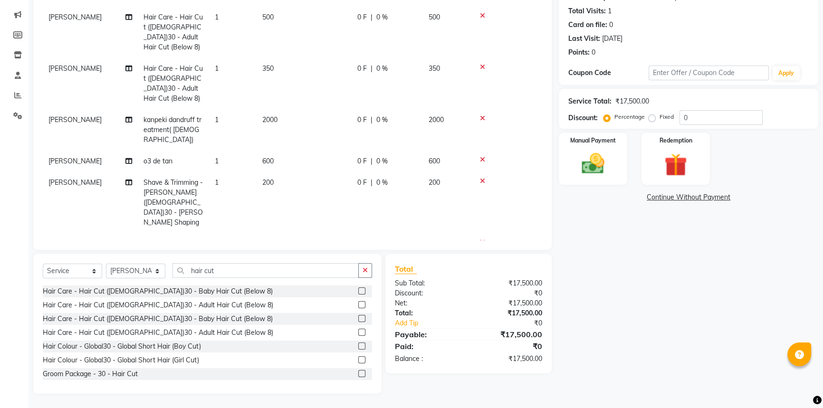
scroll to position [230, 0]
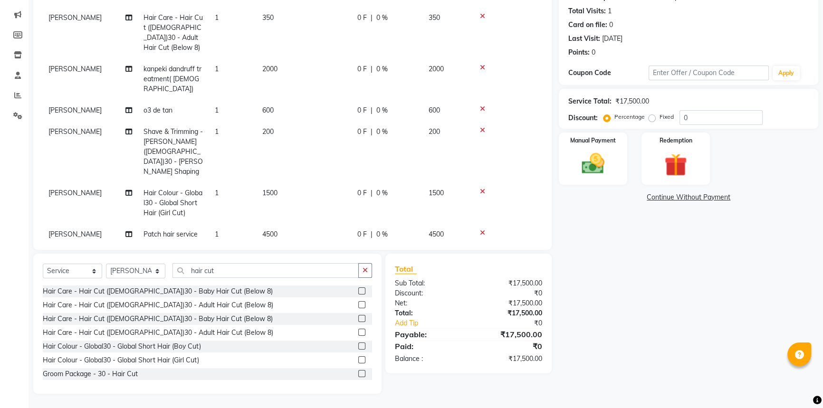
click at [267, 252] on span "500" at bounding box center [267, 256] width 11 height 9
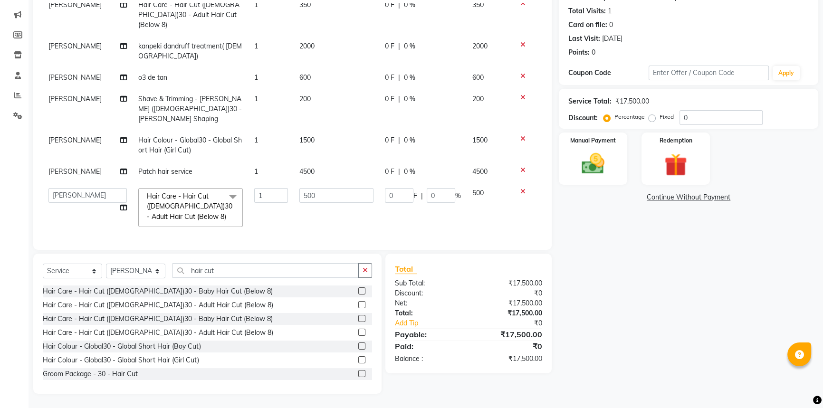
scroll to position [149, 0]
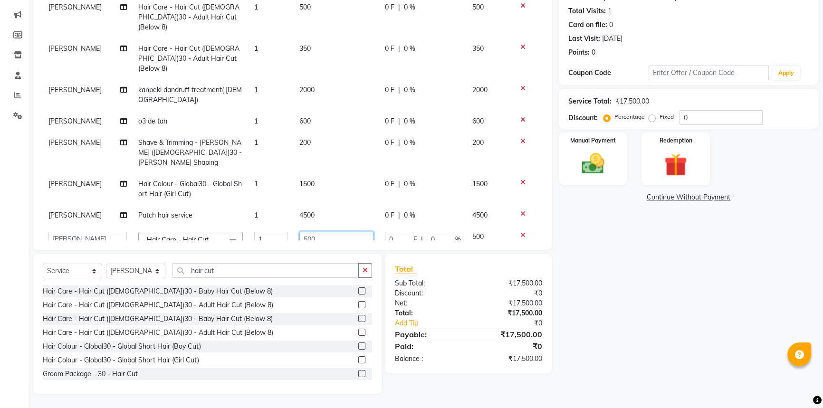
click at [304, 232] on input "500" at bounding box center [337, 239] width 74 height 15
click at [514, 161] on tbody "Rahul Sen Hair Care - Hair Cut ([DEMOGRAPHIC_DATA])30 - Adult Hair Cut (Below 8…" at bounding box center [293, 85] width 500 height 384
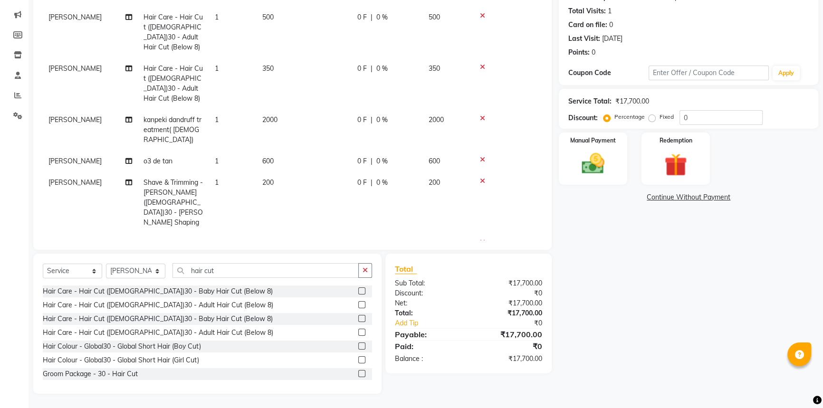
scroll to position [230, 0]
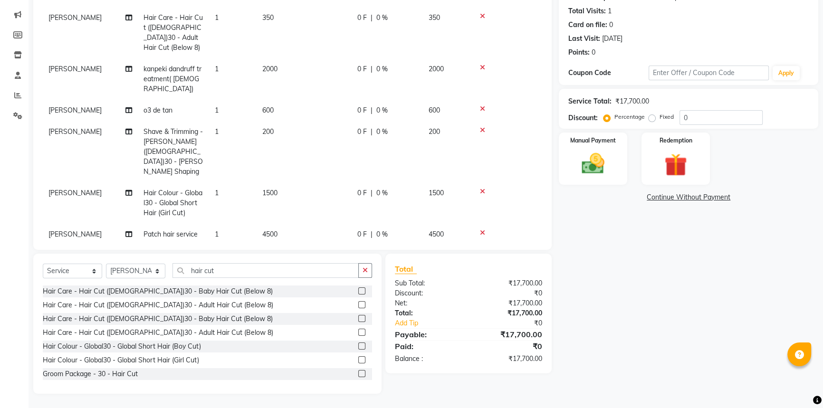
click at [482, 230] on icon at bounding box center [482, 233] width 5 height 7
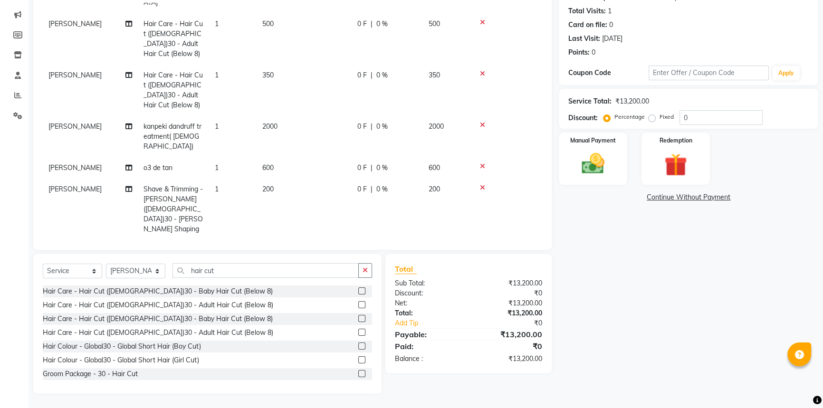
scroll to position [209, 0]
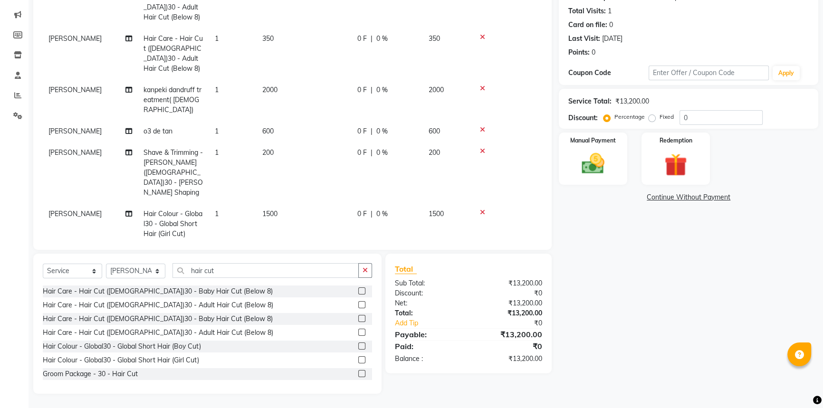
click at [56, 251] on span "[PERSON_NAME]" at bounding box center [74, 255] width 53 height 9
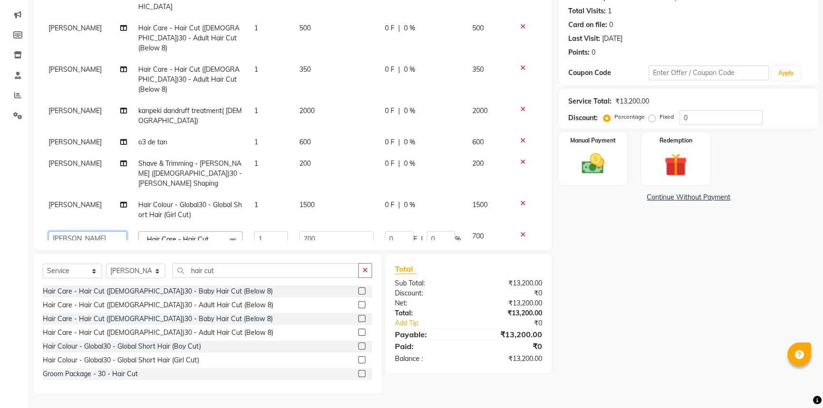
click at [56, 232] on select "[PERSON_NAME] [PERSON_NAME] [PERSON_NAME] [PERSON_NAME] [PERSON_NAME] [PERSON_N…" at bounding box center [87, 239] width 78 height 15
click at [451, 247] on div "Client [PHONE_NUMBER] Date [DATE] Invoice Number V/2025 V/[PHONE_NUMBER] Servic…" at bounding box center [292, 103] width 519 height 294
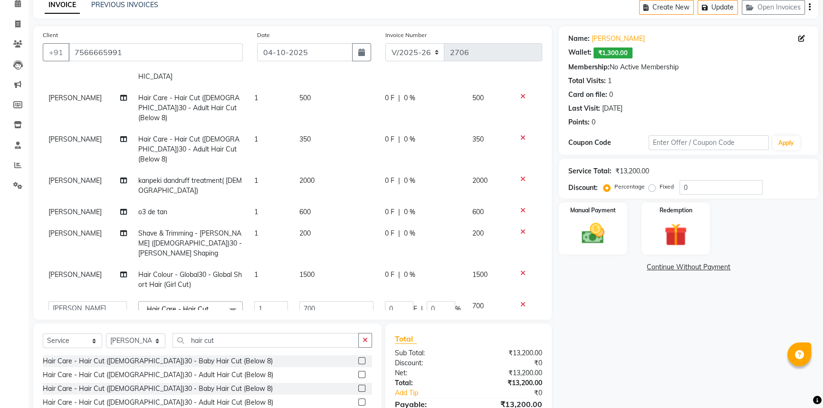
scroll to position [0, 0]
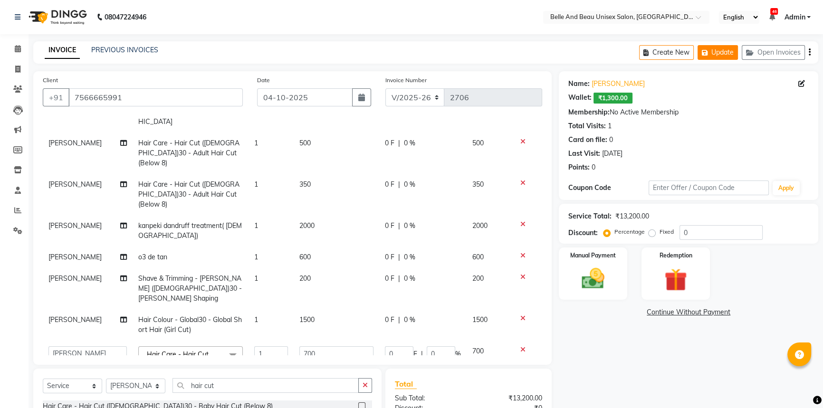
click at [726, 52] on button "Update" at bounding box center [718, 52] width 40 height 15
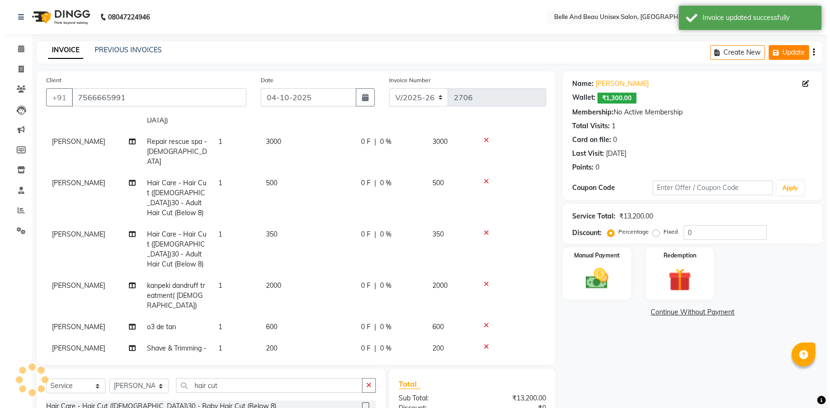
scroll to position [158, 0]
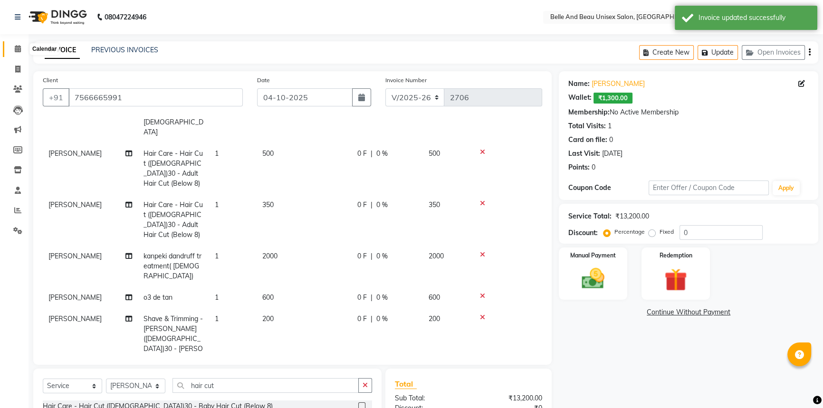
click at [18, 48] on icon at bounding box center [18, 48] width 6 height 7
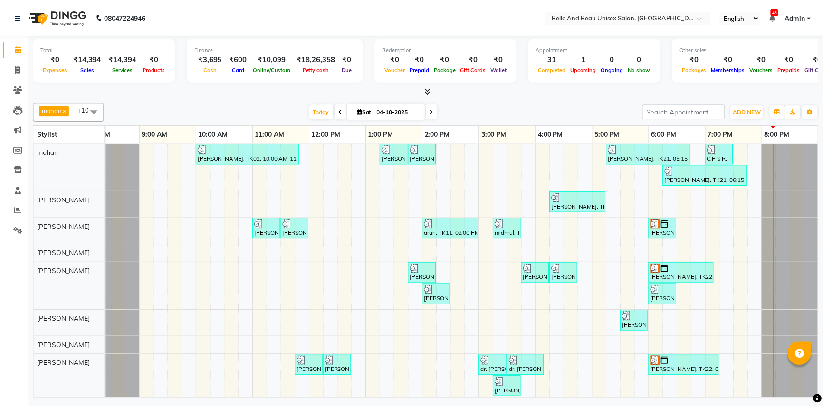
scroll to position [83, 0]
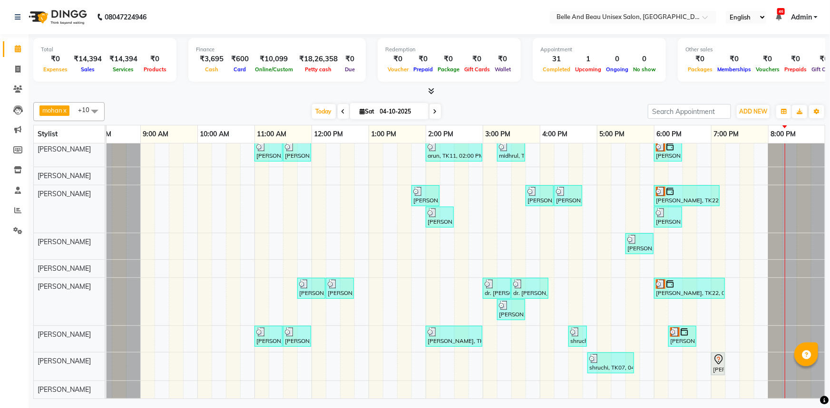
click at [493, 310] on div "[PERSON_NAME], TK02, 10:00 AM-11:50 AM, offer 999,Hair Colour - Global30 - Glob…" at bounding box center [454, 232] width 742 height 333
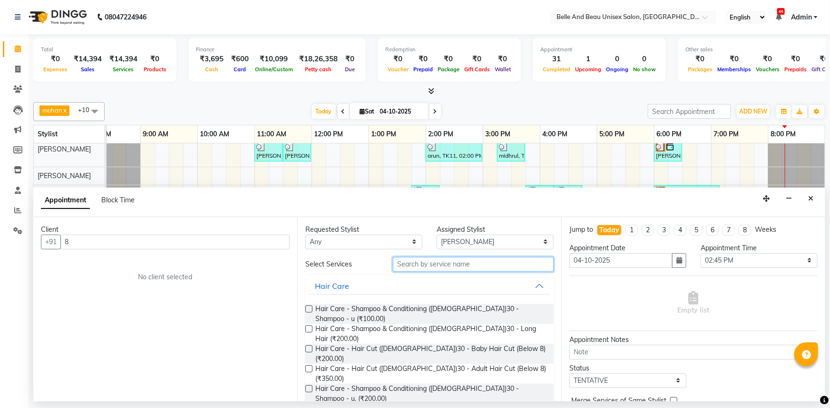
click at [416, 266] on input "text" at bounding box center [473, 264] width 161 height 15
click at [812, 203] on button "Close" at bounding box center [810, 199] width 14 height 15
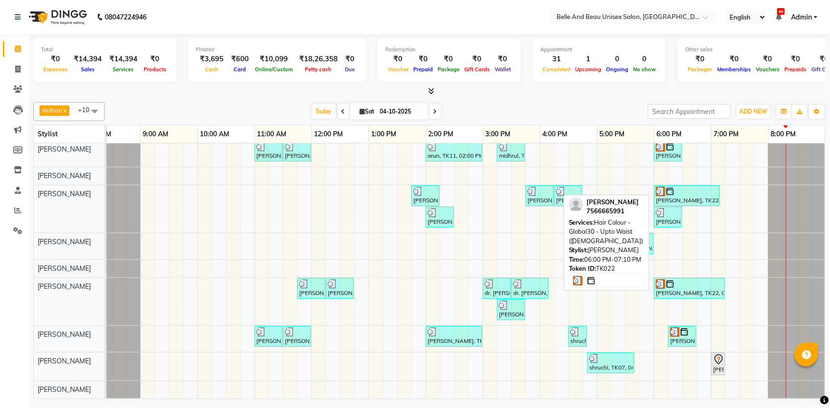
click at [687, 193] on div "[PERSON_NAME], TK22, 06:00 PM-07:10 PM, Hair Colour - Global30 - Upto Waist ([D…" at bounding box center [687, 196] width 64 height 18
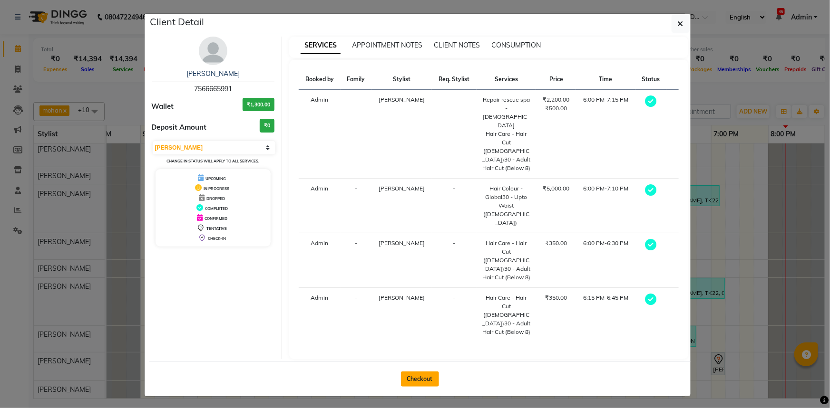
click at [431, 372] on button "Checkout" at bounding box center [420, 379] width 38 height 15
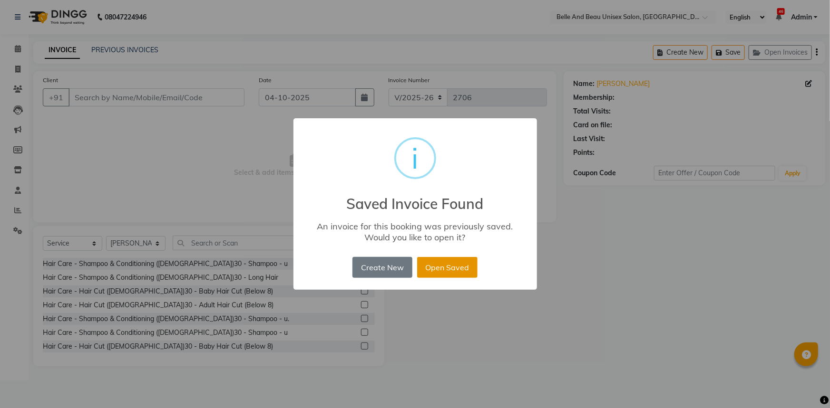
click at [457, 266] on button "Open Saved" at bounding box center [447, 267] width 60 height 21
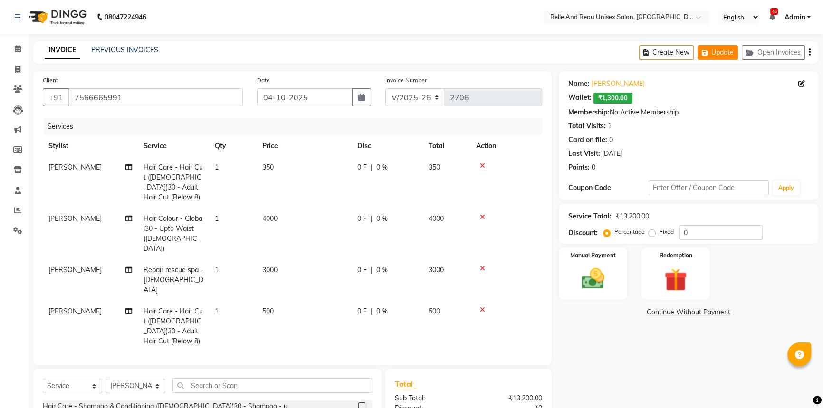
click at [720, 56] on button "Update" at bounding box center [718, 52] width 40 height 15
click at [722, 52] on button "Update" at bounding box center [718, 52] width 40 height 15
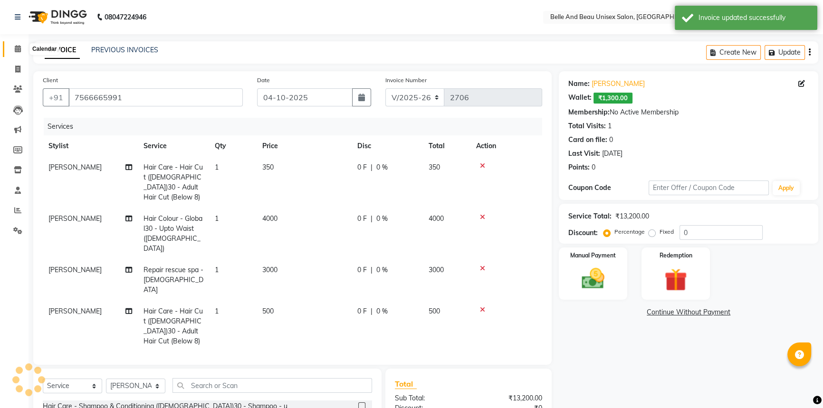
click at [17, 48] on icon at bounding box center [18, 48] width 6 height 7
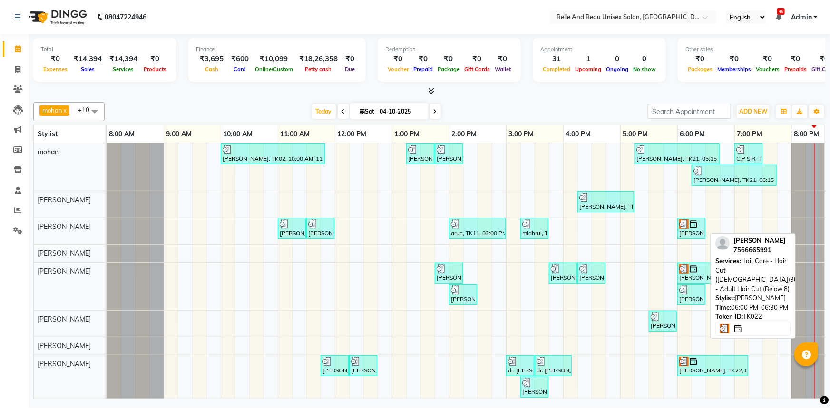
click at [686, 234] on div "[PERSON_NAME], TK22, 06:00 PM-06:30 PM, Hair Care - Hair Cut ([DEMOGRAPHIC_DATA…" at bounding box center [691, 229] width 26 height 18
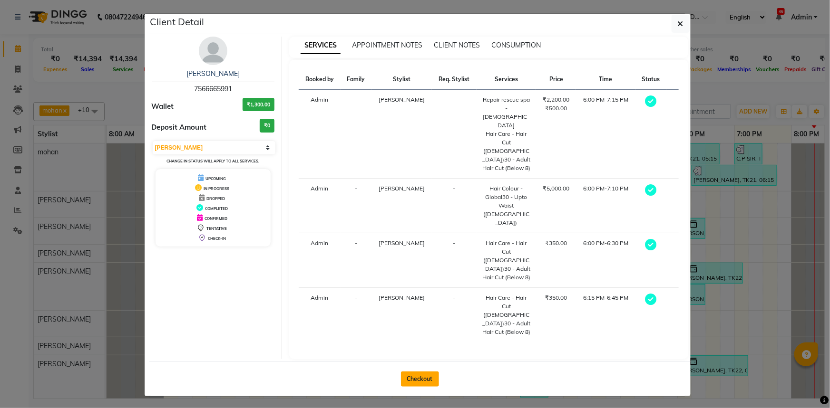
click at [425, 372] on button "Checkout" at bounding box center [420, 379] width 38 height 15
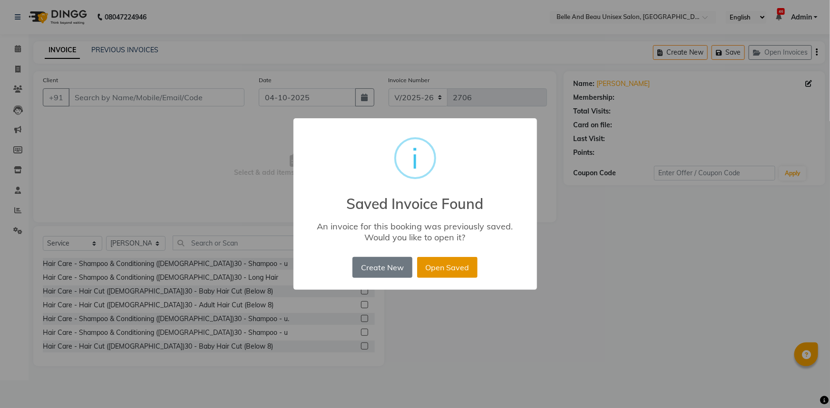
click at [461, 272] on button "Open Saved" at bounding box center [447, 267] width 60 height 21
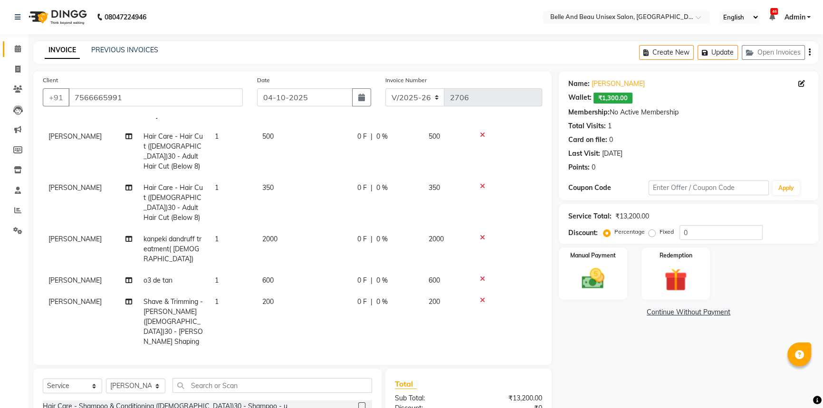
scroll to position [209, 0]
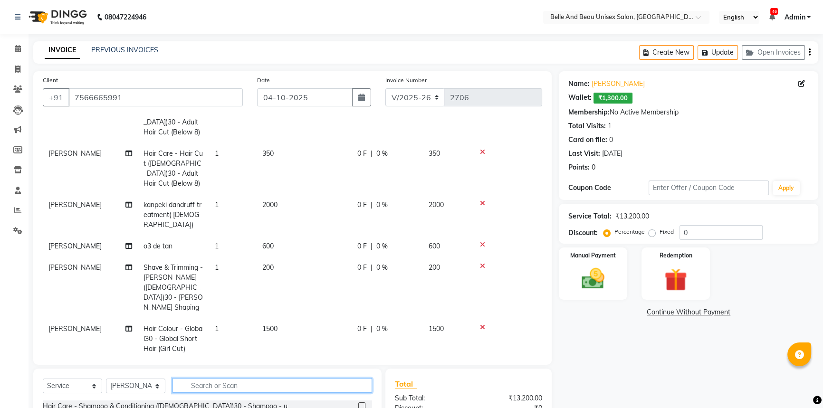
click at [270, 389] on input "text" at bounding box center [273, 385] width 200 height 15
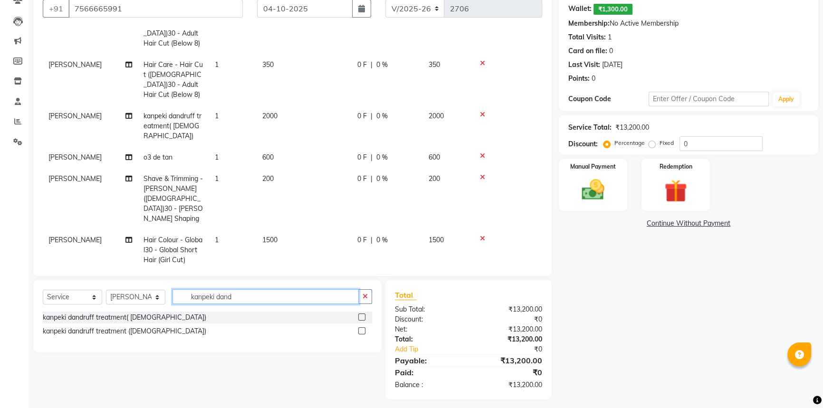
scroll to position [95, 0]
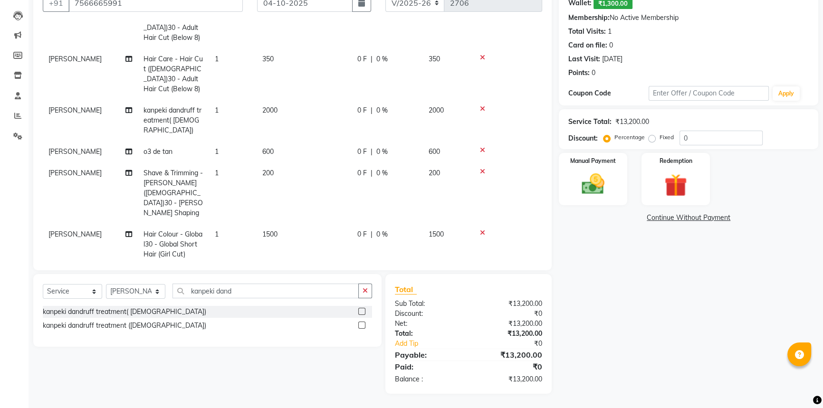
click at [360, 309] on label at bounding box center [361, 311] width 7 height 7
click at [360, 309] on input "checkbox" at bounding box center [361, 312] width 6 height 6
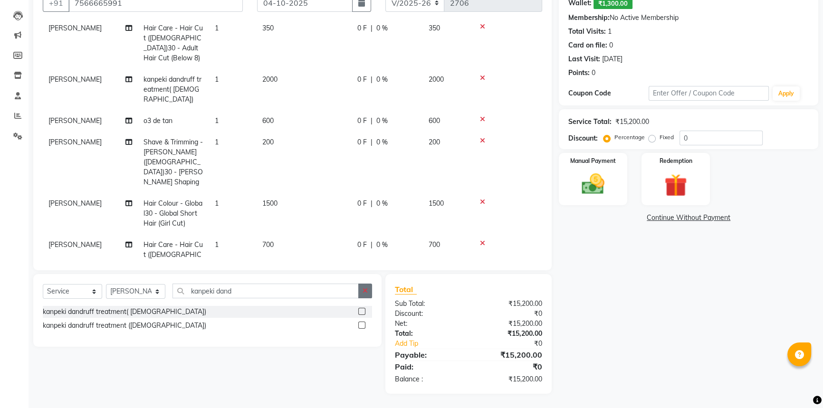
click at [363, 292] on icon "button" at bounding box center [365, 291] width 5 height 7
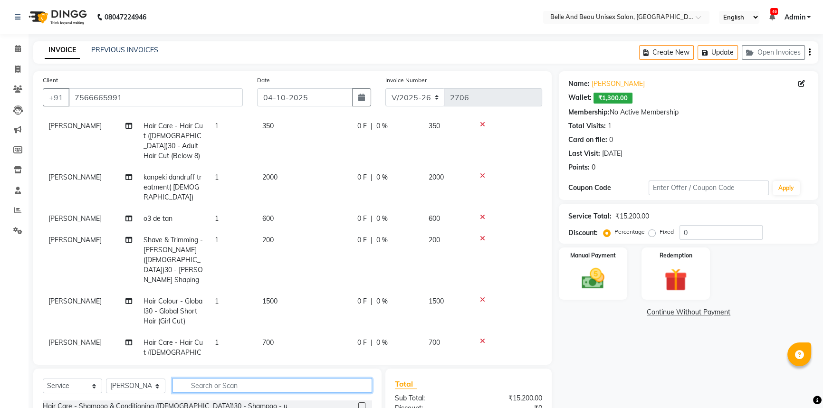
scroll to position [240, 0]
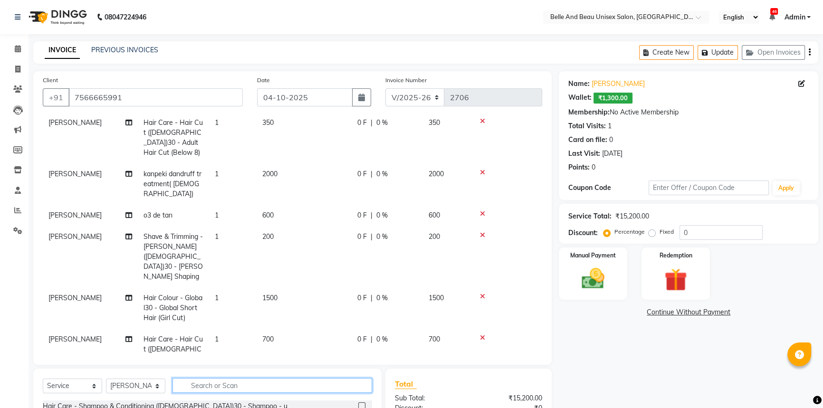
click at [190, 387] on input "text" at bounding box center [273, 385] width 200 height 15
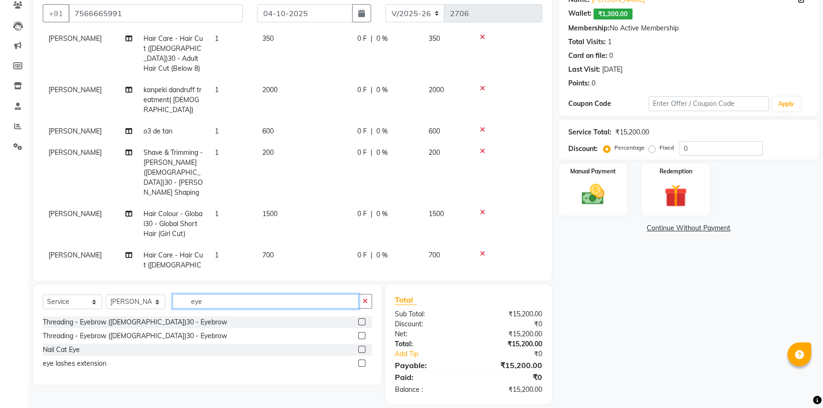
scroll to position [95, 0]
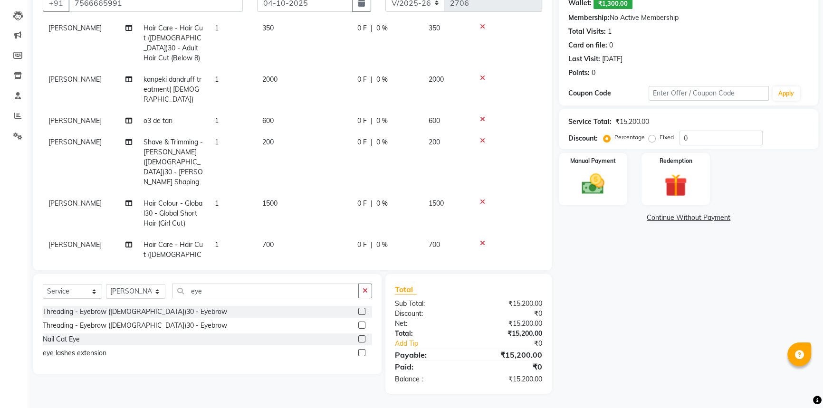
click at [361, 314] on label at bounding box center [361, 311] width 7 height 7
click at [361, 314] on input "checkbox" at bounding box center [361, 312] width 6 height 6
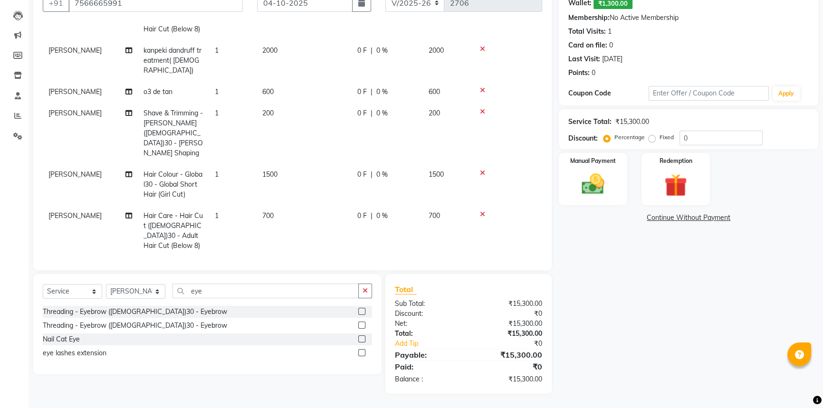
scroll to position [281, 0]
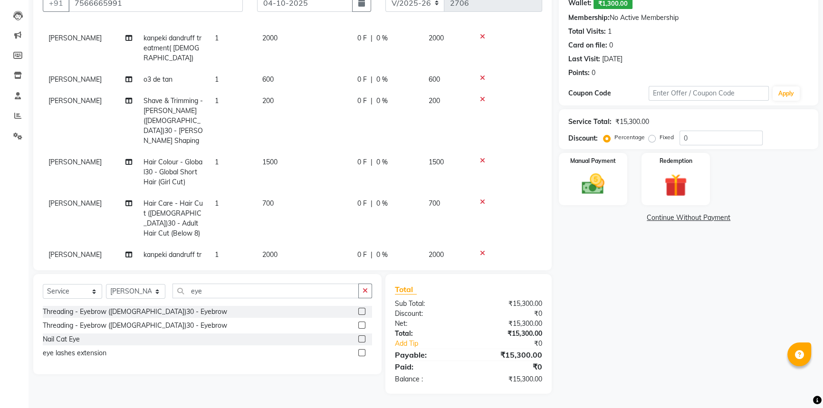
click at [57, 251] on span "[PERSON_NAME]" at bounding box center [74, 255] width 53 height 9
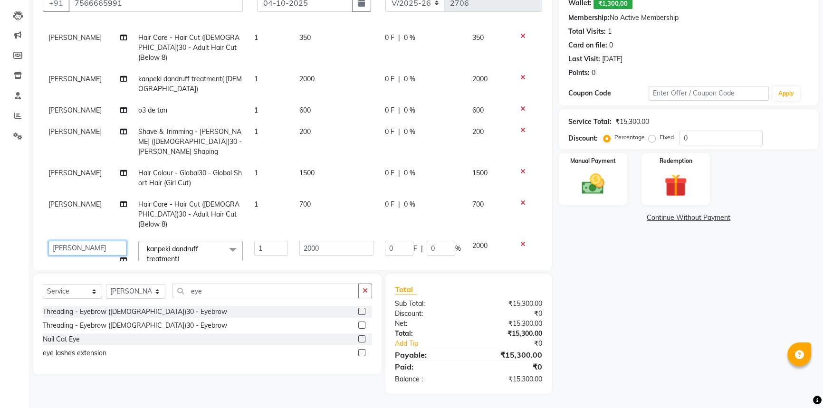
click at [59, 241] on select "[PERSON_NAME] [PERSON_NAME] [PERSON_NAME] [PERSON_NAME] [PERSON_NAME] [PERSON_N…" at bounding box center [87, 248] width 78 height 15
click at [59, 292] on span "[PERSON_NAME]" at bounding box center [74, 296] width 53 height 9
click at [67, 291] on select "[PERSON_NAME] [PERSON_NAME] [PERSON_NAME] [PERSON_NAME] [PERSON_NAME] [PERSON_N…" at bounding box center [87, 298] width 78 height 15
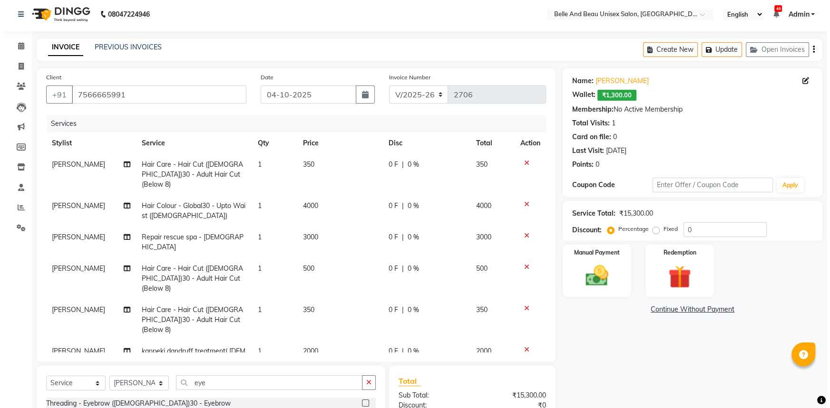
scroll to position [0, 0]
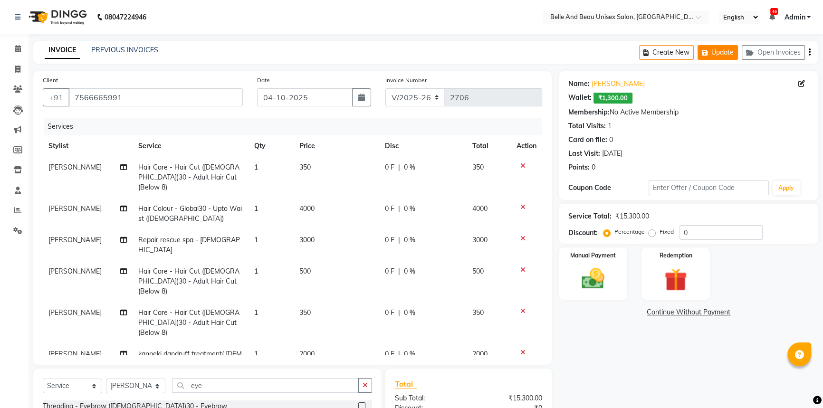
click at [720, 52] on button "Update" at bounding box center [718, 52] width 40 height 15
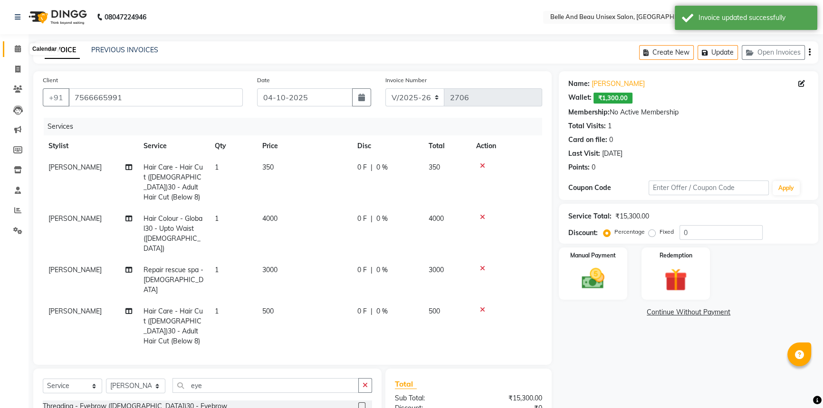
click at [25, 46] on span at bounding box center [18, 49] width 17 height 11
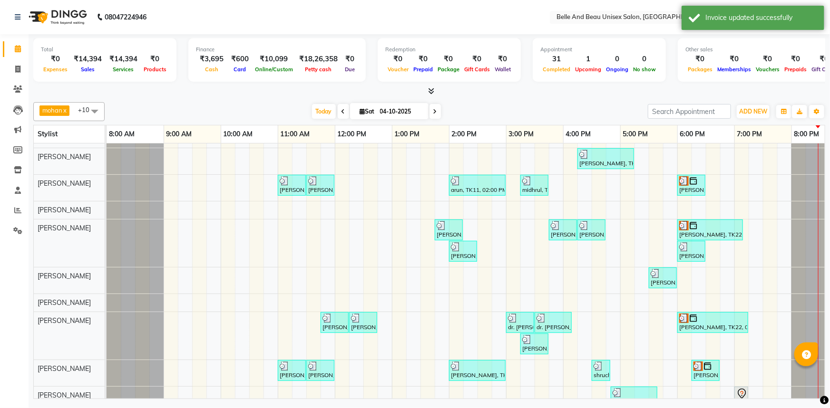
scroll to position [83, 0]
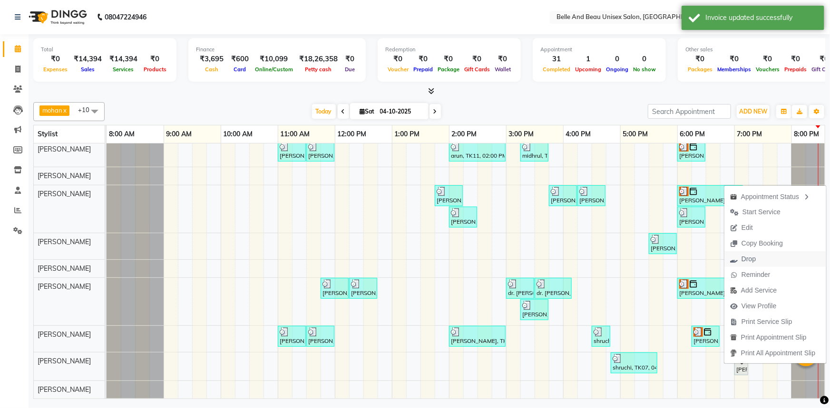
click at [761, 258] on span "Drop" at bounding box center [742, 260] width 37 height 16
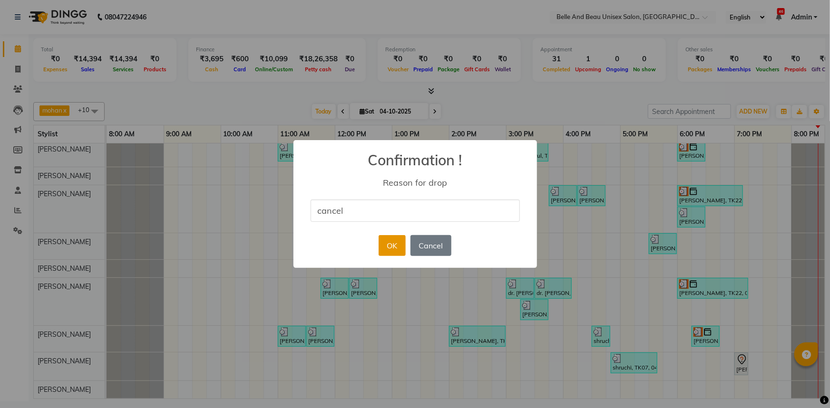
click at [385, 241] on button "OK" at bounding box center [391, 245] width 27 height 21
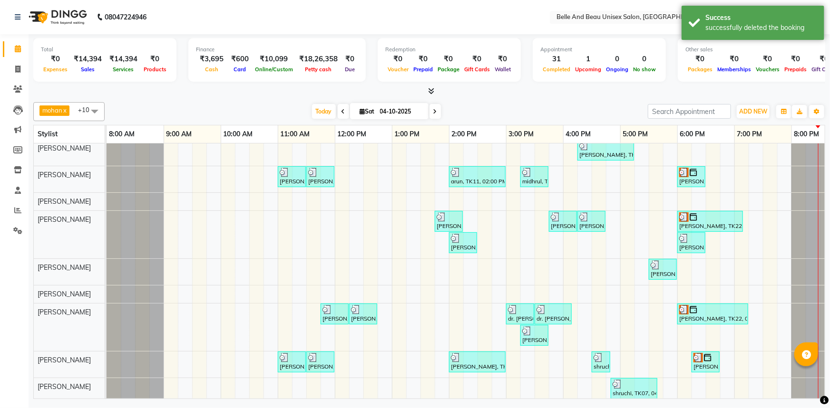
scroll to position [81, 0]
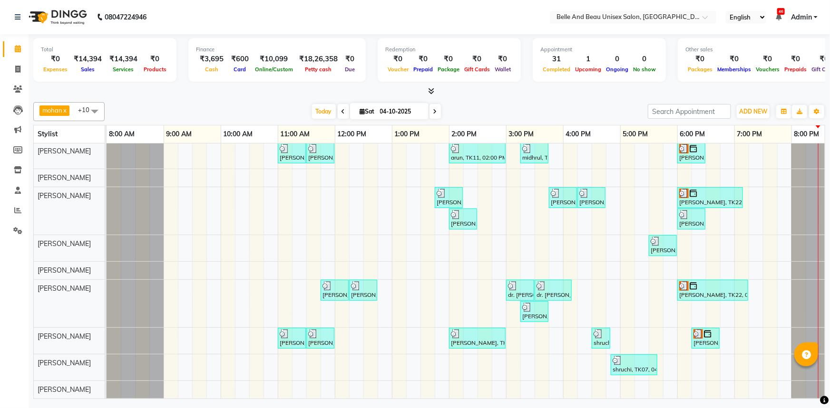
click at [762, 333] on div "[PERSON_NAME], TK02, 10:00 AM-11:50 AM, offer 999,Hair Colour - Global30 - Glob…" at bounding box center [477, 233] width 742 height 331
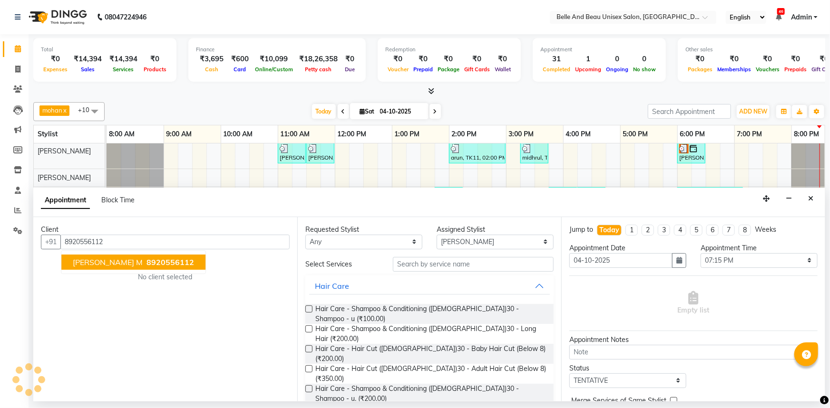
click at [96, 264] on span "[PERSON_NAME] m" at bounding box center [108, 263] width 70 height 10
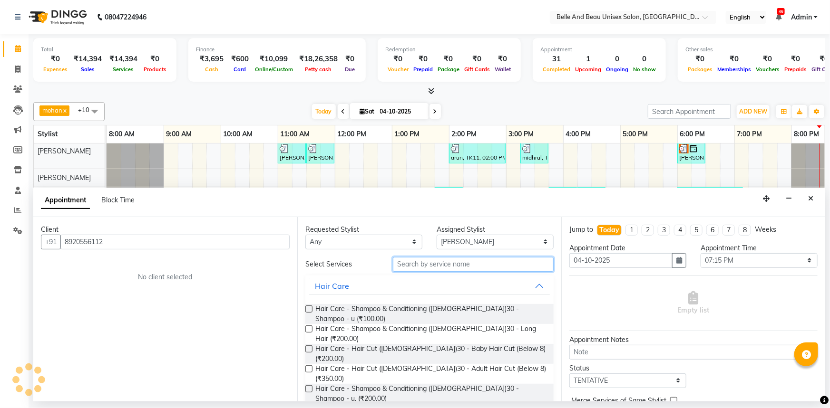
click at [416, 261] on input "text" at bounding box center [473, 264] width 161 height 15
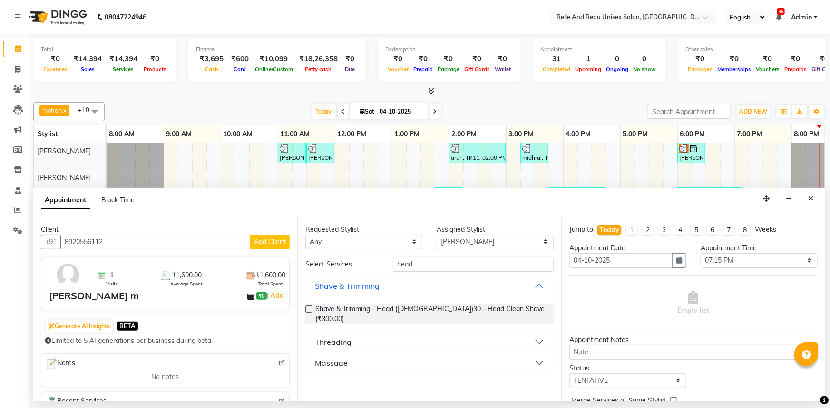
click at [370, 357] on button "Massage" at bounding box center [429, 363] width 241 height 17
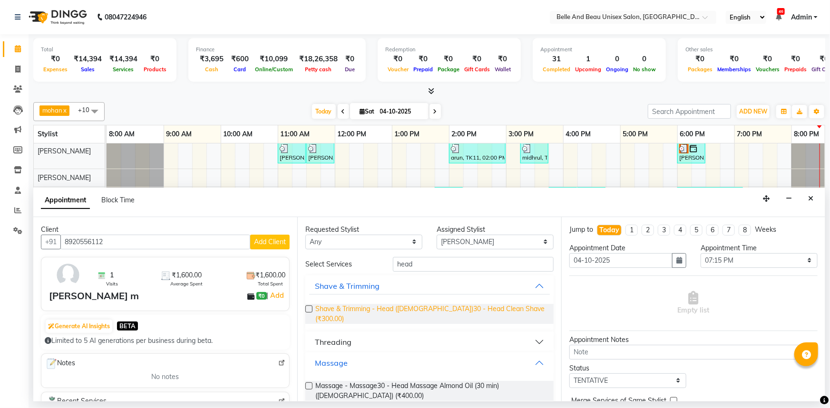
scroll to position [62, 0]
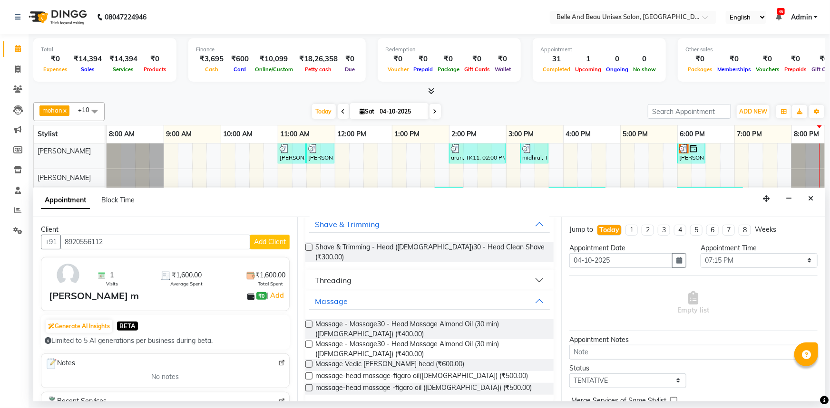
click at [309, 341] on label at bounding box center [308, 344] width 7 height 7
click at [309, 342] on input "checkbox" at bounding box center [308, 345] width 6 height 6
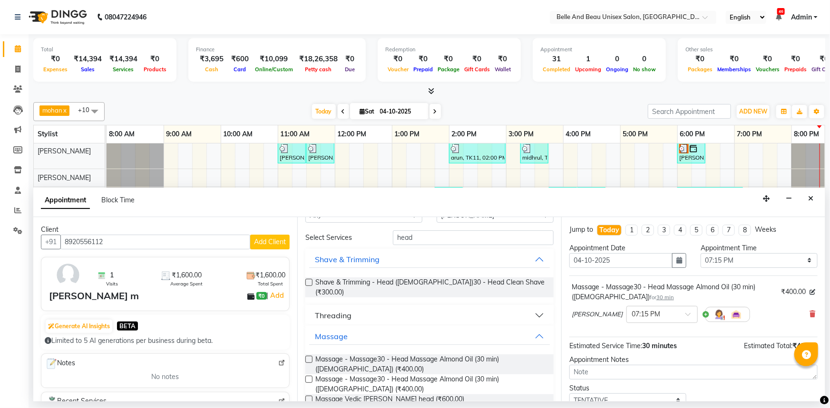
scroll to position [0, 0]
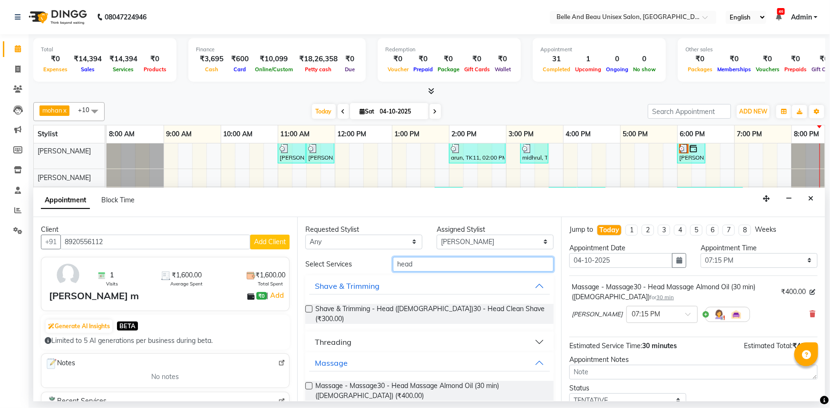
click at [417, 261] on input "head" at bounding box center [473, 264] width 161 height 15
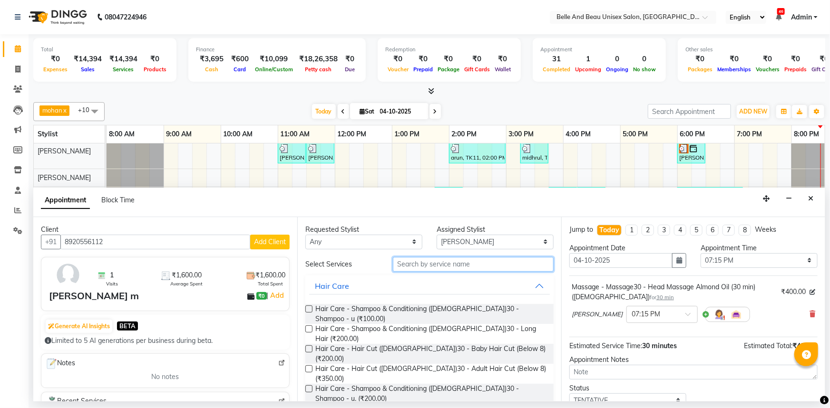
click at [442, 261] on input "text" at bounding box center [473, 264] width 161 height 15
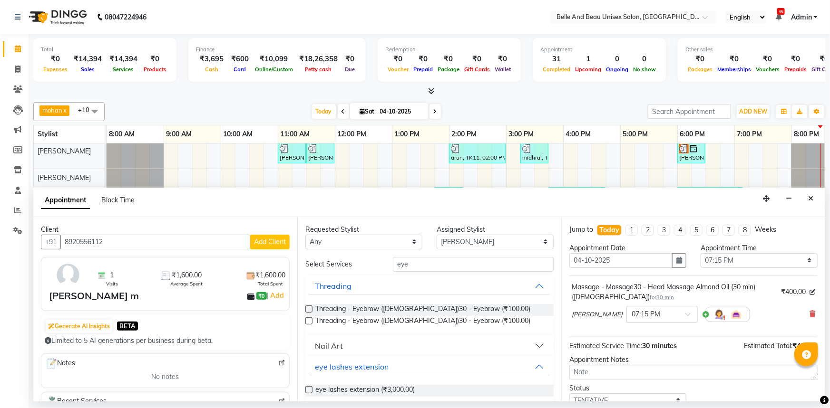
click at [309, 310] on label at bounding box center [308, 309] width 7 height 7
click at [309, 310] on input "checkbox" at bounding box center [308, 310] width 6 height 6
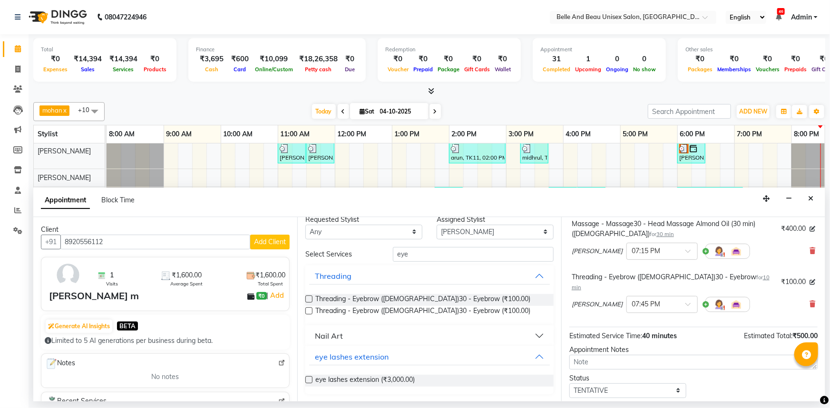
scroll to position [109, 0]
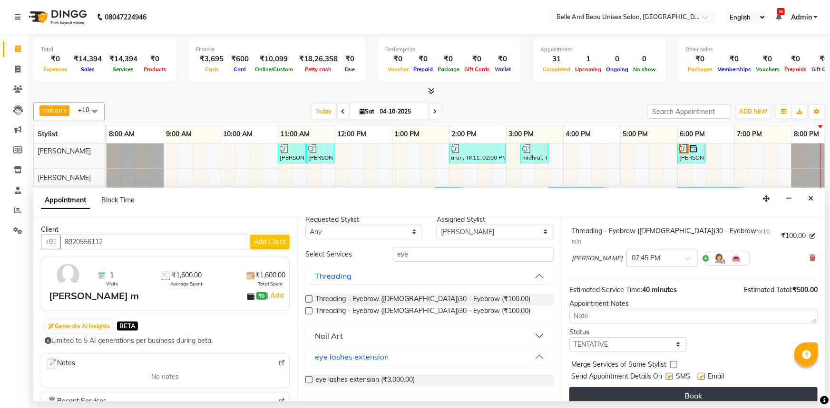
click at [671, 387] on button "Book" at bounding box center [693, 395] width 248 height 17
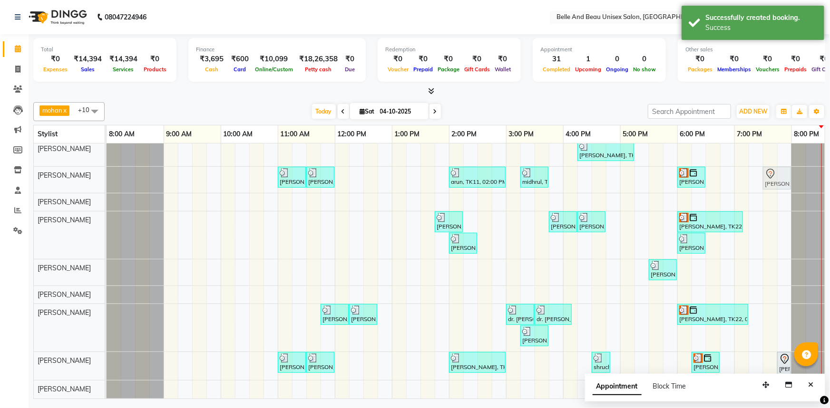
scroll to position [51, 0]
drag, startPoint x: 761, startPoint y: 328, endPoint x: 776, endPoint y: 164, distance: 164.2
click at [776, 164] on div "[PERSON_NAME], TK02, 10:00 AM-11:50 AM, offer 999,Hair Colour - Global30 - Glob…" at bounding box center [477, 259] width 742 height 333
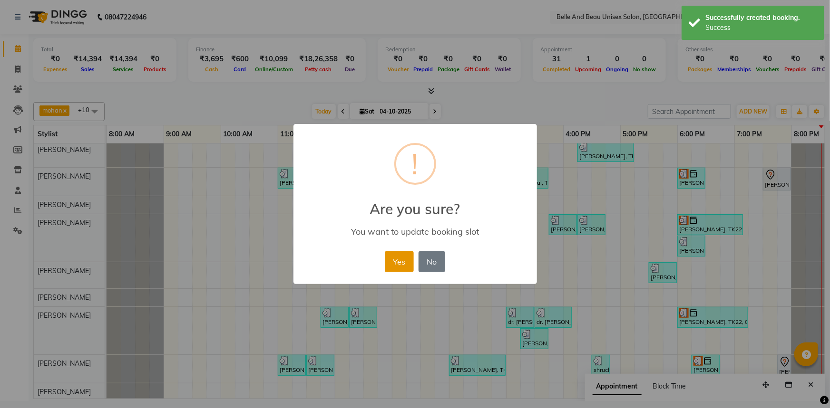
click at [402, 258] on button "Yes" at bounding box center [399, 262] width 29 height 21
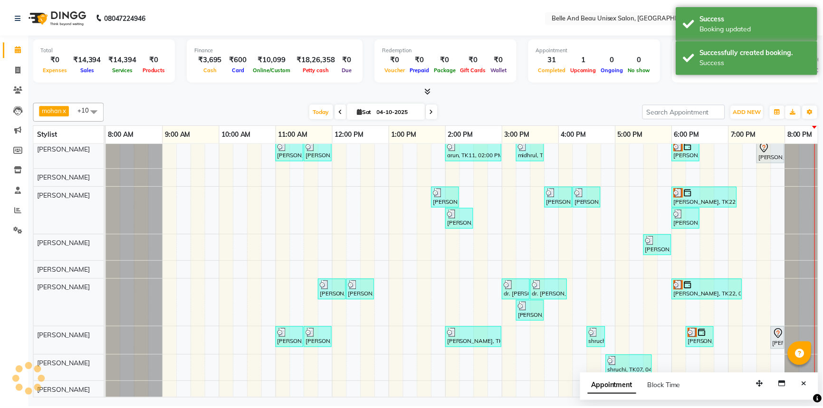
scroll to position [85, 0]
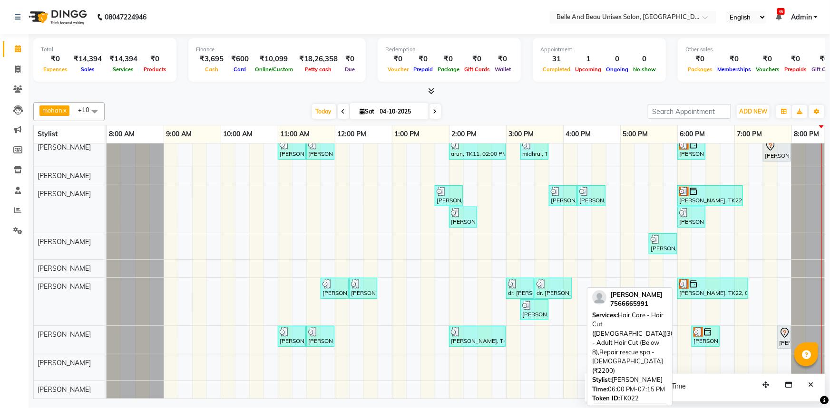
click at [700, 285] on div "[PERSON_NAME], TK22, 06:00 PM-07:15 PM, Hair Care - Hair Cut ([DEMOGRAPHIC_DATA…" at bounding box center [712, 289] width 69 height 18
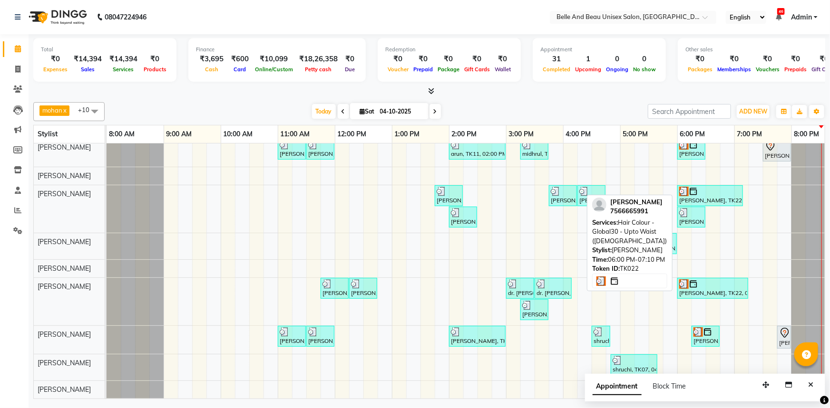
click at [694, 187] on img at bounding box center [693, 192] width 10 height 10
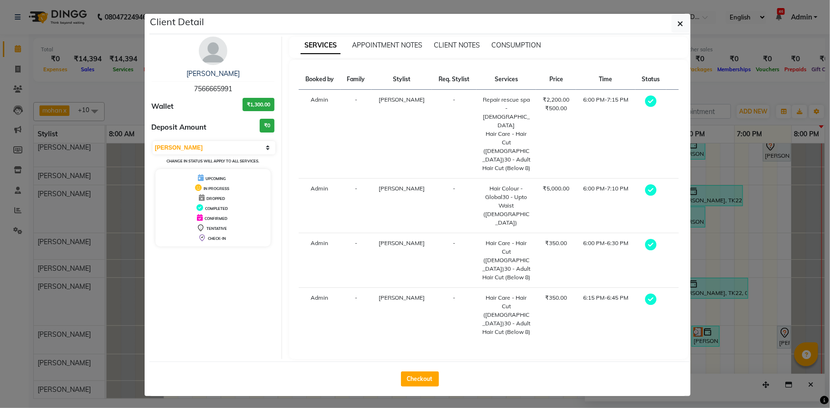
click at [411, 362] on div "Checkout" at bounding box center [419, 379] width 541 height 35
click at [412, 372] on button "Checkout" at bounding box center [420, 379] width 38 height 15
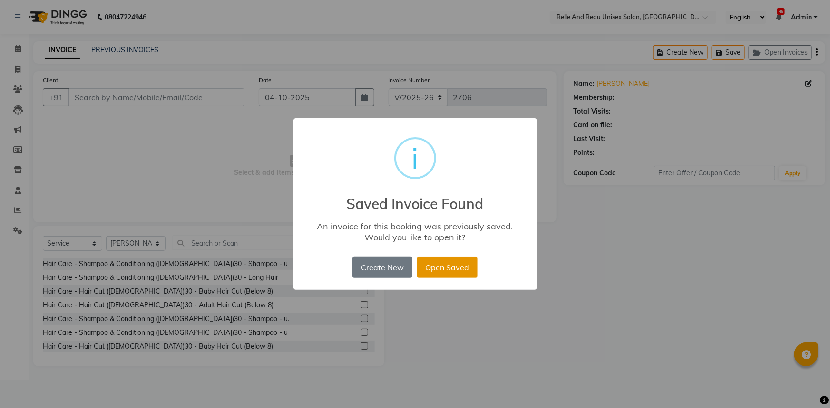
click at [442, 265] on button "Open Saved" at bounding box center [447, 267] width 60 height 21
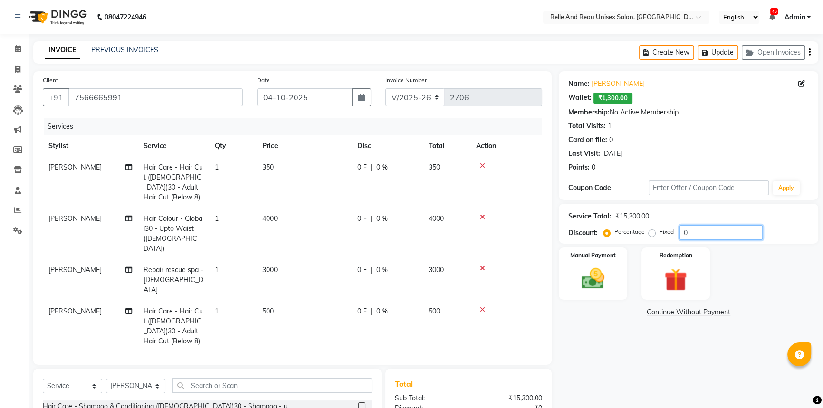
click at [681, 233] on input "0" at bounding box center [721, 232] width 83 height 15
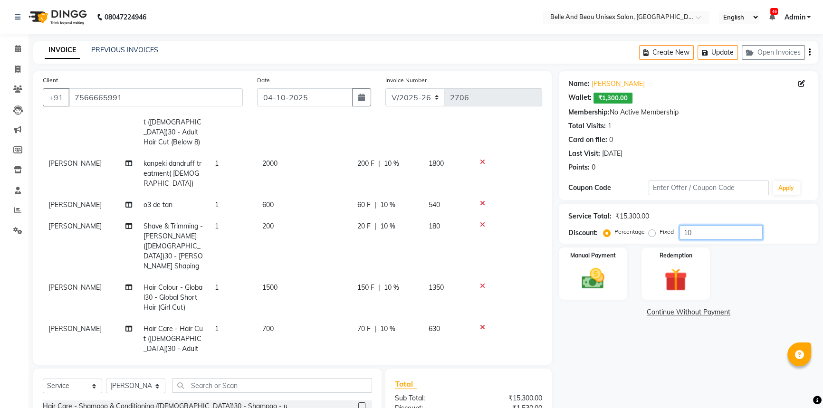
scroll to position [281, 0]
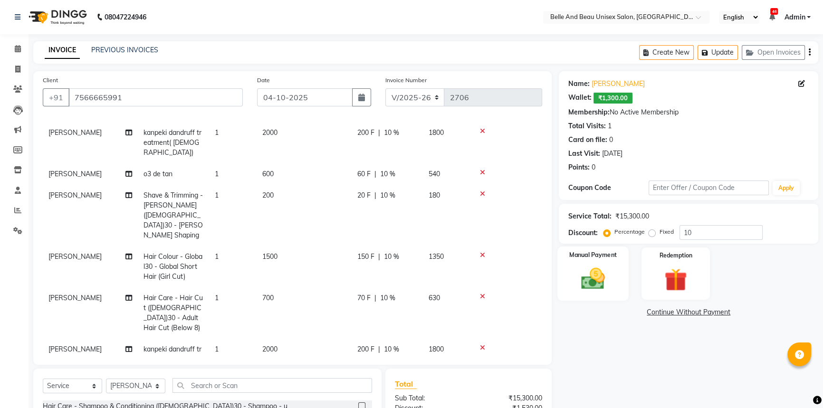
click at [589, 254] on label "Manual Payment" at bounding box center [594, 255] width 48 height 9
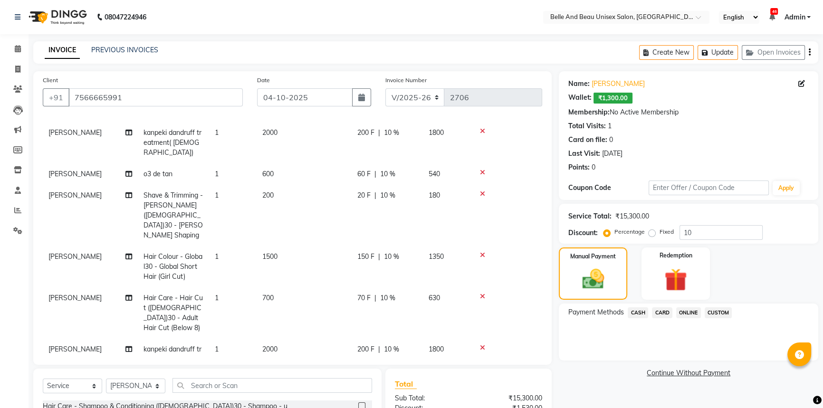
click at [681, 314] on span "ONLINE" at bounding box center [689, 313] width 25 height 11
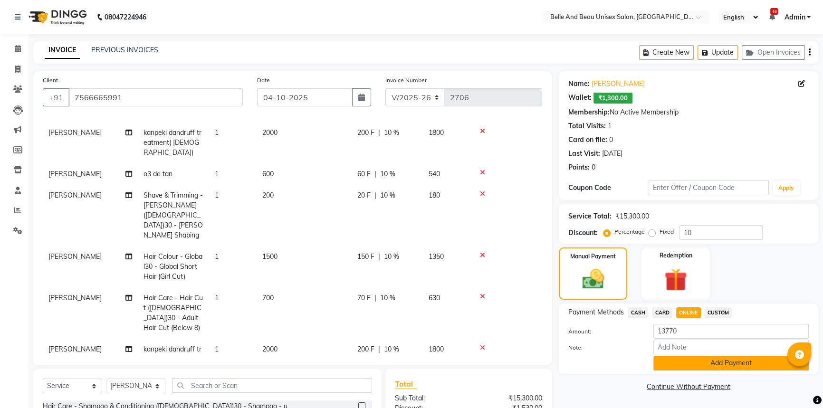
click at [684, 363] on button "Add Payment" at bounding box center [731, 363] width 155 height 15
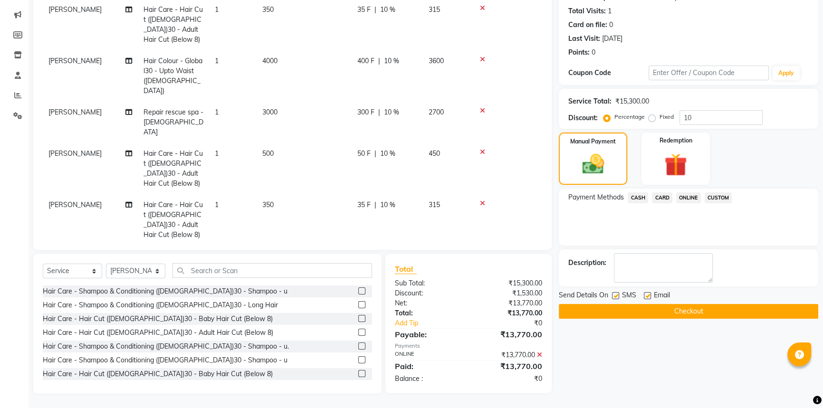
scroll to position [0, 0]
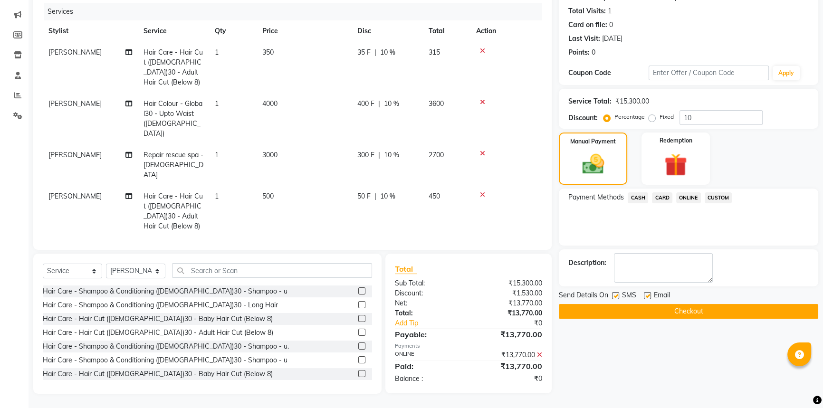
click at [683, 197] on span "ONLINE" at bounding box center [689, 198] width 25 height 11
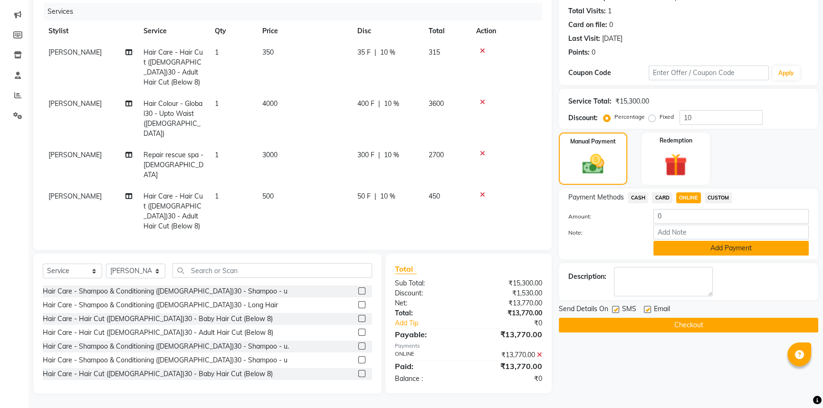
click at [685, 249] on button "Add Payment" at bounding box center [731, 248] width 155 height 15
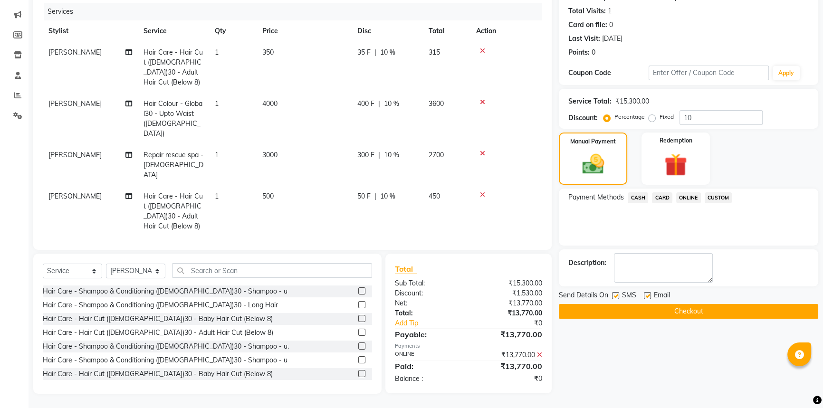
click at [661, 308] on button "Checkout" at bounding box center [689, 311] width 260 height 15
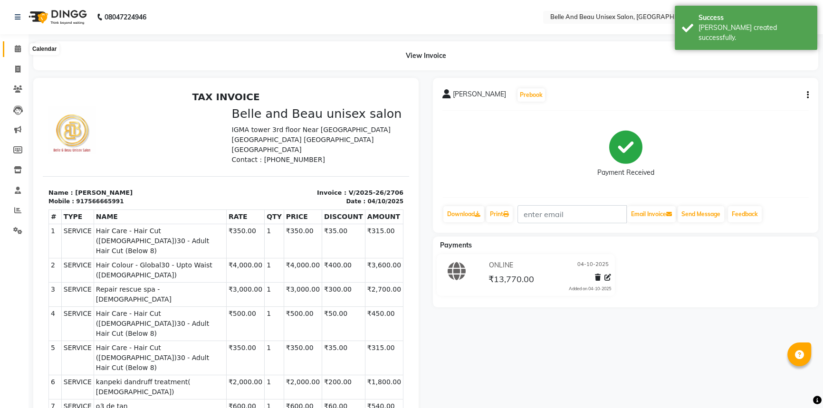
click at [19, 50] on icon at bounding box center [18, 48] width 6 height 7
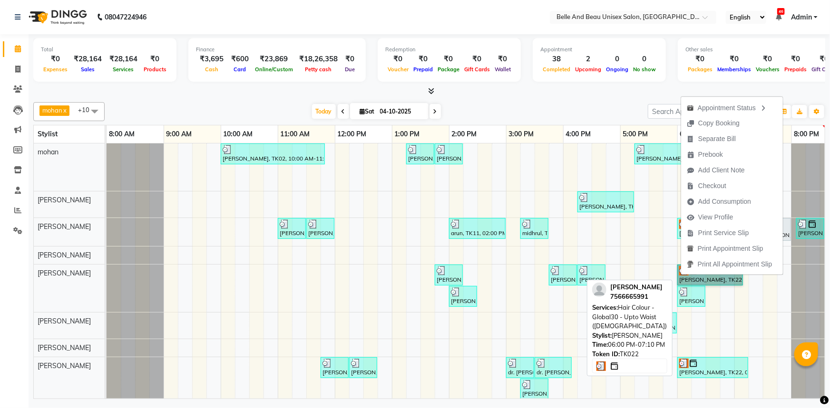
click at [680, 275] on link "[PERSON_NAME], TK22, 06:00 PM-07:10 PM, Hair Colour - Global30 - Upto Waist ([D…" at bounding box center [710, 275] width 66 height 21
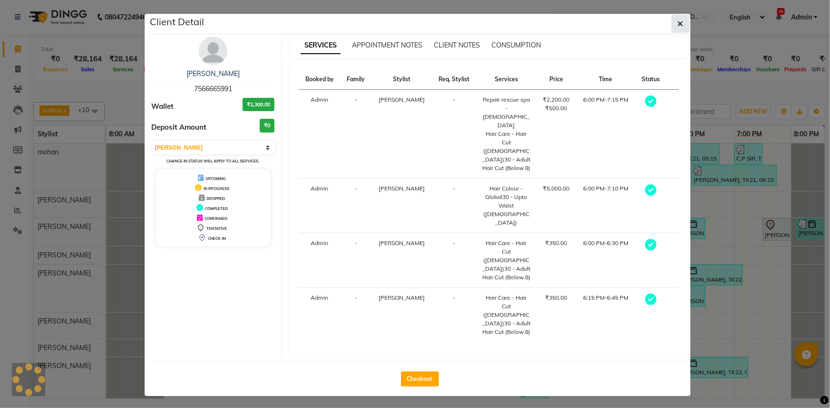
click at [677, 24] on icon "button" at bounding box center [680, 24] width 6 height 8
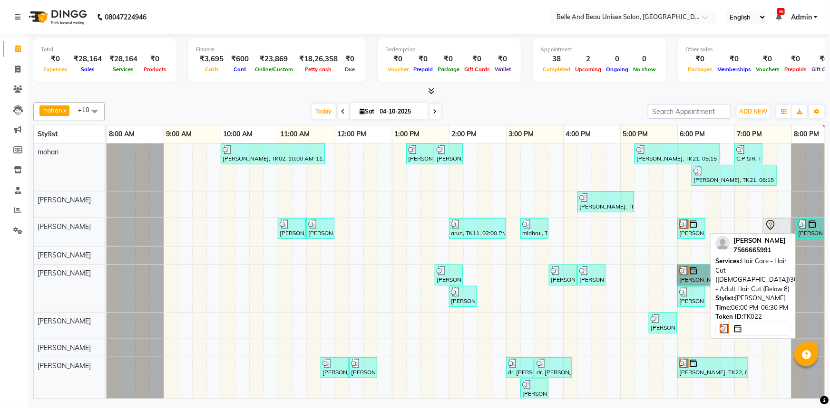
click at [692, 228] on div "[PERSON_NAME], TK22, 06:00 PM-06:30 PM, Hair Care - Hair Cut ([DEMOGRAPHIC_DATA…" at bounding box center [691, 229] width 26 height 18
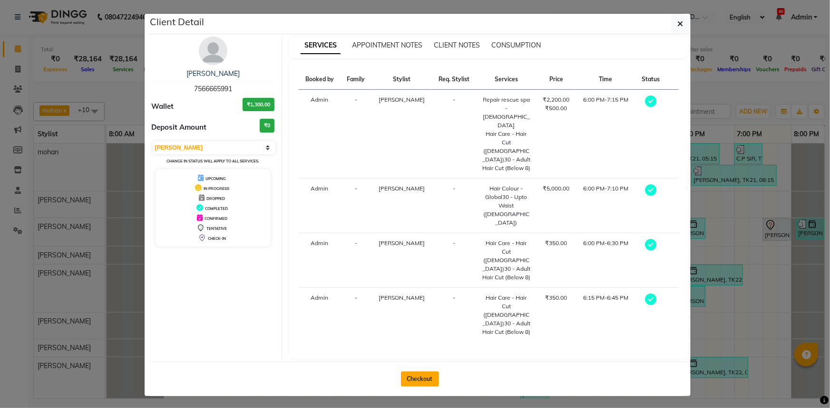
click at [427, 372] on button "Checkout" at bounding box center [420, 379] width 38 height 15
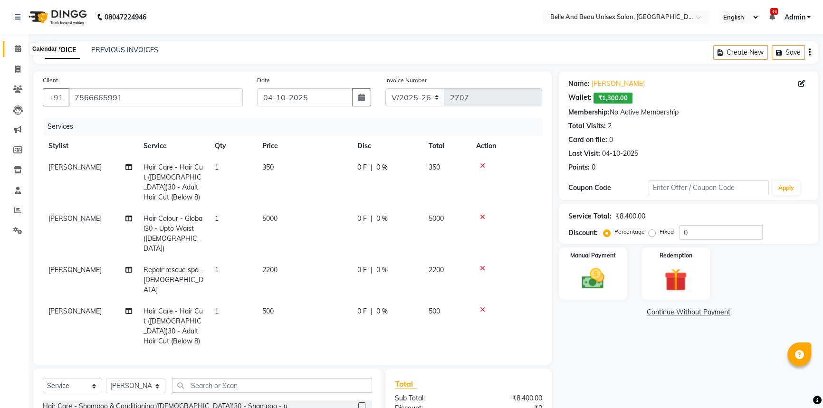
drag, startPoint x: 14, startPoint y: 47, endPoint x: 20, endPoint y: 48, distance: 6.0
click at [15, 47] on icon at bounding box center [18, 48] width 6 height 7
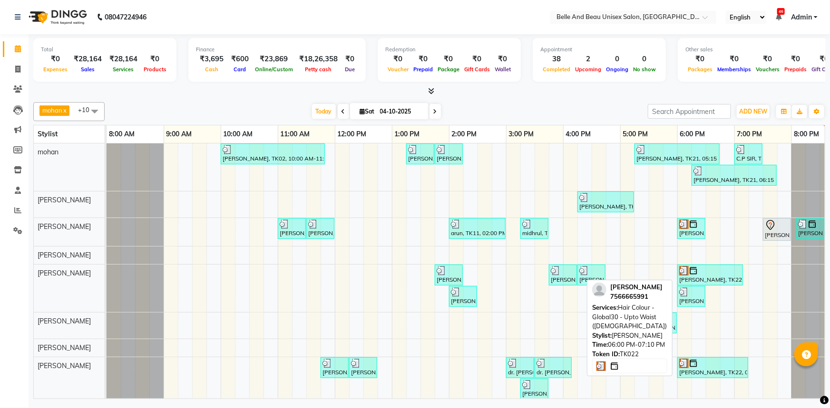
click at [698, 277] on div "[PERSON_NAME], TK22, 06:00 PM-07:10 PM, Hair Colour - Global30 - Upto Waist ([D…" at bounding box center [710, 275] width 64 height 18
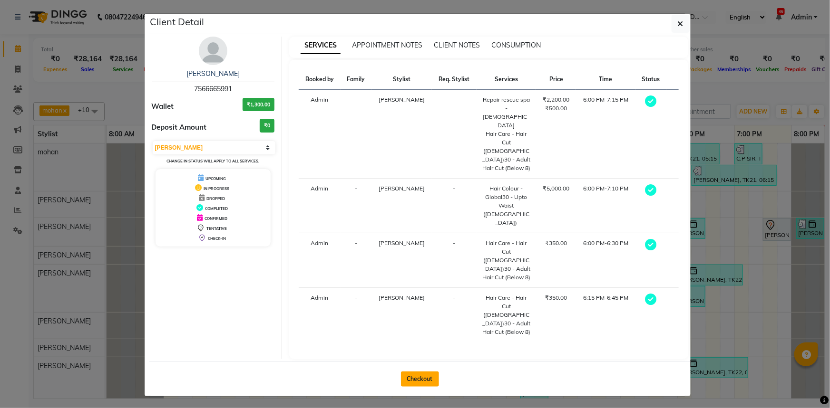
click at [409, 372] on button "Checkout" at bounding box center [420, 379] width 38 height 15
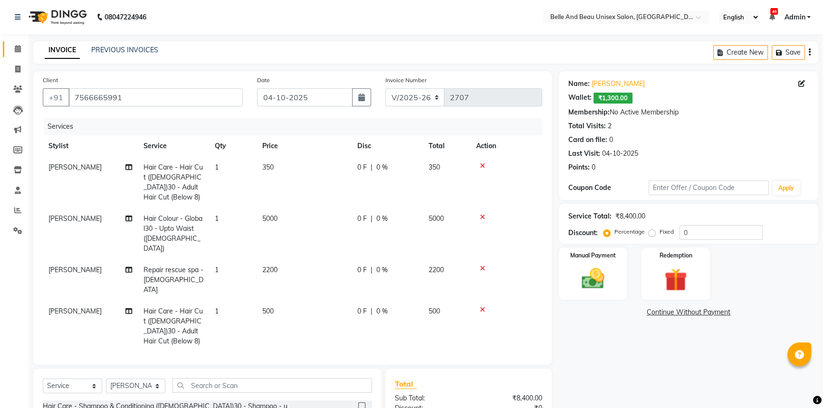
click at [19, 55] on link "Calendar" at bounding box center [14, 49] width 23 height 16
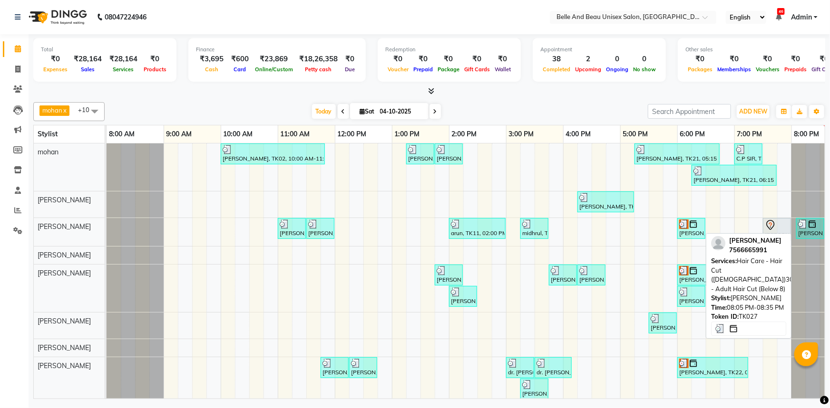
click at [808, 228] on div "[PERSON_NAME], TK27, 08:05 PM-08:35 PM, Hair Care - Hair Cut ([DEMOGRAPHIC_DATA…" at bounding box center [810, 229] width 26 height 18
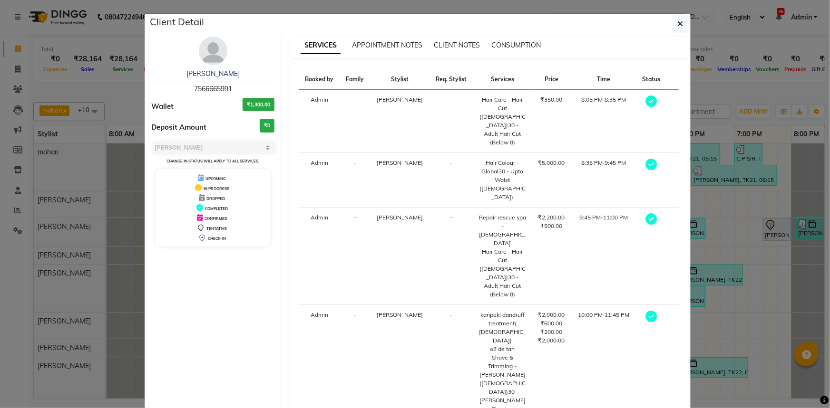
drag, startPoint x: 679, startPoint y: 27, endPoint x: 732, endPoint y: 266, distance: 245.0
click at [679, 29] on button "button" at bounding box center [680, 24] width 18 height 18
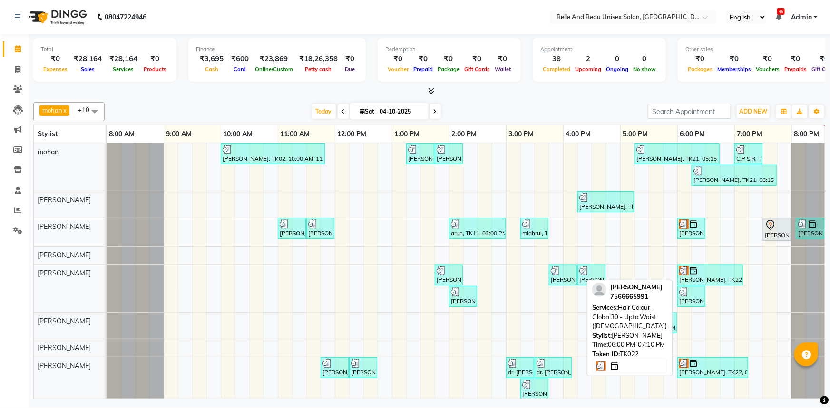
click at [717, 271] on div at bounding box center [710, 271] width 62 height 10
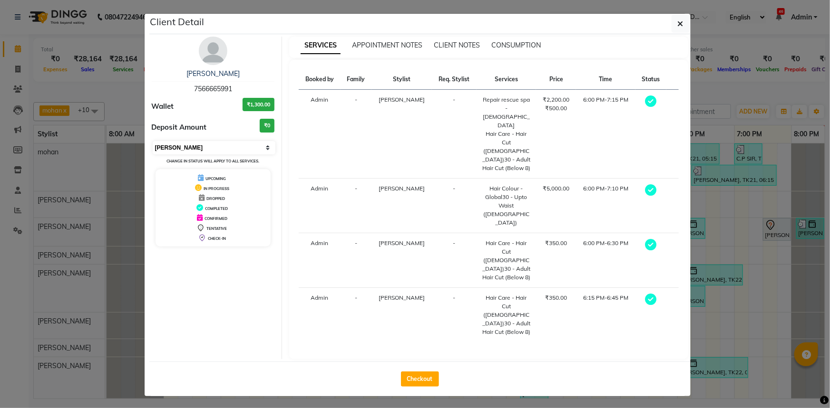
click at [186, 146] on select "Select MARK DONE UPCOMING" at bounding box center [214, 147] width 123 height 13
click at [153, 141] on select "Select MARK DONE UPCOMING" at bounding box center [214, 147] width 123 height 13
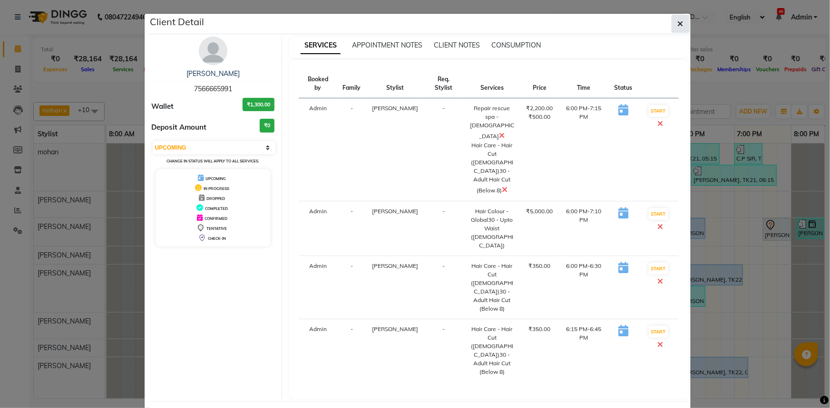
click at [685, 17] on button "button" at bounding box center [680, 24] width 18 height 18
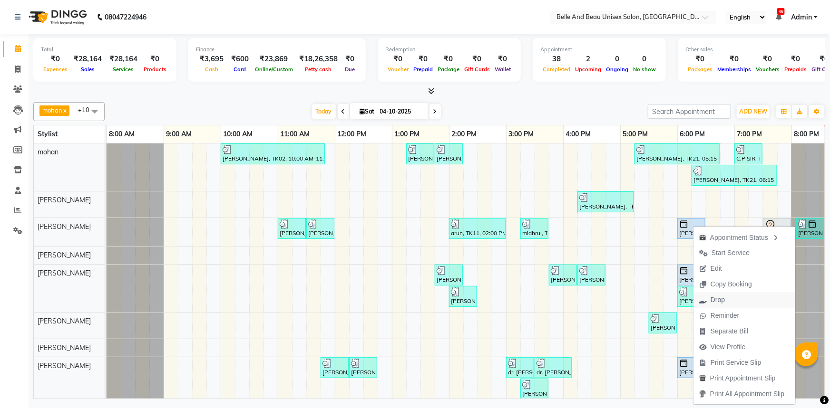
click at [726, 299] on span "Drop" at bounding box center [711, 300] width 37 height 16
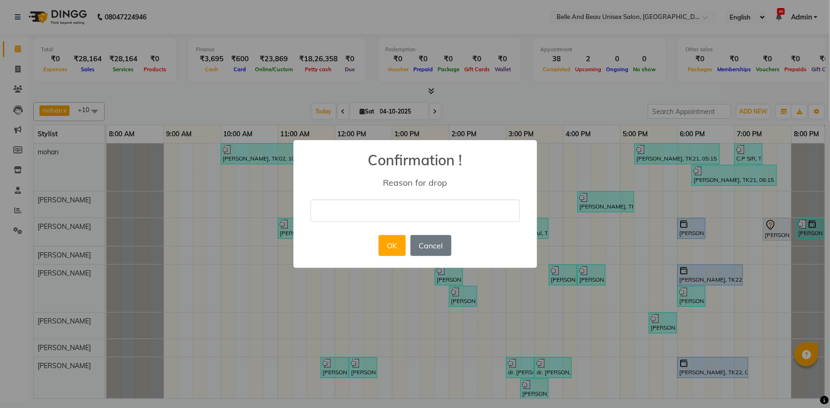
click at [340, 215] on input "text" at bounding box center [414, 211] width 209 height 22
click at [382, 246] on button "OK" at bounding box center [391, 245] width 27 height 21
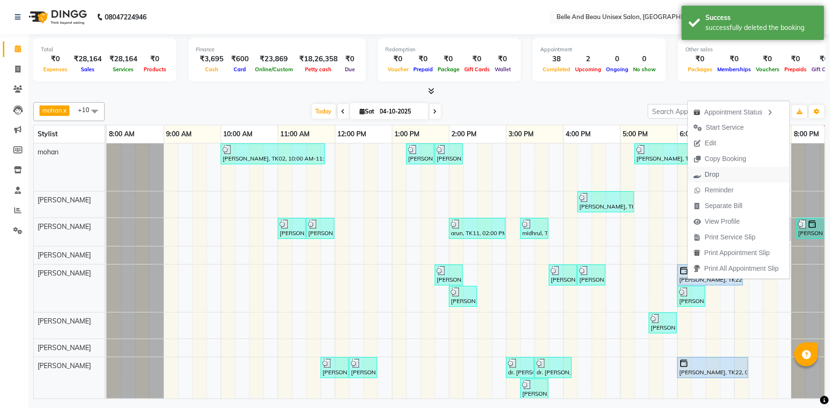
click at [709, 175] on span "Drop" at bounding box center [712, 175] width 14 height 10
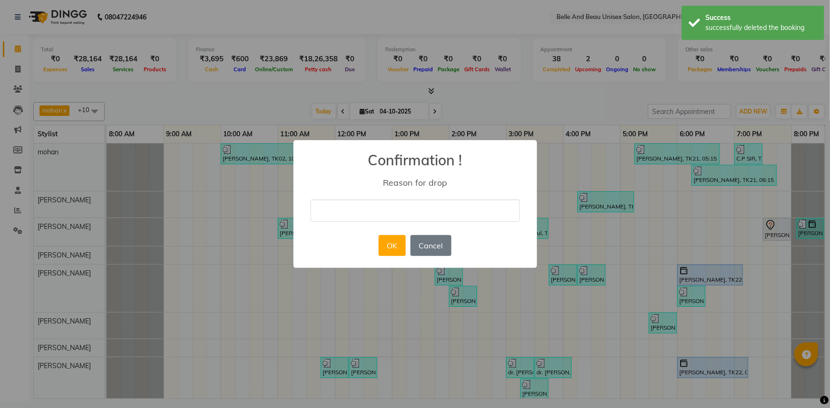
click at [353, 213] on input "text" at bounding box center [414, 211] width 209 height 22
click at [392, 246] on button "OK" at bounding box center [391, 245] width 27 height 21
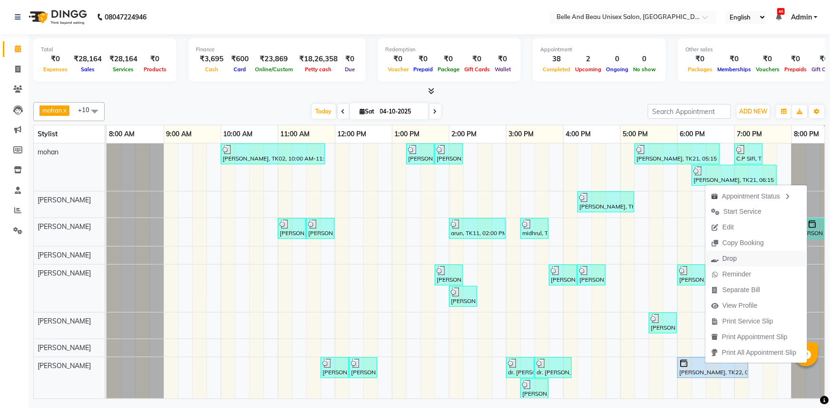
click at [727, 257] on span "Drop" at bounding box center [729, 259] width 14 height 10
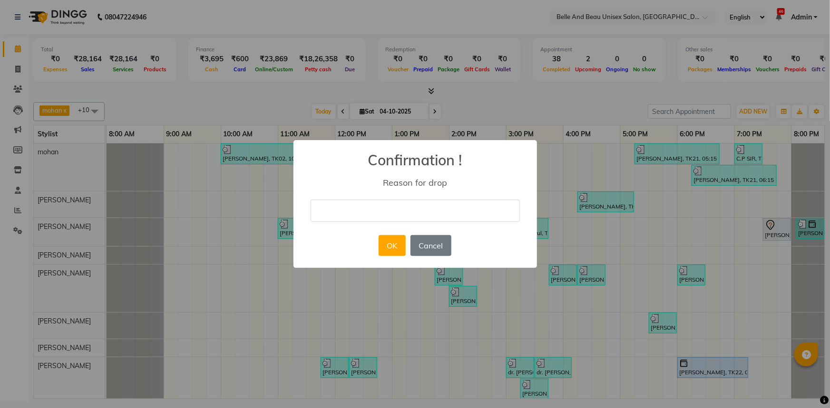
drag, startPoint x: 426, startPoint y: 217, endPoint x: 395, endPoint y: 211, distance: 31.9
click at [395, 211] on input "text" at bounding box center [414, 211] width 209 height 22
click at [387, 246] on button "OK" at bounding box center [391, 245] width 27 height 21
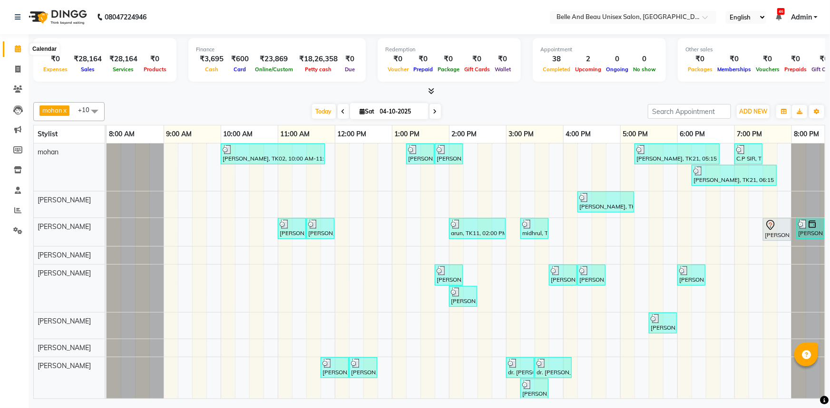
click at [17, 49] on icon at bounding box center [18, 48] width 6 height 7
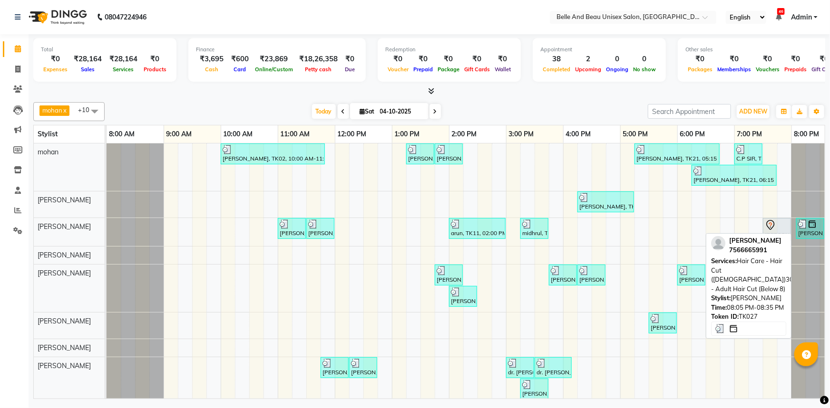
click at [807, 231] on div "[PERSON_NAME], TK27, 08:05 PM-08:35 PM, Hair Care - Hair Cut ([DEMOGRAPHIC_DATA…" at bounding box center [810, 229] width 26 height 18
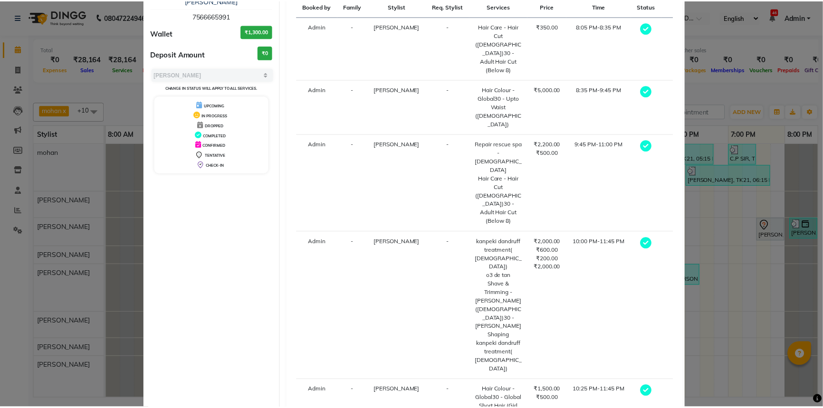
scroll to position [156, 0]
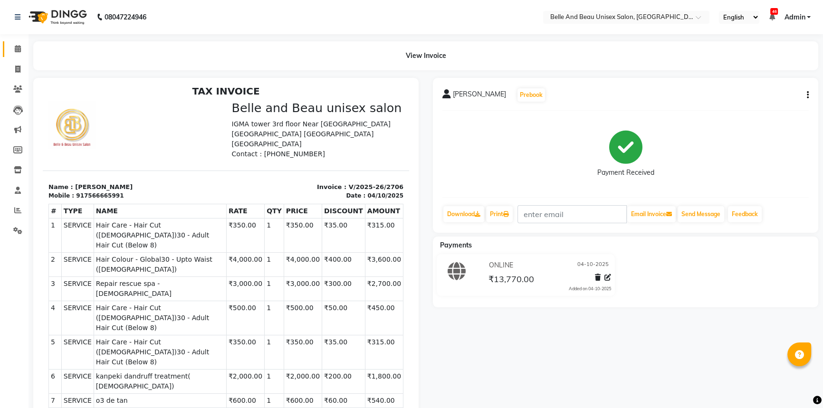
scroll to position [7, 0]
drag, startPoint x: 179, startPoint y: 214, endPoint x: 225, endPoint y: 214, distance: 46.1
click at [224, 219] on span "Hair Care - Hair Cut ([DEMOGRAPHIC_DATA])30 - Adult Hair Cut (Below 8)" at bounding box center [160, 234] width 128 height 30
drag, startPoint x: 128, startPoint y: 237, endPoint x: 149, endPoint y: 237, distance: 21.4
click at [149, 253] on span "Hair Colour - Global30 - Upto Waist ([DEMOGRAPHIC_DATA])" at bounding box center [160, 263] width 128 height 20
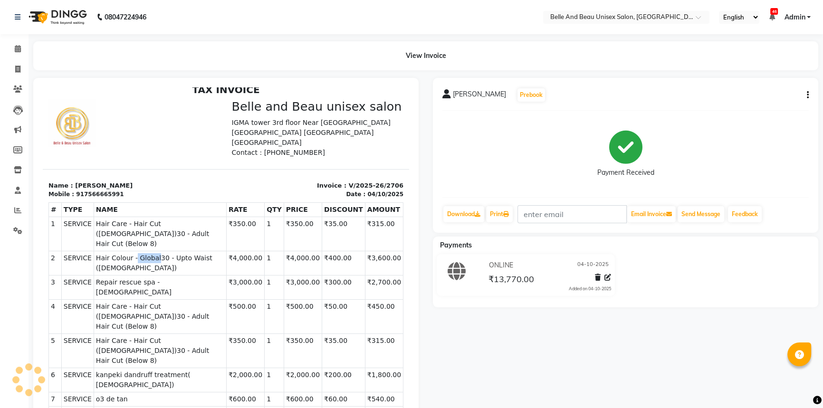
click at [149, 253] on span "Hair Colour - Global30 - Upto Waist ([DEMOGRAPHIC_DATA])" at bounding box center [160, 263] width 128 height 20
drag, startPoint x: 90, startPoint y: 238, endPoint x: 149, endPoint y: 238, distance: 59.0
click at [149, 252] on td "SERVICE Hair Colour - Global30 - Upto Waist ([DEMOGRAPHIC_DATA])" at bounding box center [160, 264] width 133 height 24
drag, startPoint x: 179, startPoint y: 214, endPoint x: 226, endPoint y: 214, distance: 46.6
click at [224, 219] on span "Hair Care - Hair Cut ([DEMOGRAPHIC_DATA])30 - Adult Hair Cut (Below 8)" at bounding box center [160, 234] width 128 height 30
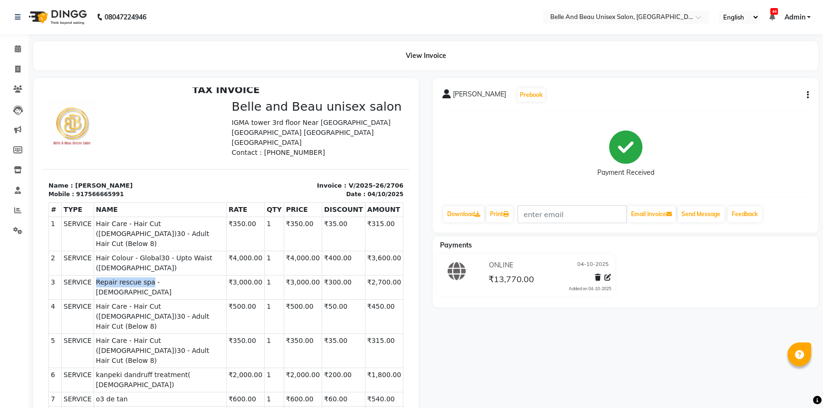
drag, startPoint x: 89, startPoint y: 249, endPoint x: 143, endPoint y: 252, distance: 53.8
click at [143, 276] on td "SERVICE Repair rescue spa - [DEMOGRAPHIC_DATA]" at bounding box center [160, 288] width 133 height 24
drag, startPoint x: 186, startPoint y: 266, endPoint x: 228, endPoint y: 266, distance: 42.3
click at [224, 302] on span "Hair Care - Hair Cut ([DEMOGRAPHIC_DATA])30 - Adult Hair Cut (Below 8)" at bounding box center [160, 317] width 128 height 30
drag, startPoint x: 89, startPoint y: 310, endPoint x: 203, endPoint y: 314, distance: 113.2
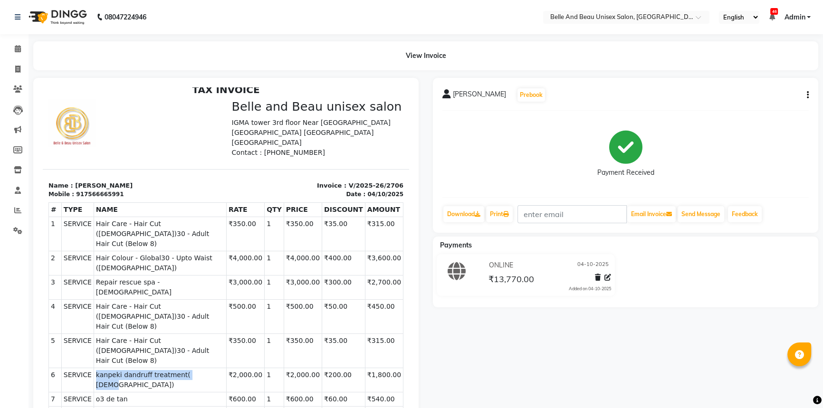
click at [203, 368] on td "SERVICE kanpeki dandruff treatment( [DEMOGRAPHIC_DATA])" at bounding box center [160, 380] width 133 height 24
drag, startPoint x: 89, startPoint y: 328, endPoint x: 127, endPoint y: 325, distance: 38.7
click at [127, 393] on td "SERVICE o3 de tan" at bounding box center [160, 400] width 133 height 14
drag, startPoint x: 150, startPoint y: 342, endPoint x: 165, endPoint y: 342, distance: 15.7
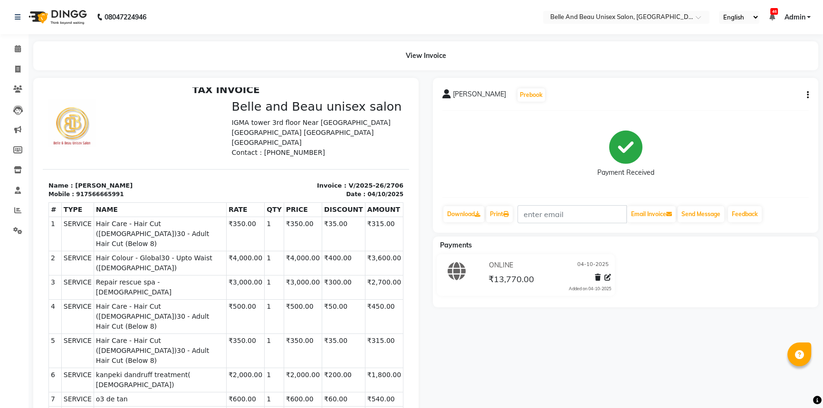
click at [167, 395] on span "o3 de tan" at bounding box center [160, 400] width 128 height 10
drag, startPoint x: 149, startPoint y: 343, endPoint x: 170, endPoint y: 342, distance: 20.5
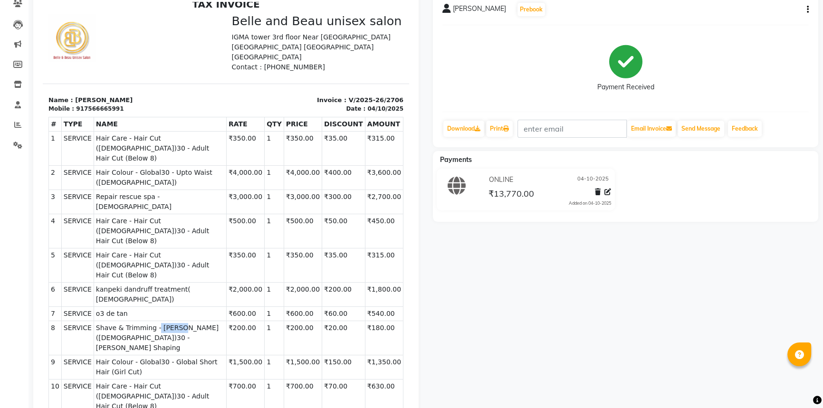
scroll to position [86, 0]
drag, startPoint x: 128, startPoint y: 281, endPoint x: 133, endPoint y: 284, distance: 5.3
click at [133, 357] on span "Hair Colour - Global30 - Global Short Hair (Girl Cut)" at bounding box center [160, 367] width 128 height 20
drag, startPoint x: 159, startPoint y: 280, endPoint x: 216, endPoint y: 281, distance: 56.6
click at [216, 357] on span "Hair Colour - Global30 - Global Short Hair (Girl Cut)" at bounding box center [160, 367] width 128 height 20
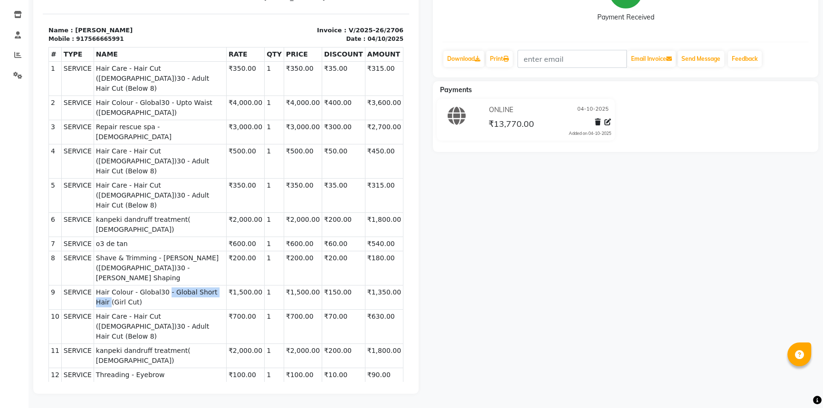
scroll to position [162, 0]
click at [94, 368] on td "SERVICE Threading - Eyebrow ([DEMOGRAPHIC_DATA])30 - Eyebrow" at bounding box center [160, 380] width 133 height 24
drag, startPoint x: 126, startPoint y: 271, endPoint x: 150, endPoint y: 275, distance: 23.6
click at [150, 370] on span "Threading - Eyebrow ([DEMOGRAPHIC_DATA])30 - Eyebrow" at bounding box center [160, 380] width 128 height 20
